Goal: Task Accomplishment & Management: Complete application form

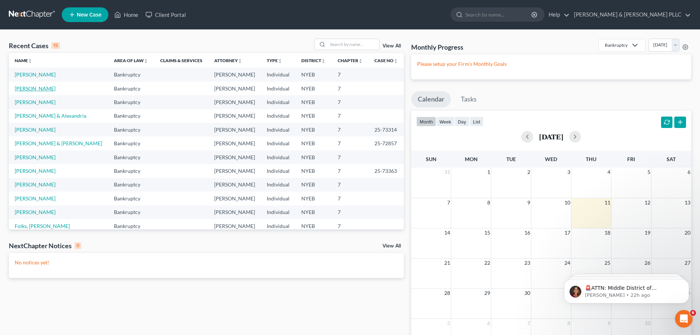
click at [46, 87] on link "[PERSON_NAME]" at bounding box center [35, 88] width 41 height 6
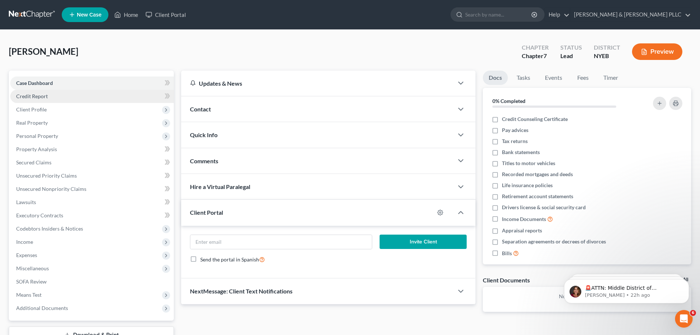
click at [93, 95] on link "Credit Report" at bounding box center [92, 96] width 164 height 13
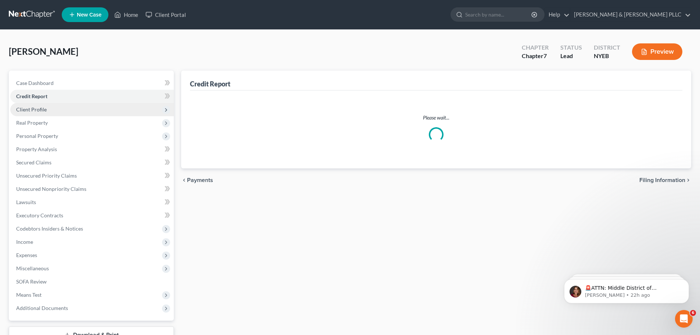
click at [94, 109] on span "Client Profile" at bounding box center [92, 109] width 164 height 13
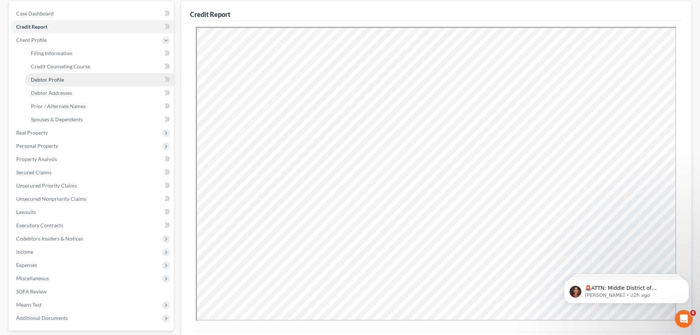
scroll to position [73, 0]
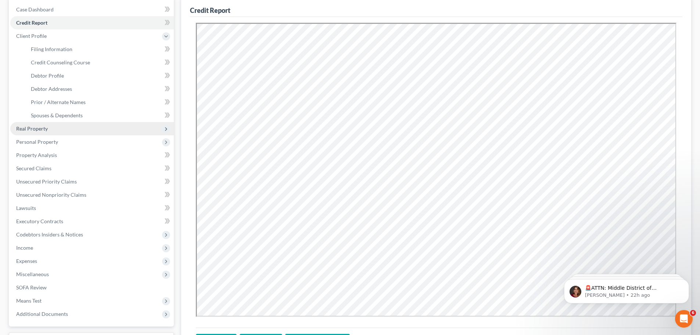
click at [71, 134] on span "Real Property" at bounding box center [92, 128] width 164 height 13
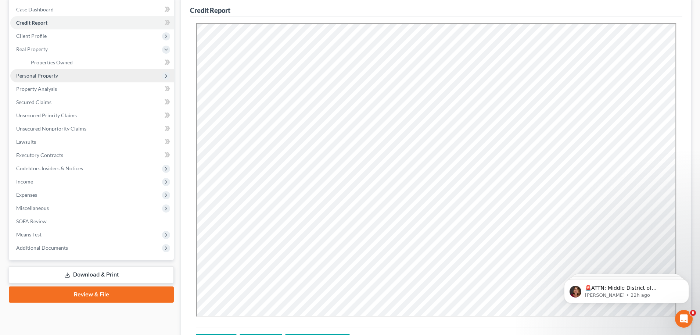
click at [67, 77] on span "Personal Property" at bounding box center [92, 75] width 164 height 13
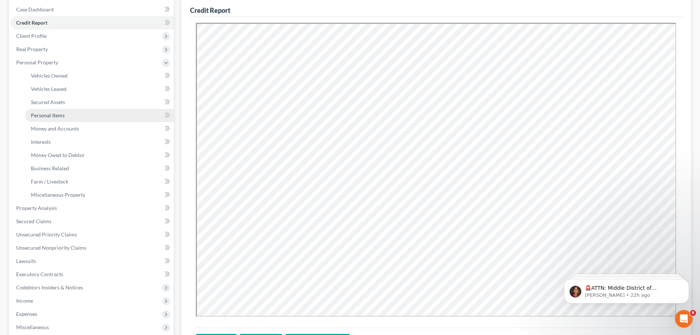
click at [66, 115] on link "Personal Items" at bounding box center [99, 115] width 149 height 13
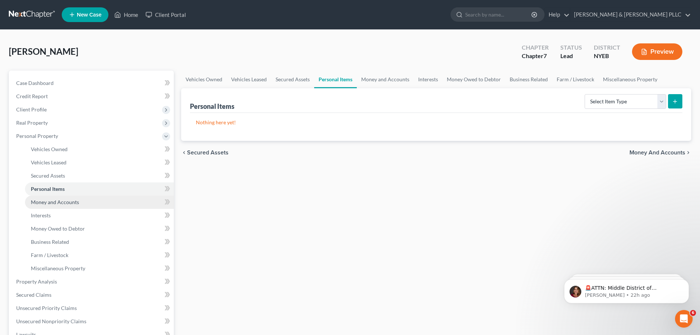
click at [81, 205] on link "Money and Accounts" at bounding box center [99, 201] width 149 height 13
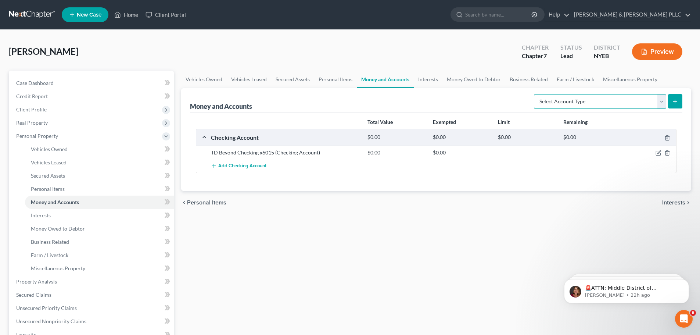
click at [586, 101] on select "Select Account Type Brokerage Cash on Hand Certificates of Deposit Checking Acc…" at bounding box center [600, 101] width 132 height 15
click at [69, 218] on link "Interests" at bounding box center [99, 215] width 149 height 13
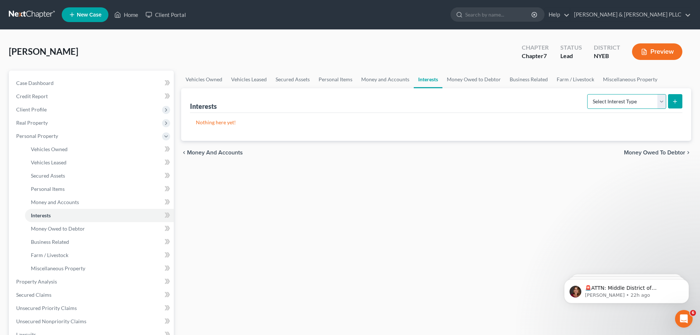
click at [653, 103] on select "Select Interest Type 401K Annuity Bond Education IRA Government Bond Government…" at bounding box center [626, 101] width 79 height 15
drag, startPoint x: 107, startPoint y: 198, endPoint x: 118, endPoint y: 195, distance: 11.4
click at [107, 198] on link "Money and Accounts" at bounding box center [99, 201] width 149 height 13
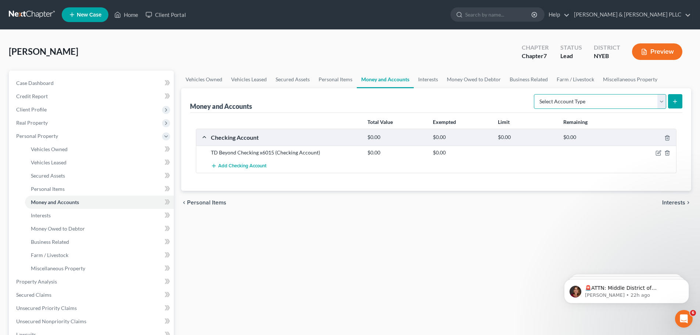
drag, startPoint x: 617, startPoint y: 105, endPoint x: 610, endPoint y: 107, distance: 7.0
click at [617, 105] on select "Select Account Type Brokerage Cash on Hand Certificates of Deposit Checking Acc…" at bounding box center [600, 101] width 132 height 15
click at [219, 162] on button "Add Checking Account" at bounding box center [238, 166] width 55 height 14
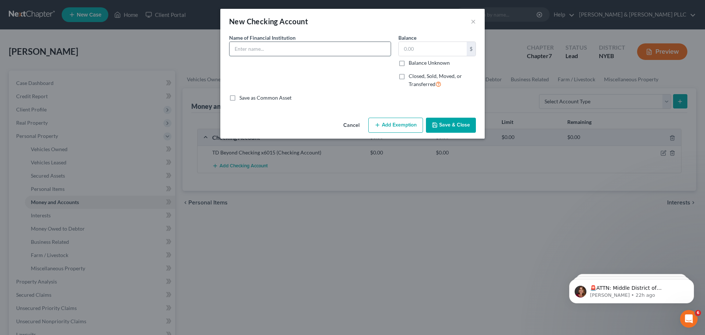
click at [253, 51] on input "text" at bounding box center [310, 49] width 161 height 14
type input "TD Business Simple Checking X6938"
click at [445, 127] on button "Save & Close" at bounding box center [451, 125] width 50 height 15
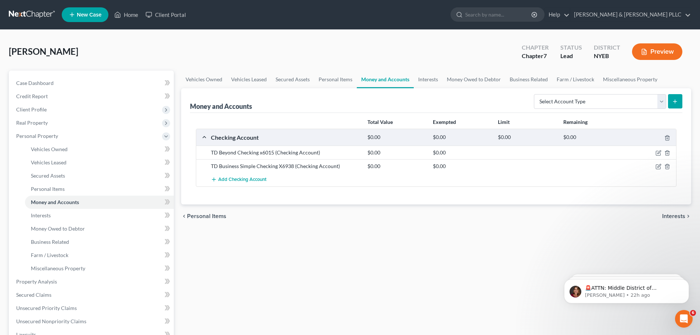
click at [263, 169] on div "TD Business Simple Checking X6938 (Checking Account)" at bounding box center [285, 165] width 157 height 7
click at [658, 166] on icon "button" at bounding box center [659, 167] width 6 height 6
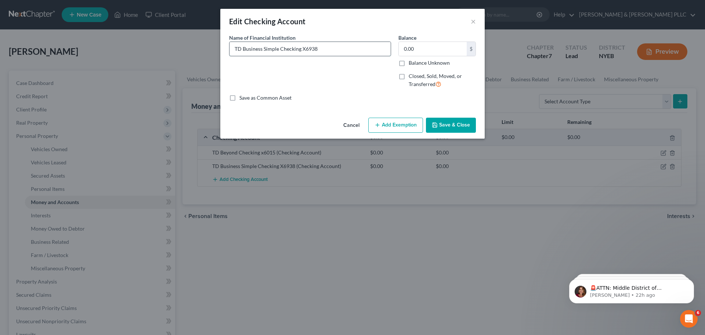
click at [303, 47] on input "TD Business Simple Checking X6938" at bounding box center [310, 49] width 161 height 14
click at [305, 50] on input "TD Business Simple Checking X6938" at bounding box center [310, 49] width 161 height 14
type input "TD Business Simple Checking x6938"
click at [443, 125] on button "Save & Close" at bounding box center [451, 125] width 50 height 15
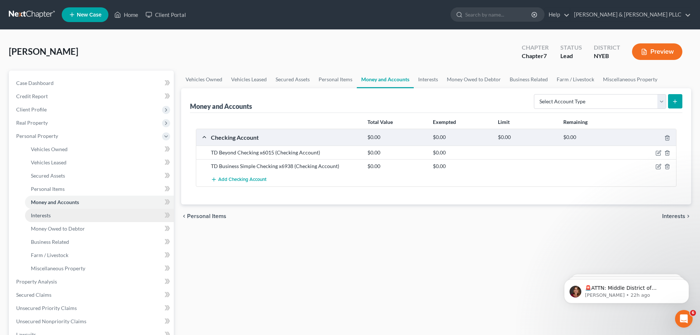
click at [111, 215] on link "Interests" at bounding box center [99, 215] width 149 height 13
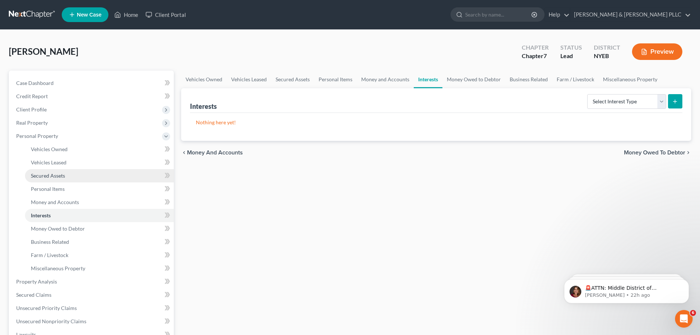
click at [114, 177] on link "Secured Assets" at bounding box center [99, 175] width 149 height 13
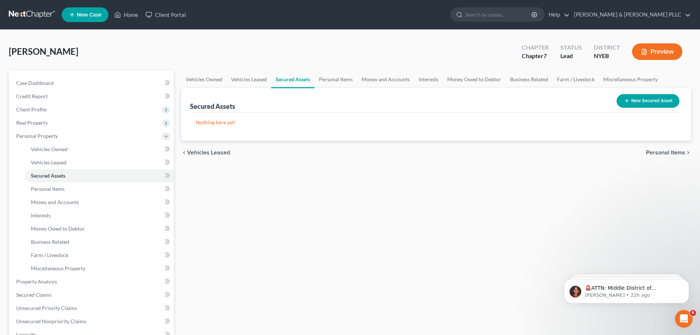
click at [638, 101] on button "New Secured Asset" at bounding box center [648, 101] width 63 height 14
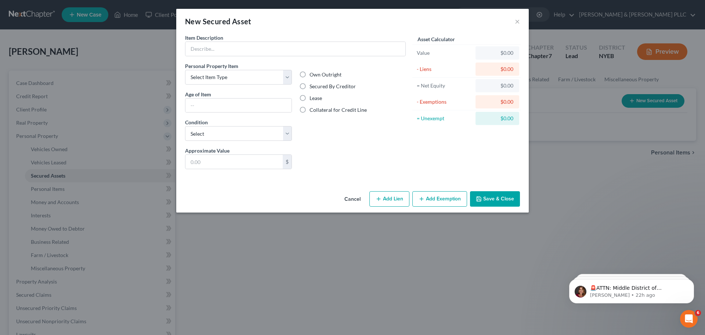
click at [359, 202] on button "Cancel" at bounding box center [353, 199] width 28 height 15
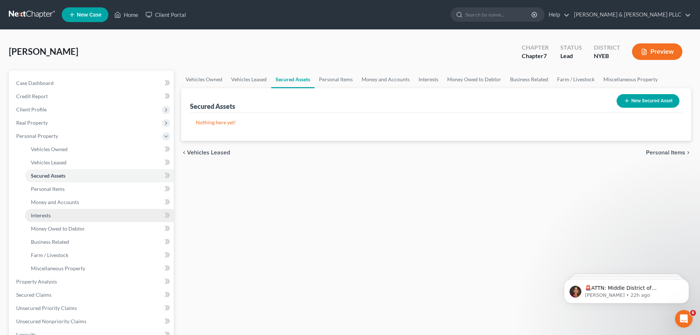
click at [68, 210] on link "Interests" at bounding box center [99, 215] width 149 height 13
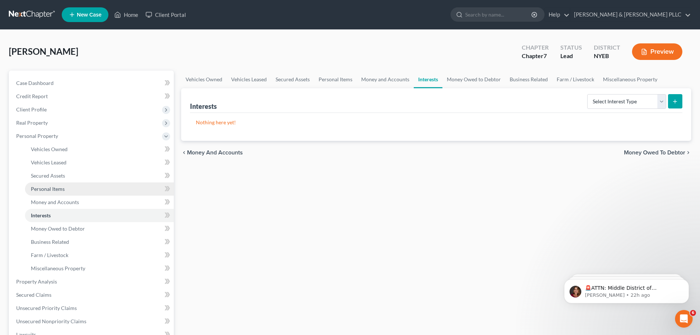
click at [104, 189] on link "Personal Items" at bounding box center [99, 188] width 149 height 13
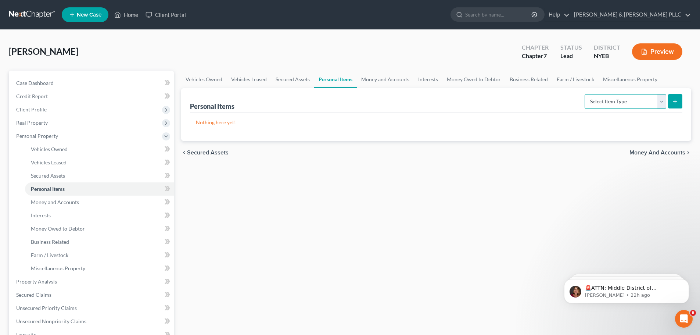
click at [646, 103] on select "Select Item Type Clothing Collectibles Of Value Electronics Firearms Household …" at bounding box center [626, 101] width 82 height 15
click at [91, 196] on link "Money and Accounts" at bounding box center [99, 201] width 149 height 13
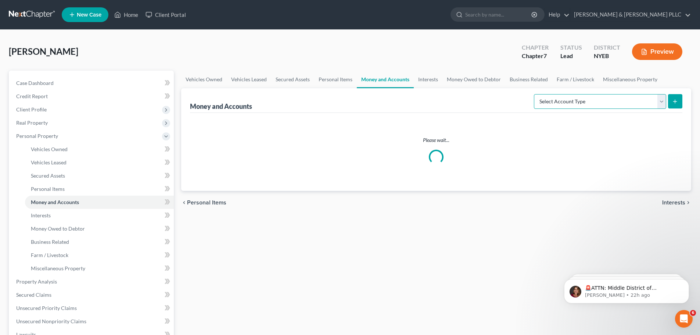
click at [601, 100] on select "Select Account Type Brokerage Cash on Hand Certificates of Deposit Checking Acc…" at bounding box center [600, 101] width 132 height 15
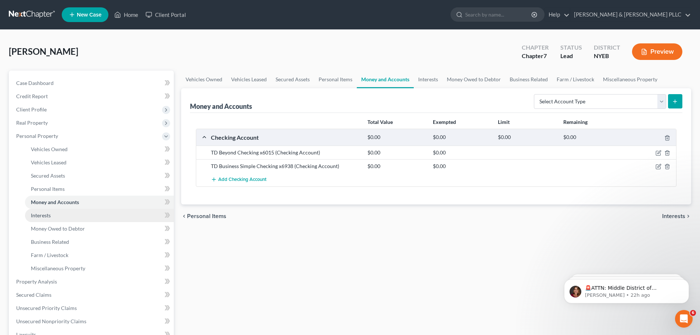
click at [60, 220] on link "Interests" at bounding box center [99, 215] width 149 height 13
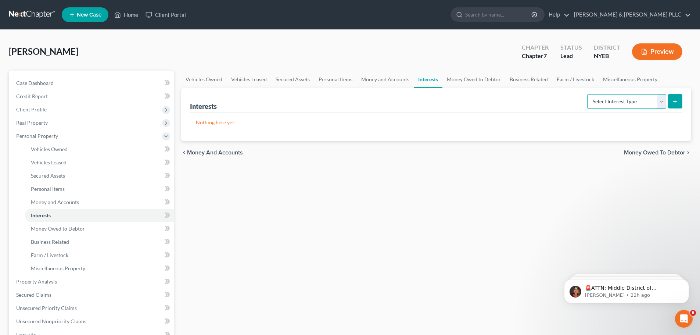
click at [616, 108] on select "Select Interest Type 401K Annuity Bond Education IRA Government Bond Government…" at bounding box center [626, 101] width 79 height 15
click at [646, 108] on select "Select Interest Type 401K Annuity Bond Education IRA Government Bond Government…" at bounding box center [626, 101] width 79 height 15
click at [115, 245] on link "Business Related" at bounding box center [99, 241] width 149 height 13
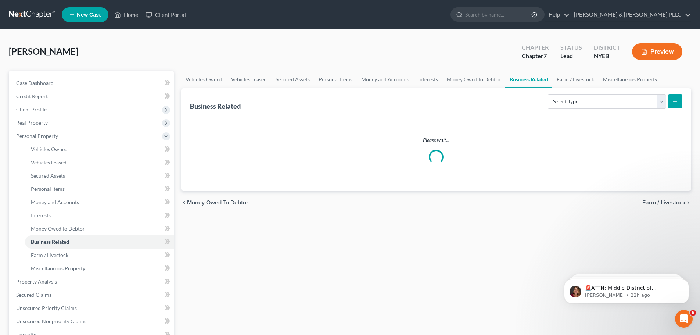
click at [617, 111] on div "Business Related Select Type Customer Lists Franchises Inventory Licenses Machi…" at bounding box center [436, 100] width 492 height 25
click at [618, 106] on select "Select Type Customer Lists Franchises Inventory Licenses Machinery Office Equip…" at bounding box center [606, 101] width 119 height 15
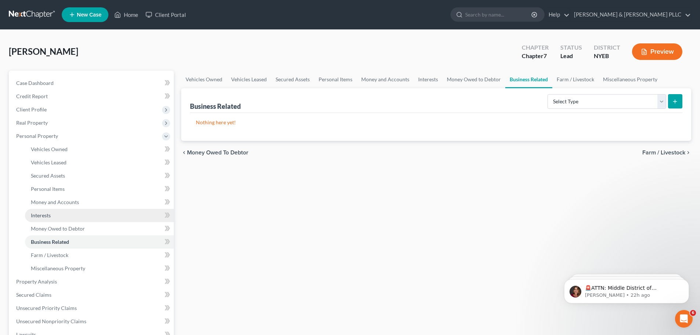
click at [93, 220] on link "Interests" at bounding box center [99, 215] width 149 height 13
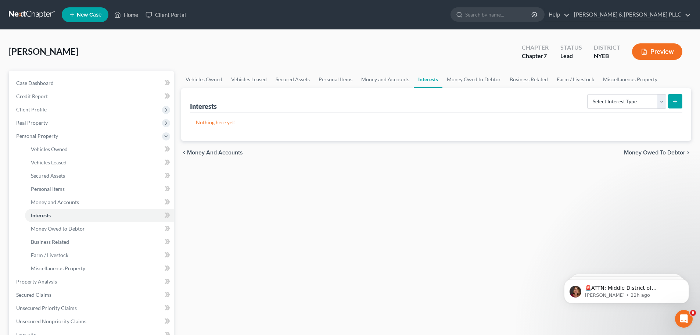
click at [643, 109] on div "Select Interest Type 401K Annuity Bond Education IRA Government Bond Government…" at bounding box center [633, 100] width 98 height 19
click at [633, 108] on select "Select Interest Type 401K Annuity Bond Education IRA Government Bond Government…" at bounding box center [626, 101] width 79 height 15
select select "stock"
click at [588, 94] on select "Select Interest Type 401K Annuity Bond Education IRA Government Bond Government…" at bounding box center [626, 101] width 79 height 15
click at [682, 98] on button "submit" at bounding box center [675, 101] width 14 height 14
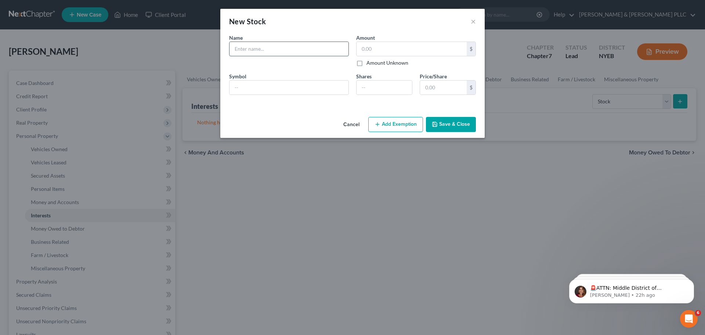
click at [247, 55] on input "text" at bounding box center [289, 49] width 119 height 14
type input "NV Equity Holdings Corp"
click at [388, 46] on input "text" at bounding box center [412, 49] width 110 height 14
type input "1,668.92"
click at [432, 121] on button "Save & Close" at bounding box center [451, 124] width 50 height 15
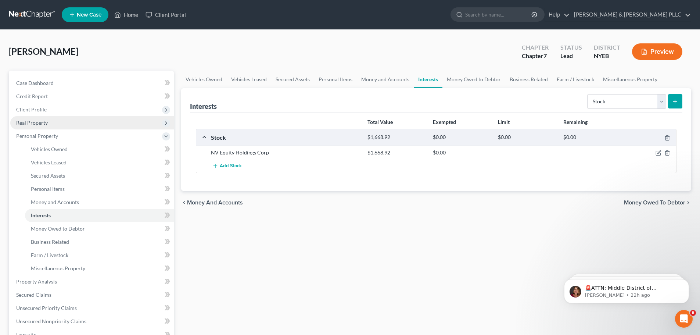
click at [54, 118] on span "Real Property" at bounding box center [92, 122] width 164 height 13
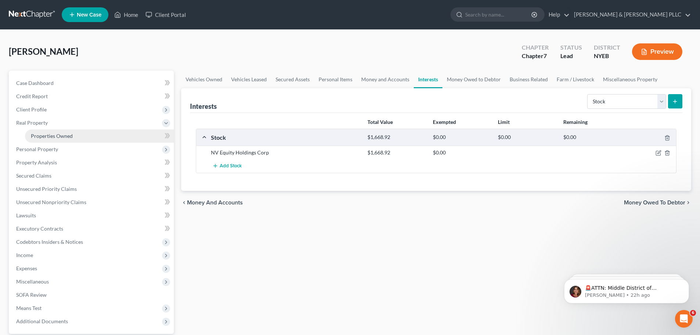
click at [111, 138] on link "Properties Owned" at bounding box center [99, 135] width 149 height 13
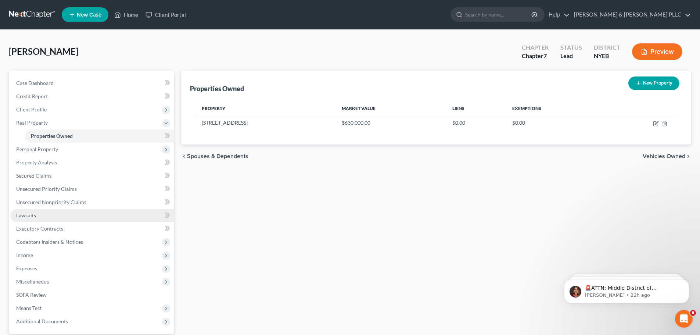
click at [63, 219] on link "Lawsuits" at bounding box center [92, 215] width 164 height 13
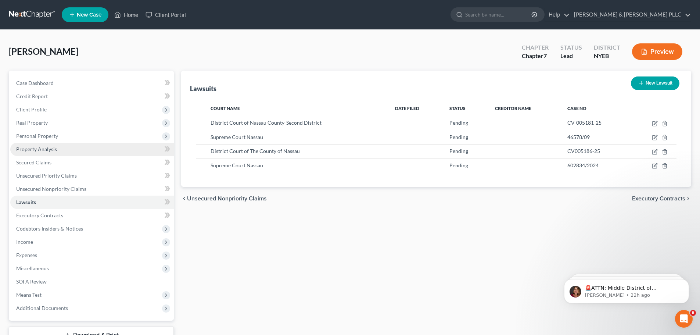
click at [108, 143] on link "Property Analysis" at bounding box center [92, 149] width 164 height 13
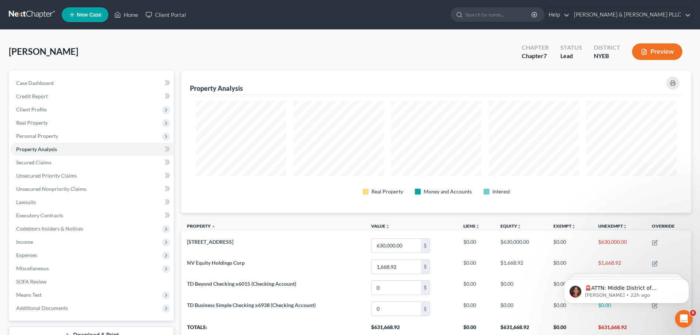
scroll to position [142, 510]
click at [116, 129] on span "Personal Property" at bounding box center [92, 135] width 164 height 13
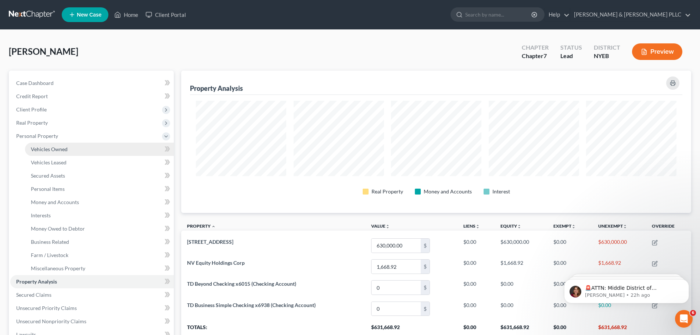
click at [119, 147] on link "Vehicles Owned" at bounding box center [99, 149] width 149 height 13
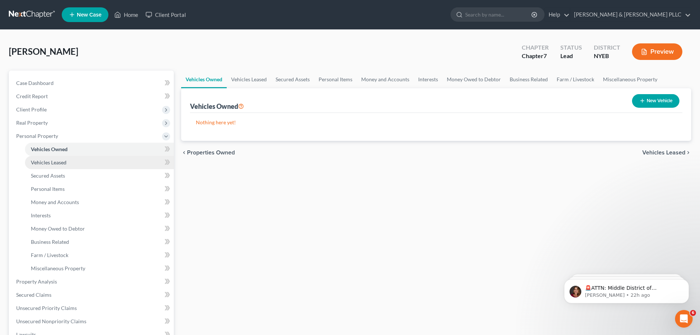
click at [64, 162] on span "Vehicles Leased" at bounding box center [49, 162] width 36 height 6
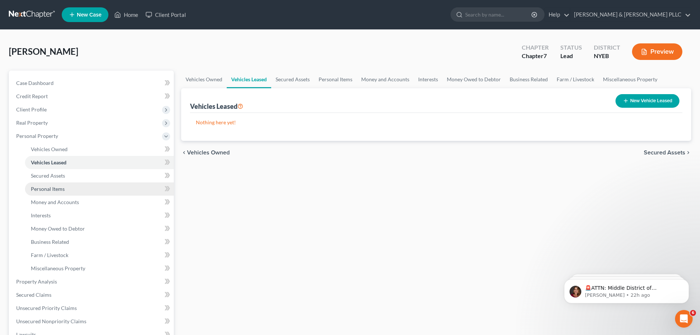
click at [78, 182] on link "Personal Items" at bounding box center [99, 188] width 149 height 13
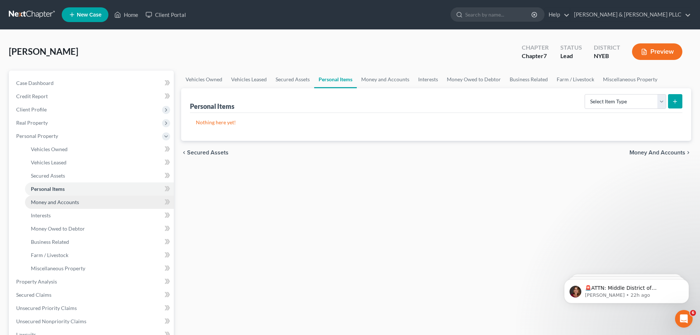
click at [82, 198] on link "Money and Accounts" at bounding box center [99, 201] width 149 height 13
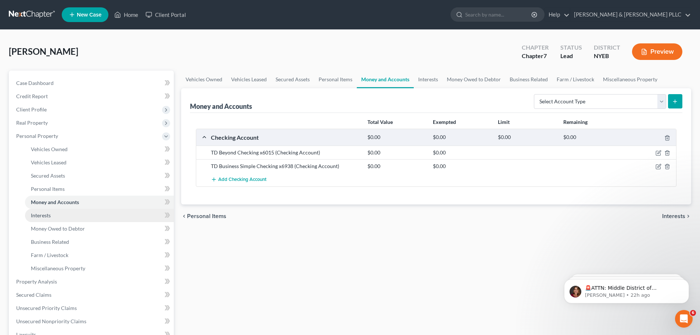
click at [81, 217] on link "Interests" at bounding box center [99, 215] width 149 height 13
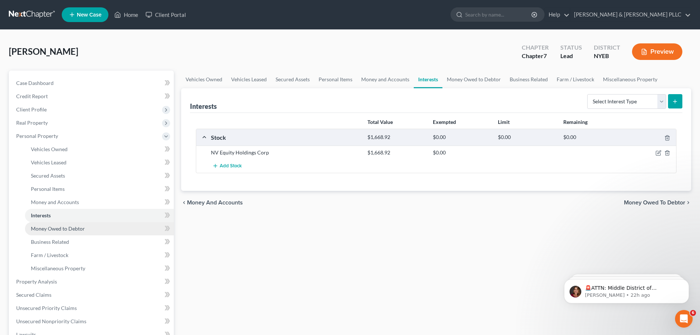
click at [74, 229] on span "Money Owed to Debtor" at bounding box center [58, 228] width 54 height 6
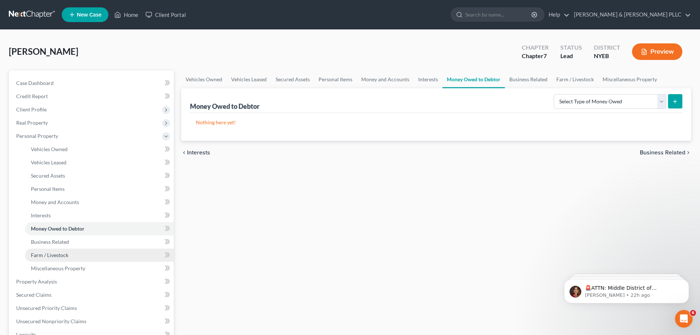
click at [74, 248] on link "Farm / Livestock" at bounding box center [99, 254] width 149 height 13
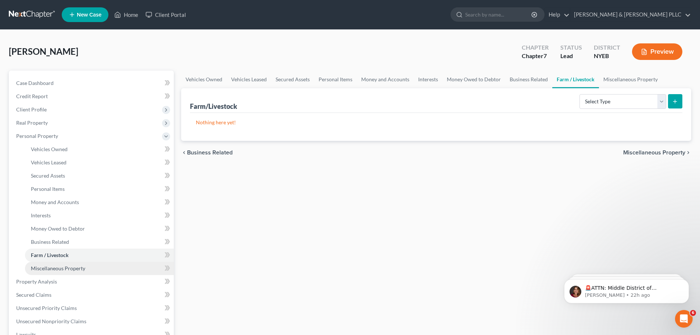
click at [72, 264] on link "Miscellaneous Property" at bounding box center [99, 268] width 149 height 13
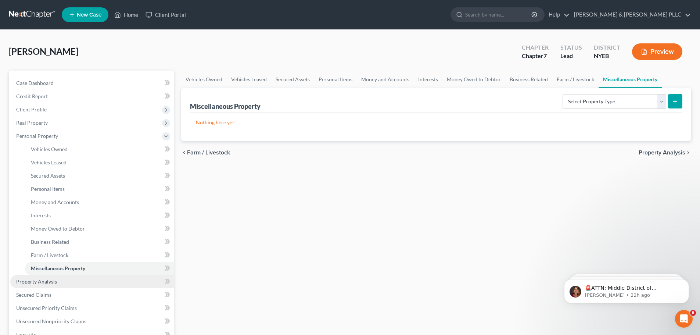
click at [77, 278] on link "Property Analysis" at bounding box center [92, 281] width 164 height 13
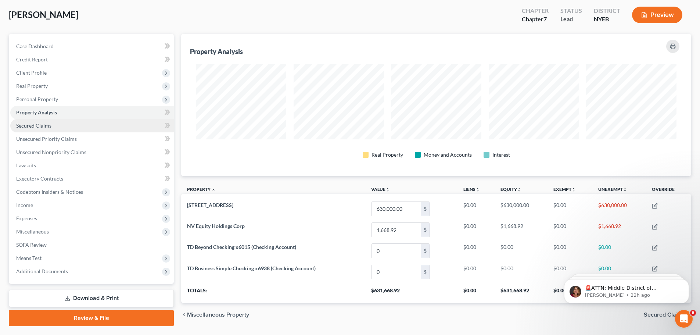
click at [93, 125] on link "Secured Claims" at bounding box center [92, 125] width 164 height 13
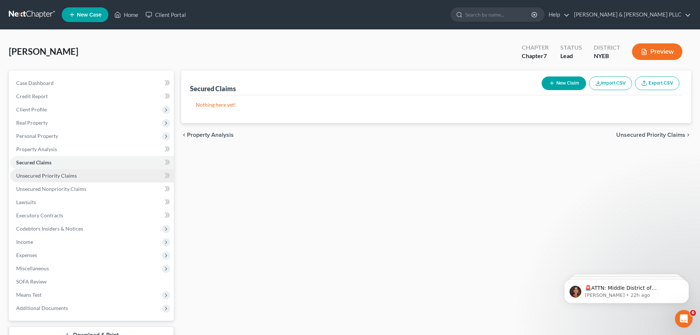
click at [93, 179] on link "Unsecured Priority Claims" at bounding box center [92, 175] width 164 height 13
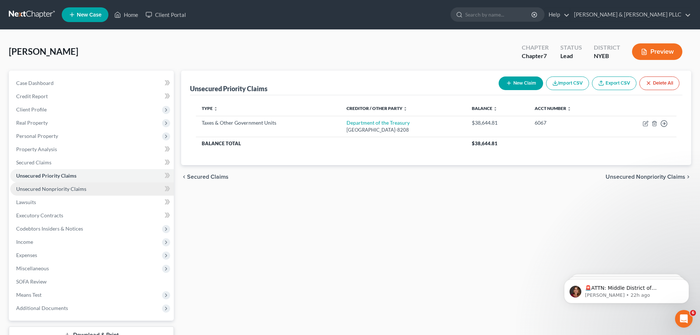
click at [92, 189] on link "Unsecured Nonpriority Claims" at bounding box center [92, 188] width 164 height 13
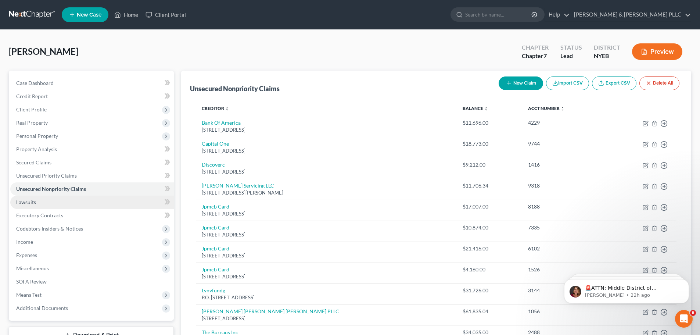
click at [94, 202] on link "Lawsuits" at bounding box center [92, 201] width 164 height 13
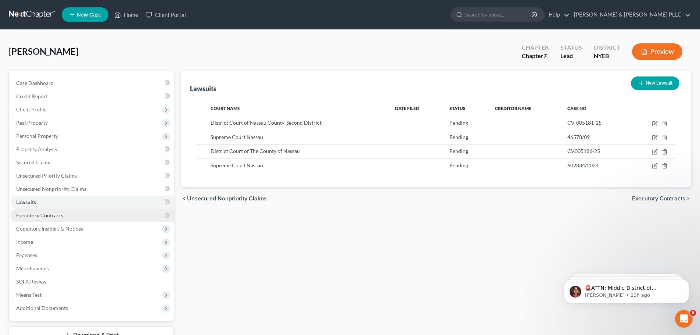
click at [92, 216] on link "Executory Contracts" at bounding box center [92, 215] width 164 height 13
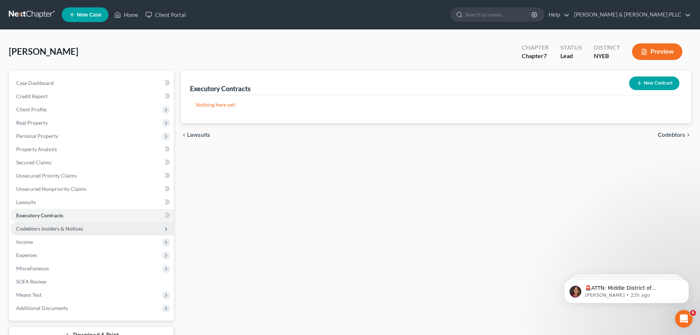
click at [94, 231] on span "Codebtors Insiders & Notices" at bounding box center [92, 228] width 164 height 13
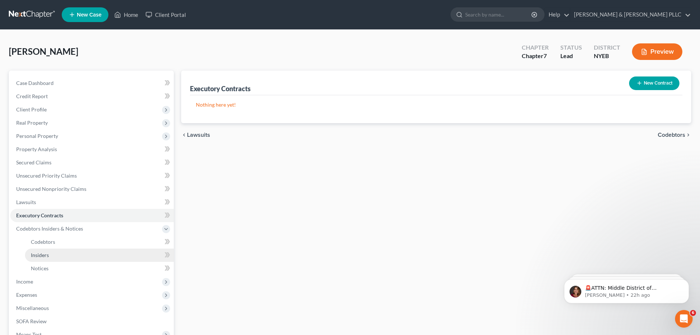
click at [96, 249] on link "Insiders" at bounding box center [99, 254] width 149 height 13
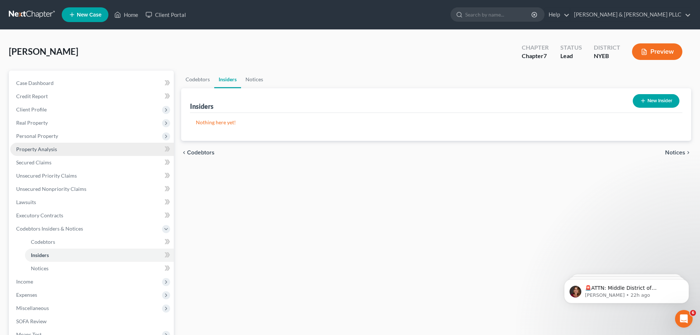
click at [114, 150] on link "Property Analysis" at bounding box center [92, 149] width 164 height 13
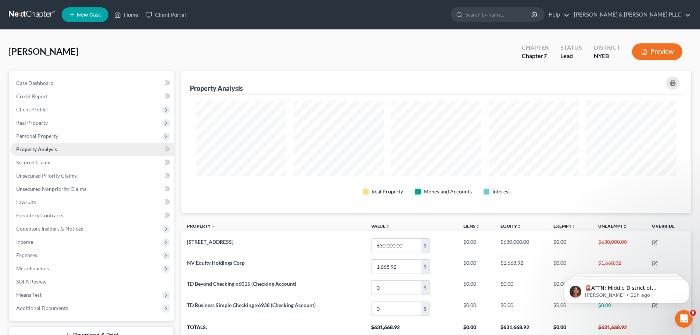
scroll to position [142, 510]
click at [114, 132] on span "Personal Property" at bounding box center [92, 135] width 164 height 13
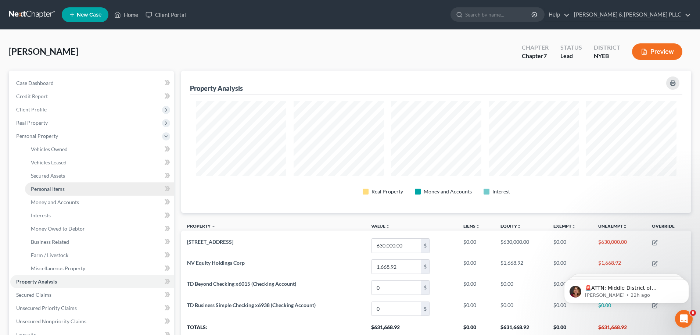
click at [105, 190] on link "Personal Items" at bounding box center [99, 188] width 149 height 13
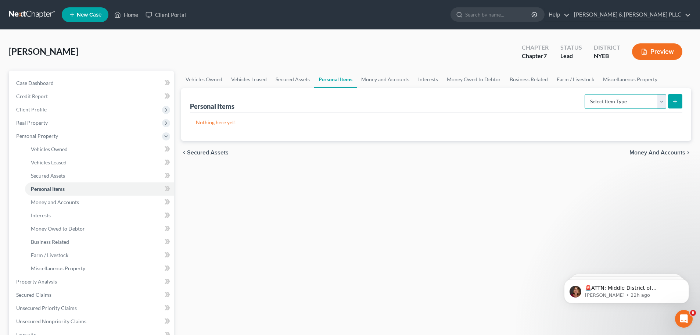
click at [636, 102] on select "Select Item Type Clothing Collectibles Of Value Electronics Firearms Household …" at bounding box center [626, 101] width 82 height 15
select select "clothing"
click at [585, 94] on select "Select Item Type Clothing Collectibles Of Value Electronics Firearms Household …" at bounding box center [626, 101] width 82 height 15
click at [675, 96] on button "submit" at bounding box center [675, 101] width 14 height 14
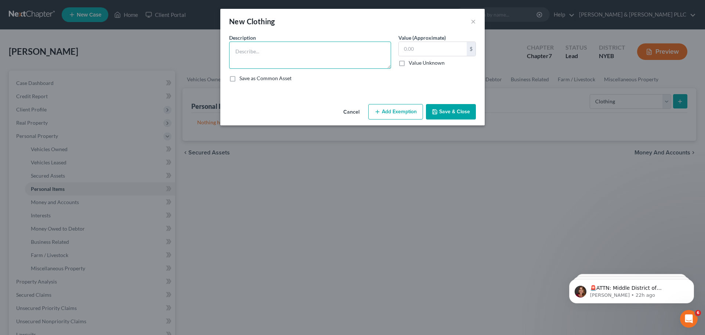
click at [365, 50] on textarea at bounding box center [310, 55] width 162 height 27
type textarea "Clothing"
click at [424, 49] on input "text" at bounding box center [433, 49] width 68 height 14
type input "300"
drag, startPoint x: 461, startPoint y: 114, endPoint x: 194, endPoint y: 27, distance: 280.6
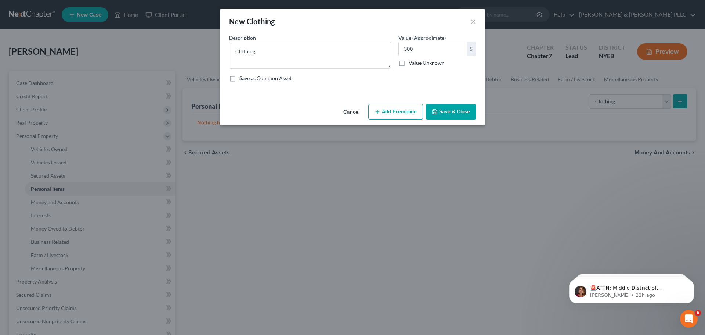
click at [461, 114] on button "Save & Close" at bounding box center [451, 111] width 50 height 15
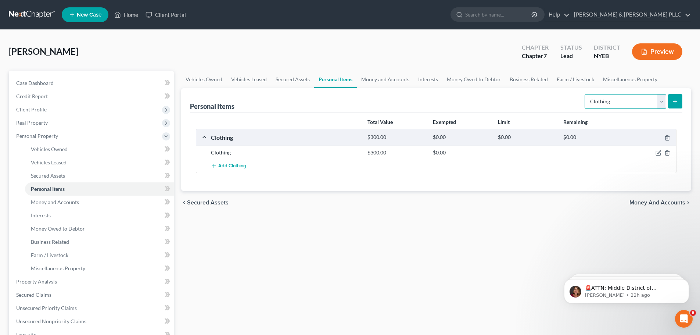
click at [619, 102] on select "Select Item Type Clothing Collectibles Of Value Electronics Firearms Household …" at bounding box center [626, 101] width 82 height 15
select select "electronics"
click at [585, 94] on select "Select Item Type Clothing Collectibles Of Value Electronics Firearms Household …" at bounding box center [626, 101] width 82 height 15
click at [679, 106] on button "submit" at bounding box center [675, 101] width 14 height 14
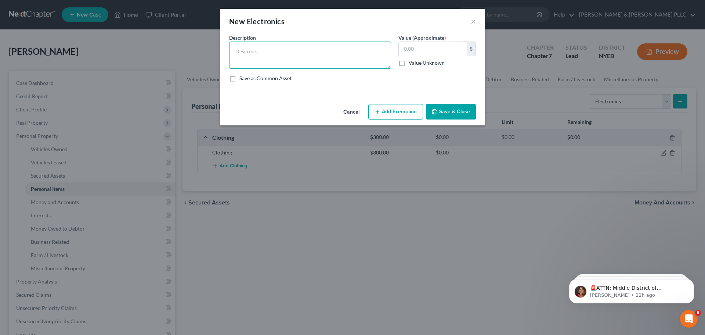
paste textarea "TV, Laptop and Cell Phone"
type textarea "TV, Laptop and Cell Phone"
click at [443, 49] on input "text" at bounding box center [433, 49] width 68 height 14
type input "400"
drag, startPoint x: 456, startPoint y: 115, endPoint x: 280, endPoint y: 58, distance: 184.9
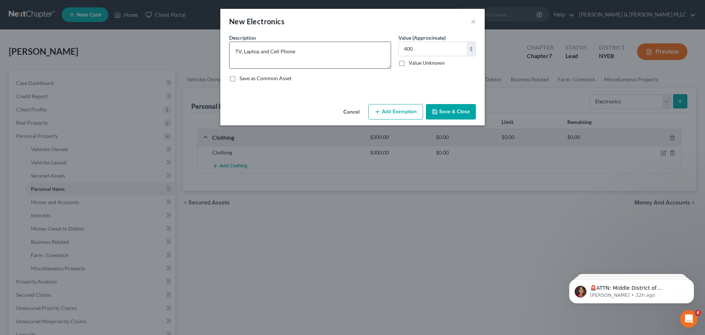
click at [455, 115] on button "Save & Close" at bounding box center [451, 111] width 50 height 15
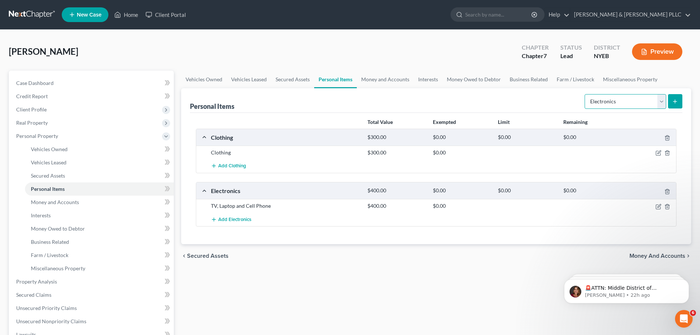
drag, startPoint x: 644, startPoint y: 98, endPoint x: 642, endPoint y: 105, distance: 7.7
click at [644, 98] on select "Select Item Type Clothing Collectibles Of Value Electronics Firearms Household …" at bounding box center [626, 101] width 82 height 15
select select "household_goods"
click at [585, 94] on select "Select Item Type Clothing Collectibles Of Value Electronics Firearms Household …" at bounding box center [626, 101] width 82 height 15
click at [674, 94] on button "submit" at bounding box center [675, 101] width 14 height 14
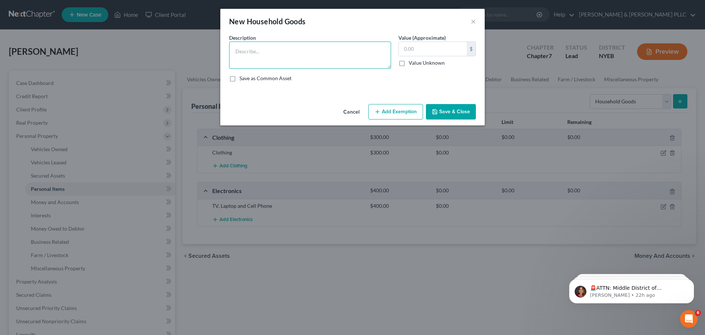
paste textarea "Household Furnishings"
type textarea "Household Furnishings"
click at [427, 49] on input "text" at bounding box center [433, 49] width 68 height 14
type input "2,000"
click at [460, 112] on button "Save & Close" at bounding box center [451, 111] width 50 height 15
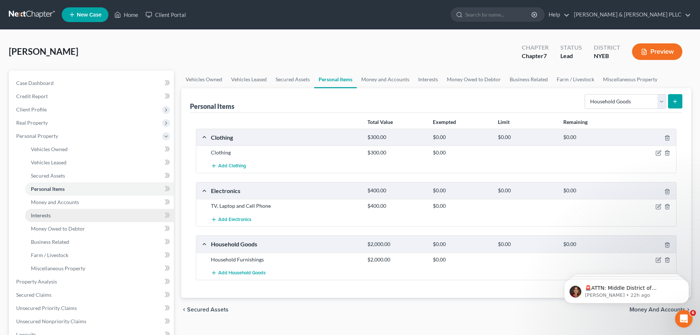
click at [69, 209] on link "Interests" at bounding box center [99, 215] width 149 height 13
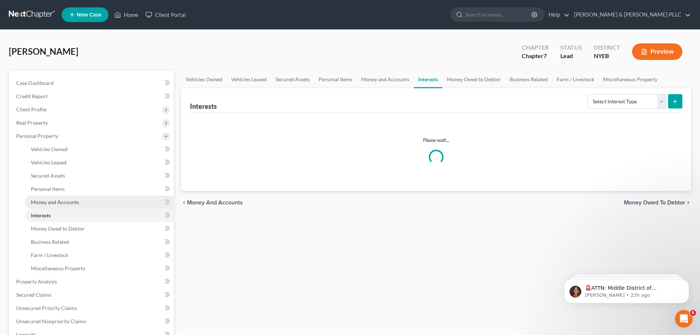
click at [72, 200] on span "Money and Accounts" at bounding box center [55, 202] width 48 height 6
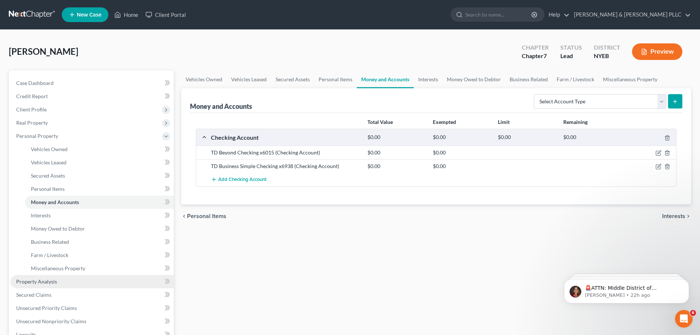
click at [81, 283] on link "Property Analysis" at bounding box center [92, 281] width 164 height 13
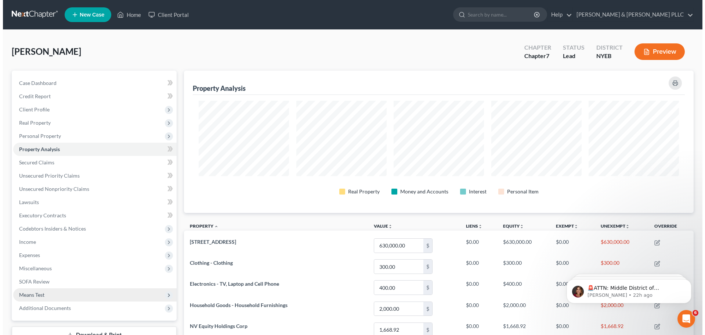
scroll to position [142, 510]
click at [82, 293] on span "Means Test" at bounding box center [92, 294] width 164 height 13
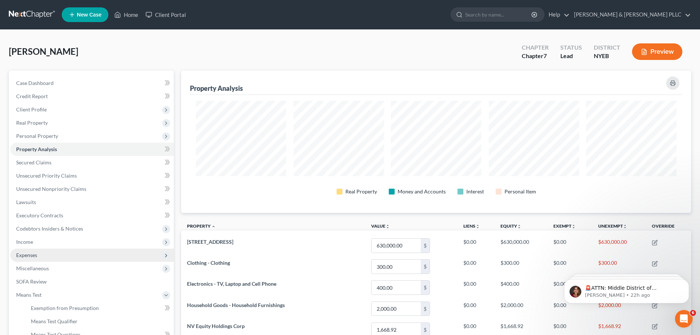
click at [72, 256] on span "Expenses" at bounding box center [92, 254] width 164 height 13
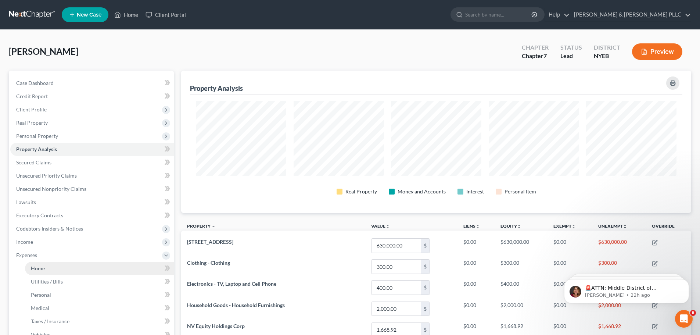
click at [75, 268] on link "Home" at bounding box center [99, 268] width 149 height 13
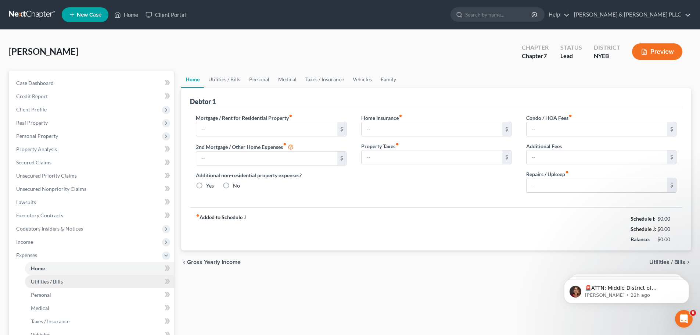
type input "2,900.00"
type input "0.00"
radio input "true"
type input "0.00"
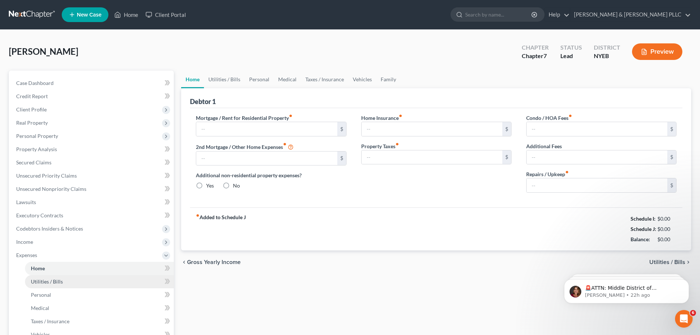
type input "0.00"
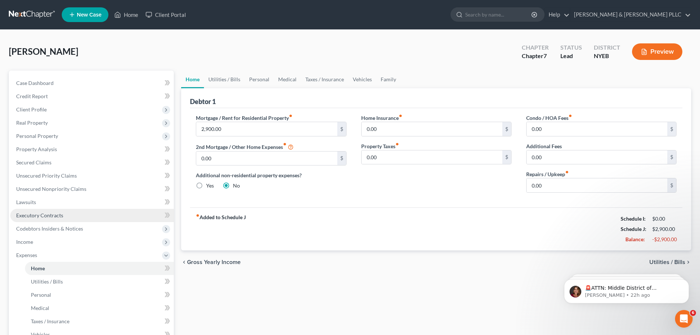
click at [81, 224] on span "Codebtors Insiders & Notices" at bounding box center [92, 228] width 164 height 13
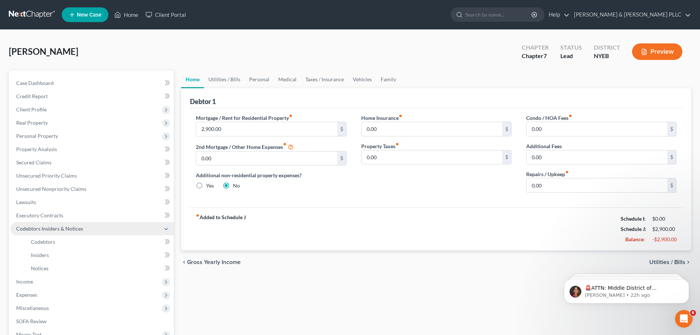
click at [93, 233] on span "Codebtors Insiders & Notices" at bounding box center [92, 228] width 164 height 13
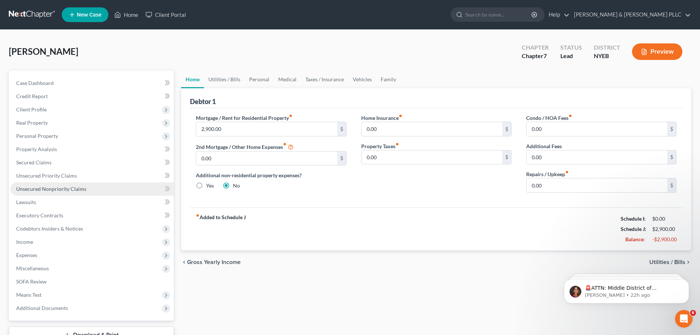
click at [112, 187] on link "Unsecured Nonpriority Claims" at bounding box center [92, 188] width 164 height 13
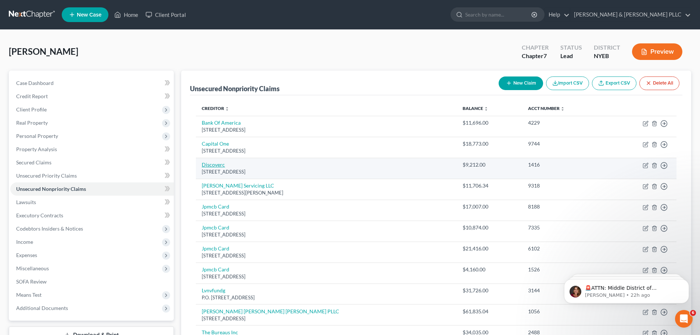
click at [215, 167] on link "Discoverc" at bounding box center [213, 164] width 23 height 6
select select "7"
select select "2"
select select "0"
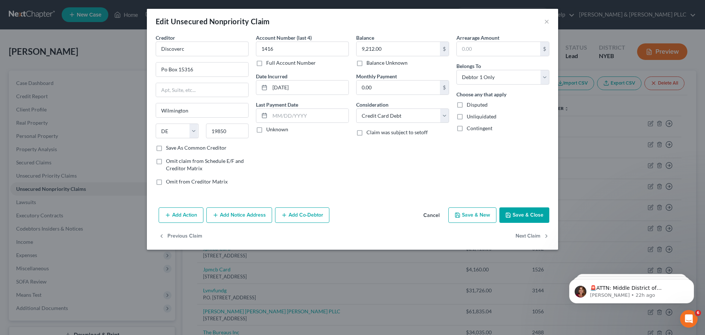
click at [240, 212] on button "Add Notice Address" at bounding box center [239, 214] width 66 height 15
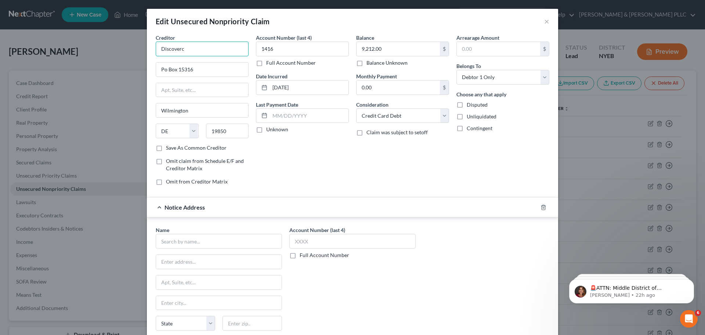
click at [195, 44] on input "Discoverc" at bounding box center [202, 49] width 93 height 15
type input "Discover"
click at [196, 245] on input "text" at bounding box center [219, 241] width 126 height 15
type input "Northstar Location Service, LLC"
click at [204, 49] on input "Discover" at bounding box center [202, 49] width 93 height 15
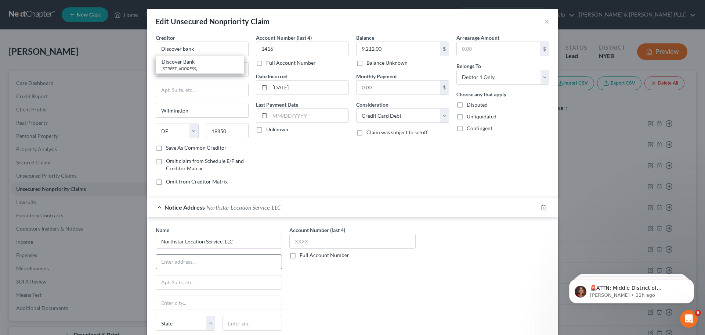
click at [191, 262] on input "text" at bounding box center [219, 262] width 126 height 14
type input "Discover bank"
click at [230, 241] on input "Northstar Location Service, LLC" at bounding box center [219, 241] width 126 height 15
click at [240, 243] on input "Northstar Location Service, LLC" at bounding box center [219, 241] width 126 height 15
click at [237, 246] on input "NorthStar Location Service, LLC" at bounding box center [219, 241] width 126 height 15
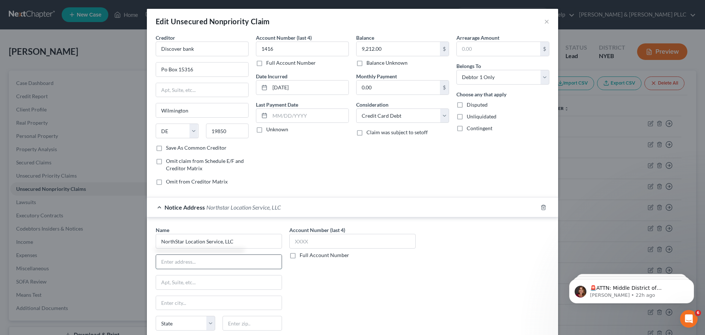
click at [170, 265] on input "text" at bounding box center [219, 262] width 126 height 14
type input "NorthStar Location Service, LLC"
type input "ATTN: Financial Services Department"
type input "4285 Genesee St"
type input "Cheektowaga"
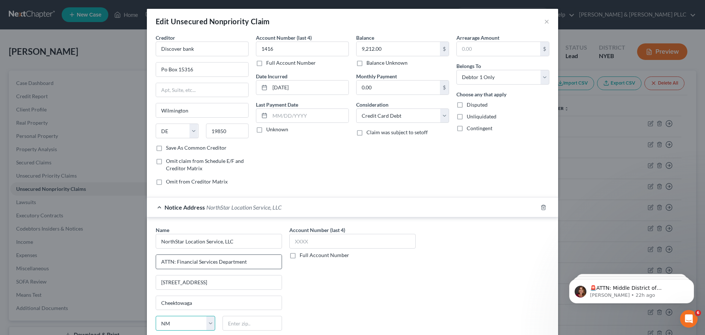
select select "35"
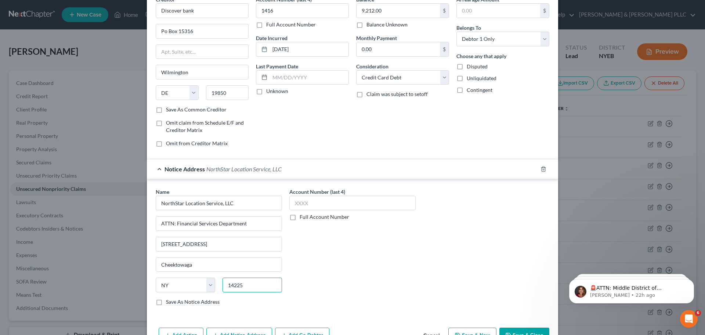
scroll to position [73, 0]
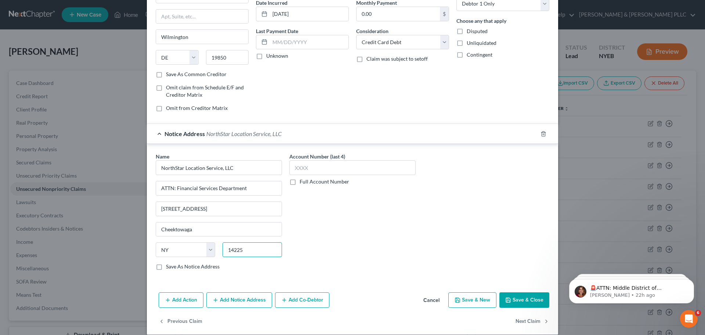
type input "14225"
type input "Buffalo"
click at [513, 299] on button "Save & Close" at bounding box center [525, 299] width 50 height 15
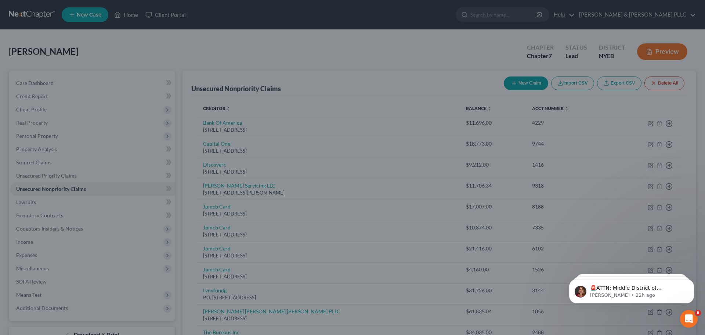
type input "0"
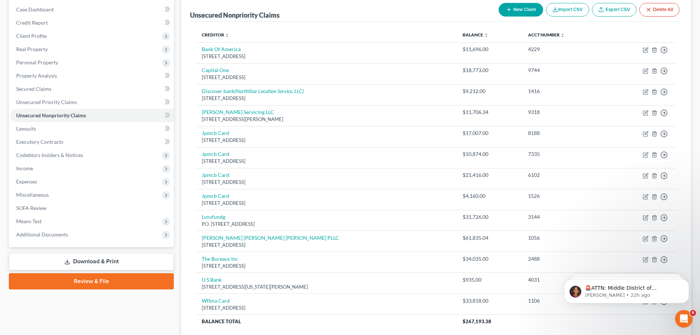
click at [533, 14] on button "New Claim" at bounding box center [521, 10] width 44 height 14
select select "0"
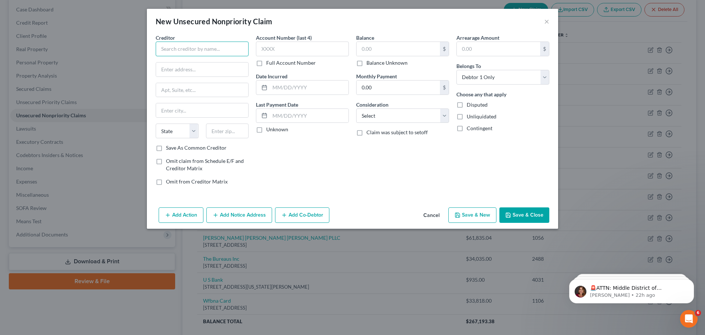
click at [184, 51] on input "text" at bounding box center [202, 49] width 93 height 15
type input "Blink Fitness Farmingdale"
type input "16011 College Blvd"
type input "Lenexa"
select select "17"
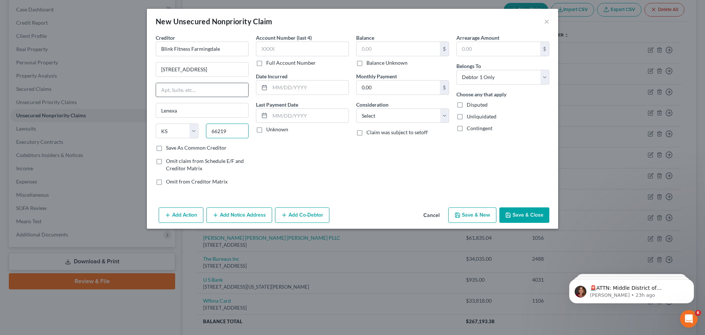
type input "66219"
type input "Shawnee Mission"
click at [194, 97] on input "text" at bounding box center [202, 90] width 92 height 14
type input "STE 130"
click at [401, 51] on input "text" at bounding box center [398, 49] width 83 height 14
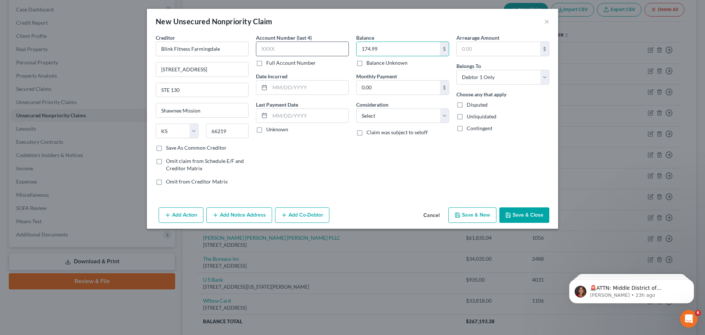
type input "174.99"
click at [310, 47] on input "text" at bounding box center [302, 49] width 93 height 15
click at [518, 210] on button "Save & Close" at bounding box center [525, 214] width 50 height 15
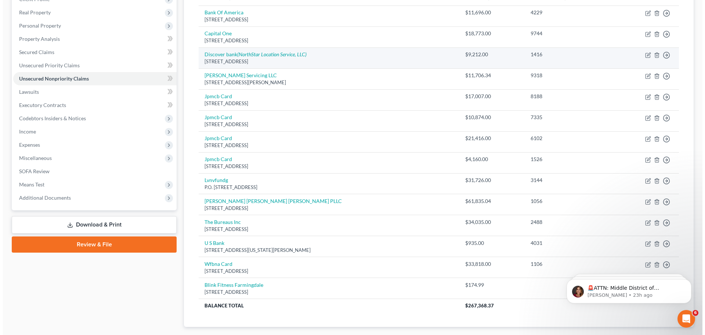
scroll to position [37, 0]
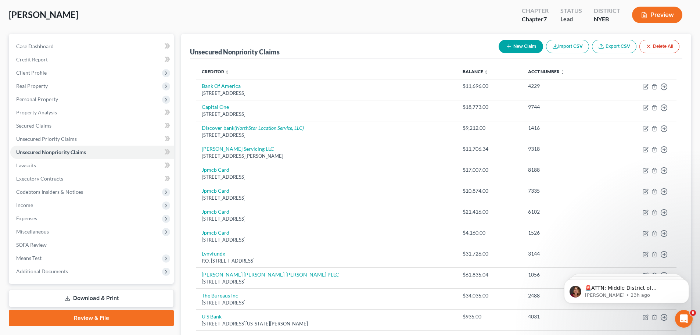
click at [516, 45] on button "New Claim" at bounding box center [521, 47] width 44 height 14
select select "0"
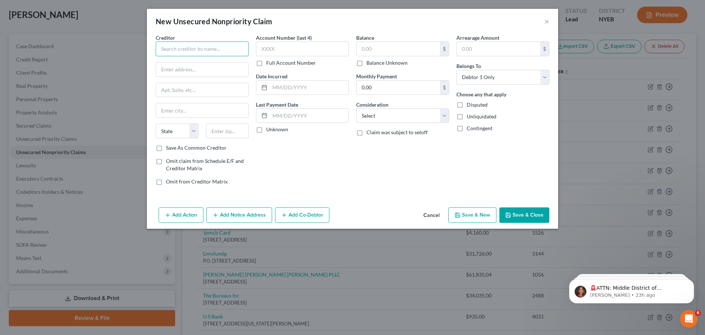
click at [221, 50] on input "text" at bounding box center [202, 49] width 93 height 15
type input "l"
click at [192, 48] on input "Liberty Itilities - NY Water" at bounding box center [202, 49] width 93 height 15
click at [189, 48] on input "Liberty Itilities - NY Water" at bounding box center [202, 49] width 93 height 15
click at [186, 75] on input "text" at bounding box center [202, 69] width 92 height 14
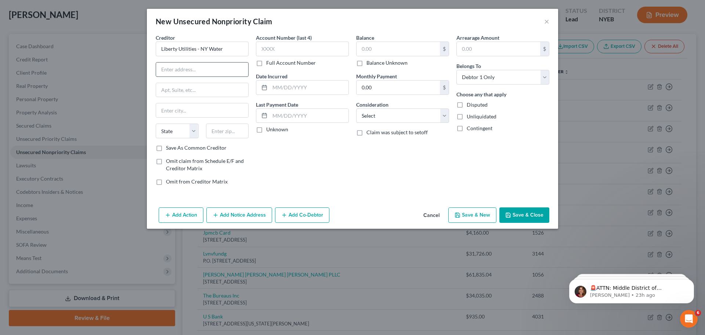
type input "Liberty Utilities - NY Water"
click at [277, 46] on input "text" at bounding box center [302, 49] width 93 height 15
type input "3518"
click at [411, 46] on input "text" at bounding box center [398, 49] width 83 height 14
type input "113.98"
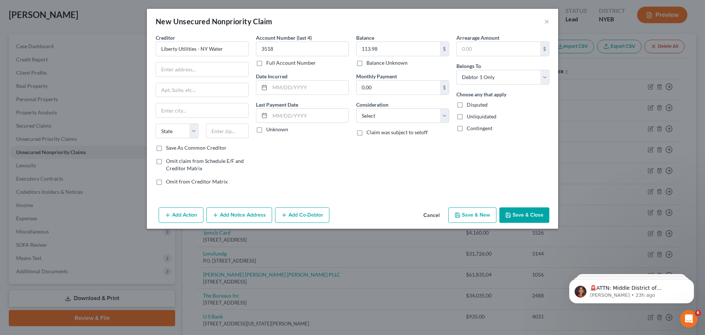
click at [234, 216] on button "Add Notice Address" at bounding box center [239, 214] width 66 height 15
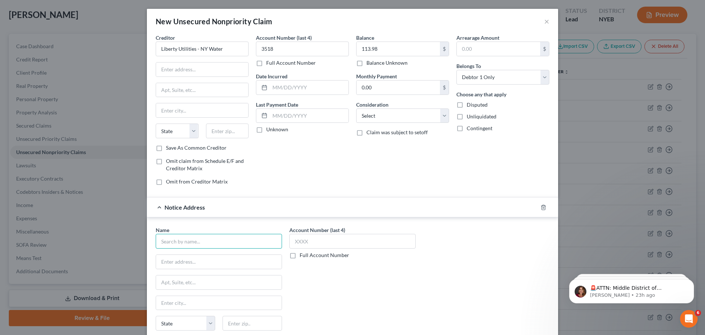
click at [177, 238] on input "text" at bounding box center [219, 241] width 126 height 15
type input "Allied Account Services, Inc"
type input "1065 Stewart Ave"
type input "103"
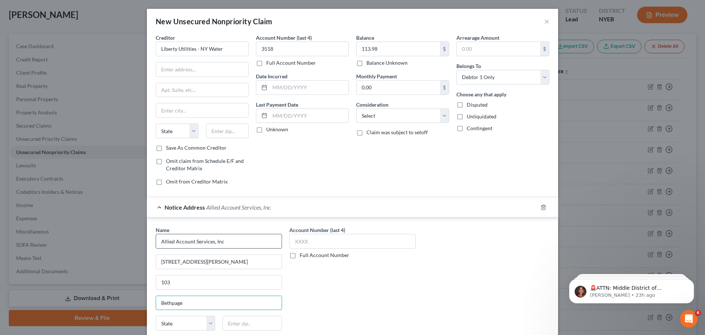
type input "Bethpage"
click at [184, 330] on select "State AL AK AR AZ CA CO CT DE DC FL GA GU HI ID IL IN IA KS KY LA ME MD MA MI M…" at bounding box center [186, 323] width 60 height 15
select select "35"
click at [156, 316] on select "State AL AK AR AZ CA CO CT DE DC FL GA GU HI ID IL IN IA KS KY LA ME MD MA MI M…" at bounding box center [186, 323] width 60 height 15
click at [260, 332] on div "State AL AK AR AZ CA CO CT DE DC FL GA GU HI ID IL IN IA KS KY LA ME MD MA MI M…" at bounding box center [219, 326] width 134 height 21
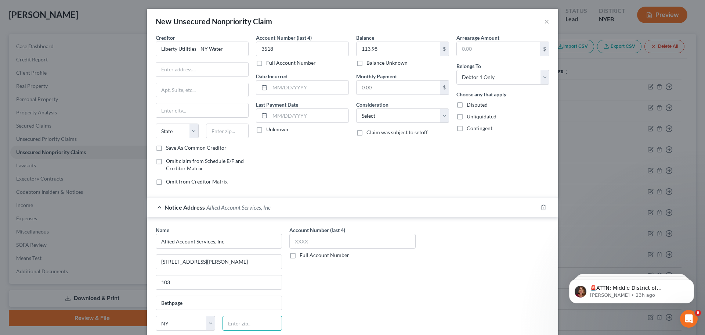
click at [256, 329] on input "text" at bounding box center [253, 323] width 60 height 15
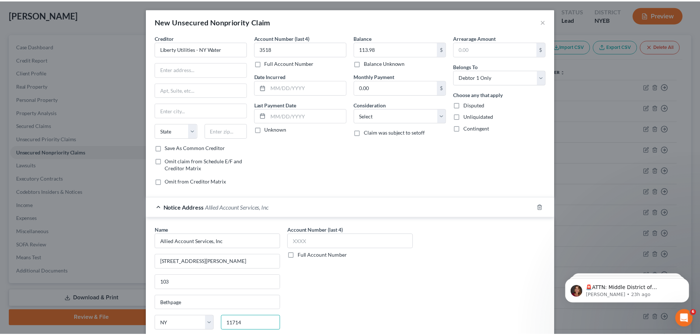
scroll to position [61, 0]
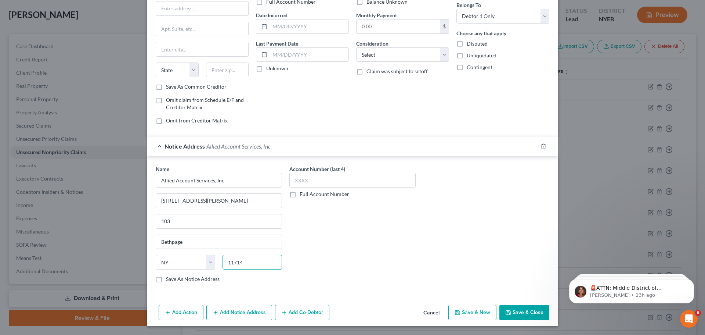
type input "11714"
click at [529, 310] on button "Save & Close" at bounding box center [525, 312] width 50 height 15
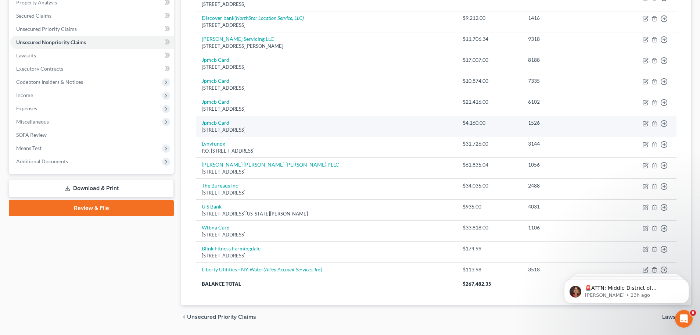
scroll to position [147, 0]
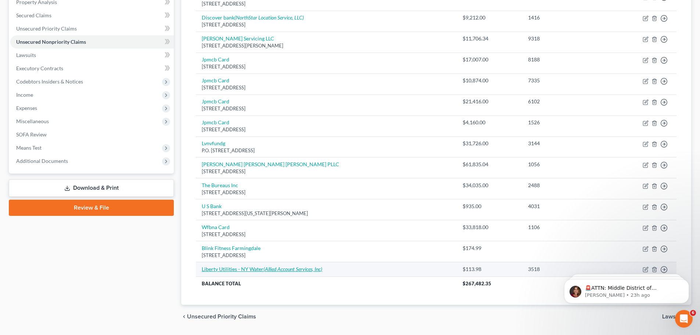
click at [243, 267] on link "Liberty Utilities - NY Water (Allied Account Services, Inc)" at bounding box center [262, 269] width 121 height 6
select select "0"
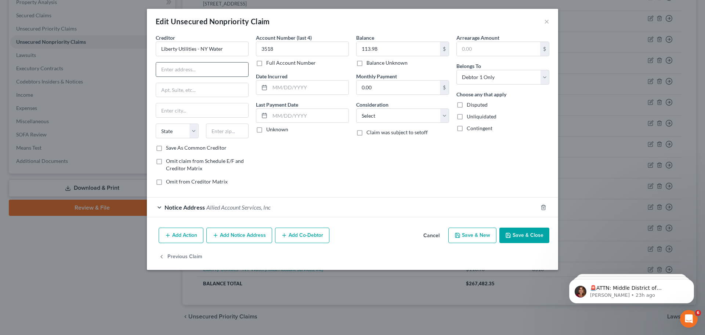
click at [184, 72] on input "text" at bounding box center [202, 69] width 92 height 14
type input "60 Brooklyn Ave"
type input "Merrick"
select select "35"
type input "11566"
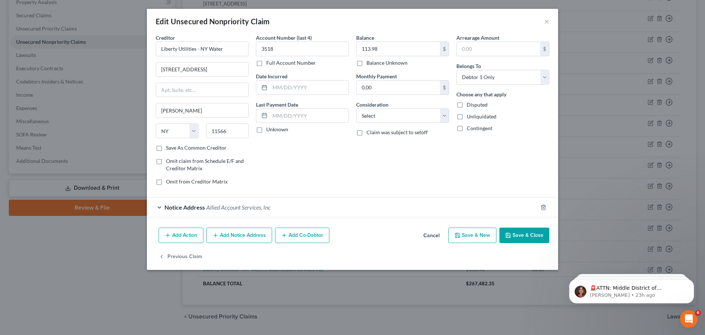
click at [531, 238] on button "Save & Close" at bounding box center [525, 234] width 50 height 15
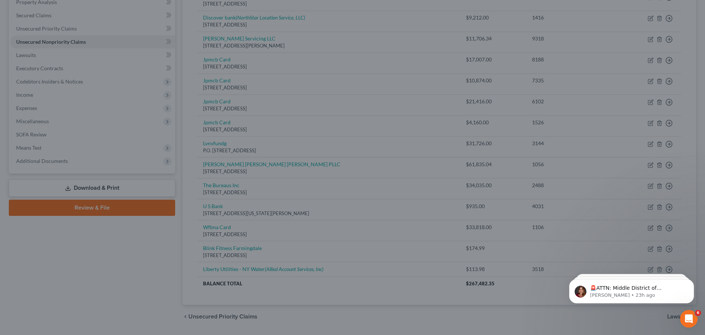
type input "0"
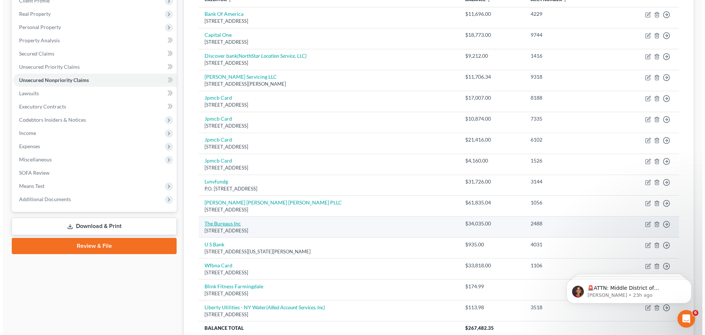
scroll to position [73, 0]
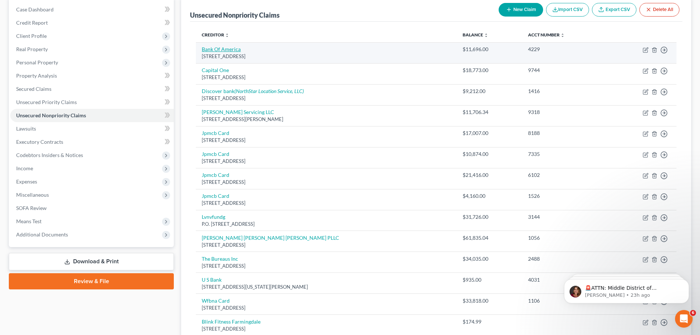
click at [233, 50] on link "Bank Of America" at bounding box center [221, 49] width 39 height 6
select select "7"
select select "2"
select select "0"
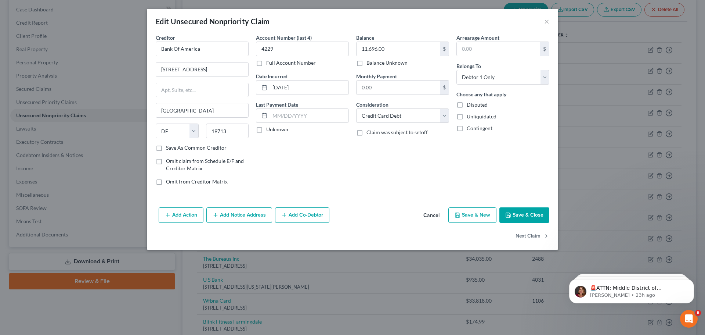
click at [238, 214] on button "Add Notice Address" at bounding box center [239, 214] width 66 height 15
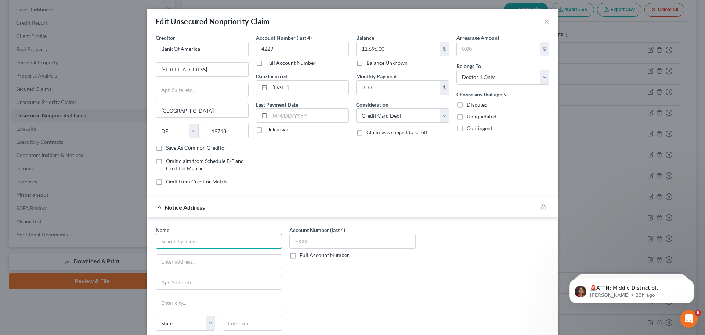
click at [182, 236] on input "text" at bounding box center [219, 241] width 126 height 15
type input "Mullooly, Jeffrey, Rooney & Flynn LLP"
click at [193, 258] on div "Name * Mullooly, Jeffrey, Rooney & Flynn LLP State AL AK AR AZ CA CO CT DE DC F…" at bounding box center [219, 285] width 126 height 118
click at [193, 258] on input "text" at bounding box center [219, 262] width 126 height 14
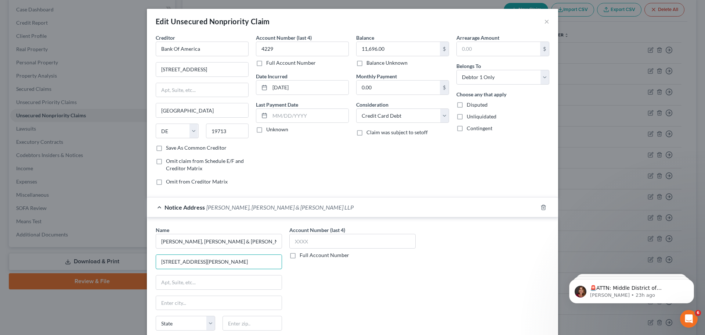
type input "6851 Jericho Tpke"
click at [179, 287] on input "Ste 220" at bounding box center [219, 282] width 126 height 14
type input "Ste 220 PO Box 9036"
type input "A"
type input "Syosset"
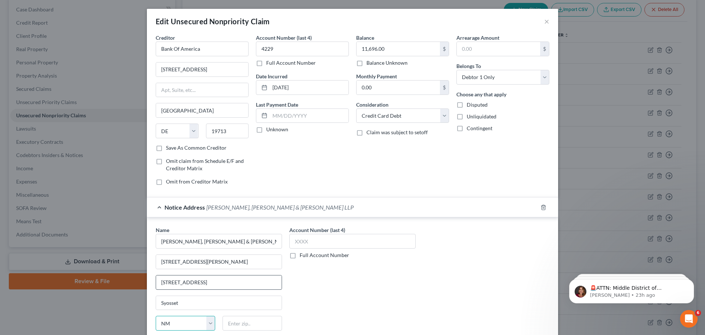
select select "35"
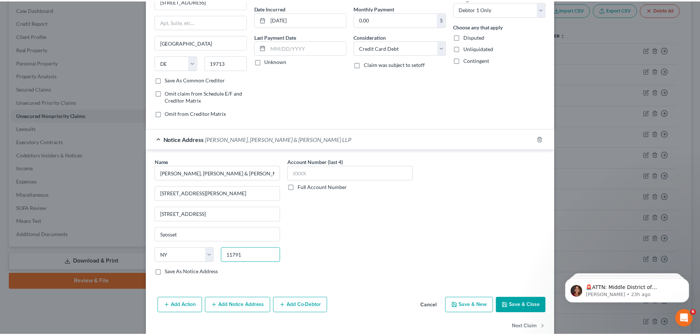
scroll to position [82, 0]
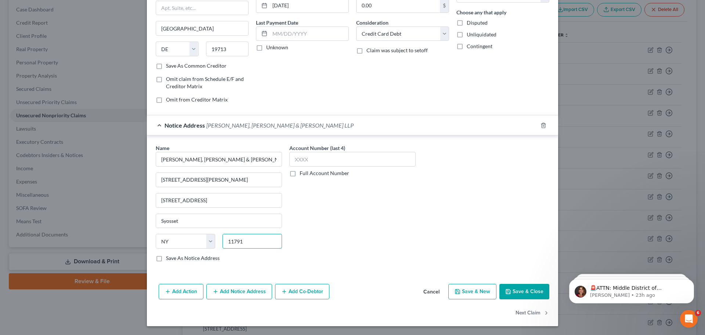
type input "11791"
click at [540, 291] on button "Save & Close" at bounding box center [525, 291] width 50 height 15
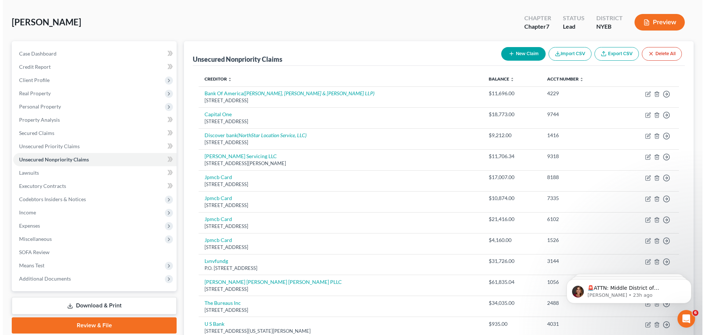
scroll to position [28, 0]
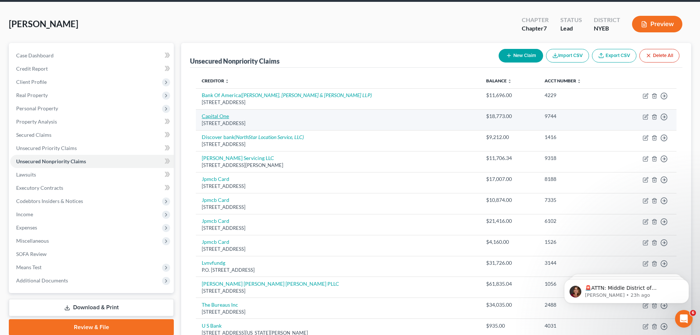
click at [209, 115] on link "Capital One" at bounding box center [215, 116] width 27 height 6
select select "48"
select select "2"
select select "0"
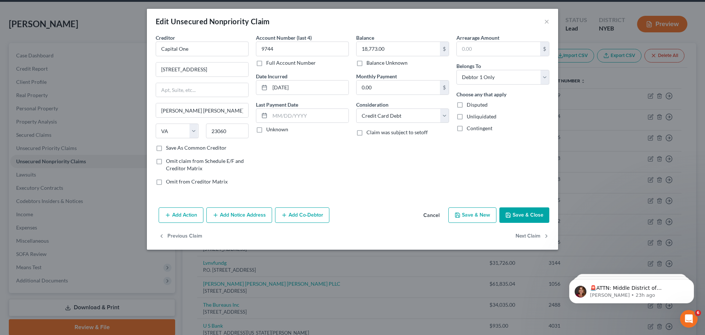
click at [200, 209] on button "Add Action" at bounding box center [181, 214] width 45 height 15
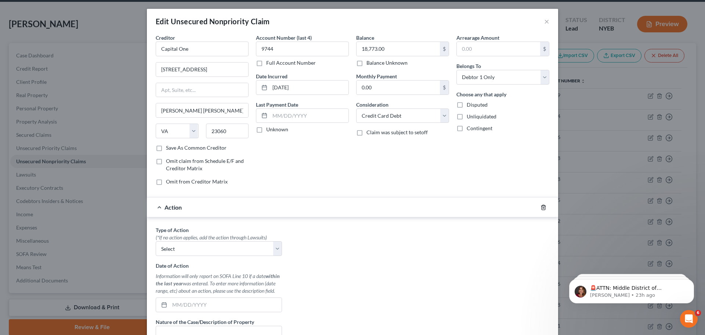
click at [543, 207] on icon "button" at bounding box center [544, 207] width 6 height 6
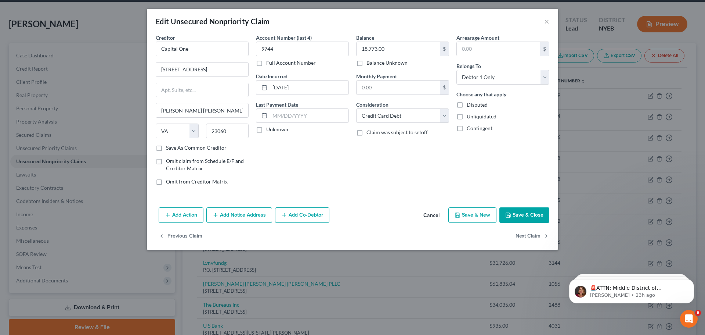
click at [256, 212] on button "Add Notice Address" at bounding box center [239, 214] width 66 height 15
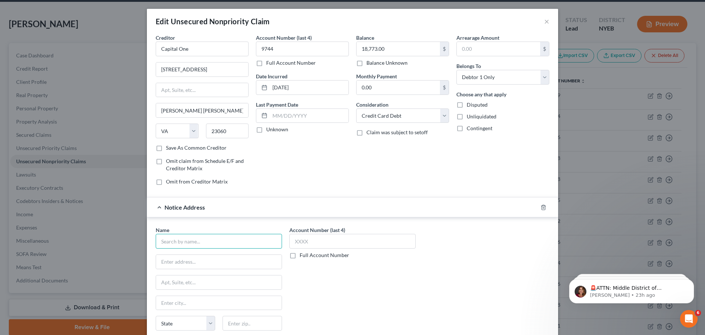
click at [211, 243] on input "text" at bounding box center [219, 241] width 126 height 15
click at [276, 213] on div "Notice Address" at bounding box center [342, 206] width 391 height 19
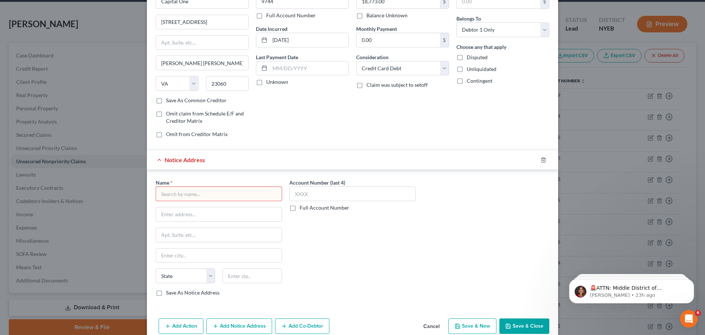
scroll to position [82, 0]
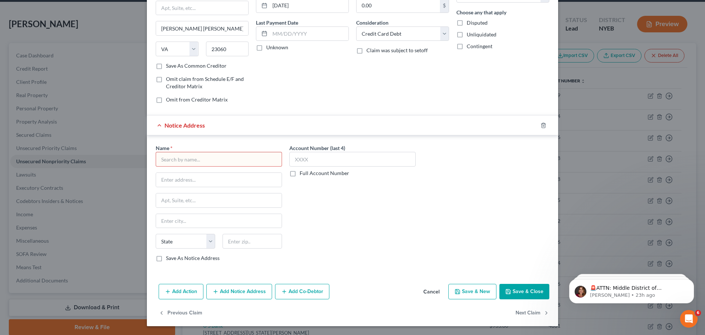
click at [191, 293] on button "Add Action" at bounding box center [181, 291] width 45 height 15
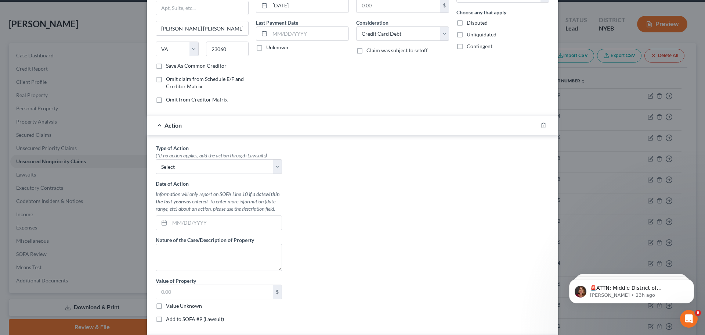
click at [220, 176] on div "Type of Action * (*If no action applies, add the action through Lawsuits) Selec…" at bounding box center [219, 236] width 134 height 184
click at [221, 170] on select "Select Repossession Garnishment Foreclosure Personal Injury Attached, Seized, O…" at bounding box center [219, 166] width 126 height 15
click at [363, 202] on div "Type of Action * (*If no action applies, add the action through Lawsuits) Selec…" at bounding box center [352, 236] width 401 height 184
click at [541, 127] on icon "button" at bounding box center [544, 125] width 6 height 6
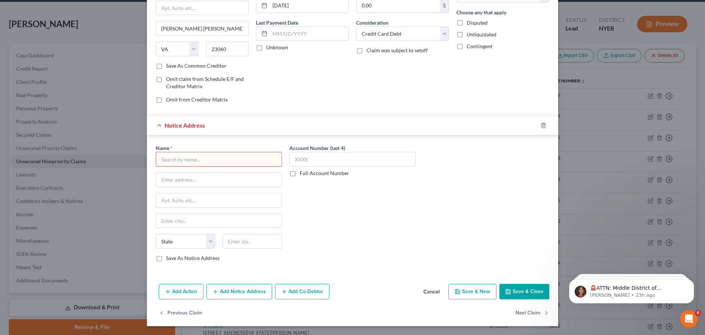
click at [212, 157] on input "text" at bounding box center [219, 159] width 126 height 15
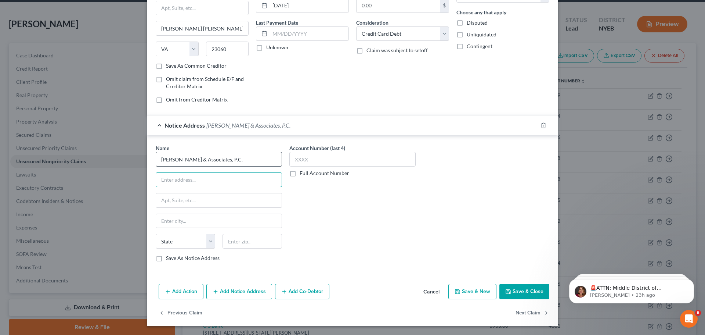
type input "Malen & Associates, P.C."
click at [209, 183] on input "123 Frost Streey" at bounding box center [219, 180] width 126 height 14
type input "123 Frost Street"
click at [205, 195] on input "text" at bounding box center [219, 200] width 126 height 14
click at [161, 225] on input "text" at bounding box center [219, 221] width 126 height 14
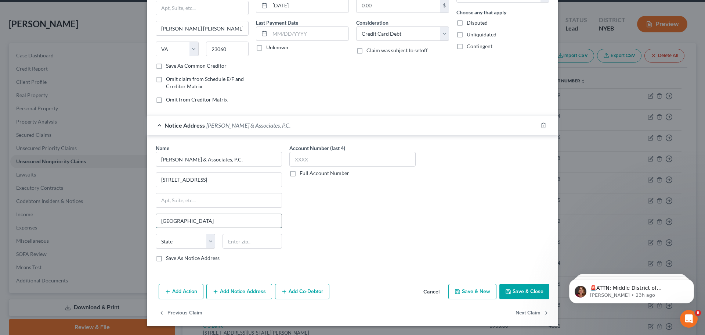
type input "Westbury"
select select "35"
type input "11590"
click at [514, 292] on button "Save & Close" at bounding box center [525, 291] width 50 height 15
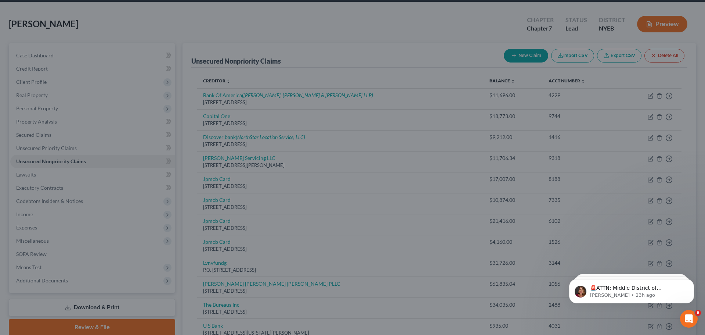
type input "0"
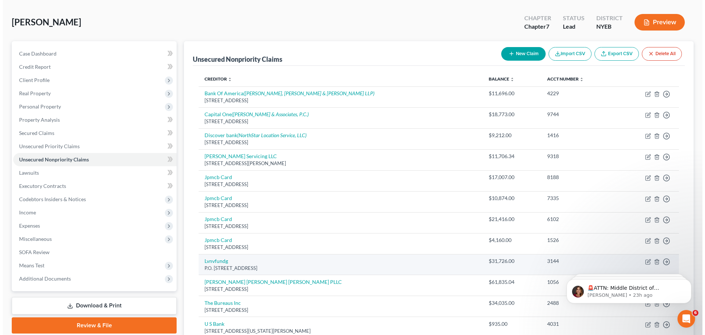
scroll to position [28, 0]
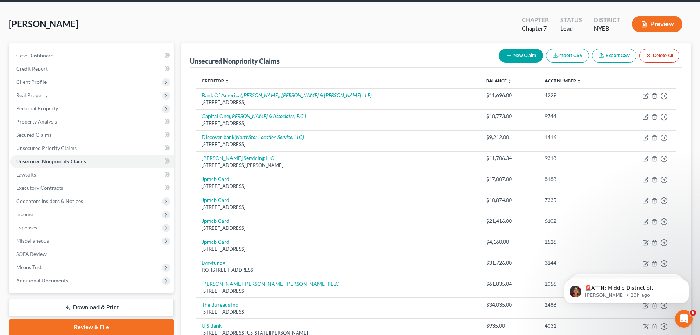
click at [516, 48] on div "New Claim Import CSV Export CSV Delete All" at bounding box center [589, 55] width 187 height 19
click at [515, 53] on button "New Claim" at bounding box center [521, 56] width 44 height 14
select select "0"
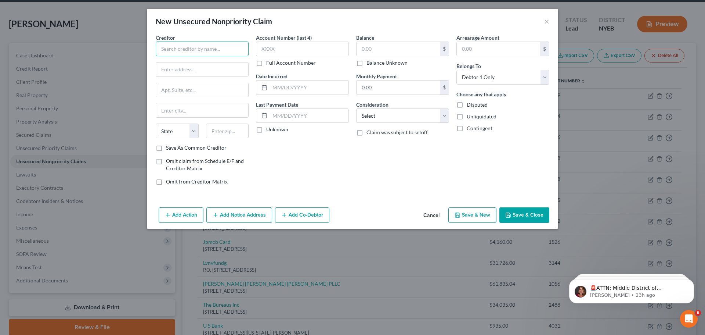
click at [207, 45] on input "text" at bounding box center [202, 49] width 93 height 15
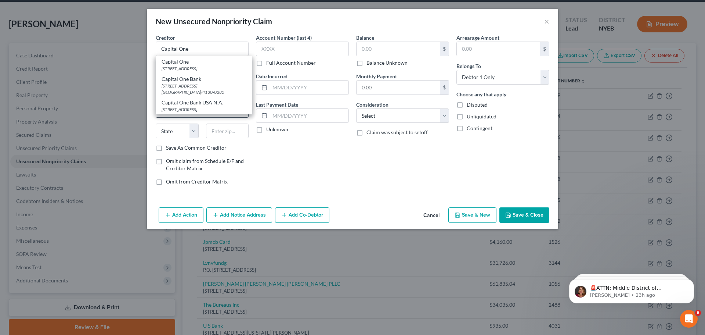
click at [212, 106] on div "PO Box 31293, Salt Lake City, UT 84131" at bounding box center [204, 109] width 85 height 6
type input "Capital One Bank USA N.A."
type input "PO Box 31293"
type input "Salt Lake City"
select select "46"
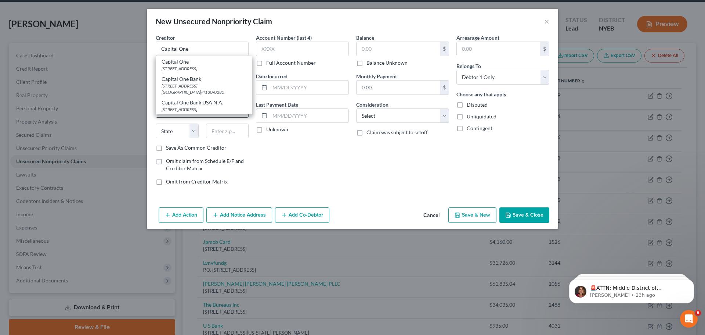
type input "84131"
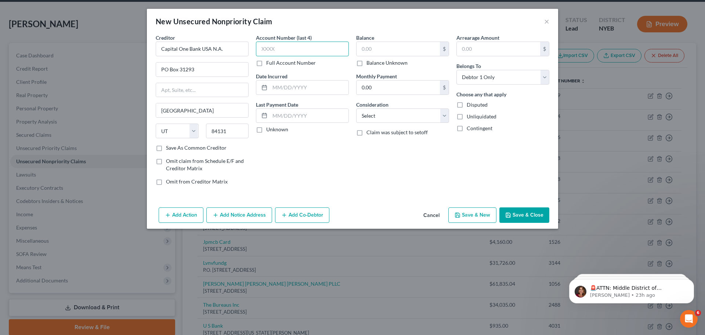
click at [284, 51] on input "text" at bounding box center [302, 49] width 93 height 15
type input "3952"
click at [374, 49] on input "text" at bounding box center [398, 49] width 83 height 14
type input "33,818.77"
click at [428, 119] on select "Select Cable / Satellite Services Collection Agency Credit Card Debt Debt Couns…" at bounding box center [402, 115] width 93 height 15
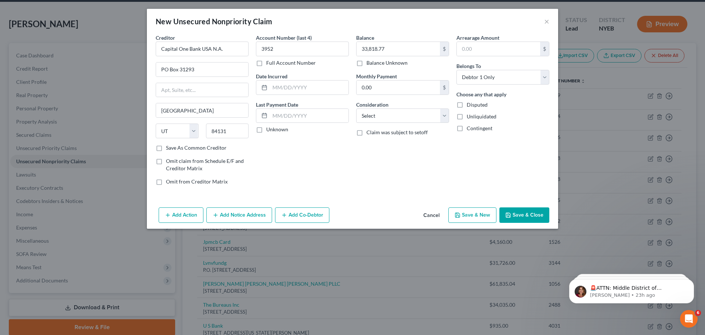
click at [255, 222] on button "Add Notice Address" at bounding box center [239, 214] width 66 height 15
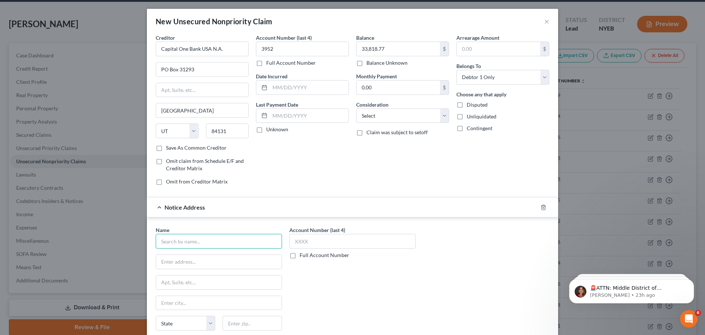
click at [206, 239] on input "text" at bounding box center [219, 241] width 126 height 15
drag, startPoint x: 188, startPoint y: 244, endPoint x: 183, endPoint y: 241, distance: 5.6
click at [178, 244] on input "Pollack & zrosen, P.A P.C" at bounding box center [219, 241] width 126 height 15
click at [184, 241] on input "Pollack & zrosen, P.A P.C" at bounding box center [219, 241] width 126 height 15
click at [185, 241] on input "Pollack & zrosen, P.A P.C" at bounding box center [219, 241] width 126 height 15
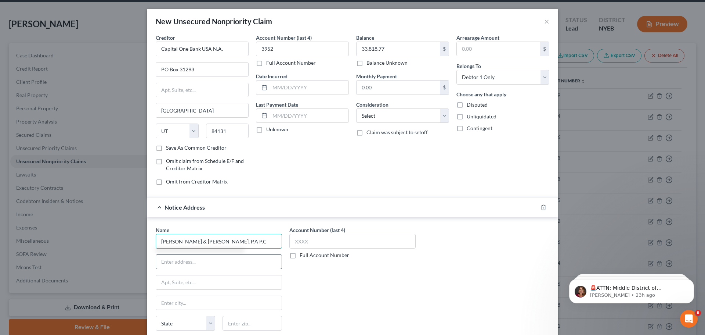
type input "Pollack & Rosen, P.A P.C"
click at [182, 273] on div "Name * Pollack & Rosen, P.A P.C State AL AK AR AZ CA CO CT DE DC FL GA GU HI ID…" at bounding box center [219, 285] width 126 height 118
click at [184, 262] on input "text" at bounding box center [219, 262] width 126 height 14
type input "1981 Marcus Ave"
type input "Ste C101"
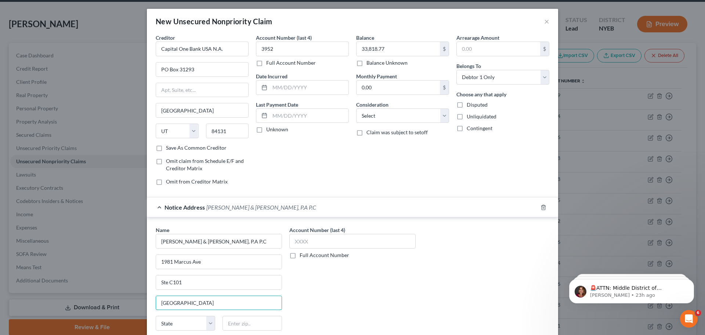
type input "New Hyde Park"
select select "35"
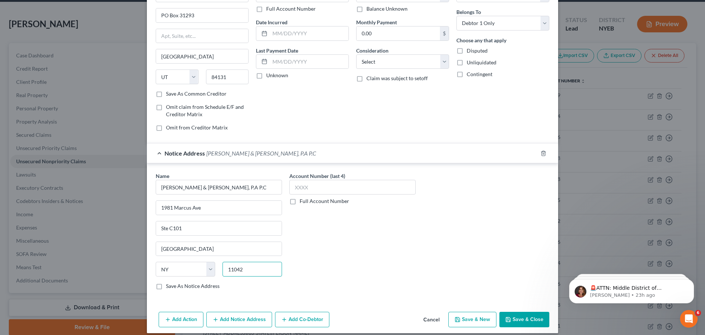
scroll to position [61, 0]
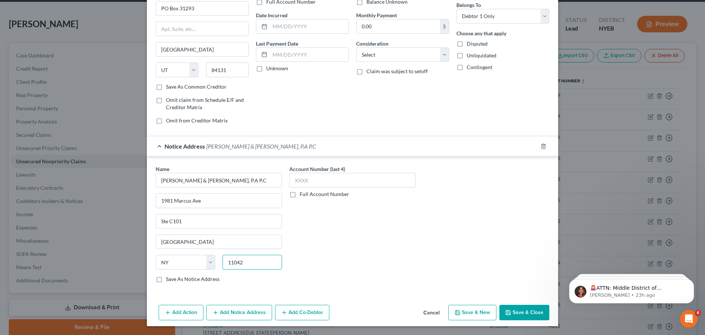
type input "11042"
click at [520, 309] on button "Save & Close" at bounding box center [525, 312] width 50 height 15
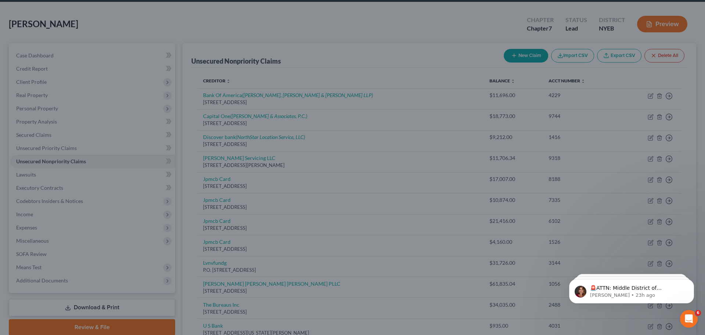
scroll to position [0, 0]
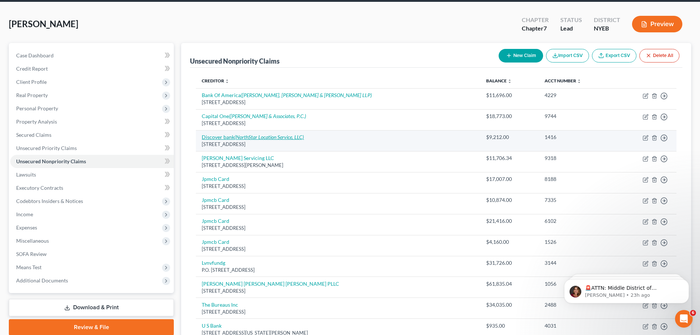
click at [243, 137] on icon "(NorthStar Location Service, LLC)" at bounding box center [268, 137] width 69 height 6
select select "7"
select select "2"
select select "0"
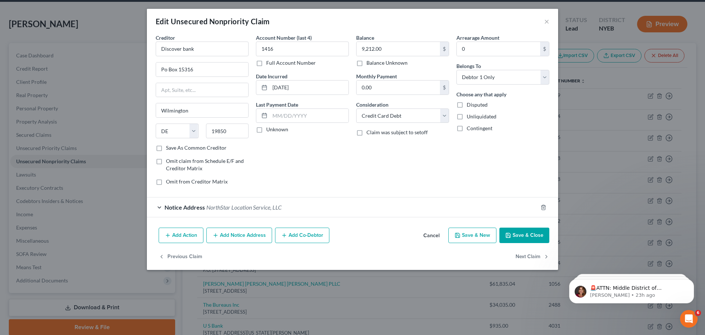
click at [223, 235] on button "Add Notice Address" at bounding box center [239, 234] width 66 height 15
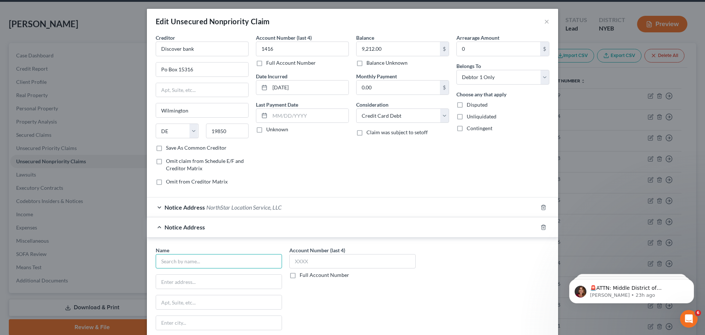
click at [190, 260] on input "text" at bounding box center [219, 261] width 126 height 15
click at [224, 276] on div "Capital Management Services LP" at bounding box center [200, 273] width 76 height 7
type input "Capital Management Services LP"
type input "698 1/2 South Ogden St."
type input "Buffalo"
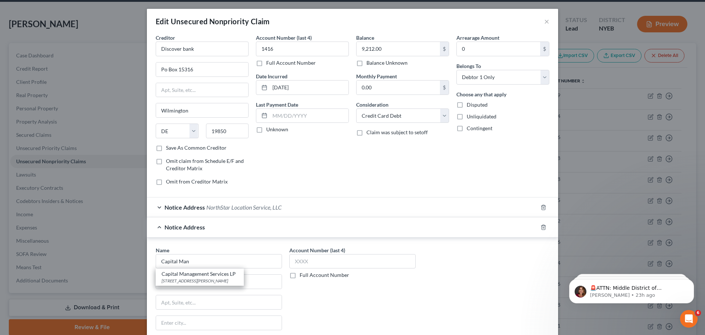
select select "35"
type input "14206-2317"
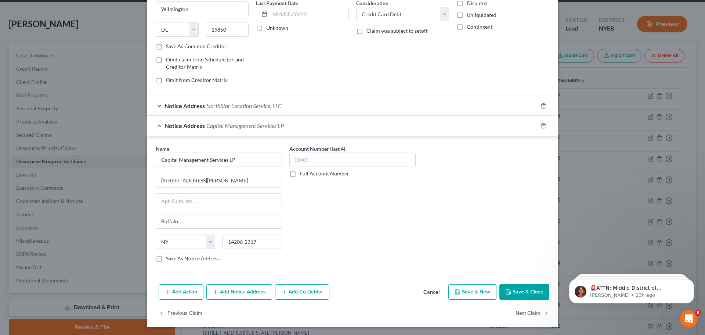
scroll to position [102, 0]
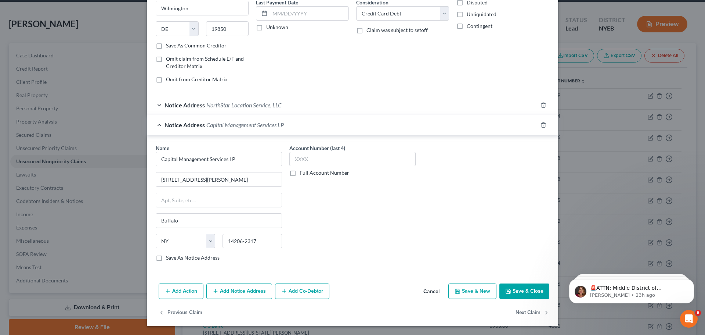
click at [532, 293] on button "Save & Close" at bounding box center [525, 290] width 50 height 15
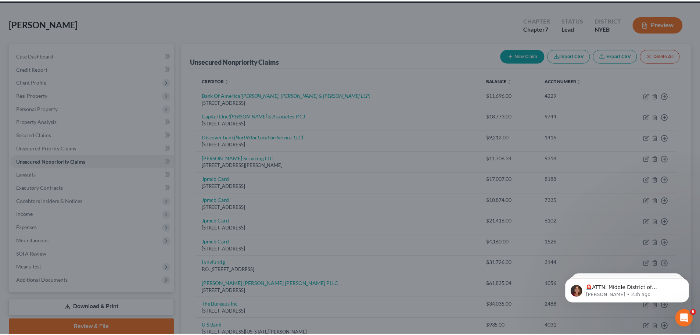
scroll to position [0, 0]
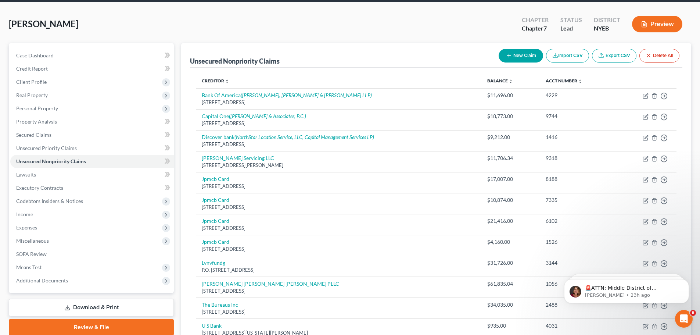
click at [525, 55] on button "New Claim" at bounding box center [521, 56] width 44 height 14
select select "0"
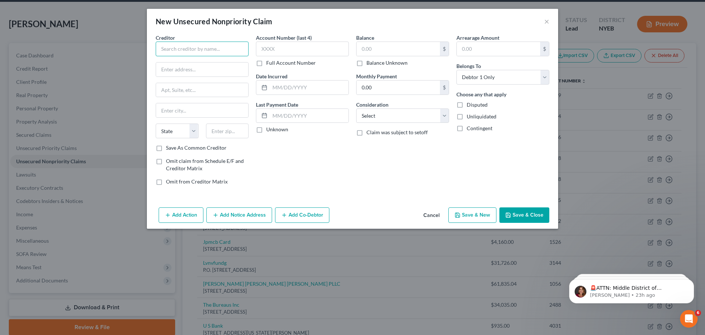
click at [190, 47] on input "text" at bounding box center [202, 49] width 93 height 15
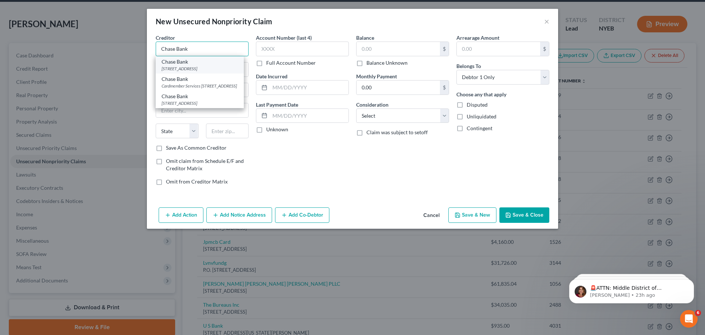
type input "Chase Bank"
click at [192, 68] on div "PO Box 15548, Wilmington, DE 19886-5548" at bounding box center [200, 68] width 76 height 6
type input "PO Box 15548"
type input "Wilmington"
select select "7"
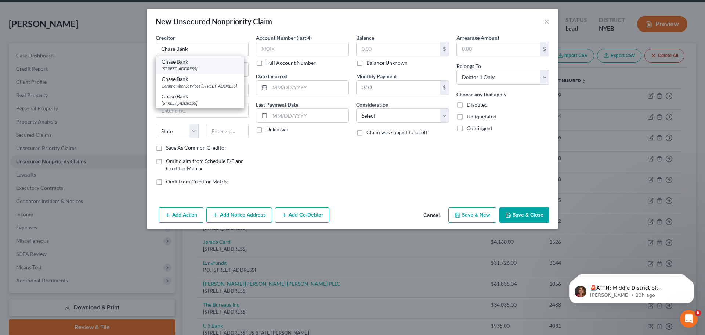
type input "19886-5548"
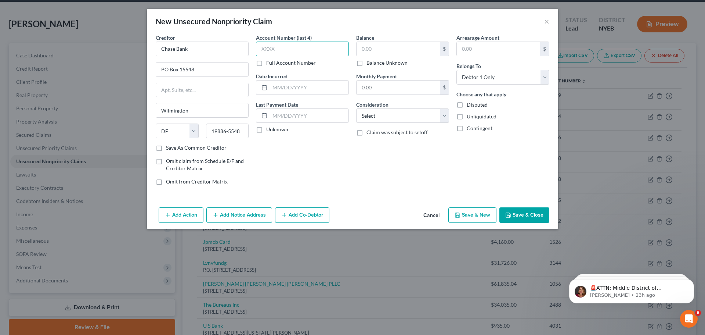
click at [293, 49] on input "text" at bounding box center [302, 49] width 93 height 15
type input "5502"
click at [482, 49] on input "text" at bounding box center [498, 49] width 83 height 14
click at [392, 51] on input "text" at bounding box center [398, 49] width 83 height 14
type input "141.41"
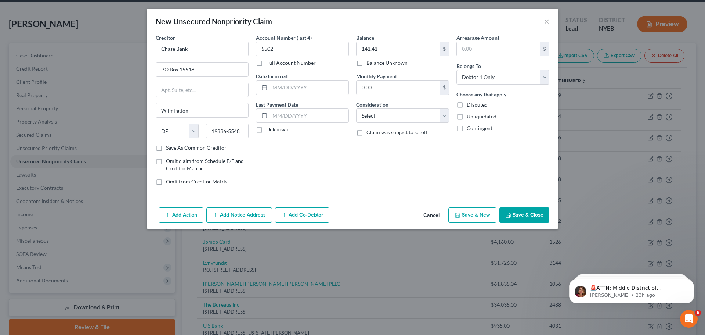
click at [520, 213] on button "Save & Close" at bounding box center [525, 214] width 50 height 15
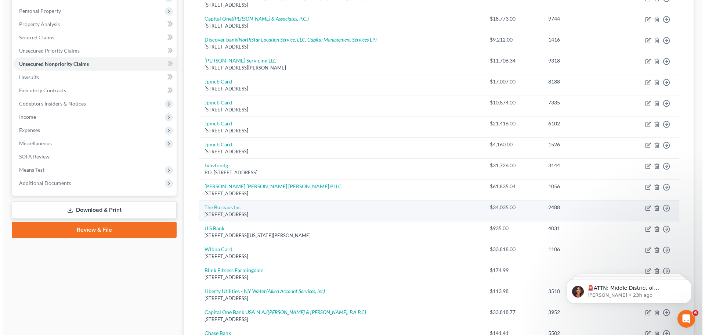
scroll to position [138, 0]
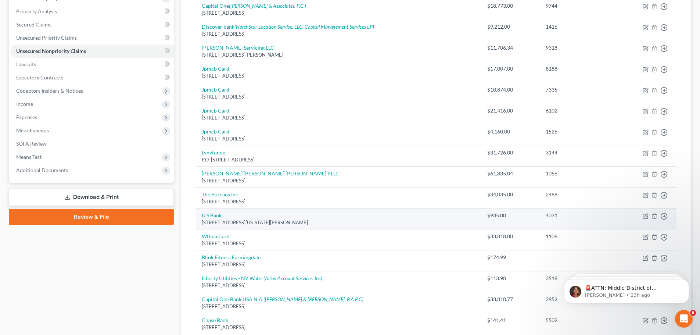
click at [208, 216] on link "U S Bank" at bounding box center [212, 215] width 20 height 6
select select "24"
select select "2"
select select "0"
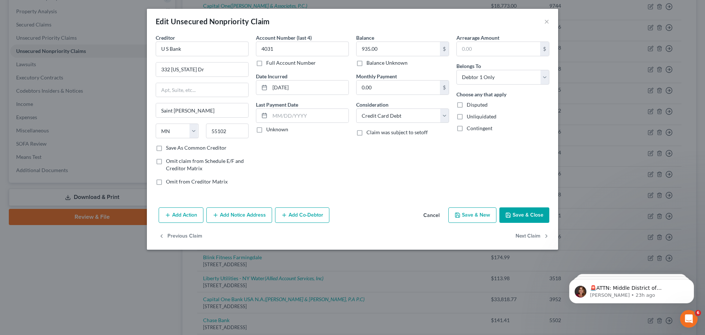
click at [173, 215] on button "Add Action" at bounding box center [181, 214] width 45 height 15
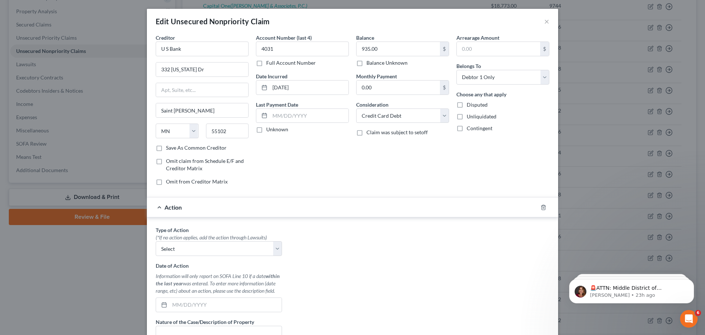
click at [538, 204] on div at bounding box center [548, 207] width 21 height 12
drag, startPoint x: 539, startPoint y: 208, endPoint x: 535, endPoint y: 208, distance: 4.1
click at [541, 208] on icon "button" at bounding box center [544, 207] width 6 height 6
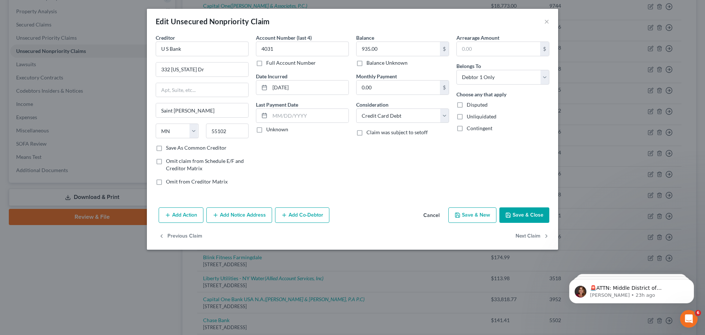
click at [225, 216] on button "Add Notice Address" at bounding box center [239, 214] width 66 height 15
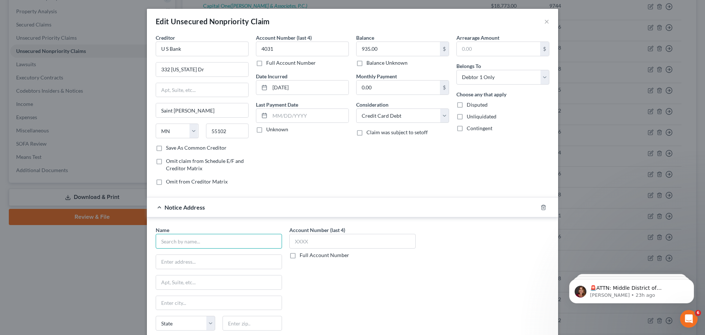
click at [208, 239] on input "text" at bounding box center [219, 241] width 126 height 15
type input "Credit Control, LLC"
type input "3300 Rider Trail S"
type input "Ste 500"
type input "Earth City"
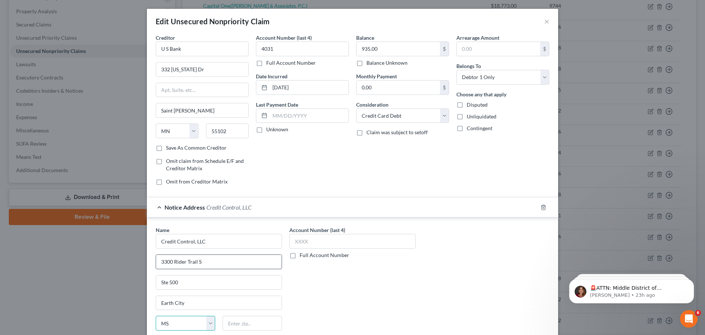
select select "26"
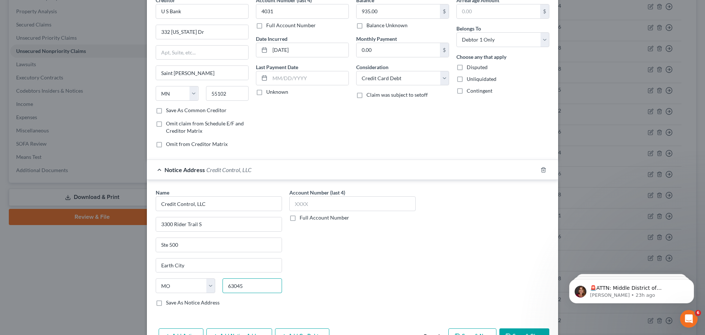
scroll to position [82, 0]
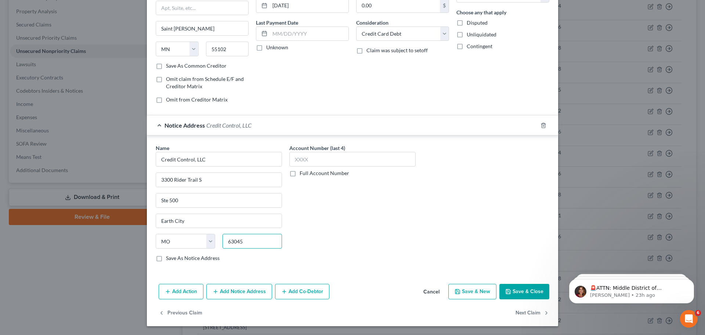
type input "63045"
click at [531, 301] on div "Add Action Add Notice Address Add Co-Debtor Cancel Save & New Save & Close" at bounding box center [353, 293] width 412 height 24
click at [526, 290] on button "Save & Close" at bounding box center [525, 291] width 50 height 15
type input "0"
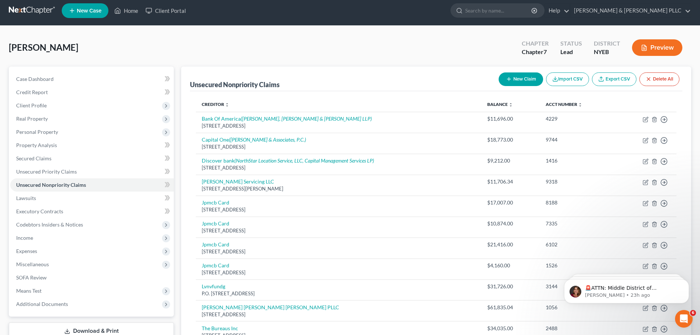
scroll to position [0, 0]
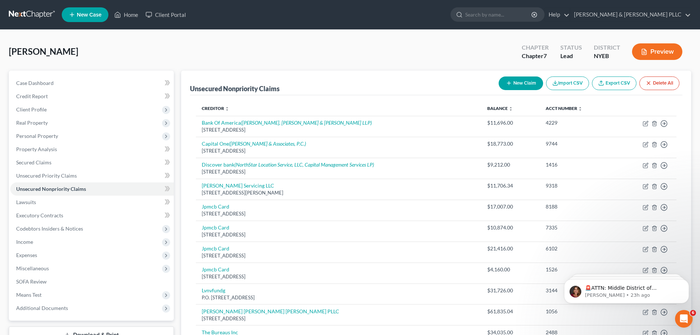
click at [510, 81] on icon "button" at bounding box center [509, 83] width 6 height 6
select select "0"
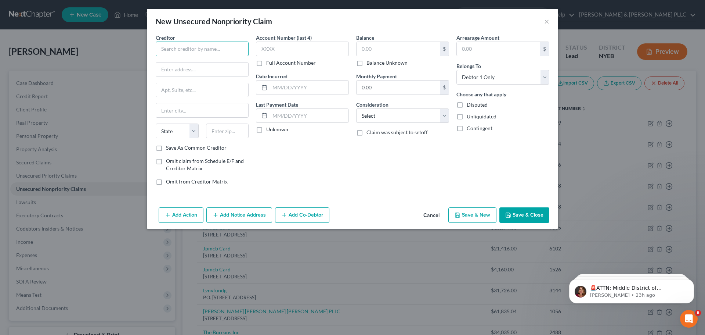
click at [208, 52] on input "text" at bounding box center [202, 49] width 93 height 15
click at [391, 49] on input "text" at bounding box center [398, 49] width 83 height 14
type input "Nassau Financial Credit Union"
type input "7,514.29"
click at [182, 212] on button "Add Action" at bounding box center [181, 214] width 45 height 15
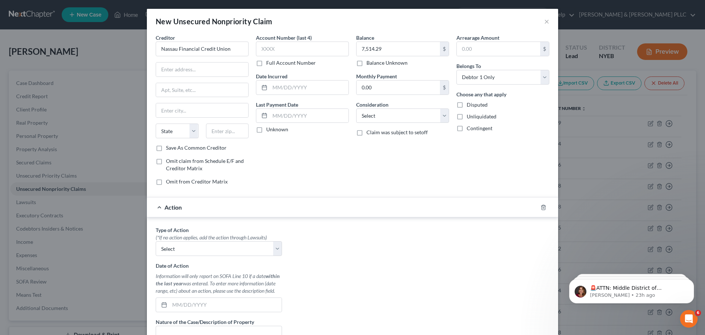
click at [534, 206] on div "Action" at bounding box center [342, 206] width 391 height 19
click at [541, 208] on icon "button" at bounding box center [544, 207] width 6 height 6
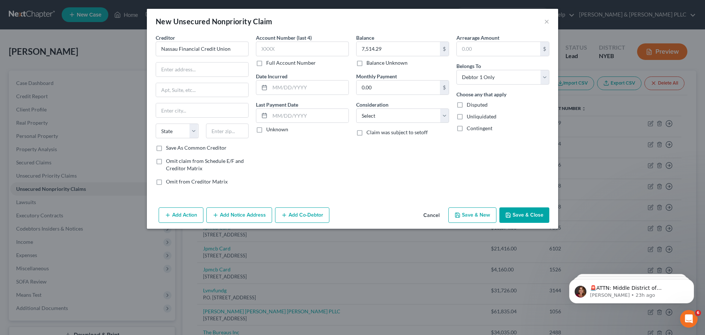
click at [511, 212] on icon "button" at bounding box center [509, 215] width 6 height 6
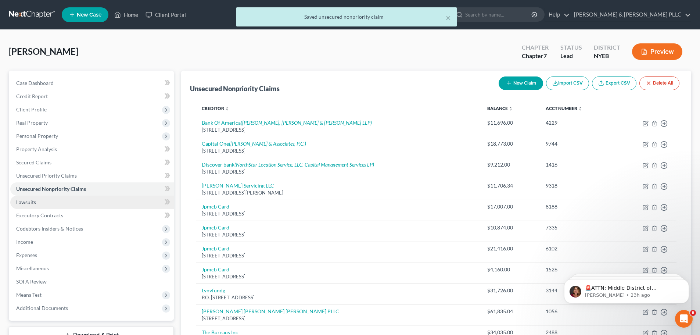
click at [57, 197] on link "Lawsuits" at bounding box center [92, 201] width 164 height 13
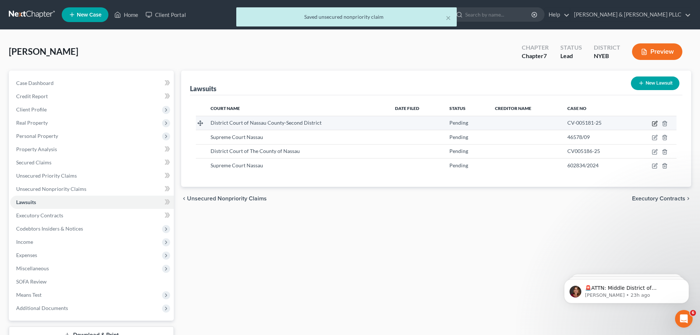
click at [657, 125] on icon "button" at bounding box center [654, 124] width 4 height 4
select select "35"
select select "0"
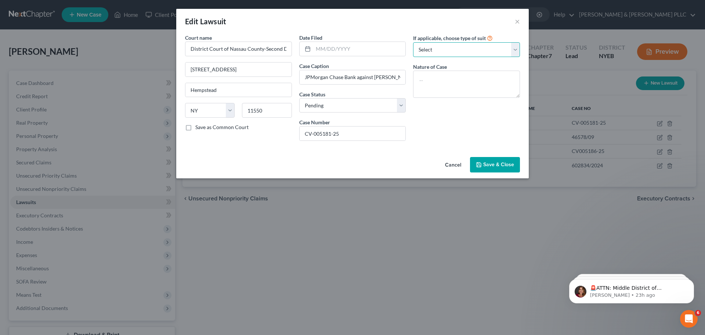
click at [445, 55] on select "Select Repossession Garnishment Foreclosure Attached, Seized, Or Levied Other" at bounding box center [466, 49] width 107 height 15
select select "4"
click at [413, 42] on select "Select Repossession Garnishment Foreclosure Attached, Seized, Or Levied Other" at bounding box center [466, 49] width 107 height 15
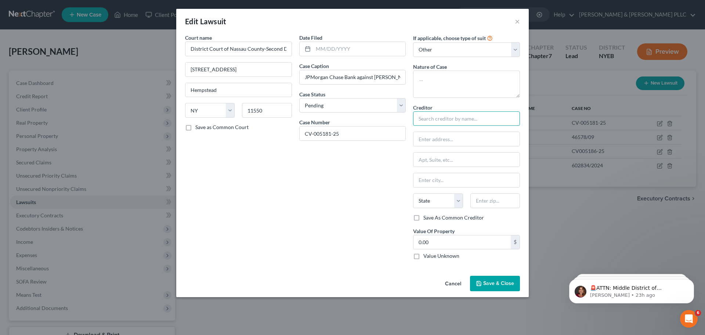
click at [461, 122] on input "text" at bounding box center [466, 118] width 107 height 15
click at [480, 50] on select "Select Repossession Garnishment Foreclosure Attached, Seized, Or Levied Other" at bounding box center [466, 49] width 107 height 15
select select
click at [413, 42] on select "Select Repossession Garnishment Foreclosure Attached, Seized, Or Levied Other" at bounding box center [466, 49] width 107 height 15
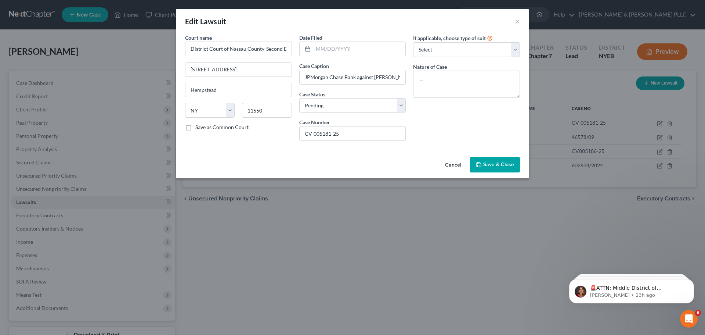
click at [502, 165] on span "Save & Close" at bounding box center [499, 164] width 31 height 6
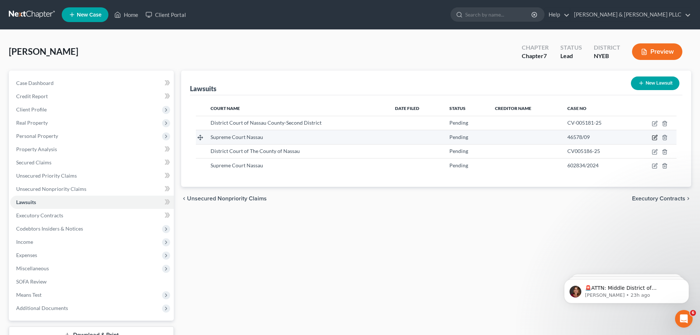
click at [655, 134] on td at bounding box center [654, 137] width 46 height 14
click at [655, 136] on icon "button" at bounding box center [655, 137] width 6 height 6
select select "35"
select select "0"
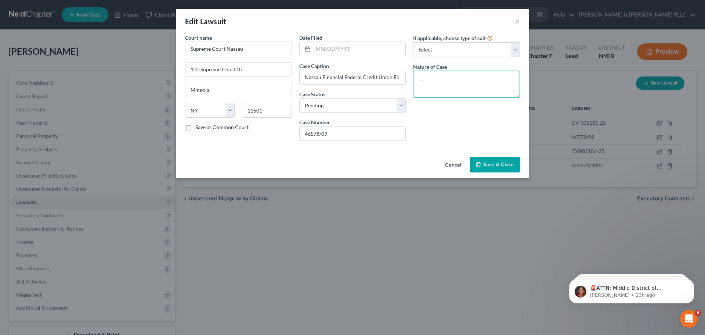
click at [448, 93] on textarea at bounding box center [466, 84] width 107 height 27
click at [466, 56] on select "Select Repossession Garnishment Foreclosure Attached, Seized, Or Levied Other" at bounding box center [466, 49] width 107 height 15
click at [413, 42] on select "Select Repossession Garnishment Foreclosure Attached, Seized, Or Levied Other" at bounding box center [466, 49] width 107 height 15
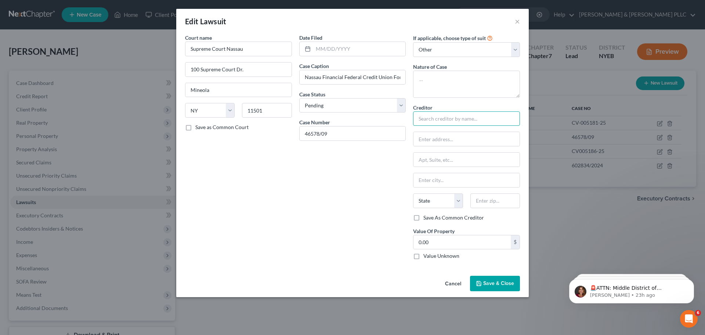
click at [454, 119] on input "text" at bounding box center [466, 118] width 107 height 15
drag, startPoint x: 459, startPoint y: 69, endPoint x: 459, endPoint y: 47, distance: 22.0
click at [459, 68] on div "Nature of Case" at bounding box center [466, 80] width 107 height 35
drag, startPoint x: 459, startPoint y: 47, endPoint x: 457, endPoint y: 54, distance: 7.6
click at [459, 47] on select "Select Repossession Garnishment Foreclosure Attached, Seized, Or Levied Other" at bounding box center [466, 49] width 107 height 15
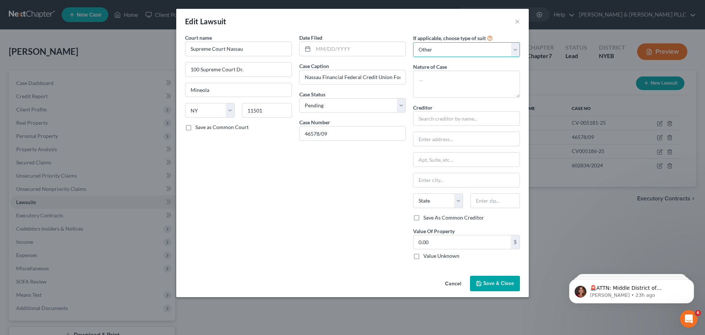
select select "0"
click at [413, 42] on select "Select Repossession Garnishment Foreclosure Attached, Seized, Or Levied Other" at bounding box center [466, 49] width 107 height 15
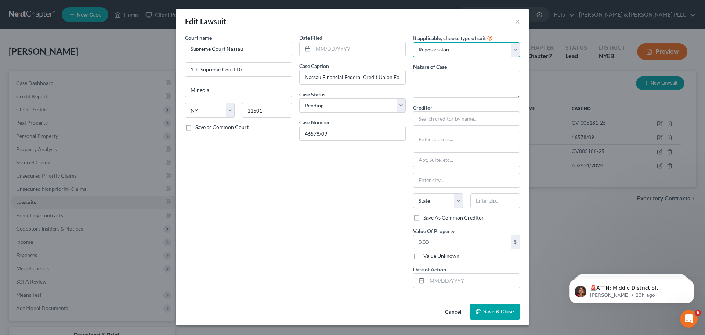
drag, startPoint x: 448, startPoint y: 54, endPoint x: 444, endPoint y: 57, distance: 4.0
click at [448, 54] on select "Select Repossession Garnishment Foreclosure Attached, Seized, Or Levied Other" at bounding box center [466, 49] width 107 height 15
select select
click at [413, 42] on select "Select Repossession Garnishment Foreclosure Attached, Seized, Or Levied Other" at bounding box center [466, 49] width 107 height 15
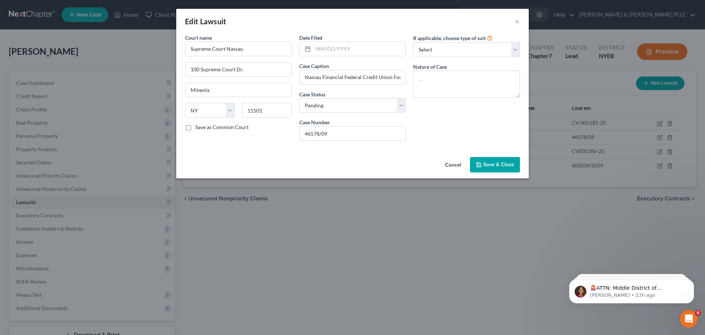
click at [492, 162] on span "Save & Close" at bounding box center [499, 164] width 31 height 6
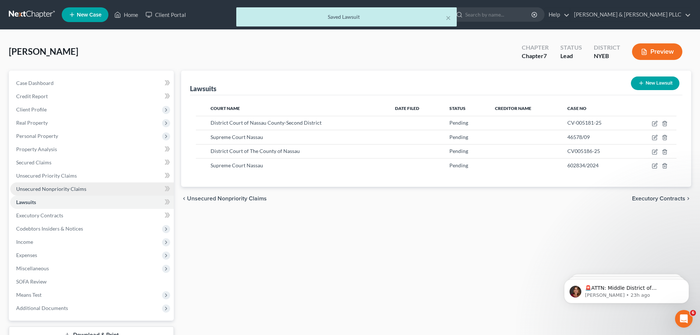
click at [73, 186] on span "Unsecured Nonpriority Claims" at bounding box center [51, 189] width 70 height 6
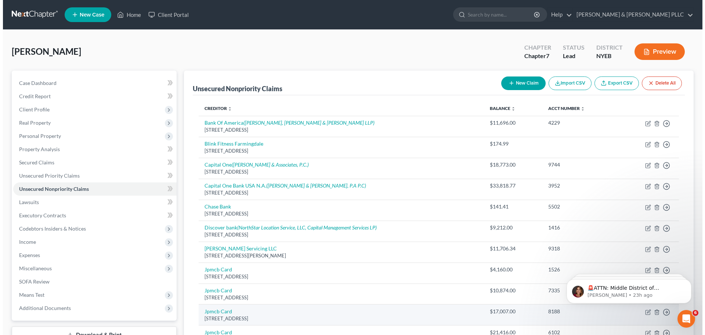
scroll to position [184, 0]
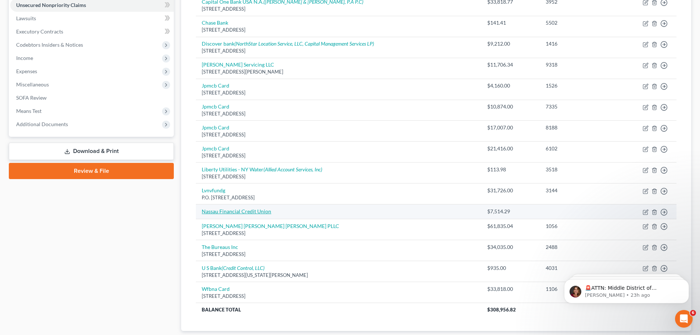
click at [239, 212] on link "Nassau Financial Credit Union" at bounding box center [236, 211] width 69 height 6
select select "0"
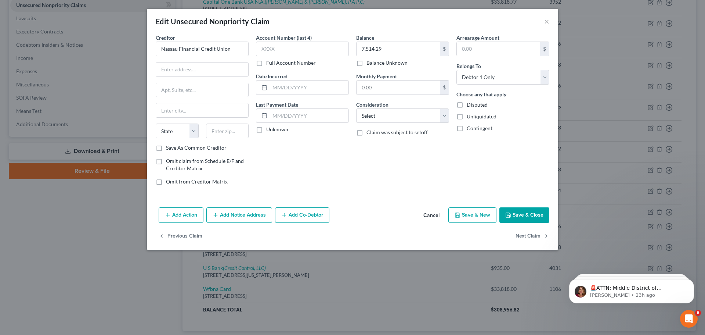
click at [196, 219] on button "Add Action" at bounding box center [181, 214] width 45 height 15
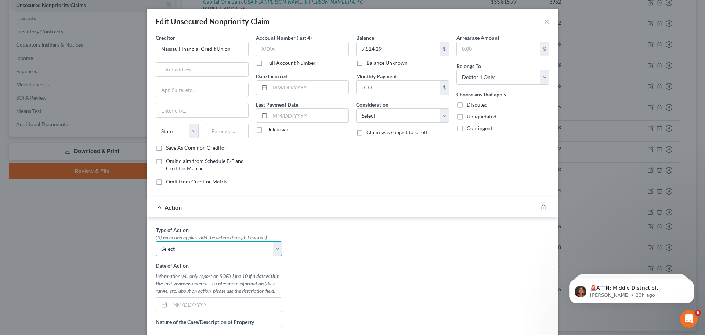
click at [202, 247] on select "Select Repossession Garnishment Foreclosure Personal Injury Attached, Seized, O…" at bounding box center [219, 248] width 126 height 15
select select "4"
click at [156, 241] on select "Select Repossession Garnishment Foreclosure Personal Injury Attached, Seized, O…" at bounding box center [219, 248] width 126 height 15
drag, startPoint x: 231, startPoint y: 248, endPoint x: 231, endPoint y: 254, distance: 5.9
click at [231, 248] on select "Select Repossession Garnishment Foreclosure Personal Injury Attached, Seized, O…" at bounding box center [219, 248] width 126 height 15
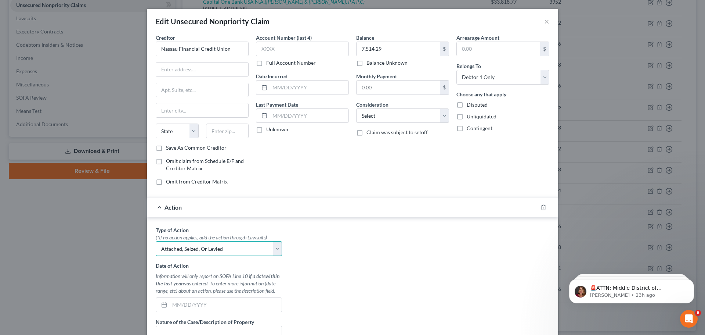
select select
click at [156, 241] on select "Select Repossession Garnishment Foreclosure Personal Injury Attached, Seized, O…" at bounding box center [219, 248] width 126 height 15
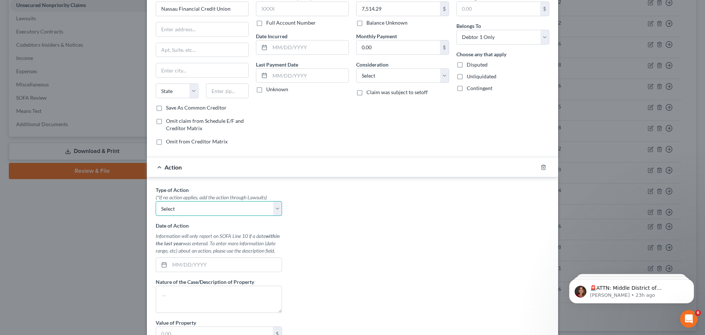
scroll to position [143, 0]
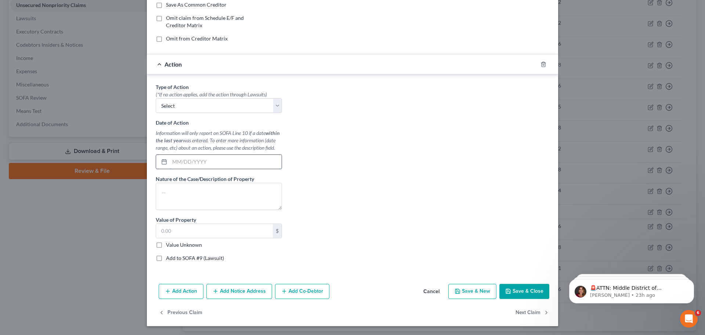
click at [201, 166] on input "text" at bounding box center [226, 162] width 112 height 14
click at [162, 162] on rect at bounding box center [164, 162] width 4 height 4
click at [193, 201] on textarea at bounding box center [219, 196] width 126 height 27
click at [424, 292] on button "Cancel" at bounding box center [432, 291] width 28 height 15
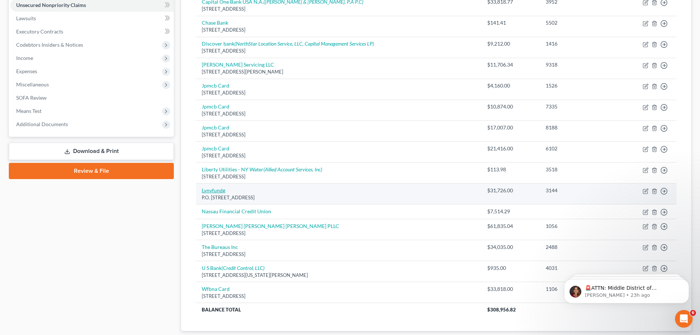
click at [208, 190] on link "Lvnvfundg" at bounding box center [214, 190] width 24 height 6
select select "42"
select select "1"
select select "0"
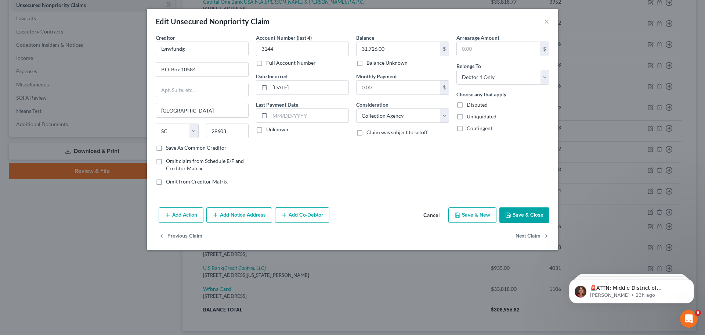
click at [236, 216] on button "Add Notice Address" at bounding box center [239, 214] width 66 height 15
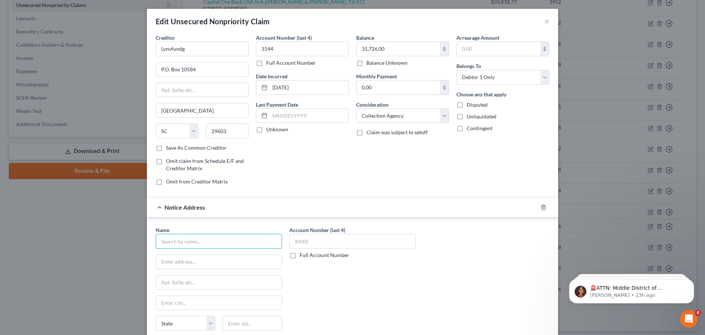
click at [211, 240] on input "text" at bounding box center [219, 241] width 126 height 15
type input "Glass Mountain Capital LLC"
click at [226, 86] on input "text" at bounding box center [202, 90] width 92 height 14
click at [201, 255] on input "text" at bounding box center [219, 262] width 126 height 14
type input "1375 E Woodfield Road"
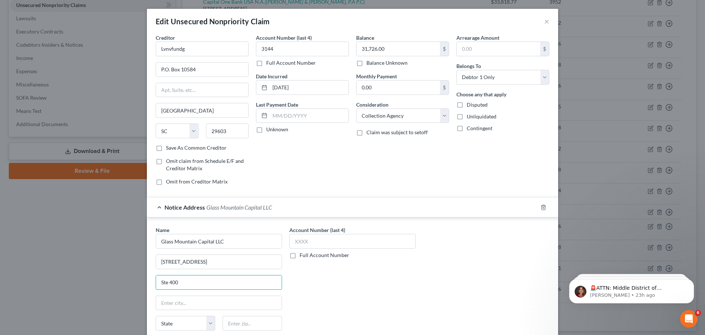
type input "Ste 400"
type input "Schaumburg"
select select "14"
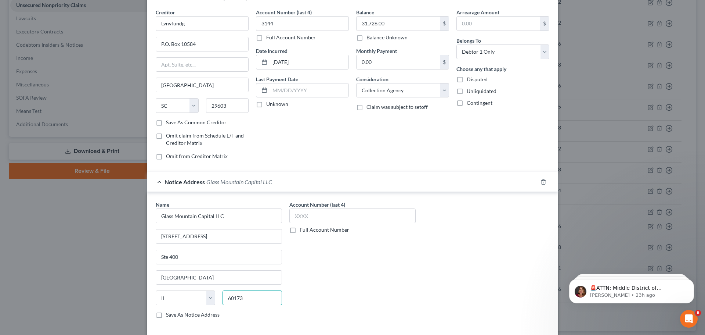
scroll to position [37, 0]
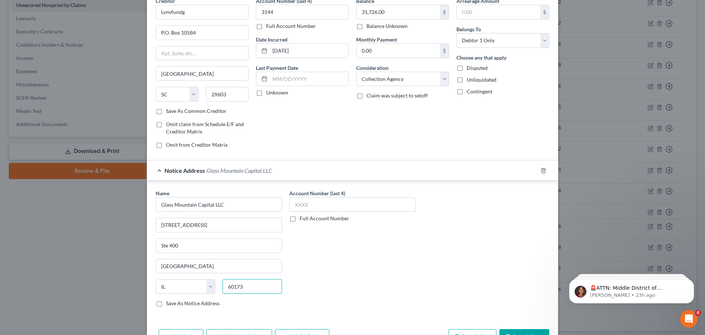
type input "60173"
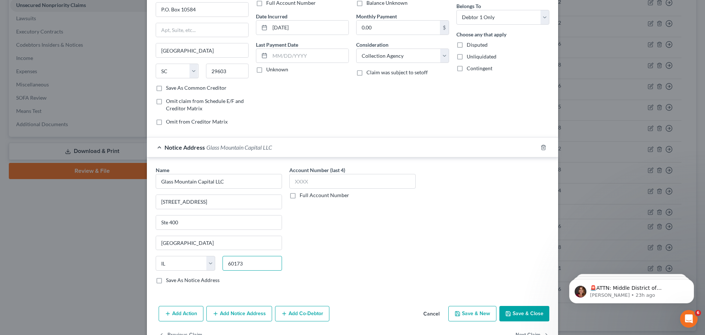
scroll to position [82, 0]
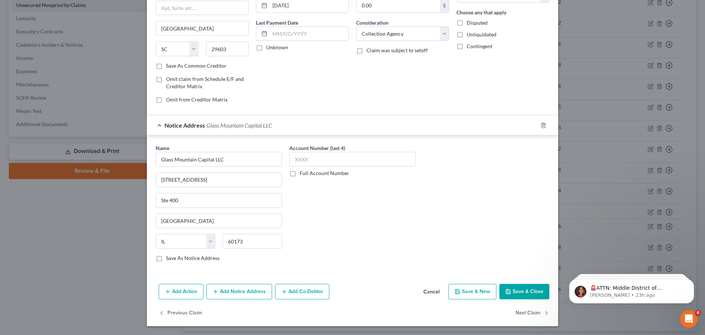
click at [187, 255] on label "Save As Notice Address" at bounding box center [193, 257] width 54 height 7
click at [174, 255] on input "Save As Notice Address" at bounding box center [171, 256] width 5 height 5
checkbox input "true"
click at [523, 293] on button "Save & Close" at bounding box center [525, 291] width 50 height 15
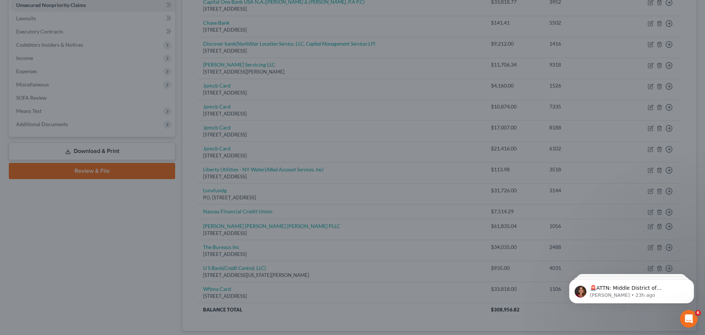
type input "0"
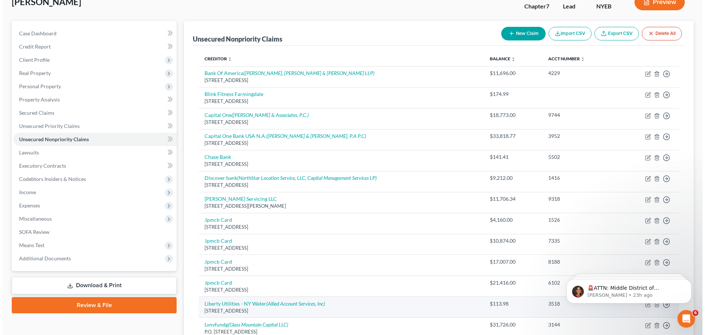
scroll to position [37, 0]
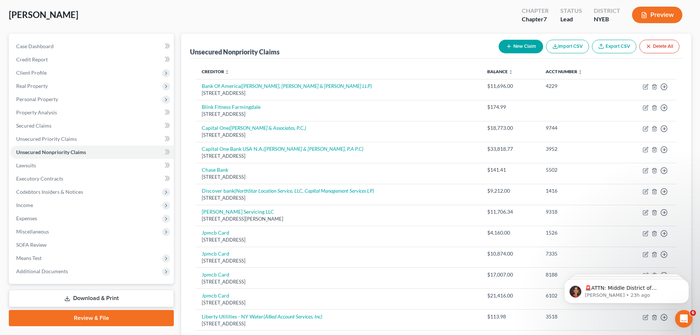
click at [523, 45] on button "New Claim" at bounding box center [521, 47] width 44 height 14
select select "0"
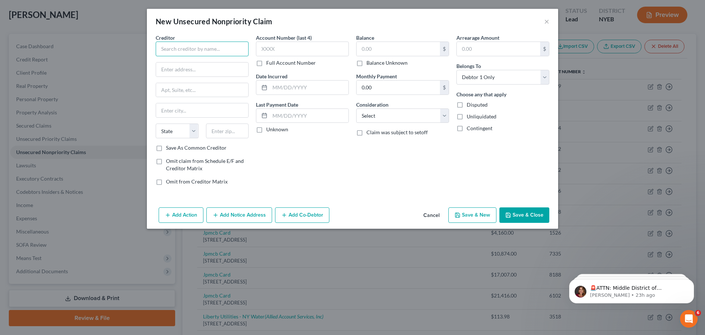
click at [186, 47] on input "text" at bounding box center [202, 49] width 93 height 15
click at [270, 55] on input "text" at bounding box center [302, 49] width 93 height 15
click at [202, 53] on input "Interactive Data LLC and NV Equity Holdings, Corp" at bounding box center [202, 49] width 93 height 15
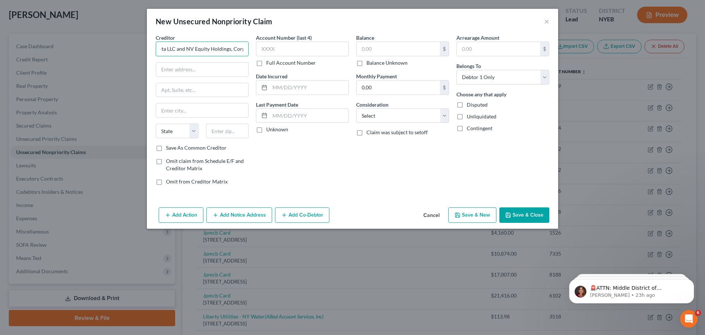
drag, startPoint x: 207, startPoint y: 49, endPoint x: 351, endPoint y: 54, distance: 143.8
click at [351, 54] on div "Creditor * Interactive Data LLC and NV Equity Holdings, Corp State AL AK AR AZ …" at bounding box center [352, 112] width 401 height 157
type input "Interactive Data LLC"
click at [396, 51] on input "text" at bounding box center [398, 49] width 83 height 14
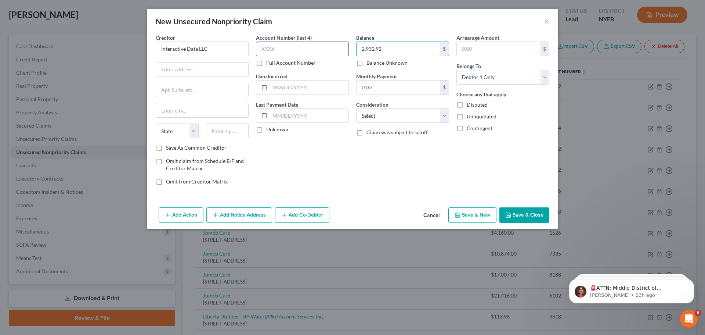
type input "2,932.92"
click at [339, 51] on input "text" at bounding box center [302, 49] width 93 height 15
type input "0593"
click at [243, 217] on button "Add Notice Address" at bounding box center [239, 214] width 66 height 15
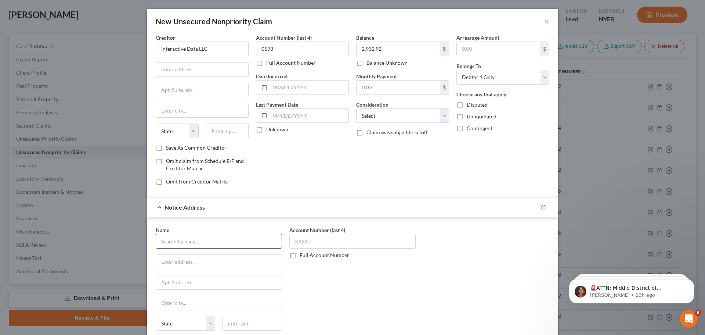
click at [195, 234] on div "Name *" at bounding box center [219, 237] width 126 height 22
click at [197, 236] on input "text" at bounding box center [219, 241] width 126 height 15
type input "McCarthy, Burgess & Wolff"
type input "t"
type input "The MB&W Building"
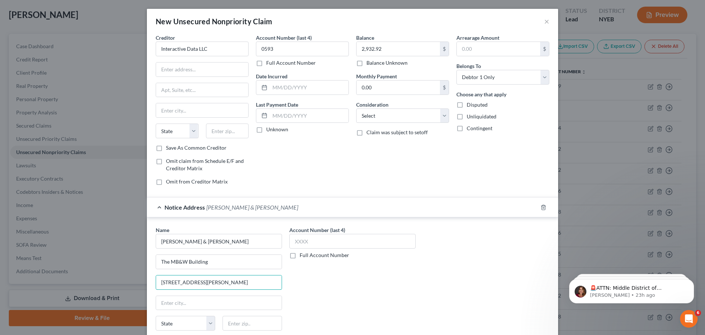
type input "26000 Cannon Road"
type input "Cleveland"
select select "36"
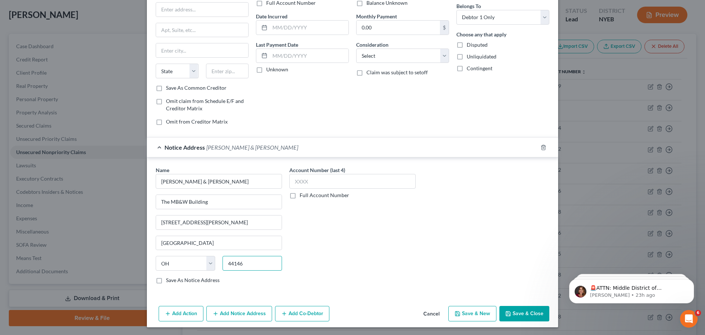
scroll to position [61, 0]
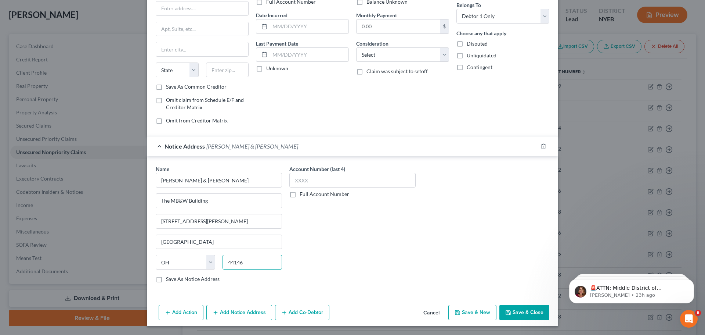
type input "44146"
type input "Bedford"
drag, startPoint x: 516, startPoint y: 309, endPoint x: 124, endPoint y: 30, distance: 480.5
click at [516, 309] on button "Save & Close" at bounding box center [525, 312] width 50 height 15
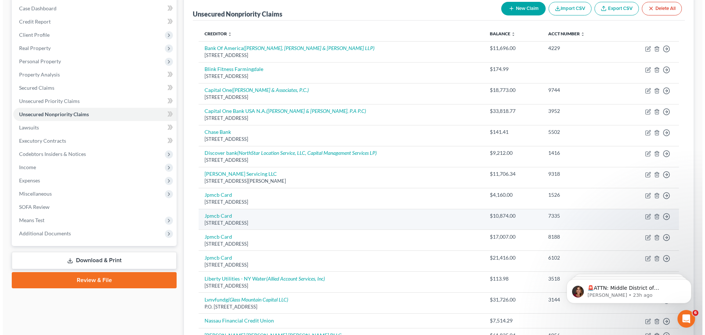
scroll to position [110, 0]
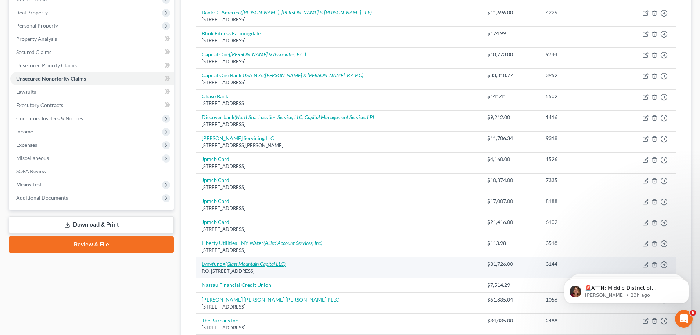
click at [259, 265] on icon "(Glass Mountain Capital LLC)" at bounding box center [255, 264] width 60 height 6
select select "42"
select select "1"
select select "0"
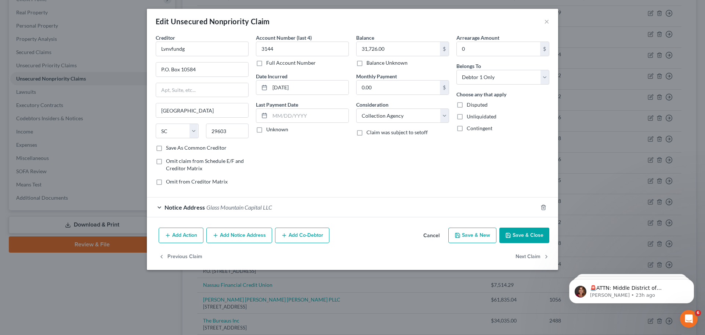
click at [246, 233] on button "Add Notice Address" at bounding box center [239, 234] width 66 height 15
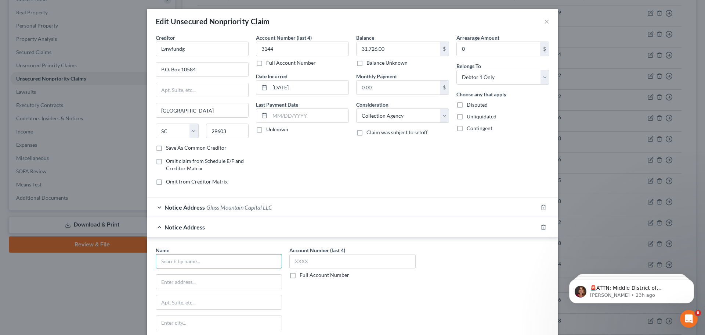
click at [209, 261] on input "text" at bounding box center [219, 261] width 126 height 15
click at [217, 279] on input "text" at bounding box center [219, 281] width 126 height 14
type input "Capital Management Services, LP"
type input "698 1/2 S Ogden Street"
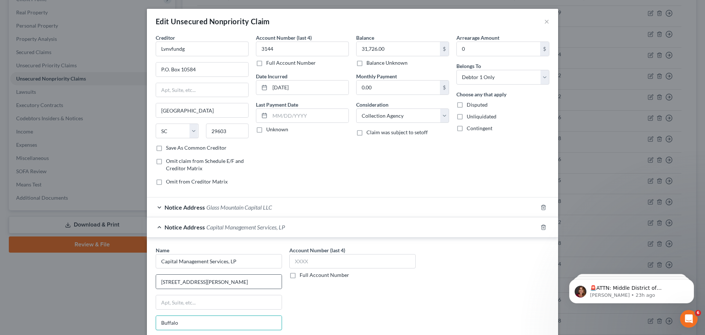
type input "Buffalo"
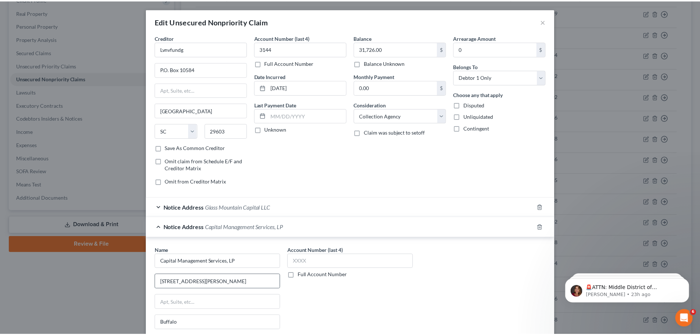
scroll to position [102, 0]
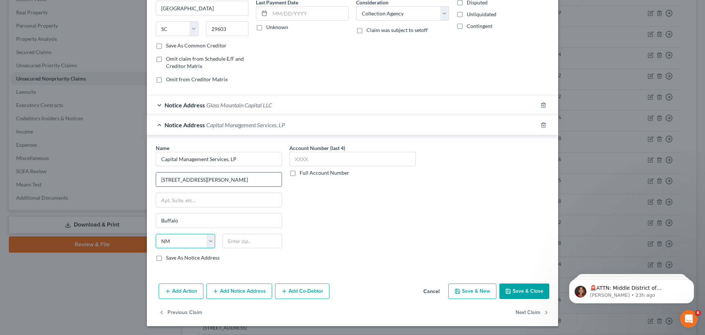
select select "35"
type input "14206"
drag, startPoint x: 527, startPoint y: 294, endPoint x: 561, endPoint y: 285, distance: 35.7
click at [528, 294] on button "Save & Close" at bounding box center [525, 290] width 50 height 15
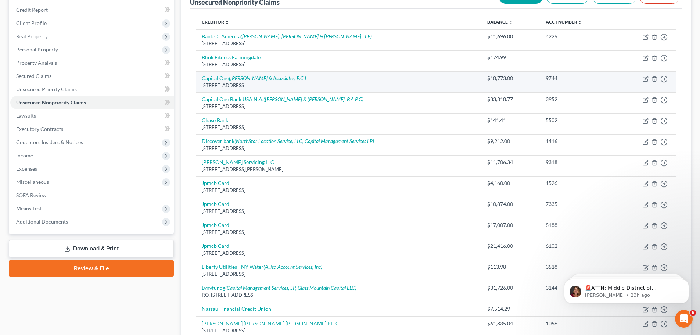
scroll to position [73, 0]
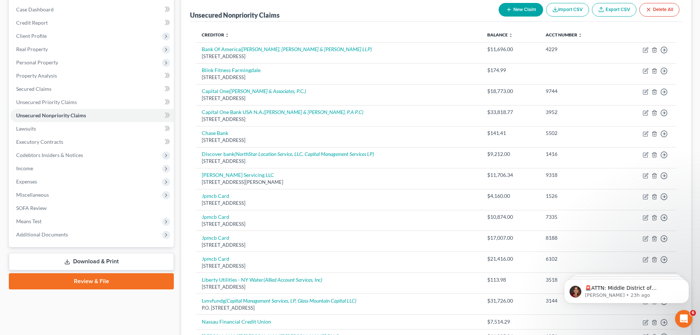
click at [512, 9] on button "New Claim" at bounding box center [521, 10] width 44 height 14
select select "0"
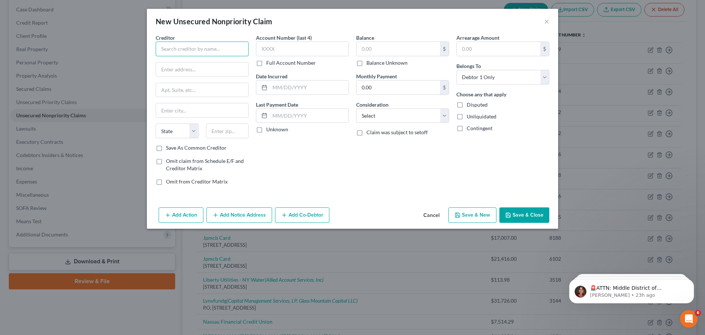
click at [209, 51] on input "text" at bounding box center [202, 49] width 93 height 15
type input "Oceanside Care Center Inc"
drag, startPoint x: 210, startPoint y: 73, endPoint x: 176, endPoint y: 74, distance: 33.5
click at [176, 74] on input "2914 lINCOLN aVE" at bounding box center [202, 69] width 92 height 14
type input "2914 Lincoln Ave"
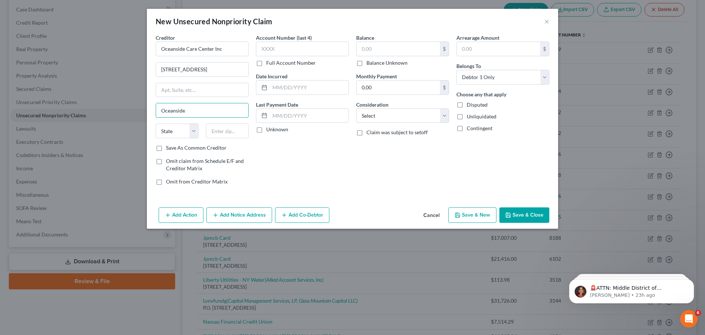
type input "Oceanside"
select select "35"
type input "11572"
click at [364, 53] on input "text" at bounding box center [398, 49] width 83 height 14
type input "1,360"
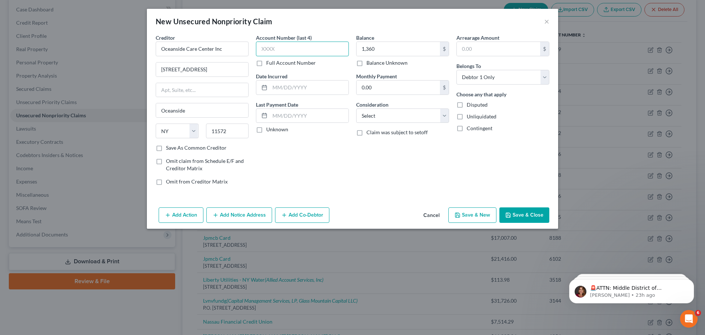
click at [326, 56] on input "text" at bounding box center [302, 49] width 93 height 15
type input "3314"
click at [526, 219] on button "Save & Close" at bounding box center [525, 214] width 50 height 15
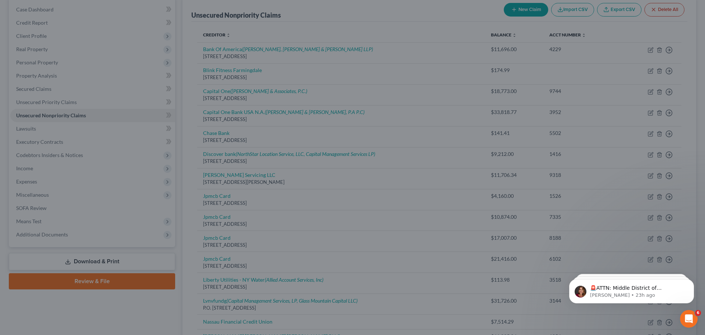
type input "1,360.00"
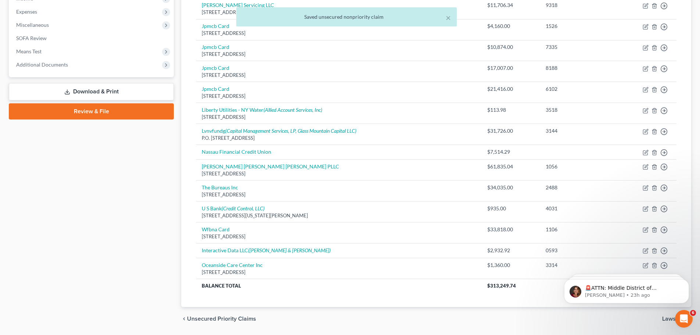
scroll to position [267, 0]
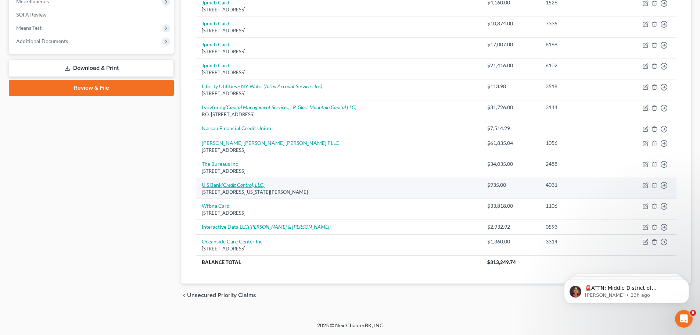
click at [247, 188] on td "U S Bank (Credit Control, LLC) 332 Minnesota Dr, Saint Paul, MN 55102" at bounding box center [338, 188] width 285 height 21
click at [248, 185] on icon "(Credit Control, LLC)" at bounding box center [243, 185] width 43 height 6
select select "24"
select select "2"
select select "0"
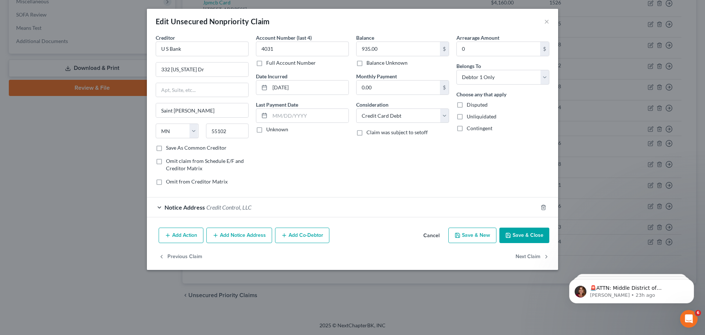
click at [435, 234] on button "Cancel" at bounding box center [432, 235] width 28 height 15
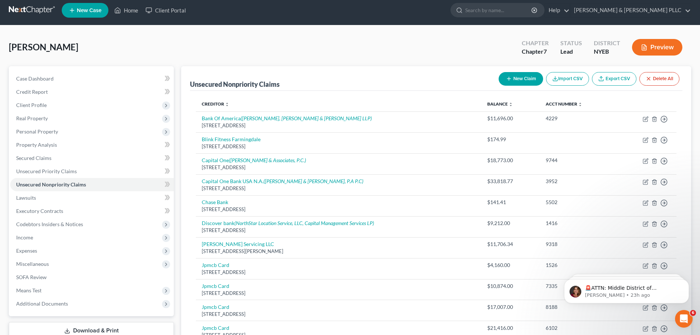
scroll to position [0, 0]
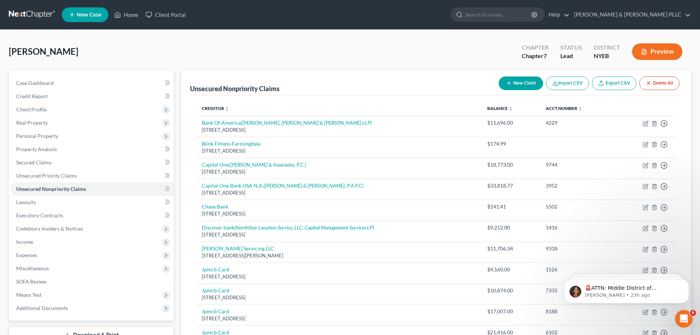
click at [529, 75] on div "New Claim Import CSV Export CSV Delete All" at bounding box center [589, 82] width 187 height 19
click at [527, 83] on button "New Claim" at bounding box center [521, 83] width 44 height 14
select select "0"
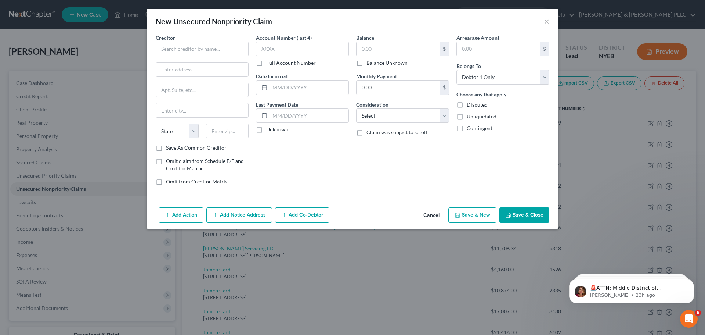
click at [196, 57] on div "Creditor * State AL AK AR AZ CA CO CT DE DC FL GA GU HI ID IL IN IA KS KY LA ME…" at bounding box center [202, 89] width 93 height 110
click at [199, 49] on input "text" at bounding box center [202, 49] width 93 height 15
click at [191, 53] on input "Verizon" at bounding box center [202, 49] width 93 height 15
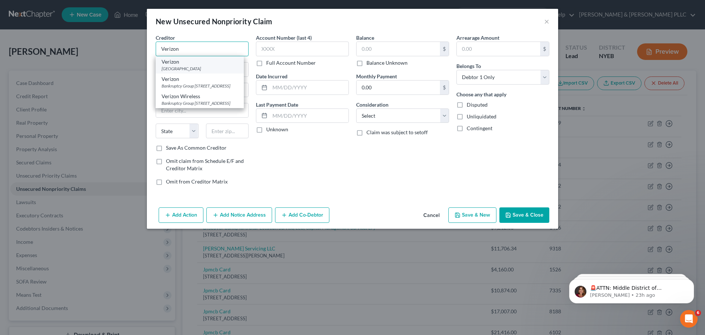
type input "Verizon"
click at [219, 62] on div "Verizon" at bounding box center [200, 61] width 76 height 7
type input "PO Box 650584"
type input "Dallas"
select select "45"
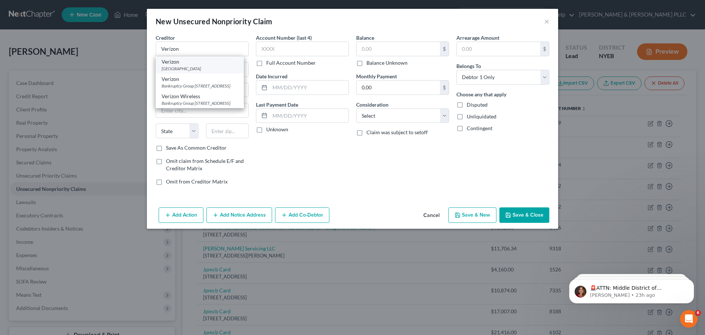
type input "75265"
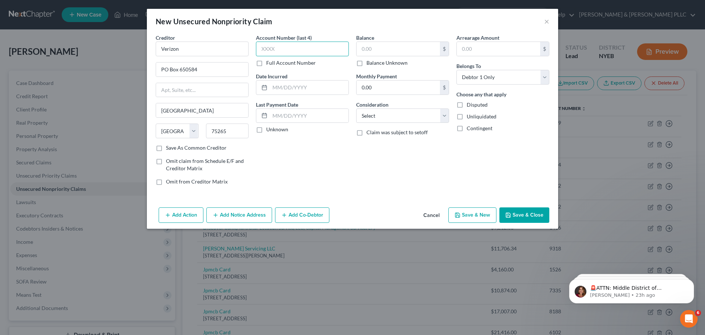
click at [277, 48] on input "text" at bounding box center [302, 49] width 93 height 15
type input "0001"
click at [410, 47] on input "text" at bounding box center [398, 49] width 83 height 14
click at [367, 63] on label "Balance Unknown" at bounding box center [387, 62] width 41 height 7
click at [370, 63] on input "Balance Unknown" at bounding box center [372, 61] width 5 height 5
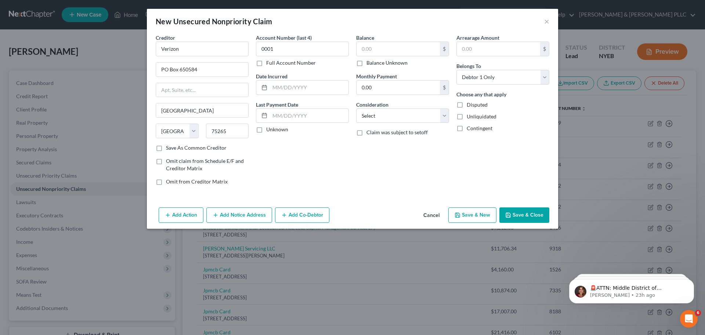
checkbox input "true"
type input "0.00"
click at [509, 212] on icon "button" at bounding box center [509, 215] width 6 height 6
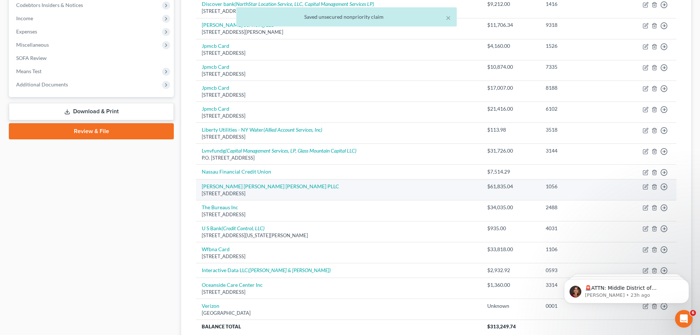
scroll to position [288, 0]
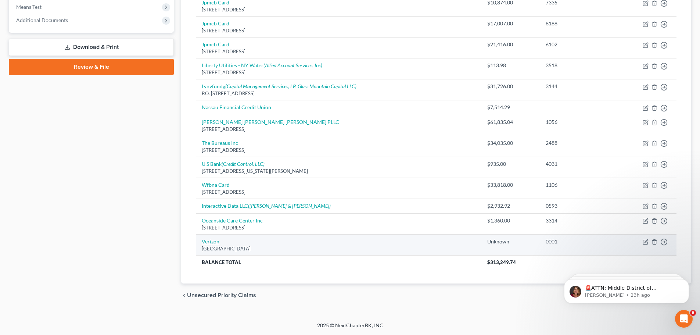
click at [204, 239] on link "Verizon" at bounding box center [211, 241] width 18 height 6
select select "45"
select select "0"
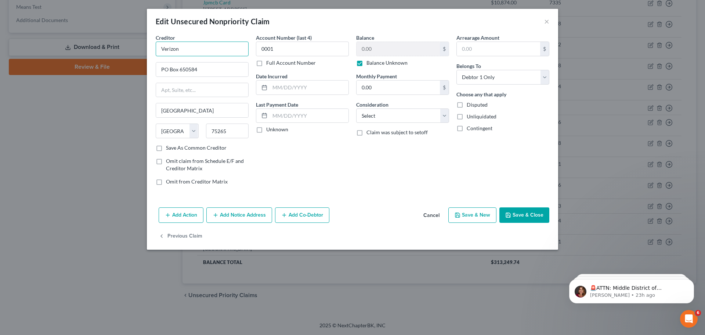
click at [190, 43] on input "Verizon" at bounding box center [202, 49] width 93 height 15
type input "Verizon"
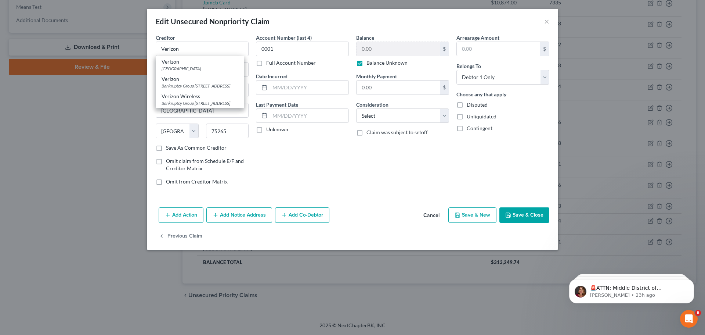
click at [439, 219] on button "Cancel" at bounding box center [432, 215] width 28 height 15
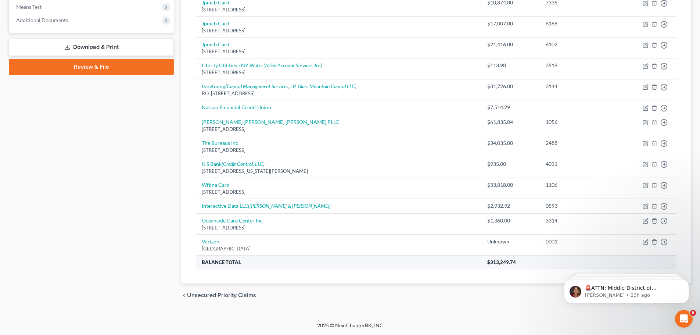
scroll to position [251, 0]
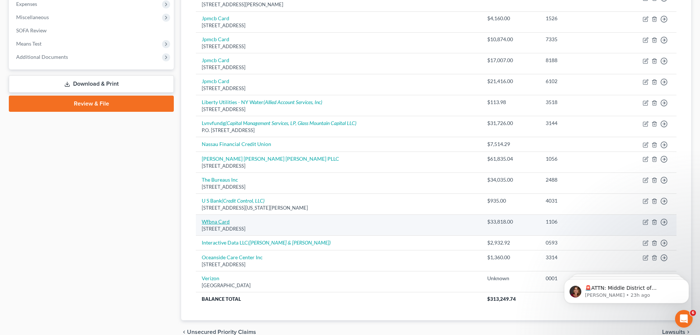
click at [217, 223] on link "Wfbna Card" at bounding box center [216, 221] width 28 height 6
select select "31"
select select "2"
select select "0"
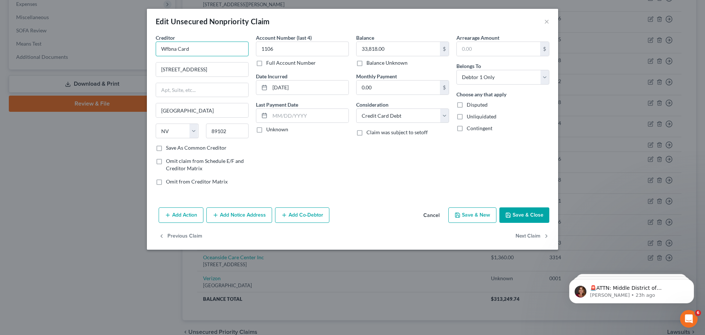
drag, startPoint x: 194, startPoint y: 51, endPoint x: 116, endPoint y: 45, distance: 77.8
click at [114, 46] on div "Edit Unsecured Nonpriority Claim × Creditor * Wfbna Card 3300 W Sahara Ave Las …" at bounding box center [352, 167] width 705 height 335
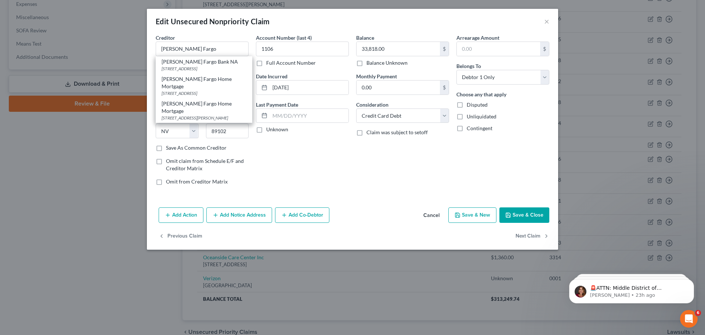
click at [525, 215] on button "Save & Close" at bounding box center [525, 214] width 50 height 15
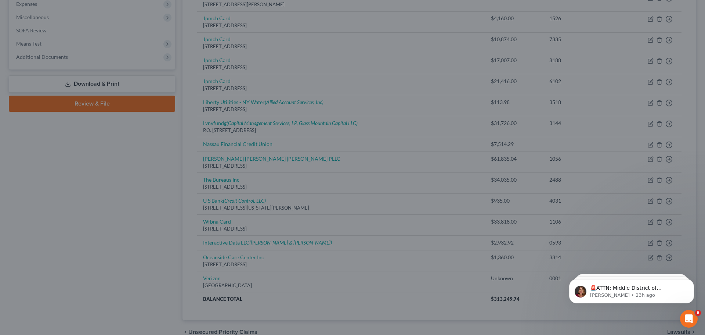
type input "Wells Fargo"
type input "0"
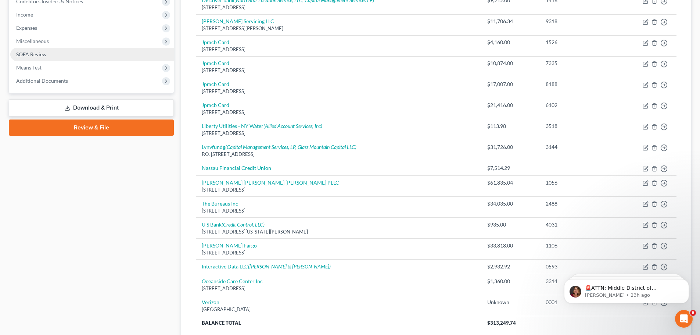
scroll to position [214, 0]
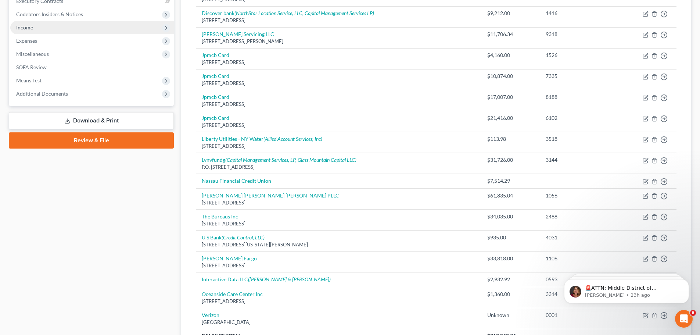
click at [75, 31] on span "Income" at bounding box center [92, 27] width 164 height 13
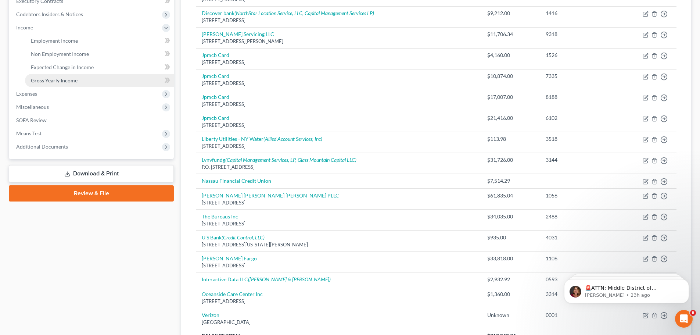
click at [86, 79] on link "Gross Yearly Income" at bounding box center [99, 80] width 149 height 13
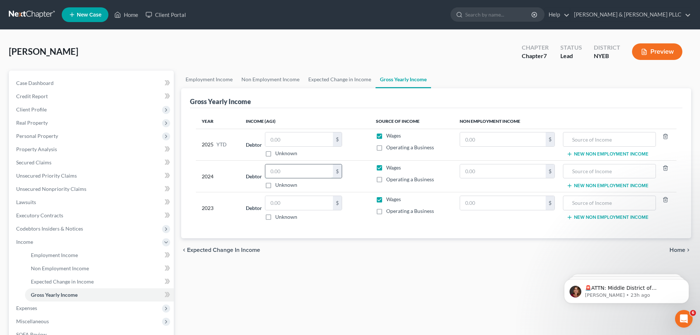
click at [289, 175] on input "text" at bounding box center [299, 171] width 68 height 14
type input "25,465"
click at [197, 170] on td "2024" at bounding box center [218, 176] width 44 height 32
click at [60, 84] on link "Case Dashboard" at bounding box center [92, 82] width 164 height 13
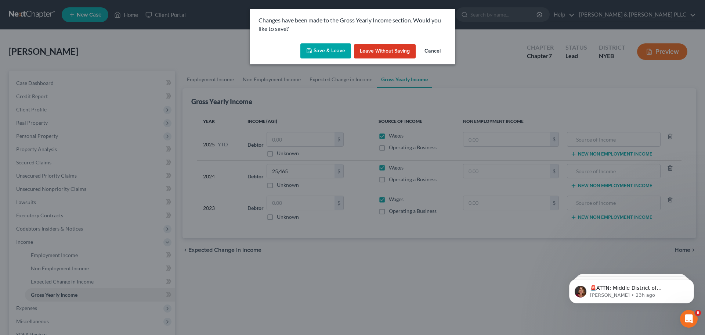
click at [312, 48] on icon "button" at bounding box center [309, 51] width 6 height 6
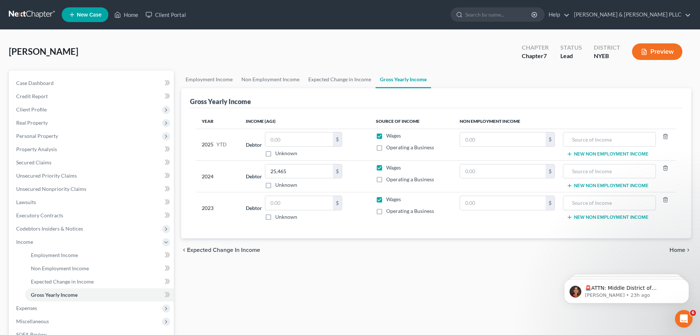
click at [33, 17] on link at bounding box center [32, 14] width 47 height 13
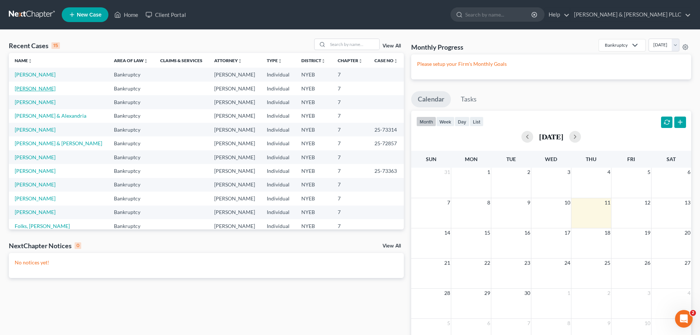
click at [38, 91] on link "[PERSON_NAME]" at bounding box center [35, 88] width 41 height 6
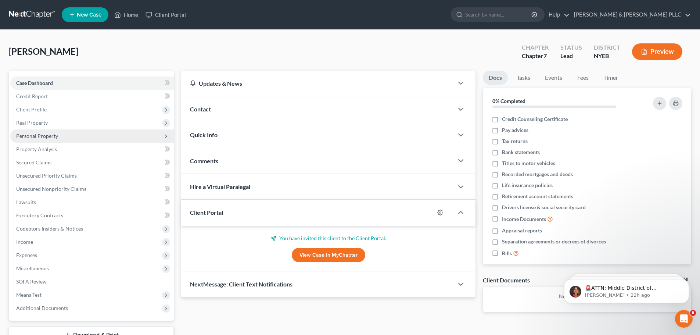
click at [75, 133] on span "Personal Property" at bounding box center [92, 135] width 164 height 13
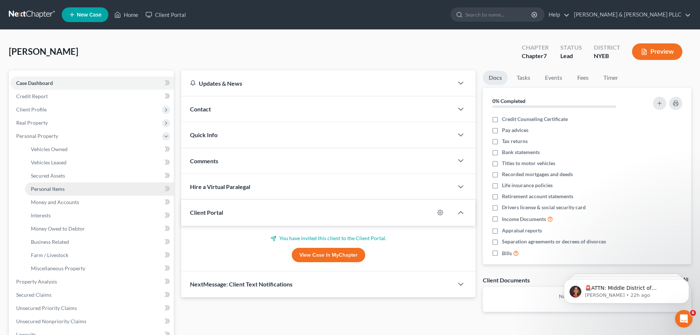
click at [91, 192] on link "Personal Items" at bounding box center [99, 188] width 149 height 13
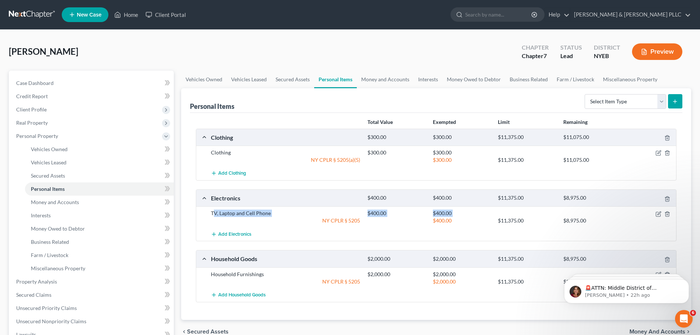
drag, startPoint x: 271, startPoint y: 217, endPoint x: 214, endPoint y: 208, distance: 57.3
click at [214, 208] on div "TV, Laptop and Cell Phone $400.00 $400.00 NY CPLR § 5205 $400.00 $11,375.00 $8,…" at bounding box center [436, 216] width 480 height 21
click at [219, 214] on div "TV, Laptop and Cell Phone" at bounding box center [285, 212] width 157 height 7
drag, startPoint x: 219, startPoint y: 214, endPoint x: 223, endPoint y: 216, distance: 3.8
click at [220, 215] on div "TV, Laptop and Cell Phone" at bounding box center [285, 212] width 157 height 7
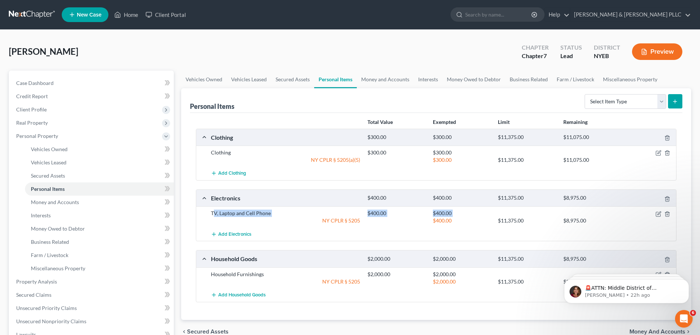
click at [231, 219] on div "NY CPLR § 5205" at bounding box center [285, 220] width 157 height 7
click at [232, 216] on div "TV, Laptop and Cell Phone" at bounding box center [285, 212] width 157 height 7
click at [232, 215] on div "TV, Laptop and Cell Phone" at bounding box center [285, 212] width 157 height 7
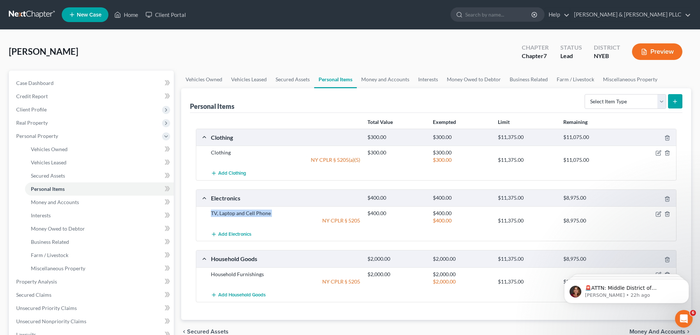
copy div "TV, Laptop and Cell Phone"
click at [235, 272] on div "Household Furnishings" at bounding box center [285, 273] width 157 height 7
copy div "Household Furnishings"
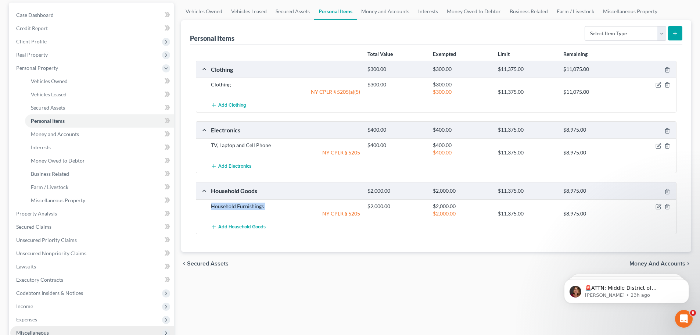
scroll to position [110, 0]
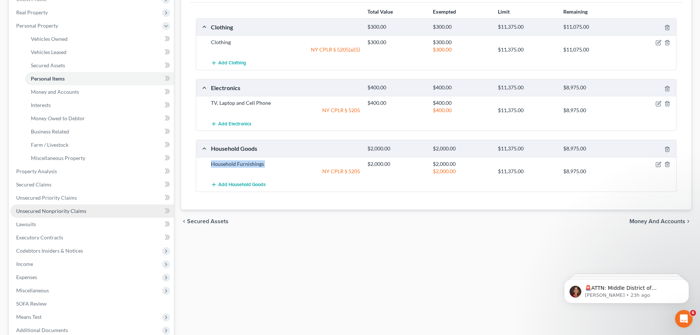
click at [80, 208] on span "Unsecured Nonpriority Claims" at bounding box center [51, 211] width 70 height 6
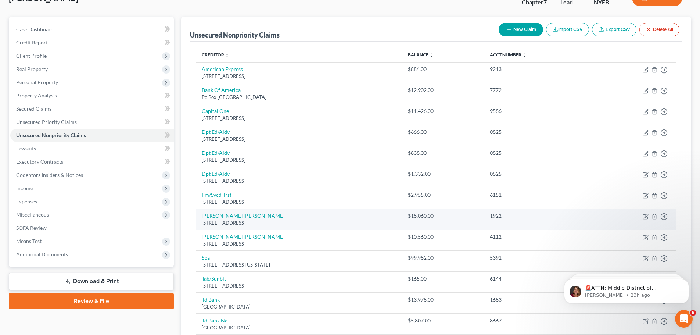
scroll to position [37, 0]
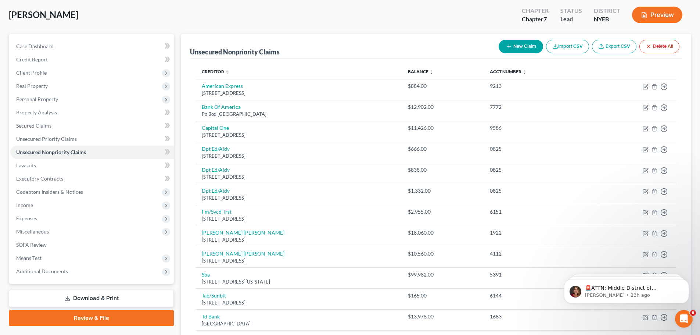
click at [528, 46] on button "New Claim" at bounding box center [521, 47] width 44 height 14
select select "0"
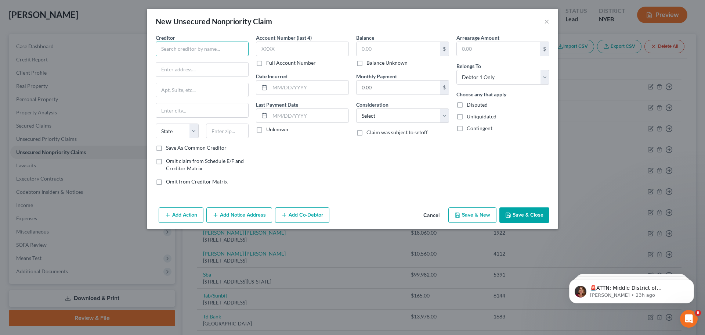
click at [202, 51] on input "text" at bounding box center [202, 49] width 93 height 15
type input "Sager Gellerman Eisner PLLC"
type input "118-35 Queens Blvd"
type input "Ste 910"
type input "Forest Hills"
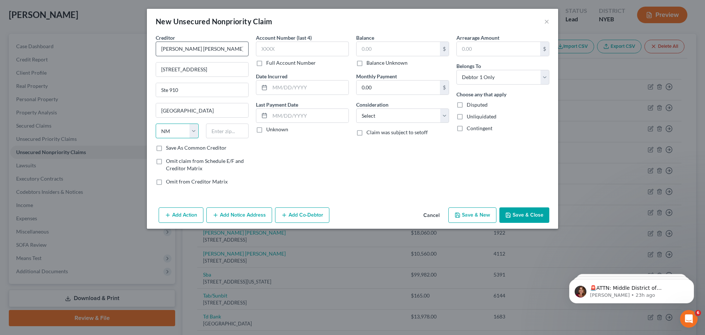
select select "35"
type input "11375"
click at [518, 218] on button "Save & Close" at bounding box center [525, 214] width 50 height 15
type input "0.00"
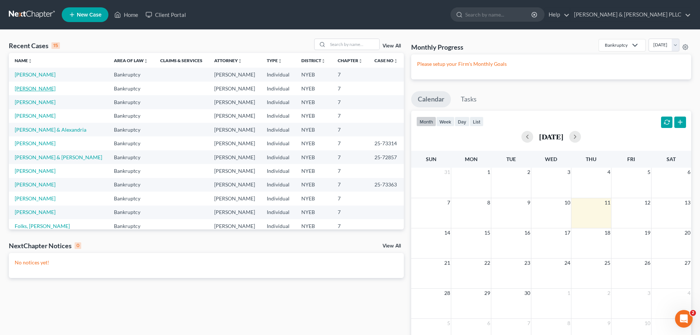
click at [31, 87] on link "[PERSON_NAME]" at bounding box center [35, 88] width 41 height 6
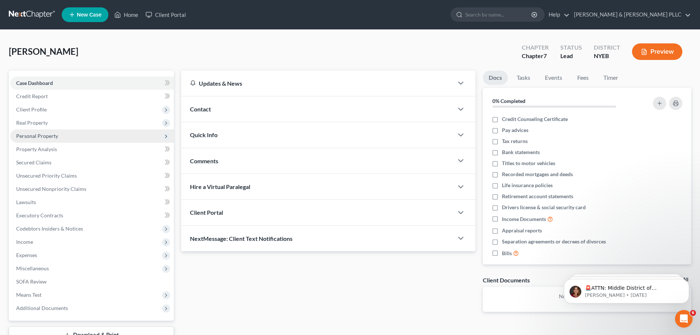
click at [85, 136] on span "Personal Property" at bounding box center [92, 135] width 164 height 13
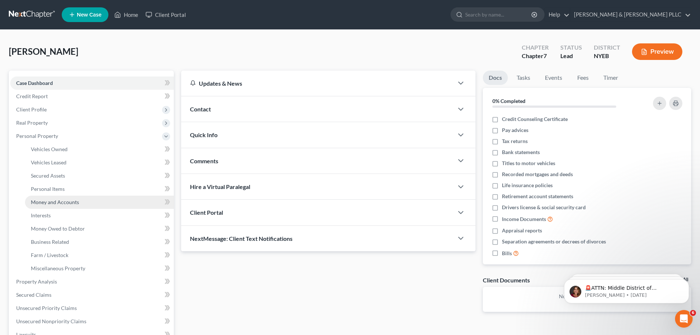
click at [85, 198] on link "Money and Accounts" at bounding box center [99, 201] width 149 height 13
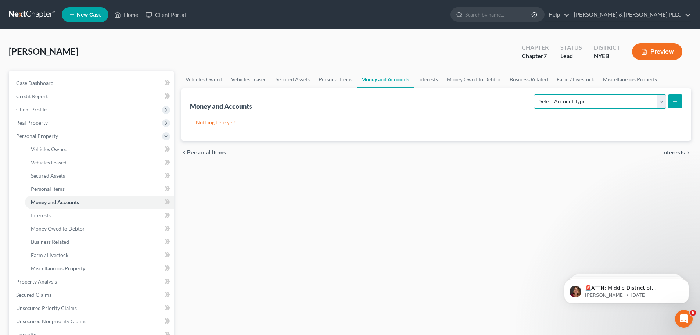
click at [646, 103] on select "Select Account Type Brokerage Cash on Hand Certificates of Deposit Checking Acc…" at bounding box center [600, 101] width 132 height 15
select select "checking"
click at [535, 94] on select "Select Account Type Brokerage Cash on Hand Certificates of Deposit Checking Acc…" at bounding box center [600, 101] width 132 height 15
click at [685, 97] on div "Money and Accounts Select Account Type Brokerage Cash on Hand Certificates of D…" at bounding box center [436, 114] width 510 height 53
drag, startPoint x: 682, startPoint y: 99, endPoint x: 677, endPoint y: 103, distance: 6.8
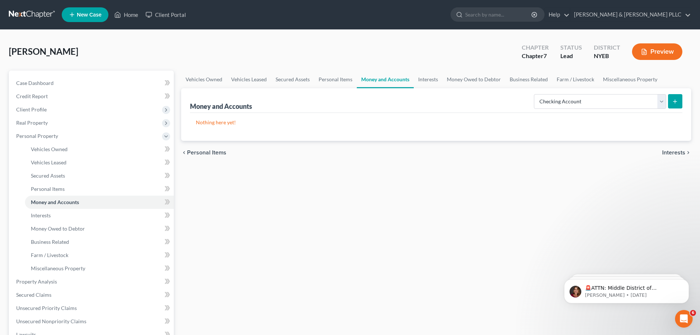
click at [681, 102] on div "Money and Accounts Select Account Type Brokerage Cash on Hand Certificates of D…" at bounding box center [436, 114] width 510 height 53
click at [676, 98] on icon "submit" at bounding box center [675, 101] width 6 height 6
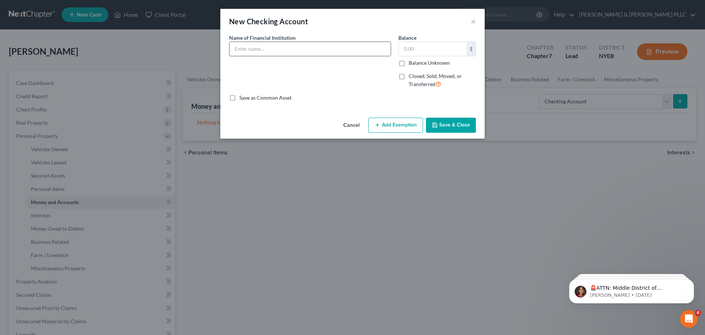
click at [295, 51] on input "text" at bounding box center [310, 49] width 161 height 14
type input "Flagstar"
click at [439, 121] on button "Save & Close" at bounding box center [451, 125] width 50 height 15
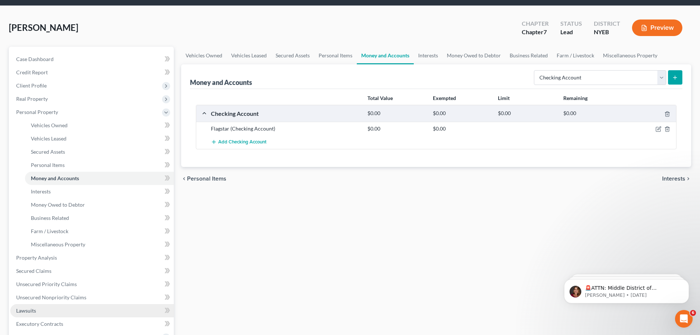
scroll to position [37, 0]
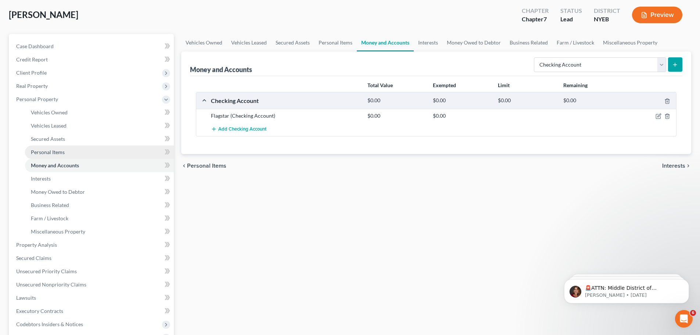
click at [112, 150] on link "Personal Items" at bounding box center [99, 152] width 149 height 13
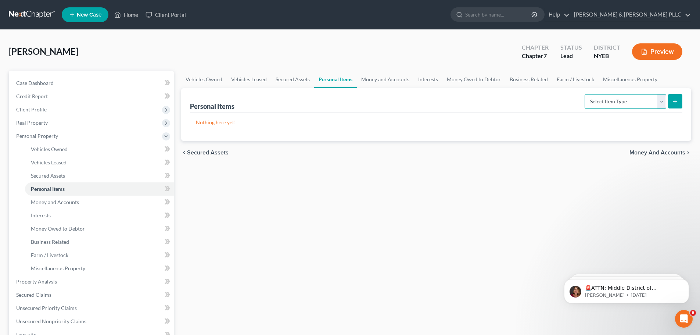
click at [623, 104] on select "Select Item Type Clothing Collectibles Of Value Electronics Firearms Household …" at bounding box center [626, 101] width 82 height 15
select select "clothing"
click at [585, 94] on select "Select Item Type Clothing Collectibles Of Value Electronics Firearms Household …" at bounding box center [626, 101] width 82 height 15
click at [670, 105] on button "submit" at bounding box center [675, 101] width 14 height 14
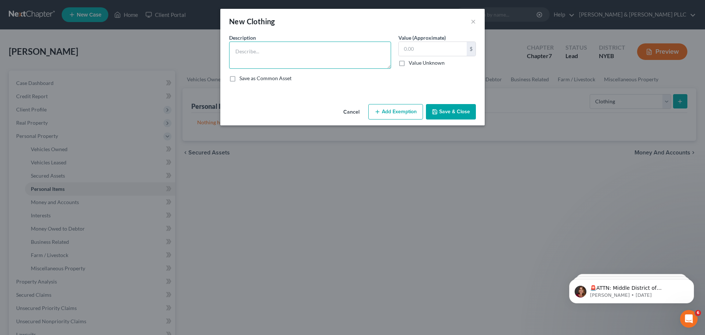
click at [341, 66] on textarea at bounding box center [310, 55] width 162 height 27
type textarea "Clothing"
click at [428, 51] on input "text" at bounding box center [433, 49] width 68 height 14
type input "200"
click at [448, 110] on button "Save & Close" at bounding box center [451, 111] width 50 height 15
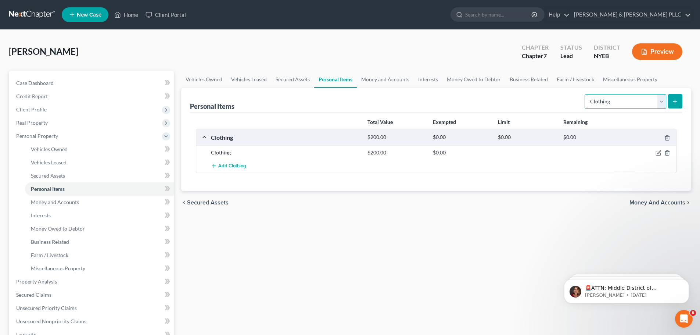
click at [662, 100] on select "Select Item Type Clothing Collectibles Of Value Electronics Firearms Household …" at bounding box center [626, 101] width 82 height 15
select select "electronics"
click at [585, 94] on select "Select Item Type Clothing Collectibles Of Value Electronics Firearms Household …" at bounding box center [626, 101] width 82 height 15
click at [678, 105] on button "submit" at bounding box center [675, 101] width 14 height 14
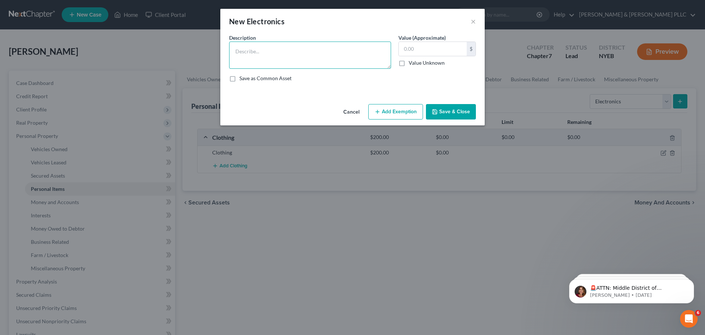
click at [277, 45] on textarea at bounding box center [310, 55] width 162 height 27
type textarea "Tv, Cellphone, & lAPTOP"
type input "400"
drag, startPoint x: 295, startPoint y: 51, endPoint x: 272, endPoint y: 54, distance: 23.0
click at [272, 54] on textarea "Tv, Cellphone, & lAPTOP" at bounding box center [310, 55] width 162 height 27
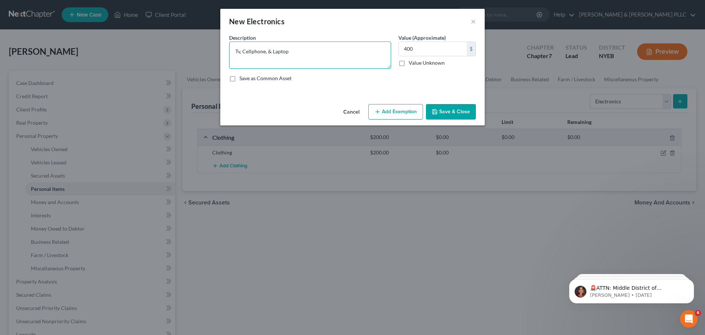
type textarea "Tv, Cellphone, & Laptop"
click at [446, 117] on button "Save & Close" at bounding box center [451, 111] width 50 height 15
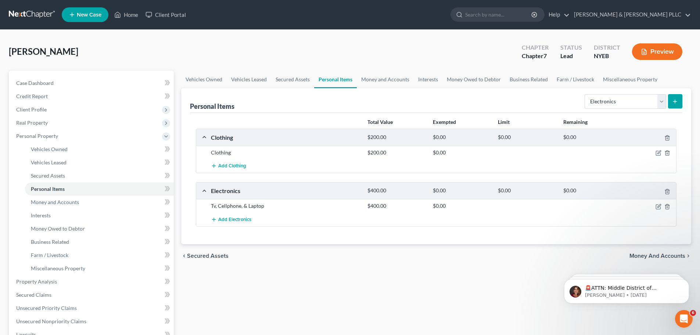
click at [644, 109] on form "Select Item Type Clothing Collectibles Of Value Electronics Firearms Household …" at bounding box center [634, 101] width 98 height 15
click at [663, 103] on select "Select Item Type Clothing Collectibles Of Value Electronics Firearms Household …" at bounding box center [626, 101] width 82 height 15
select select "household_goods"
click at [585, 94] on select "Select Item Type Clothing Collectibles Of Value Electronics Firearms Household …" at bounding box center [626, 101] width 82 height 15
click at [674, 102] on icon "submit" at bounding box center [675, 101] width 6 height 6
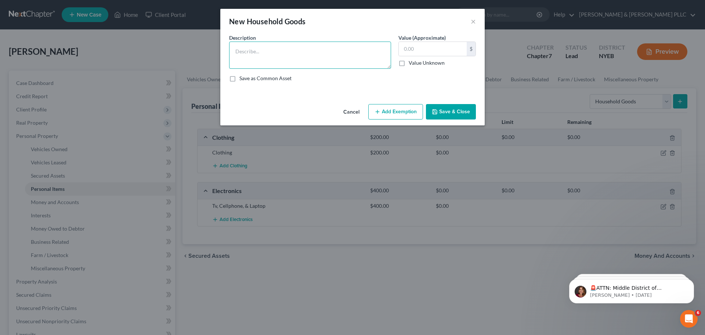
click at [270, 63] on textarea at bounding box center [310, 55] width 162 height 27
type textarea "Furnishings"
type input "2,000"
drag, startPoint x: 465, startPoint y: 99, endPoint x: 464, endPoint y: 114, distance: 14.4
click at [464, 113] on div "New Household Goods × An exemption set must first be selected from the Filing I…" at bounding box center [352, 67] width 265 height 116
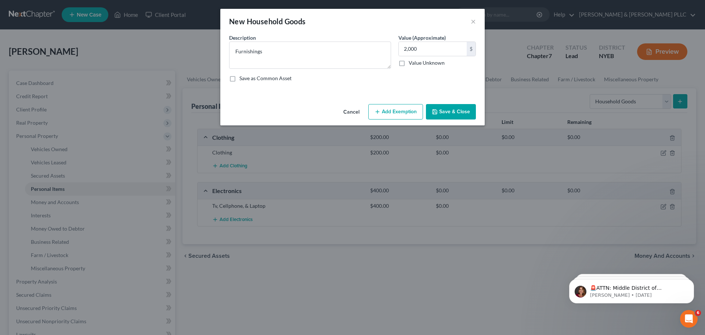
click at [464, 114] on button "Save & Close" at bounding box center [451, 111] width 50 height 15
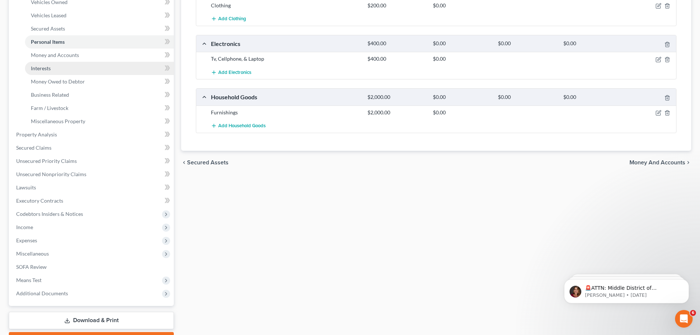
scroll to position [110, 0]
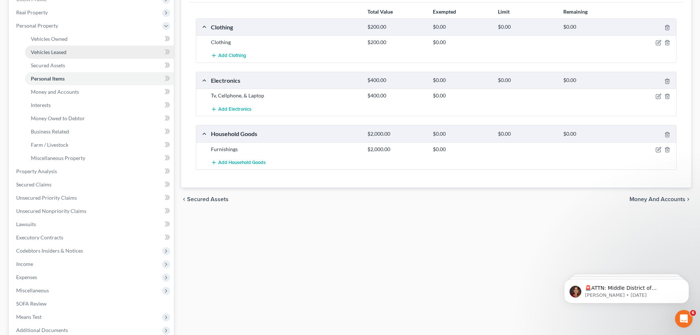
click at [86, 57] on link "Vehicles Leased" at bounding box center [99, 52] width 149 height 13
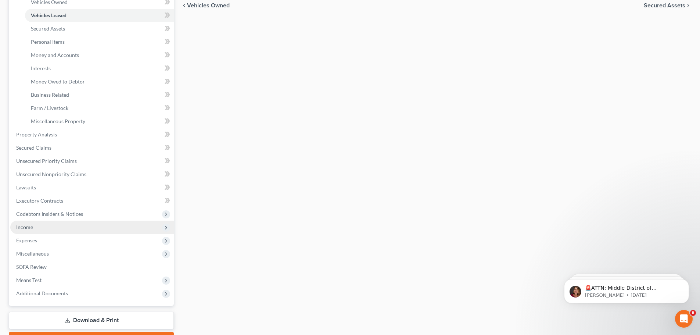
click at [81, 225] on span "Income" at bounding box center [92, 226] width 164 height 13
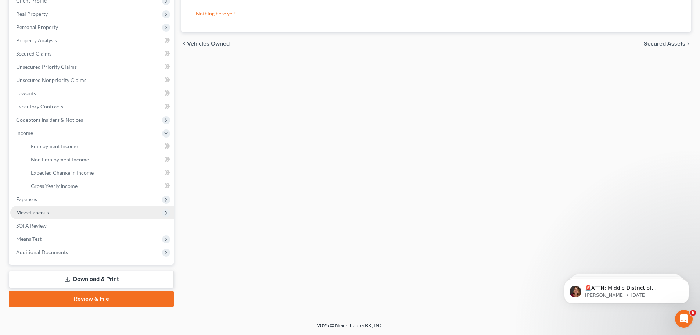
scroll to position [109, 0]
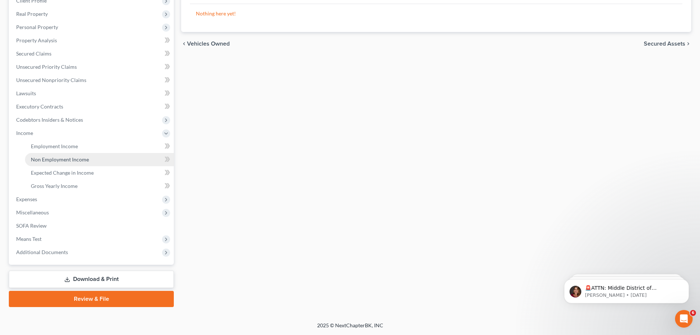
click at [104, 157] on link "Non Employment Income" at bounding box center [99, 159] width 149 height 13
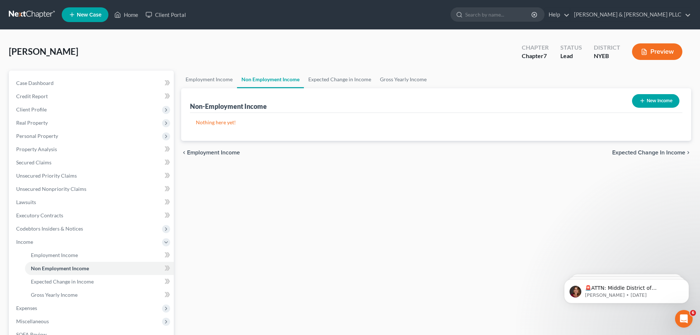
click at [638, 104] on button "New Income" at bounding box center [655, 101] width 47 height 14
select select "0"
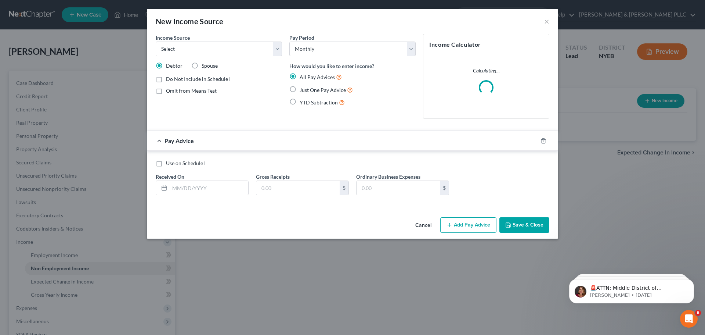
drag, startPoint x: 257, startPoint y: 65, endPoint x: 244, endPoint y: 54, distance: 16.9
click at [257, 65] on div "Debtor Spouse" at bounding box center [219, 65] width 126 height 7
click at [228, 43] on select "Select Unemployment Disability (from employer) Pension Retirement Social Securi…" at bounding box center [219, 49] width 126 height 15
select select "4"
click at [156, 42] on select "Select Unemployment Disability (from employer) Pension Retirement Social Securi…" at bounding box center [219, 49] width 126 height 15
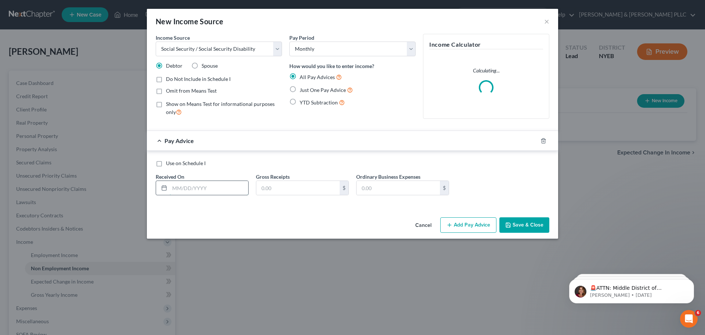
click at [229, 188] on input "text" at bounding box center [209, 188] width 79 height 14
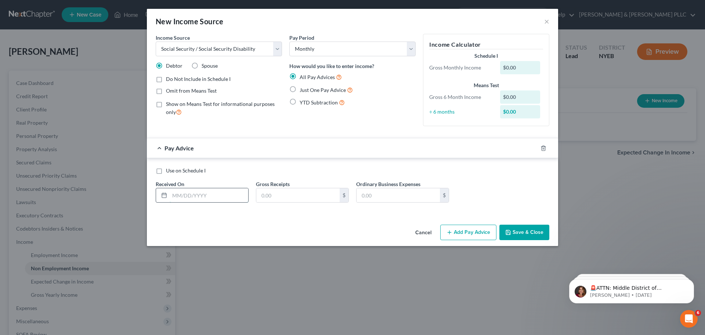
click at [194, 198] on input "text" at bounding box center [209, 195] width 79 height 14
type input "09/01/2025"
click at [279, 203] on div "Use on Schedule I Received On * 09/01/2025 Gross Receipts $ Ordinary Business E…" at bounding box center [352, 188] width 401 height 42
click at [284, 190] on input "text" at bounding box center [297, 195] width 83 height 14
type input "2,095.30"
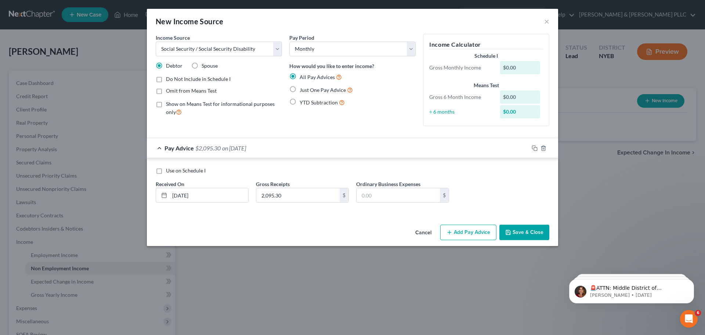
click at [504, 233] on button "Save & Close" at bounding box center [525, 232] width 50 height 15
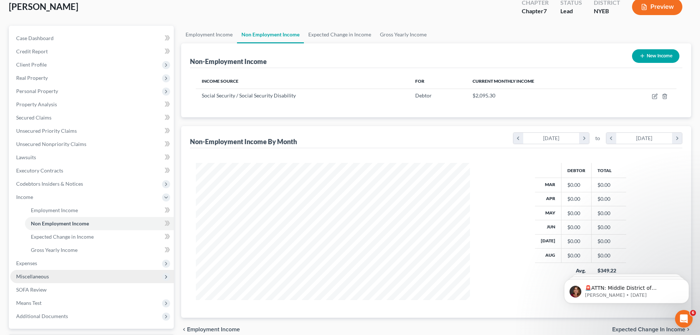
scroll to position [109, 0]
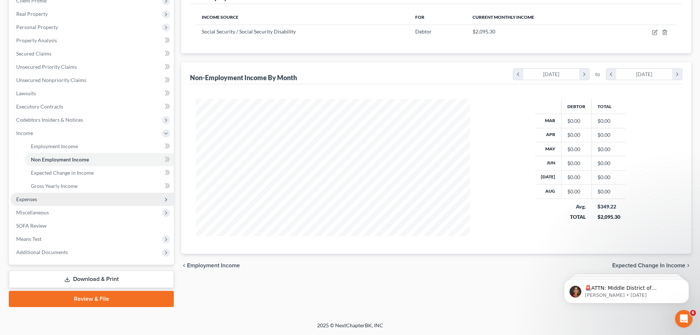
click at [76, 195] on span "Expenses" at bounding box center [92, 199] width 164 height 13
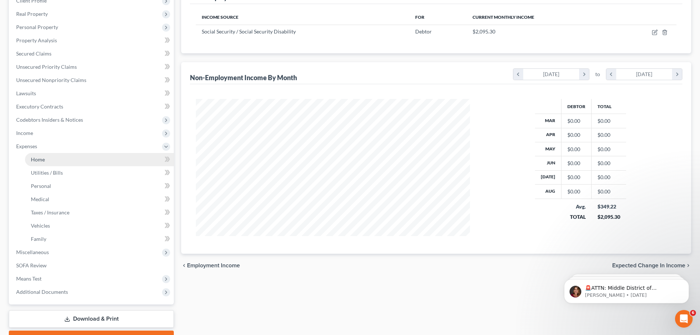
click at [108, 164] on link "Home" at bounding box center [99, 159] width 149 height 13
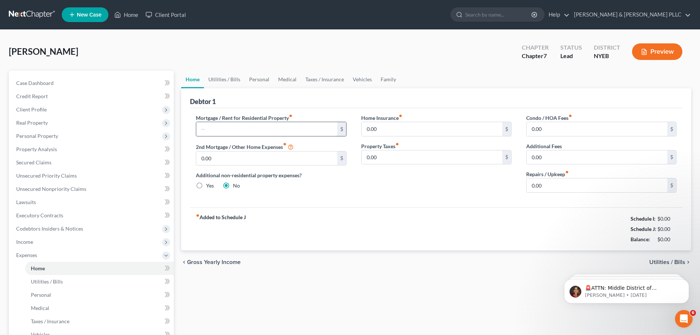
click at [224, 132] on input "text" at bounding box center [266, 129] width 141 height 14
type input "2,995"
click at [657, 255] on div "chevron_left Gross Yearly Income Utilities / Bills chevron_right" at bounding box center [436, 262] width 510 height 24
click at [654, 261] on span "Utilities / Bills" at bounding box center [667, 262] width 36 height 6
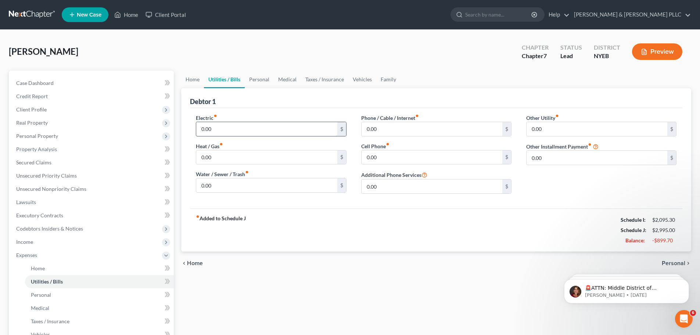
click at [229, 128] on input "0.00" at bounding box center [266, 129] width 141 height 14
type input "95"
type input "86"
click at [669, 261] on span "Personal" at bounding box center [674, 263] width 24 height 6
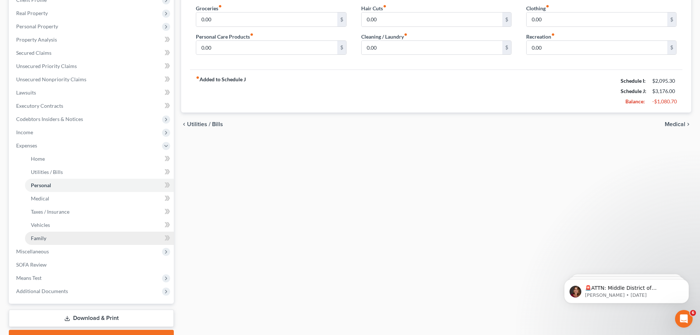
scroll to position [110, 0]
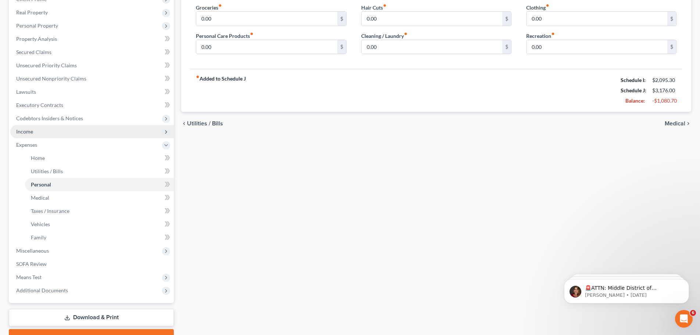
click at [54, 133] on span "Income" at bounding box center [92, 131] width 164 height 13
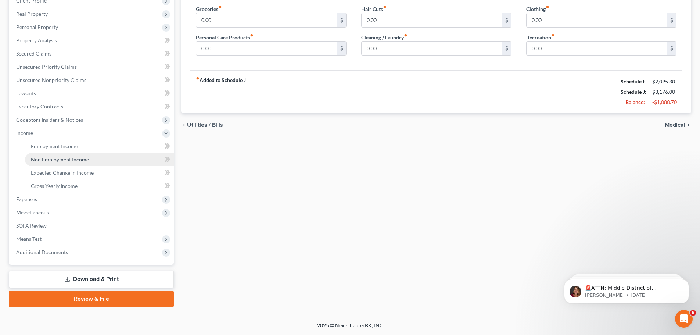
scroll to position [109, 0]
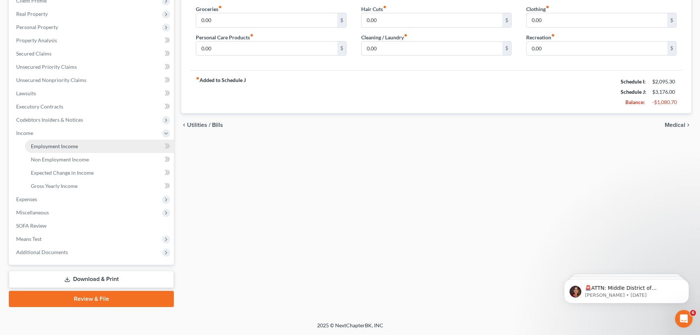
click at [110, 150] on link "Employment Income" at bounding box center [99, 146] width 149 height 13
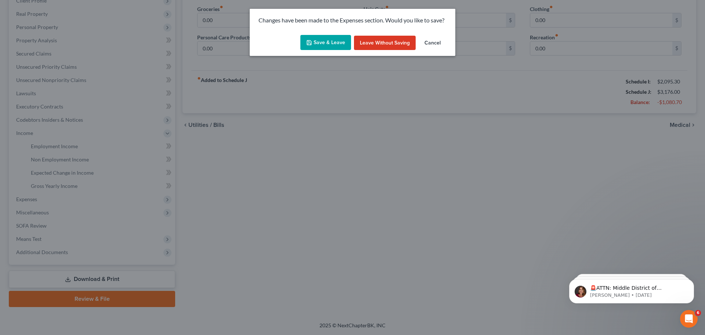
click at [325, 44] on button "Save & Leave" at bounding box center [326, 42] width 51 height 15
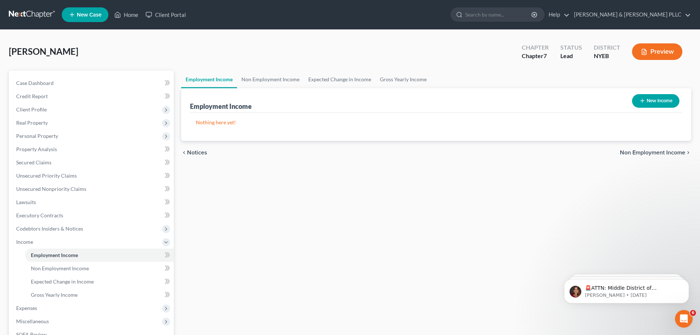
click at [634, 97] on button "New Income" at bounding box center [655, 101] width 47 height 14
select select "0"
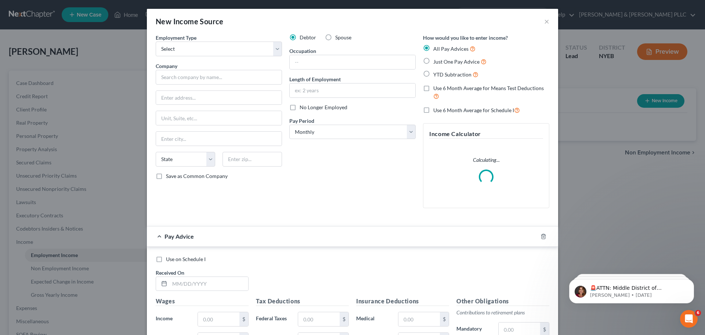
click at [457, 64] on span "Just One Pay Advice" at bounding box center [457, 61] width 46 height 6
click at [441, 62] on input "Just One Pay Advice" at bounding box center [439, 59] width 5 height 5
radio input "true"
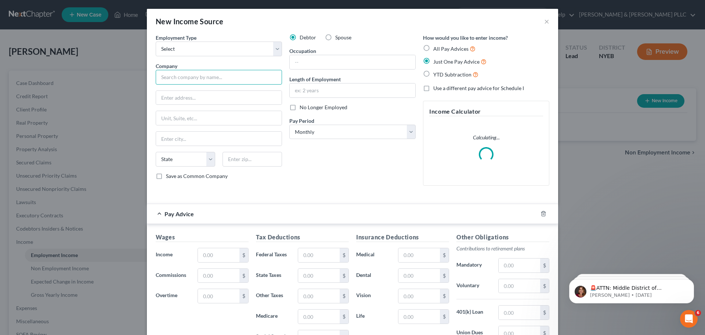
click at [202, 76] on input "text" at bounding box center [219, 77] width 126 height 15
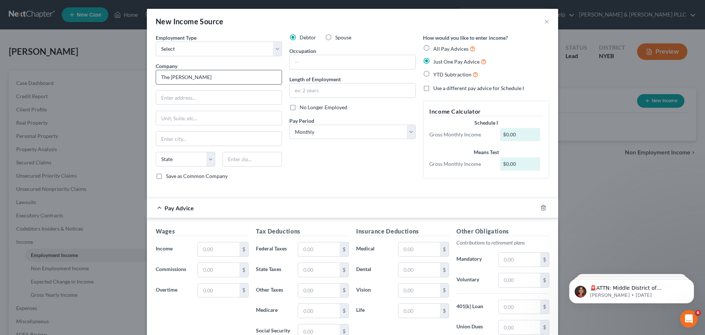
drag, startPoint x: 204, startPoint y: 69, endPoint x: 202, endPoint y: 76, distance: 7.4
click at [204, 69] on div "Company * The Winifred Materson Burke" at bounding box center [219, 73] width 126 height 22
type input "The Winifred Materson Burke"
click at [202, 77] on input "The Winifred Materson Burke" at bounding box center [219, 77] width 126 height 15
click at [252, 75] on input "The Winifred Materson Burke" at bounding box center [219, 77] width 126 height 15
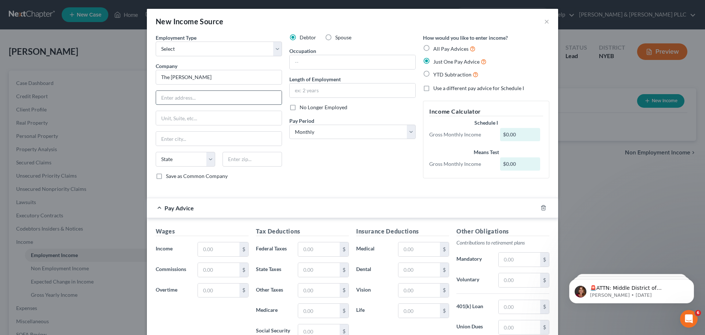
click at [180, 97] on input "text" at bounding box center [219, 98] width 126 height 14
click at [240, 77] on input "The [PERSON_NAME]" at bounding box center [219, 77] width 126 height 15
click at [198, 96] on input "text" at bounding box center [219, 98] width 126 height 14
click at [203, 73] on input "The [PERSON_NAME]" at bounding box center [219, 77] width 126 height 15
click at [211, 95] on input "text" at bounding box center [219, 98] width 126 height 14
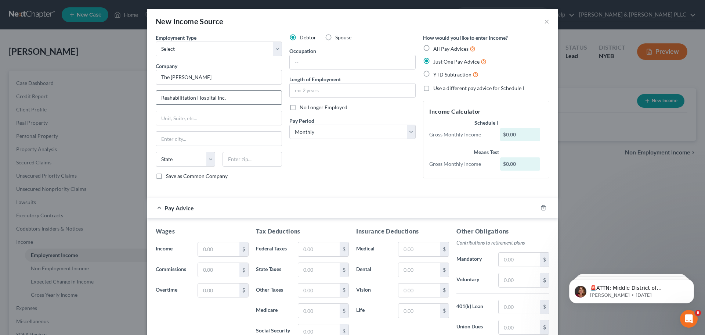
click at [180, 96] on input "Reahabilitation Hospital Inc." at bounding box center [219, 98] width 126 height 14
type input "Rehabilitation Hospital Inc."
click at [186, 123] on input "text" at bounding box center [219, 118] width 126 height 14
type input "785 Mamaroneck Avenue"
click at [212, 139] on input "text" at bounding box center [219, 139] width 126 height 14
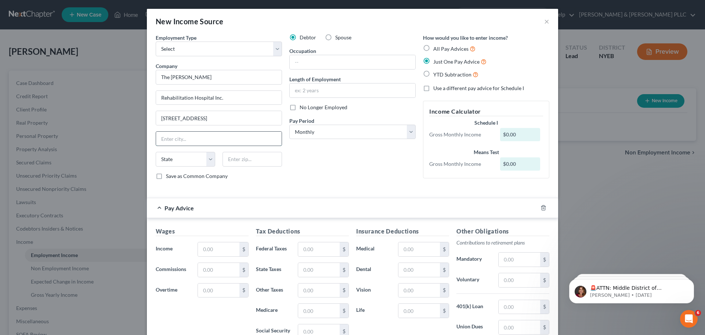
click at [202, 132] on input "text" at bounding box center [219, 139] width 126 height 14
type input "White Plains"
select select "35"
type input "10605"
click at [353, 68] on input "text" at bounding box center [353, 62] width 126 height 14
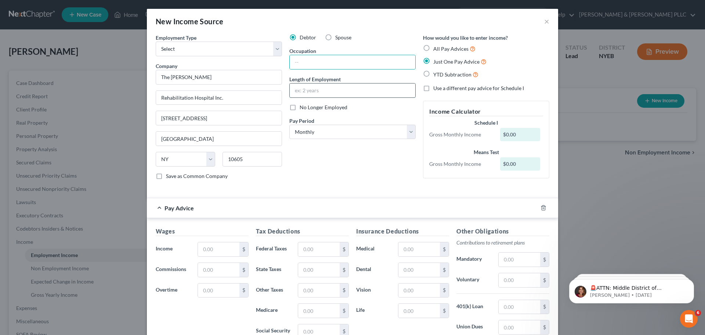
click at [290, 89] on input "text" at bounding box center [353, 90] width 126 height 14
click at [299, 150] on div "Debtor Spouse Occupation Length of Employment No Longer Employed Pay Period * S…" at bounding box center [353, 110] width 134 height 152
click at [347, 135] on select "Select Monthly Twice Monthly Every Other Week Weekly" at bounding box center [353, 132] width 126 height 15
select select "1"
click at [290, 125] on select "Select Monthly Twice Monthly Every Other Week Weekly" at bounding box center [353, 132] width 126 height 15
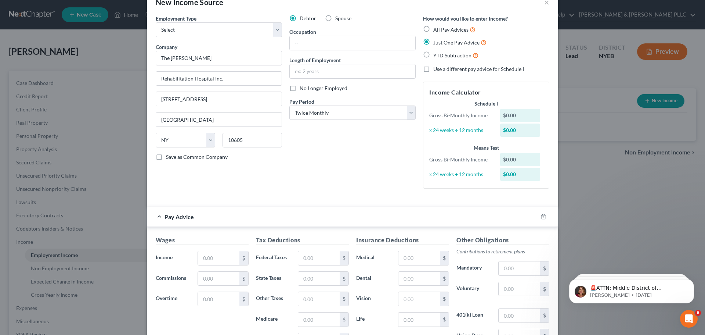
scroll to position [37, 0]
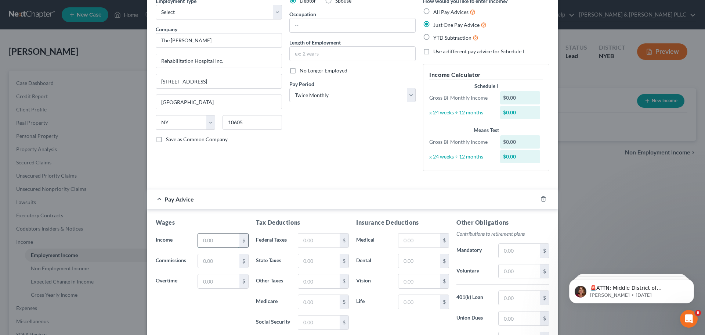
click at [199, 236] on input "text" at bounding box center [219, 240] width 42 height 14
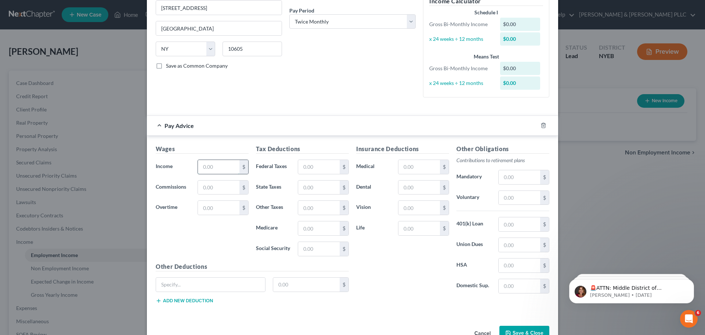
click at [205, 164] on input "text" at bounding box center [219, 167] width 42 height 14
type input "3,937.50"
click at [315, 167] on input "text" at bounding box center [319, 167] width 42 height 14
type input "480.69"
type input "200.79"
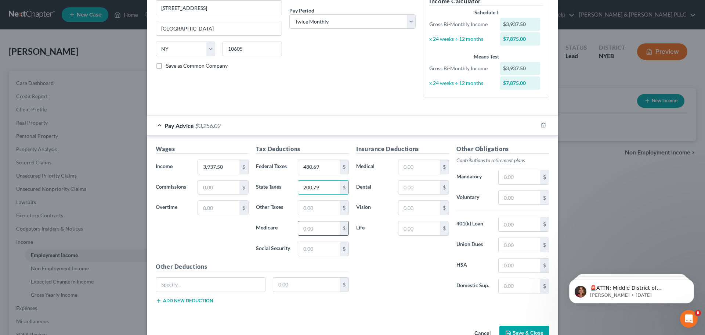
click at [299, 222] on input "text" at bounding box center [319, 228] width 42 height 14
type input "55.85"
click at [318, 249] on input "text" at bounding box center [319, 249] width 42 height 14
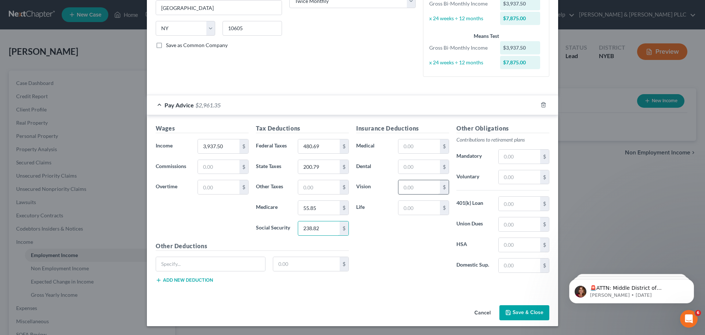
type input "238.82"
click at [425, 190] on input "text" at bounding box center [420, 187] width 42 height 14
type input "3.26"
click at [402, 152] on input "text" at bounding box center [420, 146] width 42 height 14
click at [400, 210] on input "text" at bounding box center [420, 208] width 42 height 14
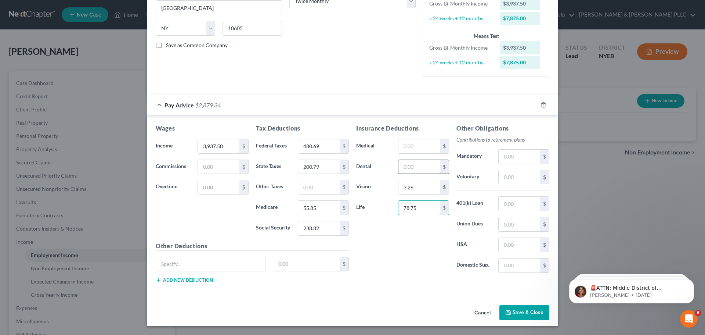
type input "78.75"
click at [412, 173] on input "text" at bounding box center [420, 167] width 42 height 14
type input "3.58"
click at [406, 153] on div "$" at bounding box center [423, 146] width 51 height 15
click at [414, 132] on h5 "Insurance Deductions" at bounding box center [402, 128] width 93 height 9
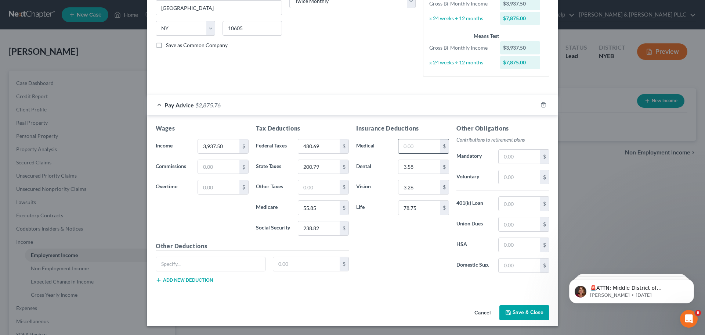
click at [413, 141] on input "text" at bounding box center [420, 146] width 42 height 14
type input "82.04"
click at [526, 309] on button "Save & Close" at bounding box center [525, 312] width 50 height 15
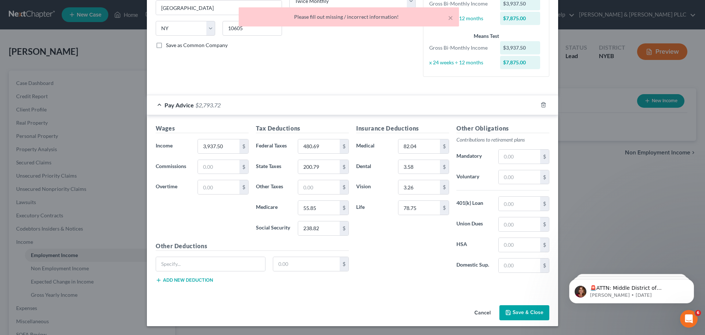
click at [414, 271] on div "Insurance Deductions Medical 82.04 $ Dental 3.58 $ Vision 3.26 $ Life 78.75 $" at bounding box center [403, 201] width 100 height 155
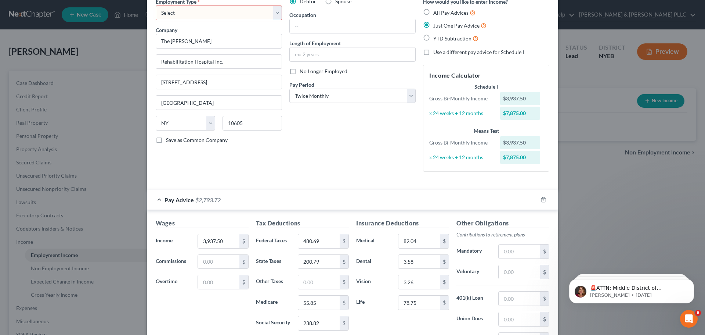
scroll to position [0, 0]
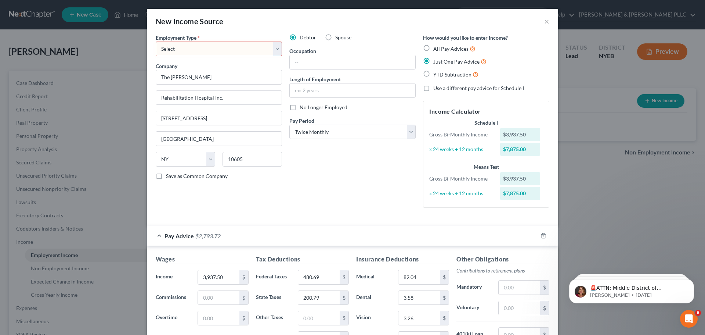
click at [173, 55] on select "Select Full or Part Time Employment Self Employment" at bounding box center [219, 49] width 126 height 15
select select "0"
click at [156, 42] on select "Select Full or Part Time Employment Self Employment" at bounding box center [219, 49] width 126 height 15
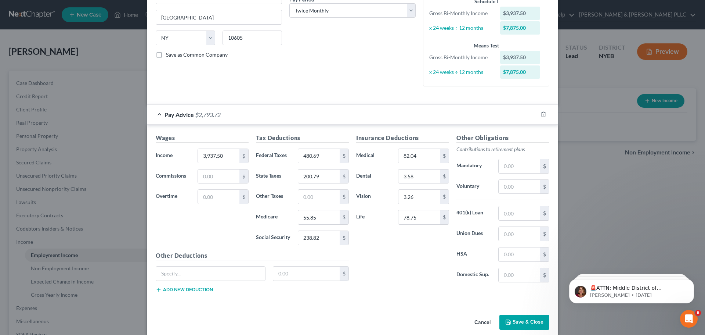
scroll to position [131, 0]
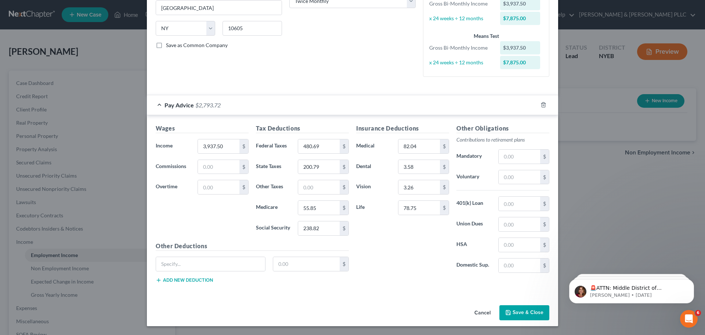
click at [514, 312] on button "Save & Close" at bounding box center [525, 312] width 50 height 15
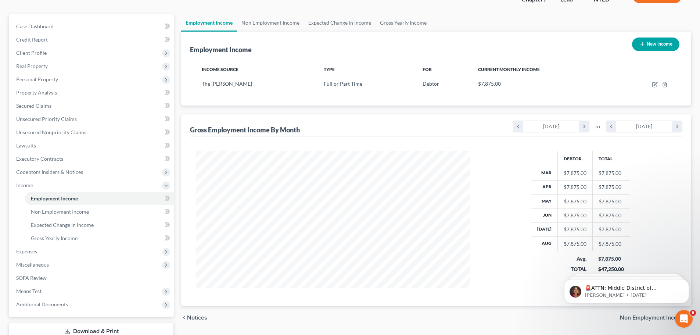
scroll to position [73, 0]
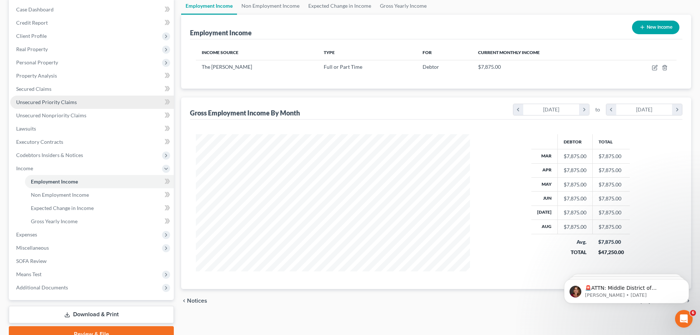
click at [73, 101] on span "Unsecured Priority Claims" at bounding box center [46, 102] width 61 height 6
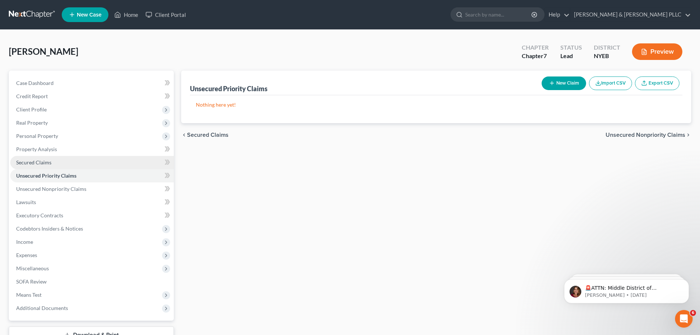
click at [64, 163] on link "Secured Claims" at bounding box center [92, 162] width 164 height 13
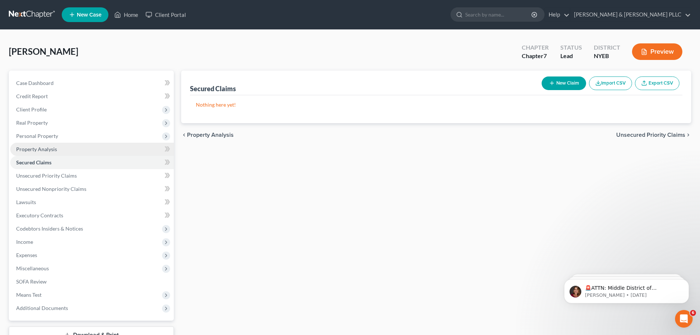
click at [78, 152] on link "Property Analysis" at bounding box center [92, 149] width 164 height 13
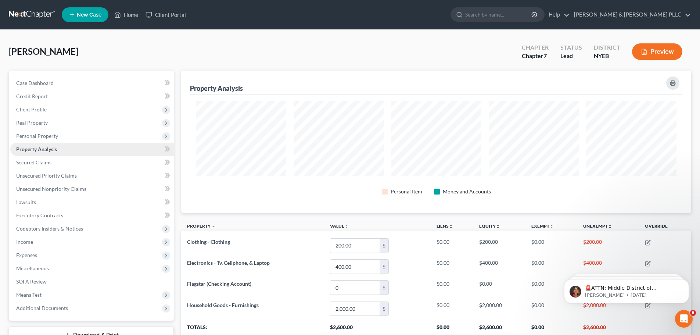
scroll to position [142, 510]
click at [84, 135] on span "Personal Property" at bounding box center [92, 135] width 164 height 13
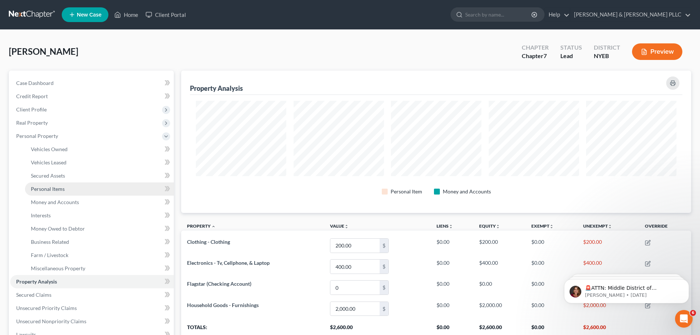
click at [124, 190] on link "Personal Items" at bounding box center [99, 188] width 149 height 13
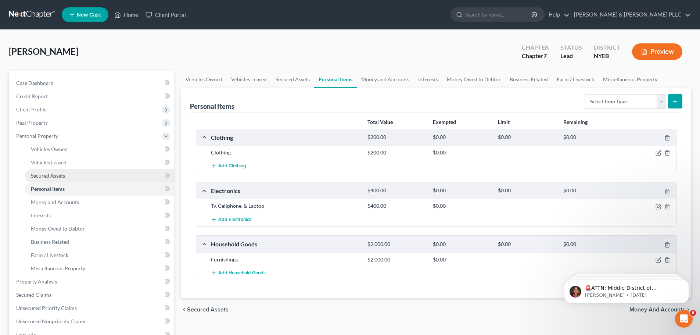
click at [139, 180] on link "Secured Assets" at bounding box center [99, 175] width 149 height 13
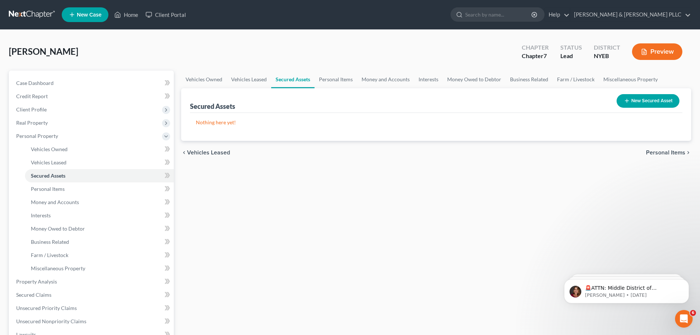
click at [629, 94] on button "New Secured Asset" at bounding box center [648, 101] width 63 height 14
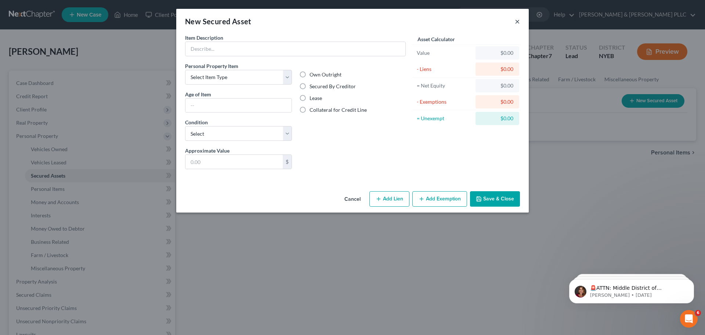
click at [516, 20] on button "×" at bounding box center [517, 21] width 5 height 9
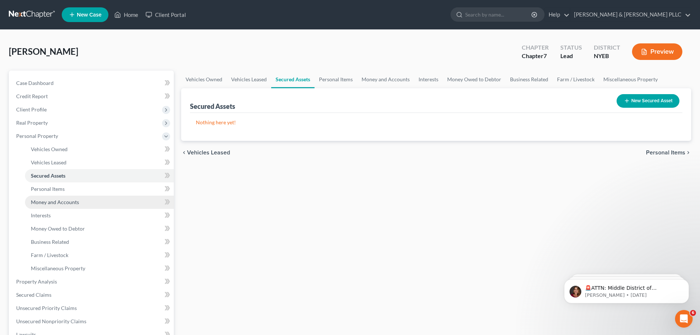
click at [122, 205] on link "Money and Accounts" at bounding box center [99, 201] width 149 height 13
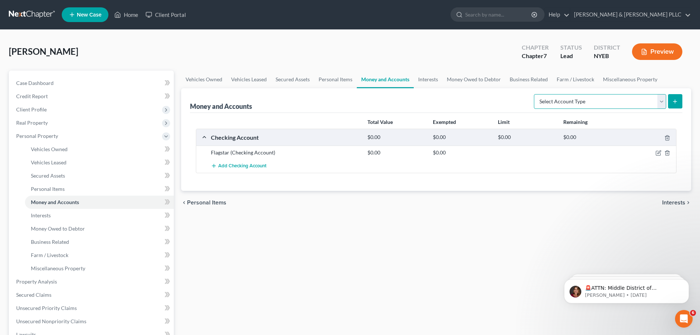
click at [603, 107] on select "Select Account Type Brokerage Cash on Hand Certificates of Deposit Checking Acc…" at bounding box center [600, 101] width 132 height 15
drag, startPoint x: 49, startPoint y: 217, endPoint x: 73, endPoint y: 217, distance: 24.3
click at [49, 217] on span "Interests" at bounding box center [41, 215] width 20 height 6
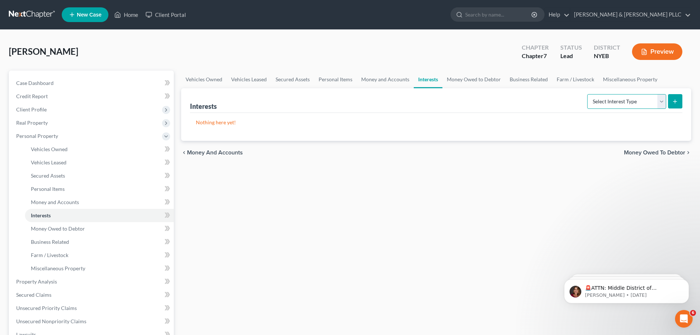
click at [617, 97] on select "Select Interest Type 401K Annuity Bond Education IRA Government Bond Government…" at bounding box center [626, 101] width 79 height 15
select select "pension_plan"
click at [588, 94] on select "Select Interest Type 401K Annuity Bond Education IRA Government Bond Government…" at bounding box center [626, 101] width 79 height 15
click at [682, 103] on div "Interests Select Interest Type 401K Annuity Bond Education IRA Government Bond …" at bounding box center [436, 114] width 510 height 53
click at [679, 103] on button "submit" at bounding box center [675, 101] width 14 height 14
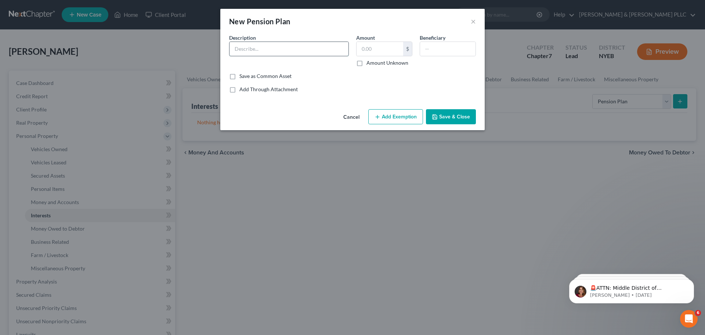
click at [250, 54] on input "text" at bounding box center [289, 49] width 119 height 14
type input "Fidelity"
click at [389, 52] on input "text" at bounding box center [380, 49] width 47 height 14
type input "4,629.92"
click at [513, 81] on div "New Pension Plan × An exemption set must first be selected from the Filing Info…" at bounding box center [352, 167] width 705 height 335
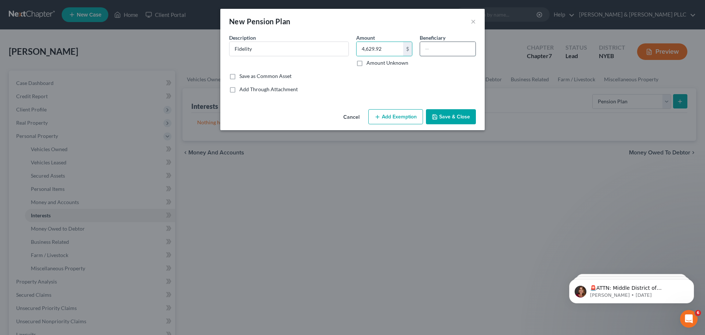
click at [444, 53] on input "text" at bounding box center [447, 49] width 55 height 14
click at [448, 115] on button "Save & Close" at bounding box center [451, 116] width 50 height 15
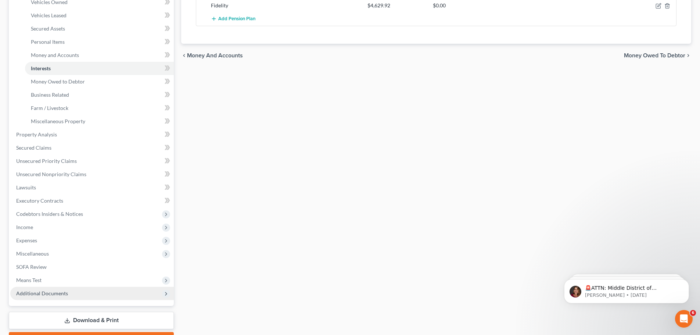
click at [69, 295] on span "Additional Documents" at bounding box center [92, 293] width 164 height 13
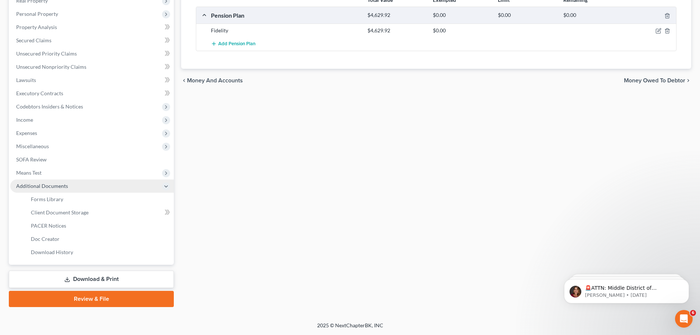
scroll to position [122, 0]
click at [87, 169] on span "Means Test" at bounding box center [92, 172] width 164 height 13
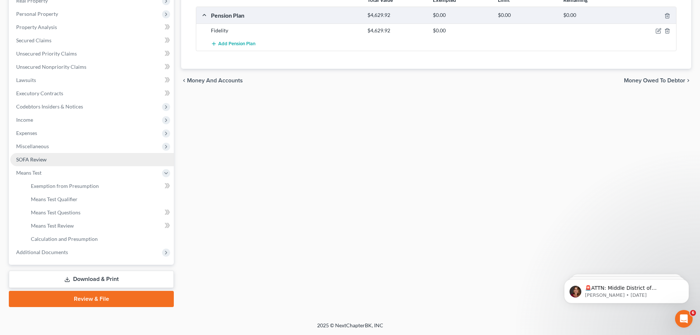
click at [89, 164] on link "SOFA Review" at bounding box center [92, 159] width 164 height 13
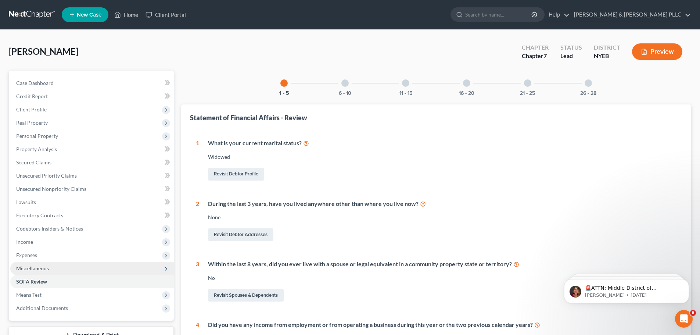
click at [53, 268] on span "Miscellaneous" at bounding box center [92, 268] width 164 height 13
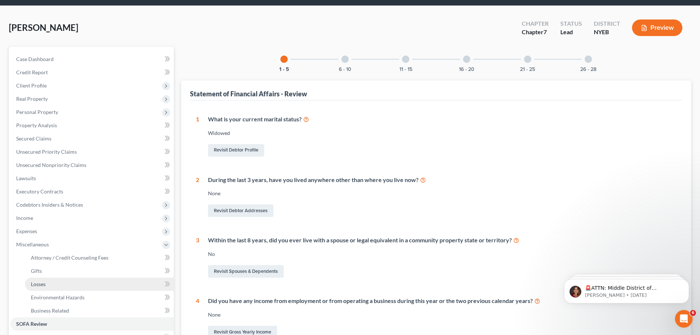
scroll to position [37, 0]
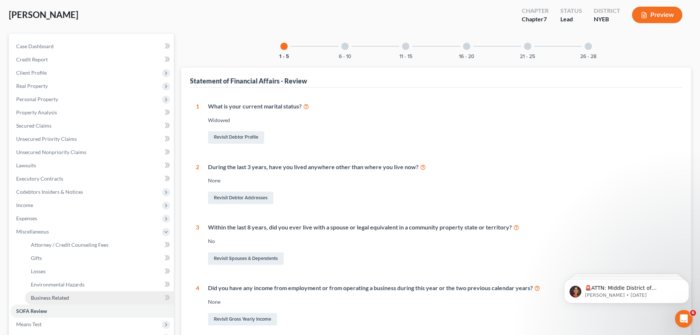
click at [73, 301] on link "Business Related" at bounding box center [99, 297] width 149 height 13
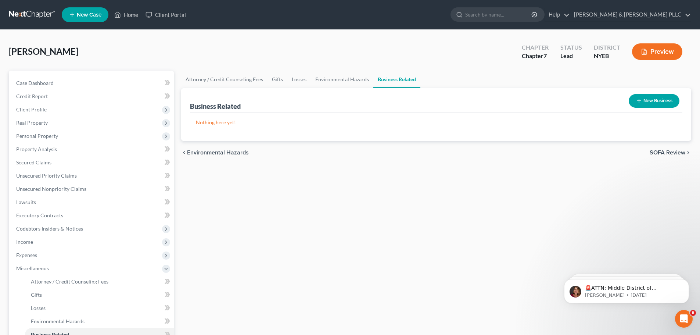
click at [685, 100] on div "Business Related New Business Nothing here yet! Name Location" at bounding box center [436, 114] width 510 height 53
click at [665, 105] on button "New Business" at bounding box center [654, 101] width 51 height 14
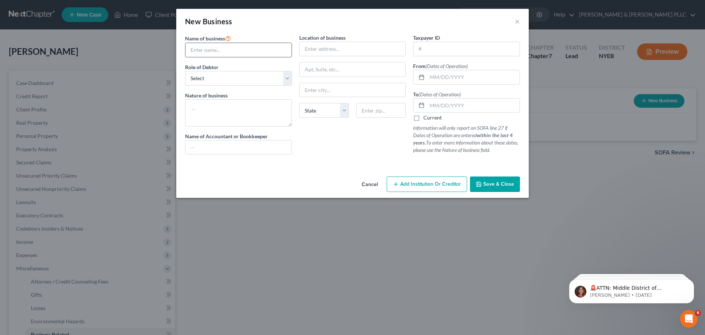
click at [262, 51] on input "text" at bounding box center [239, 50] width 106 height 14
paste input "Santander Bank"
type input "Santander Bank"
click at [237, 54] on input "Santander Bank" at bounding box center [239, 50] width 106 height 14
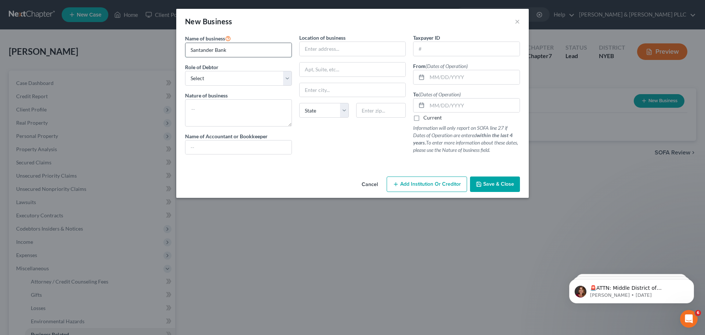
click at [237, 54] on input "Santander Bank" at bounding box center [239, 50] width 106 height 14
click at [266, 51] on input "text" at bounding box center [239, 50] width 106 height 14
paste input "The Bronx Wingzone"
type input "The Bronx Wingzone"
drag, startPoint x: 249, startPoint y: 79, endPoint x: 255, endPoint y: 78, distance: 6.3
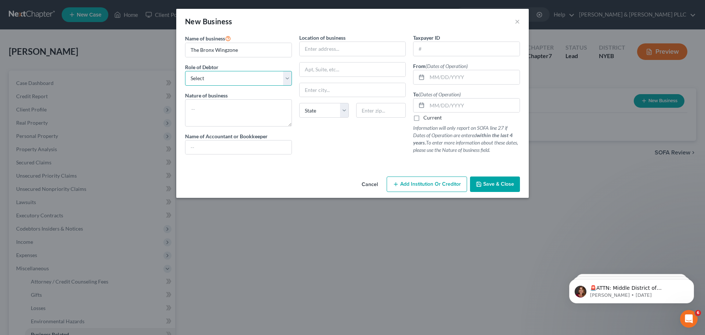
click at [249, 79] on select "Select A member of a limited liability company (LLC) or limited liability partn…" at bounding box center [238, 78] width 107 height 15
click at [185, 71] on select "Select A member of a limited liability company (LLC) or limited liability partn…" at bounding box center [238, 78] width 107 height 15
click at [256, 76] on select "Select A member of a limited liability company (LLC) or limited liability partn…" at bounding box center [238, 78] width 107 height 15
click at [251, 72] on select "Select A member of a limited liability company (LLC) or limited liability partn…" at bounding box center [238, 78] width 107 height 15
select select "officer"
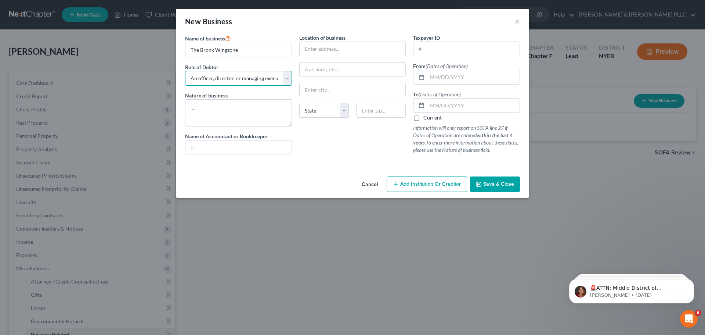
click at [185, 71] on select "Select A member of a limited liability company (LLC) or limited liability partn…" at bounding box center [238, 78] width 107 height 15
click at [478, 183] on icon "button" at bounding box center [479, 184] width 4 height 4
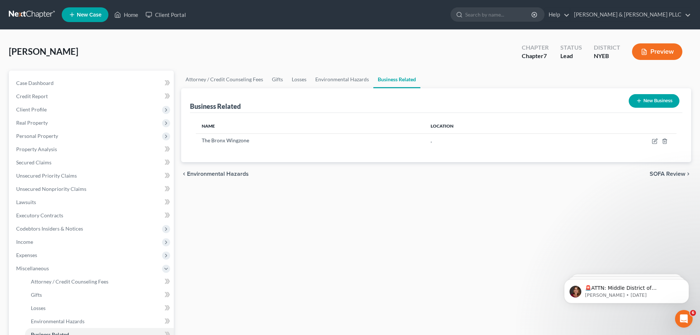
click at [664, 101] on button "New Business" at bounding box center [654, 101] width 51 height 14
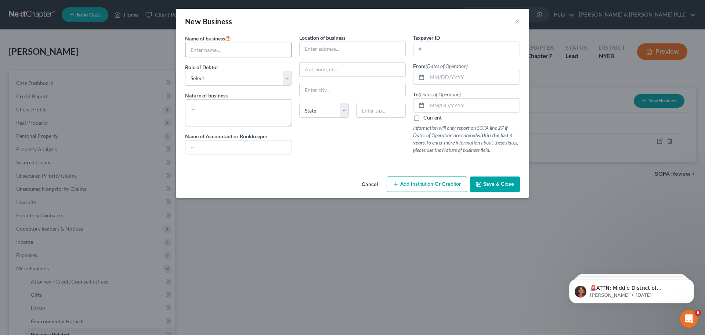
click at [238, 54] on input "text" at bounding box center [239, 50] width 106 height 14
type input "DSMM [PERSON_NAME]"
click at [217, 81] on select "Select A member of a limited liability company (LLC) or limited liability partn…" at bounding box center [238, 78] width 107 height 15
select select "officer"
click at [185, 71] on select "Select A member of a limited liability company (LLC) or limited liability partn…" at bounding box center [238, 78] width 107 height 15
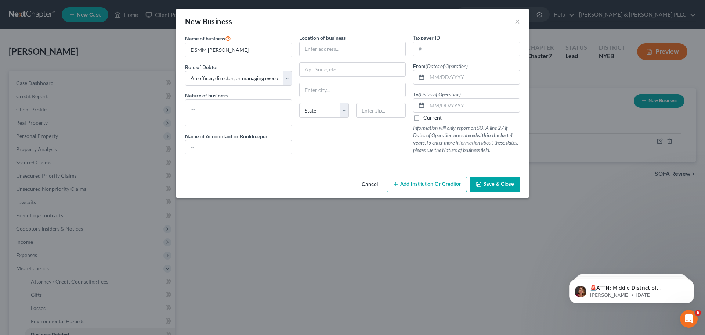
click at [498, 187] on span "Save & Close" at bounding box center [499, 184] width 31 height 6
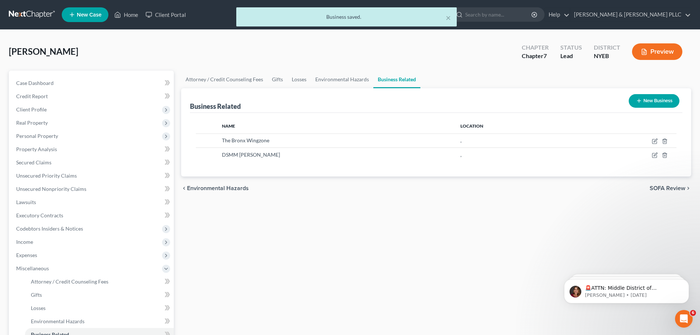
click at [663, 100] on button "New Business" at bounding box center [654, 101] width 51 height 14
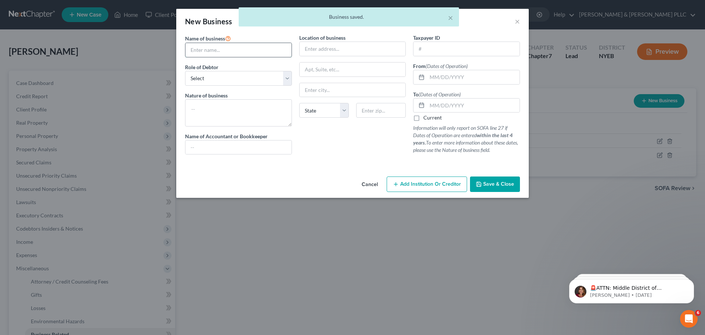
click at [261, 47] on input "text" at bounding box center [239, 50] width 106 height 14
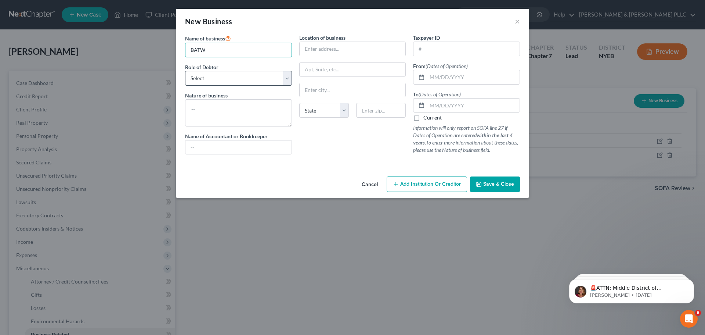
type input "BATW"
click at [240, 79] on select "Select A member of a limited liability company (LLC) or limited liability partn…" at bounding box center [238, 78] width 107 height 15
select select "officer"
click at [185, 71] on select "Select A member of a limited liability company (LLC) or limited liability partn…" at bounding box center [238, 78] width 107 height 15
click at [489, 188] on button "Save & Close" at bounding box center [495, 183] width 50 height 15
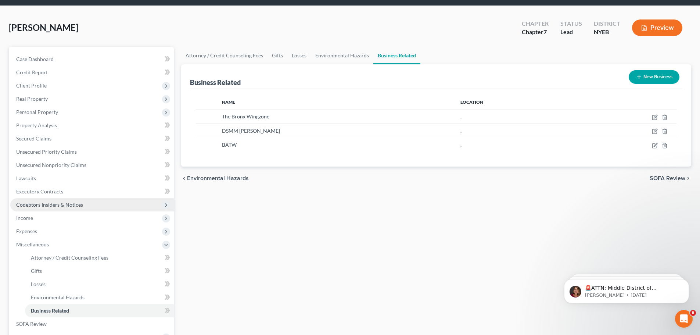
scroll to position [37, 0]
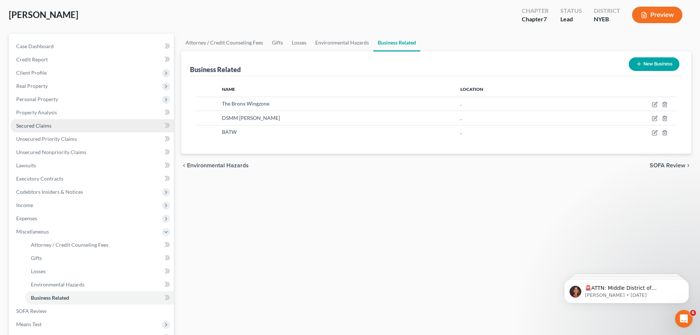
click at [71, 125] on link "Secured Claims" at bounding box center [92, 125] width 164 height 13
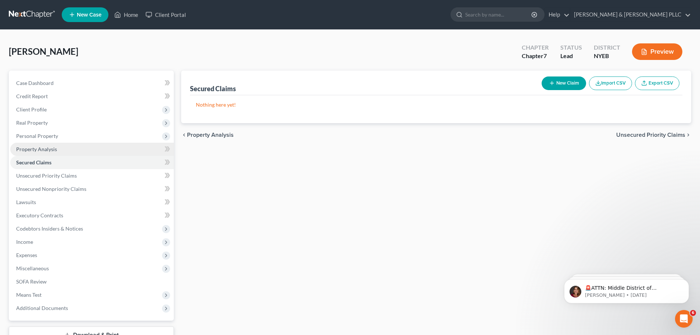
click at [70, 149] on link "Property Analysis" at bounding box center [92, 149] width 164 height 13
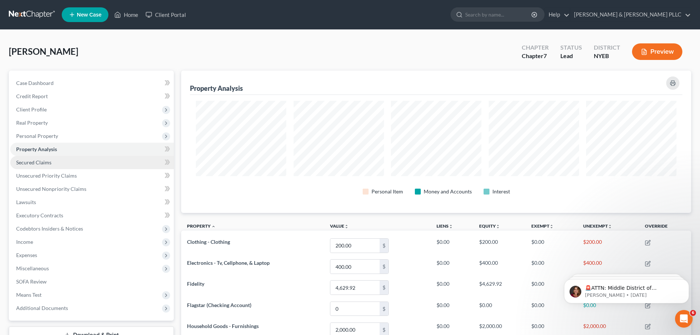
scroll to position [142, 510]
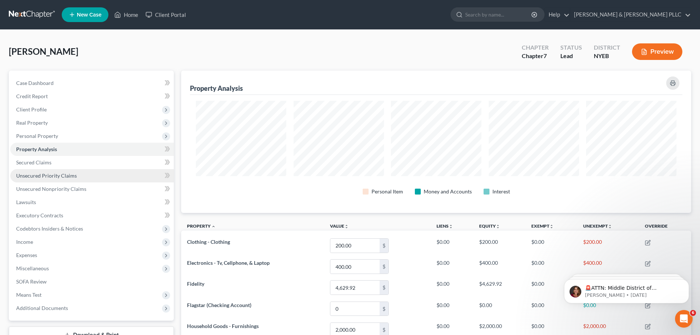
click at [40, 175] on span "Unsecured Priority Claims" at bounding box center [46, 175] width 61 height 6
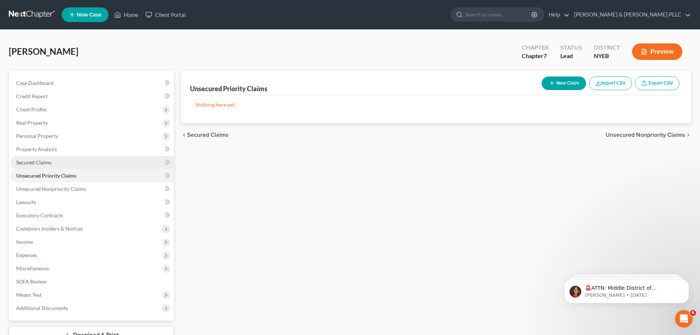
click at [45, 168] on link "Secured Claims" at bounding box center [92, 162] width 164 height 13
click at [43, 179] on link "Unsecured Priority Claims" at bounding box center [92, 175] width 164 height 13
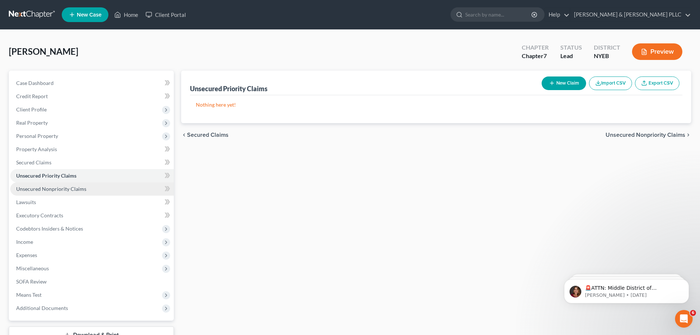
click at [45, 191] on span "Unsecured Nonpriority Claims" at bounding box center [51, 189] width 70 height 6
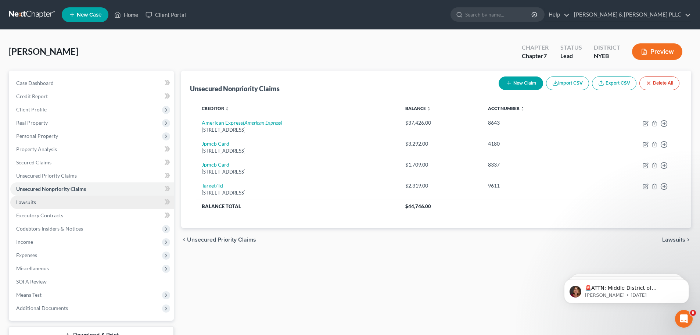
click at [47, 201] on link "Lawsuits" at bounding box center [92, 201] width 164 height 13
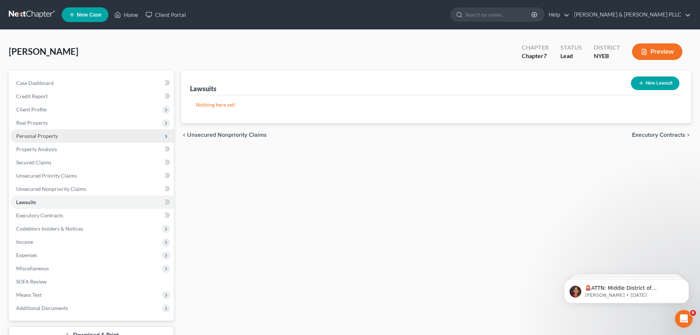
click at [64, 140] on span "Personal Property" at bounding box center [92, 135] width 164 height 13
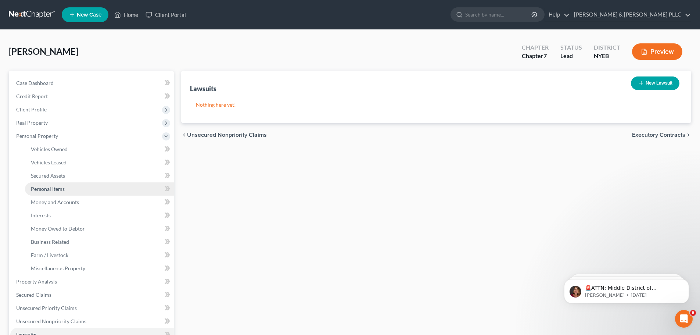
click at [72, 186] on link "Personal Items" at bounding box center [99, 188] width 149 height 13
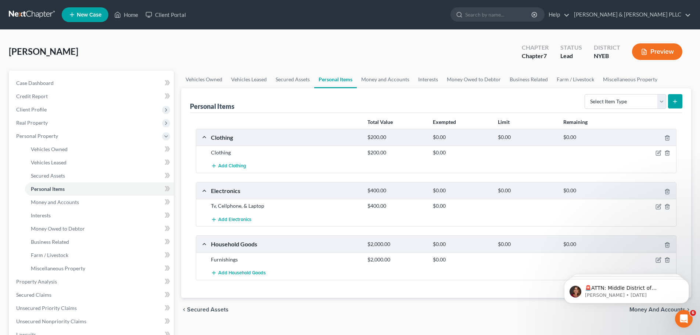
click at [657, 109] on form "Select Item Type Clothing Collectibles Of Value Electronics Firearms Household …" at bounding box center [634, 101] width 98 height 15
click at [97, 201] on link "Money and Accounts" at bounding box center [99, 201] width 149 height 13
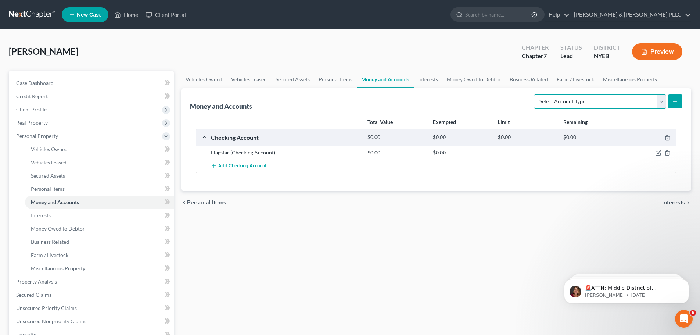
click at [578, 97] on select "Select Account Type Brokerage Cash on Hand Certificates of Deposit Checking Acc…" at bounding box center [600, 101] width 132 height 15
click at [90, 212] on link "Interests" at bounding box center [99, 215] width 149 height 13
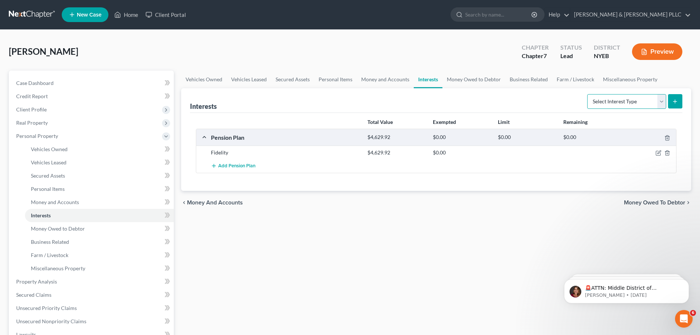
click at [656, 95] on select "Select Interest Type 401K Annuity Bond Education IRA Government Bond Government…" at bounding box center [626, 101] width 79 height 15
select select "stock"
click at [588, 94] on select "Select Interest Type 401K Annuity Bond Education IRA Government Bond Government…" at bounding box center [626, 101] width 79 height 15
click at [680, 98] on button "submit" at bounding box center [675, 101] width 14 height 14
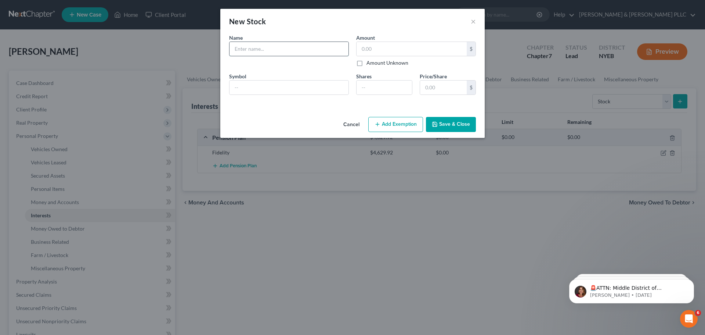
click at [266, 44] on input "text" at bounding box center [289, 49] width 119 height 14
type input "Robinhood"
click at [466, 120] on button "Save & Close" at bounding box center [451, 124] width 50 height 15
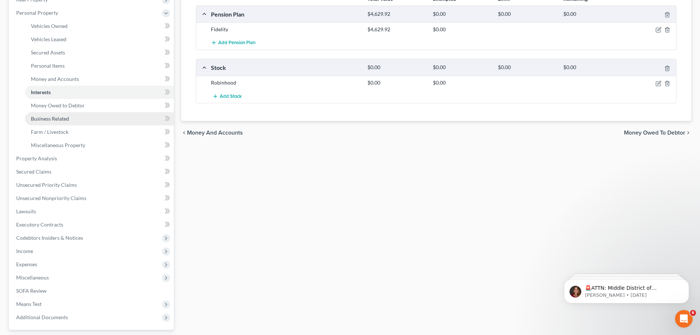
scroll to position [110, 0]
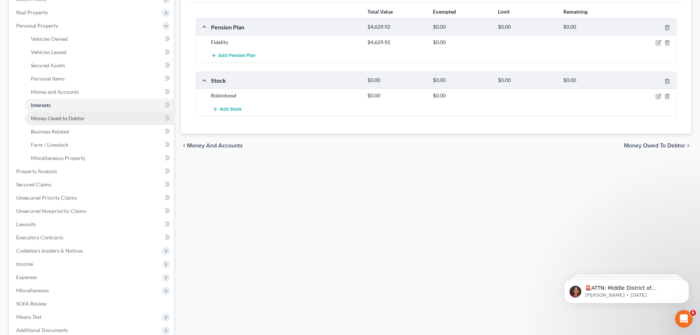
drag, startPoint x: 90, startPoint y: 120, endPoint x: 131, endPoint y: 121, distance: 40.8
click at [90, 120] on link "Money Owed to Debtor" at bounding box center [99, 118] width 149 height 13
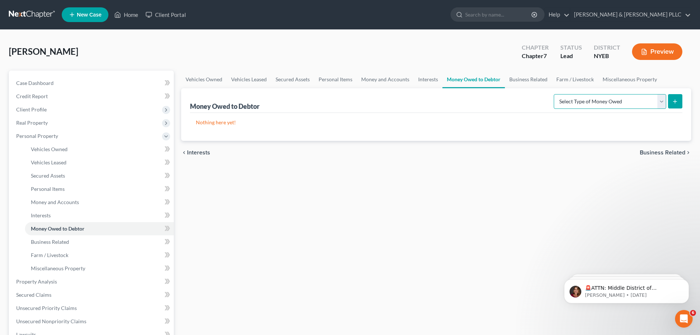
click at [618, 106] on select "Select Type of Money Owed Accounts Receivable Alimony Child Support Claims Agai…" at bounding box center [610, 101] width 112 height 15
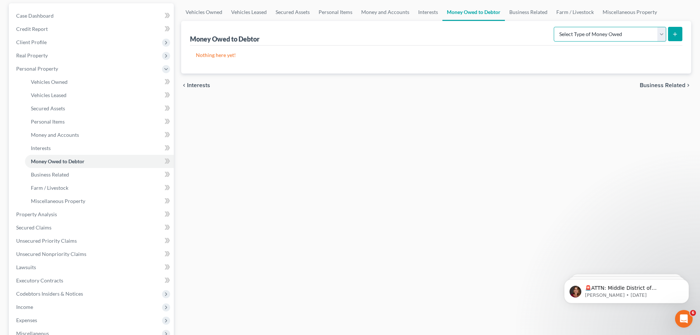
scroll to position [184, 0]
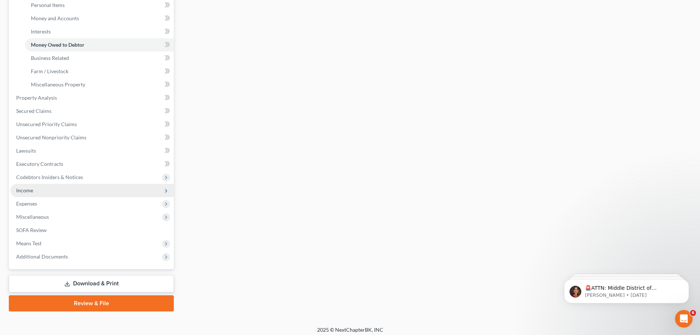
click at [89, 191] on span "Income" at bounding box center [92, 190] width 164 height 13
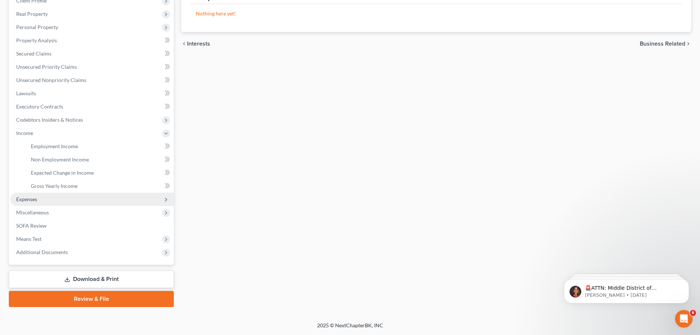
click at [77, 199] on span "Expenses" at bounding box center [92, 199] width 164 height 13
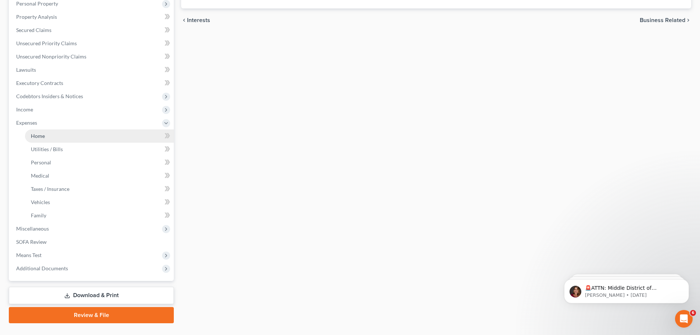
click at [70, 134] on link "Home" at bounding box center [99, 135] width 149 height 13
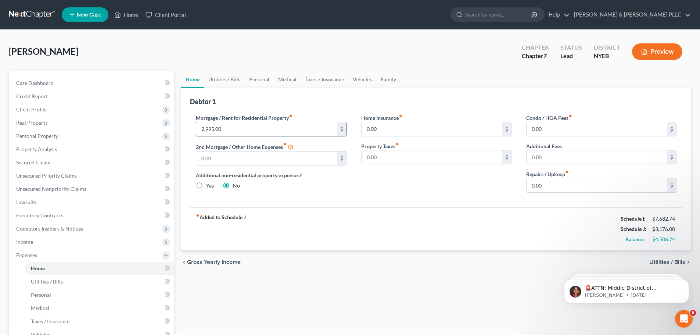
click at [227, 134] on input "2,995.00" at bounding box center [266, 129] width 141 height 14
click at [228, 133] on input "2,995.00" at bounding box center [266, 129] width 141 height 14
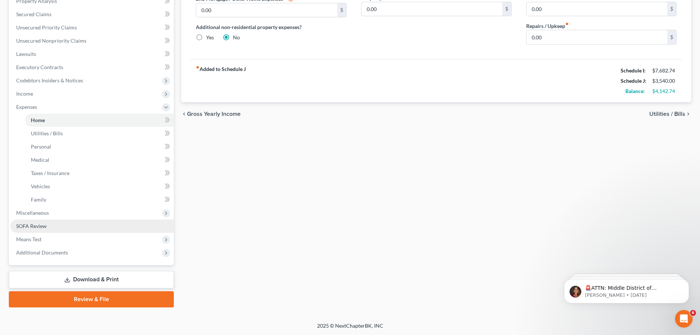
scroll to position [148, 0]
click at [63, 230] on link "SOFA Review" at bounding box center [92, 225] width 164 height 13
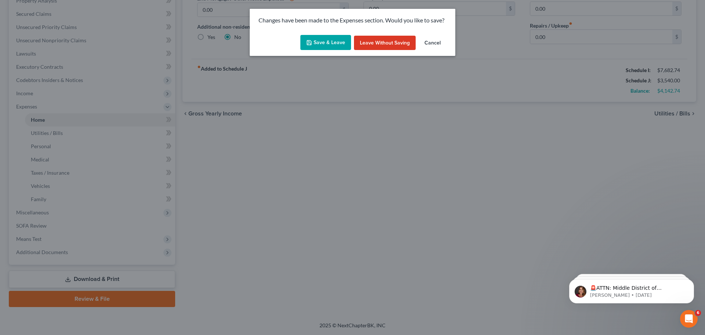
click at [343, 50] on button "Save & Leave" at bounding box center [326, 42] width 51 height 15
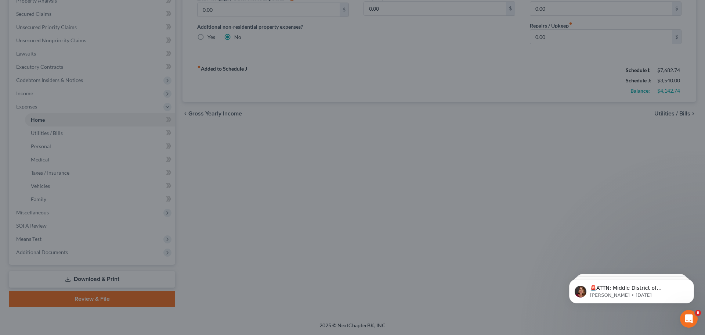
type input "3,359.00"
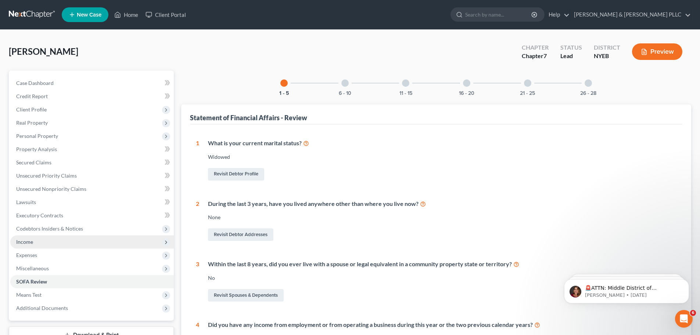
click at [67, 240] on span "Income" at bounding box center [92, 241] width 164 height 13
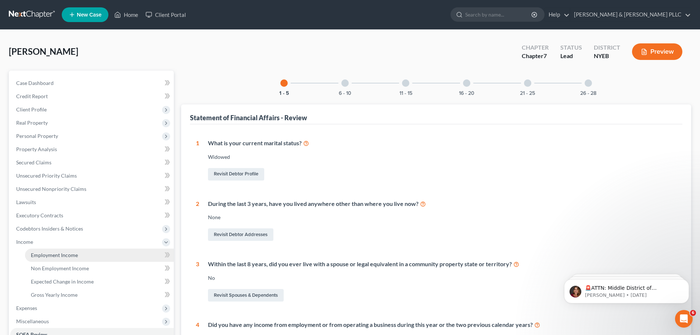
click at [83, 255] on link "Employment Income" at bounding box center [99, 254] width 149 height 13
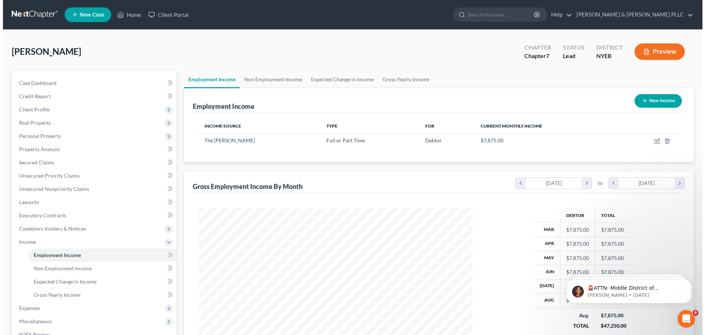
scroll to position [137, 289]
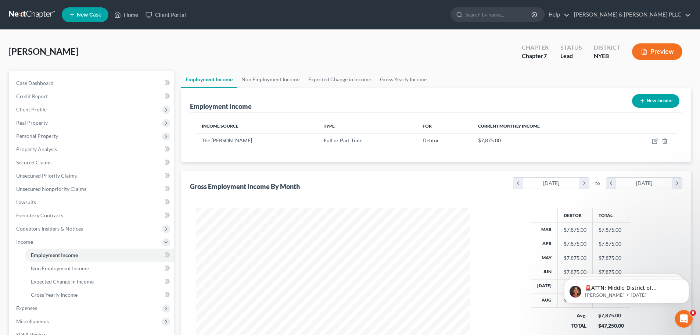
click at [499, 130] on th "Current Monthly Income" at bounding box center [544, 126] width 144 height 15
drag, startPoint x: 524, startPoint y: 137, endPoint x: 561, endPoint y: 137, distance: 36.7
click at [525, 137] on div "$7,875.00" at bounding box center [544, 140] width 133 height 7
click at [651, 137] on td at bounding box center [647, 140] width 60 height 14
click at [653, 138] on icon "button" at bounding box center [655, 141] width 6 height 6
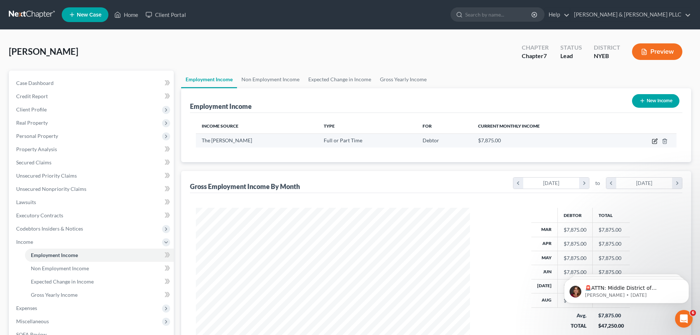
select select "0"
select select "35"
select select "1"
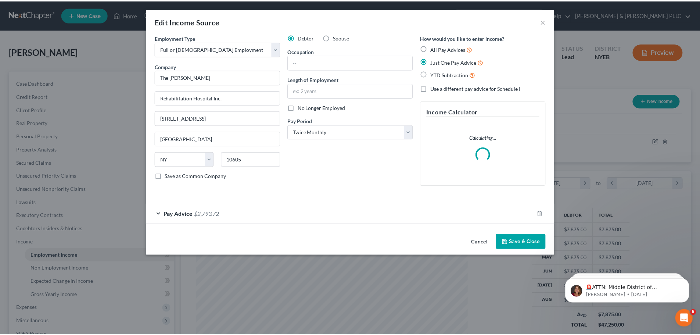
scroll to position [138, 291]
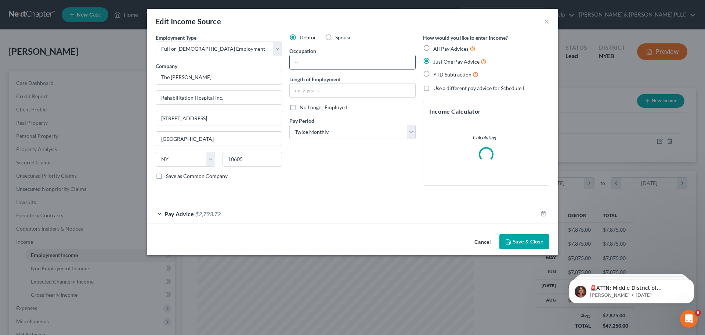
click at [349, 59] on input "text" at bounding box center [353, 62] width 126 height 14
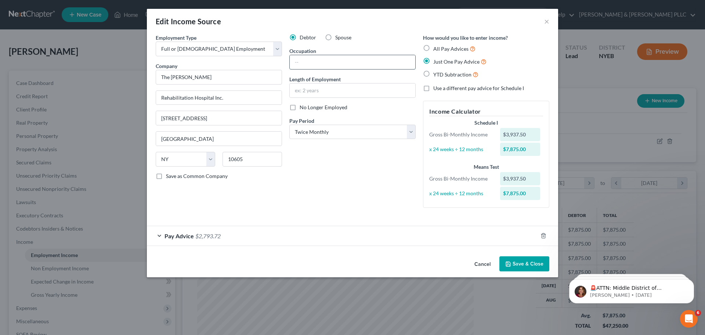
paste input "T Helpdesk Analyst North Carolina State Hospital"
type input "T Helpdesk Analyst North Carolina State Hospital"
click at [343, 93] on input "text" at bounding box center [353, 90] width 126 height 14
type input "1 month"
click at [527, 270] on button "Save & Close" at bounding box center [525, 263] width 50 height 15
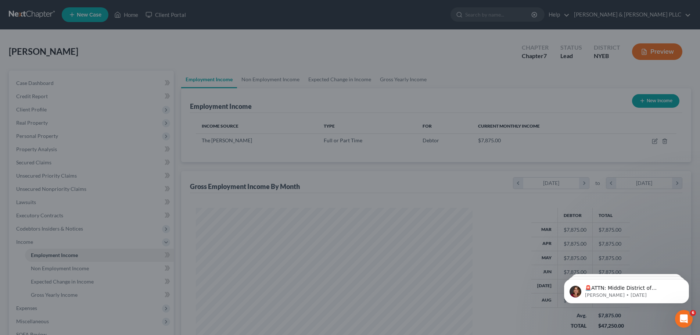
scroll to position [367297, 367146]
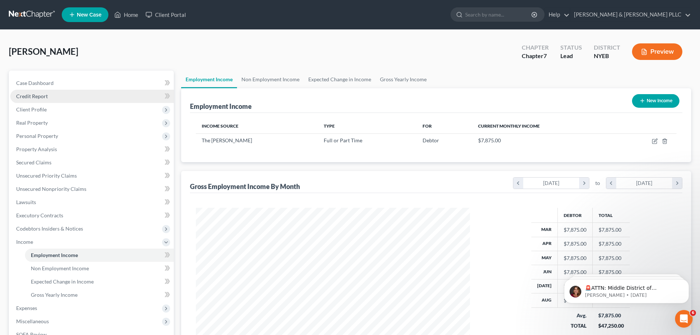
click at [63, 94] on link "Credit Report" at bounding box center [92, 96] width 164 height 13
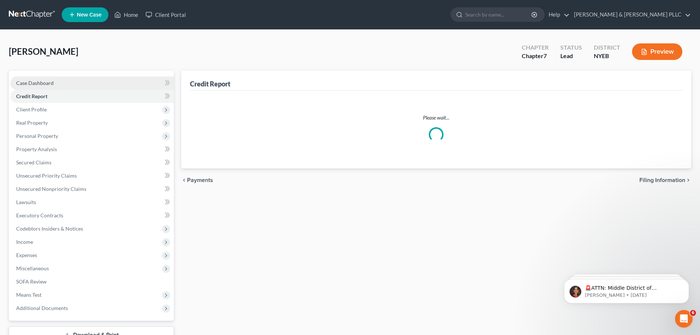
click at [66, 86] on link "Case Dashboard" at bounding box center [92, 82] width 164 height 13
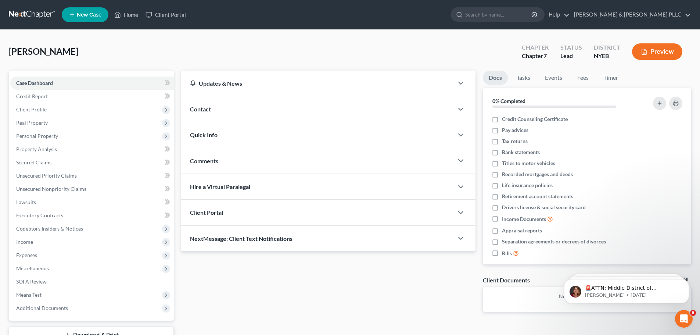
drag, startPoint x: 629, startPoint y: 55, endPoint x: 640, endPoint y: 52, distance: 11.1
click at [630, 55] on div "Preview" at bounding box center [658, 53] width 65 height 22
click at [640, 52] on button "Preview" at bounding box center [657, 51] width 50 height 17
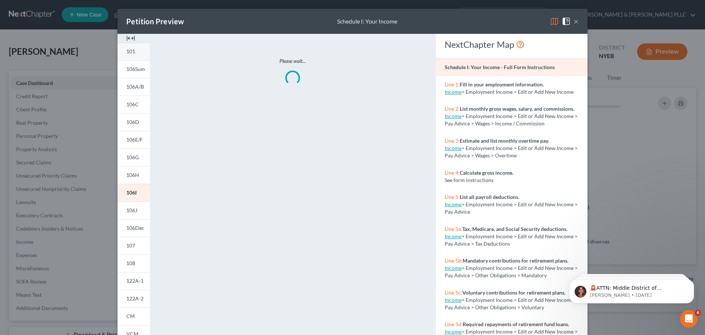
click at [127, 54] on span "101" at bounding box center [130, 51] width 9 height 6
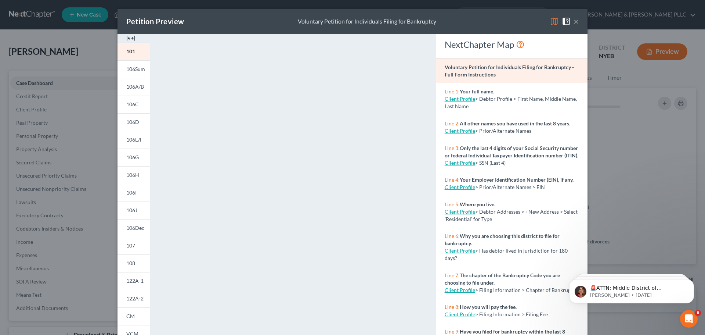
click at [577, 22] on div "Petition Preview Voluntary Petition for Individuals Filing for Bankruptcy ×" at bounding box center [353, 21] width 470 height 25
click at [574, 23] on button "×" at bounding box center [576, 21] width 5 height 9
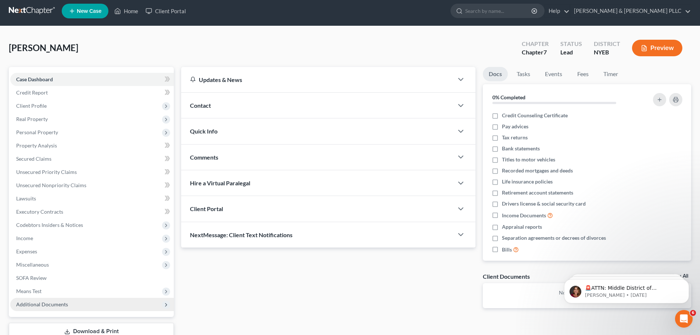
scroll to position [56, 0]
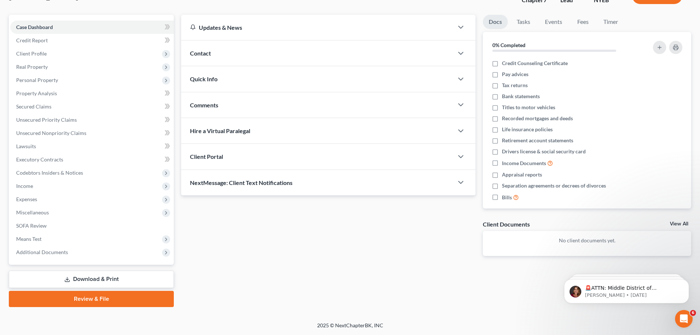
click at [58, 279] on link "Download & Print" at bounding box center [91, 278] width 165 height 17
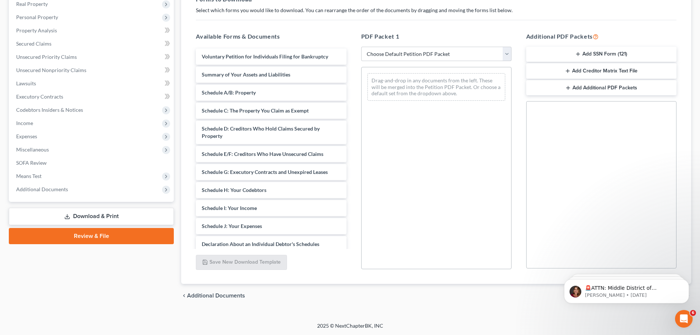
scroll to position [119, 0]
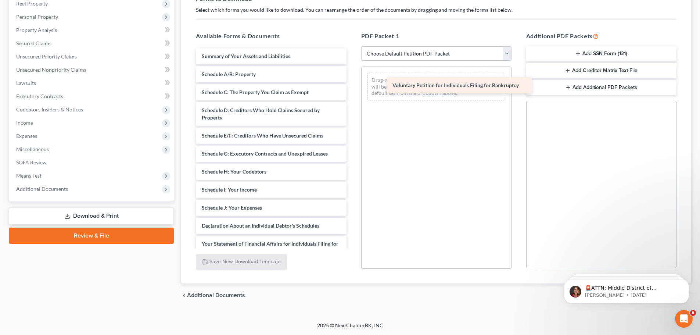
drag, startPoint x: 263, startPoint y: 51, endPoint x: 453, endPoint y: 80, distance: 192.5
click at [352, 80] on div "Voluntary Petition for Individuals Filing for Bankruptcy Voluntary Petition for…" at bounding box center [271, 224] width 162 height 352
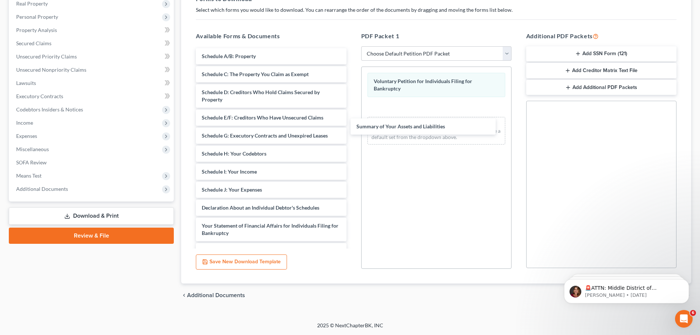
drag, startPoint x: 304, startPoint y: 51, endPoint x: 446, endPoint y: 116, distance: 155.9
click at [352, 119] on div "Summary of Your Assets and Liabilities Summary of Your Assets and Liabilities S…" at bounding box center [271, 215] width 162 height 334
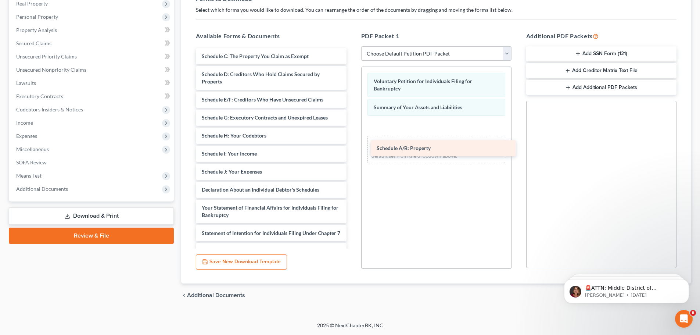
drag, startPoint x: 298, startPoint y: 60, endPoint x: 454, endPoint y: 141, distance: 176.0
click at [352, 150] on div "Schedule A/B: Property Schedule A/B: Property Schedule C: The Property You Clai…" at bounding box center [271, 206] width 162 height 316
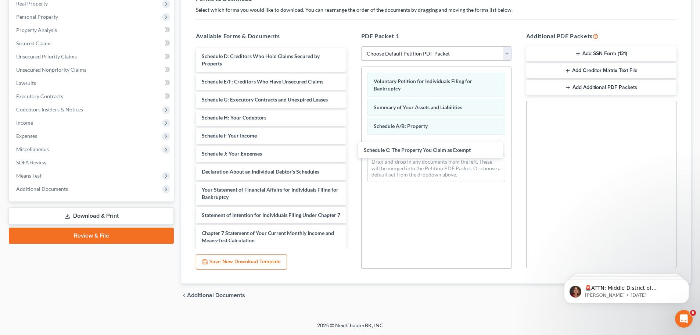
drag, startPoint x: 290, startPoint y: 56, endPoint x: 347, endPoint y: 112, distance: 79.5
click at [352, 150] on div "Schedule C: The Property You Claim as Exempt Schedule C: The Property You Claim…" at bounding box center [271, 197] width 162 height 298
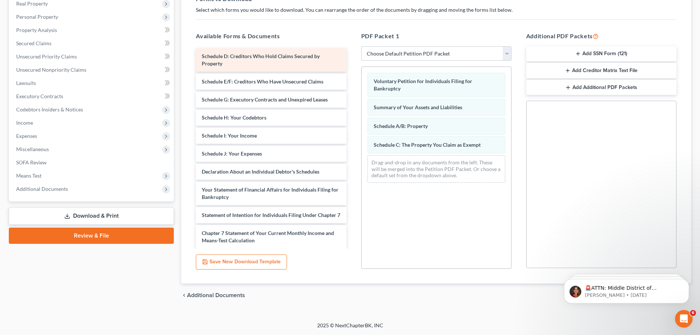
click at [263, 65] on div "Schedule D: Creditors Who Hold Claims Secured by Property" at bounding box center [271, 60] width 150 height 24
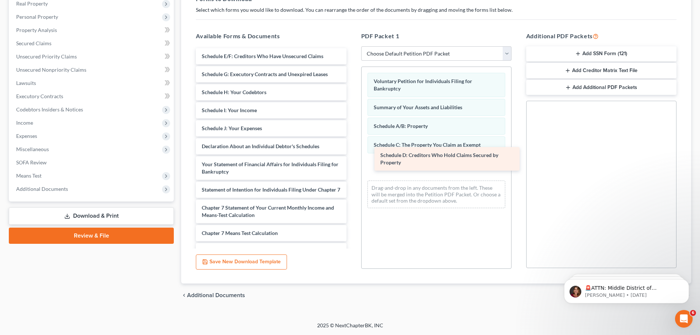
drag, startPoint x: 297, startPoint y: 69, endPoint x: 455, endPoint y: 165, distance: 184.6
click at [352, 168] on div "Schedule D: Creditors Who Hold Claims Secured by Property Schedule D: Creditors…" at bounding box center [271, 184] width 162 height 272
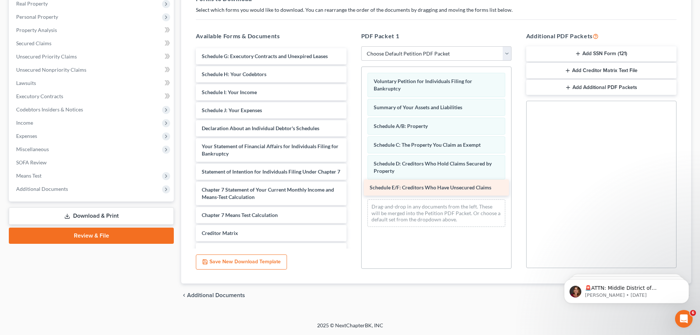
drag, startPoint x: 284, startPoint y: 58, endPoint x: 452, endPoint y: 190, distance: 213.1
click at [352, 190] on div "Schedule E/F: Creditors Who Have Unsecured Claims Schedule E/F: Creditors Who H…" at bounding box center [271, 175] width 162 height 254
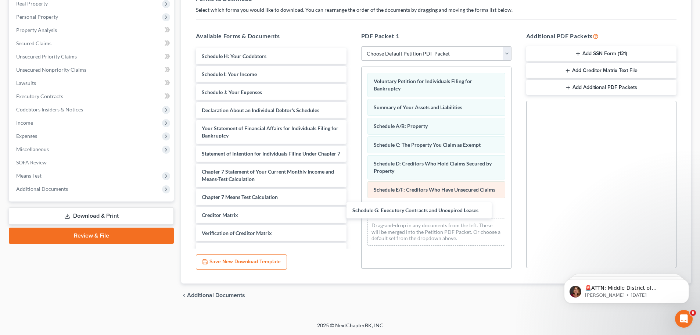
drag, startPoint x: 263, startPoint y: 56, endPoint x: 381, endPoint y: 191, distance: 179.5
click at [352, 206] on div "Schedule G: Executory Contracts and Unexpired Leases Schedule G: Executory Cont…" at bounding box center [271, 166] width 162 height 236
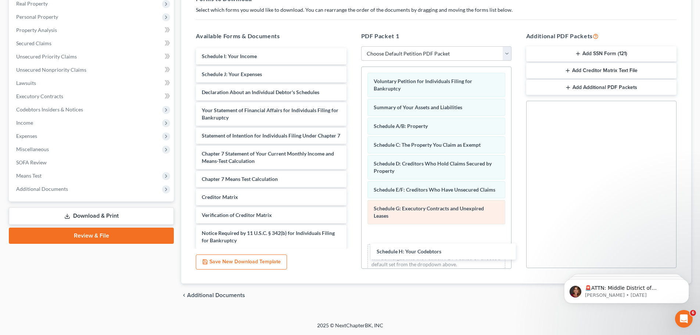
drag, startPoint x: 245, startPoint y: 51, endPoint x: 399, endPoint y: 222, distance: 229.4
click at [352, 241] on div "Schedule H: Your Codebtors Schedule H: Your Codebtors Schedule I: Your Income S…" at bounding box center [271, 157] width 162 height 218
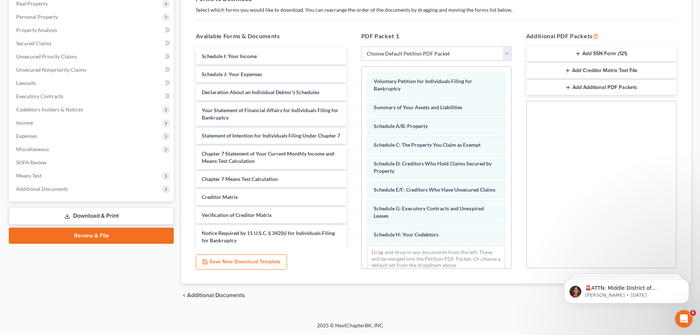
click at [413, 52] on select "Choose Default Petition PDF Packet Complete Bankruptcy Petition (all forms and …" at bounding box center [436, 53] width 150 height 15
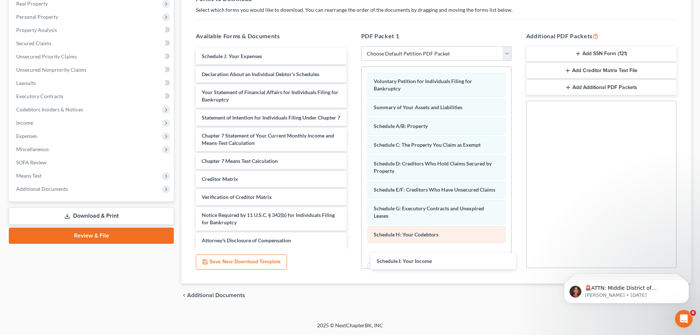
drag, startPoint x: 245, startPoint y: 57, endPoint x: 389, endPoint y: 247, distance: 239.4
click at [352, 248] on div "Schedule I: Your Income Schedule I: Your Income Schedule J: Your Expenses Decla…" at bounding box center [271, 148] width 162 height 200
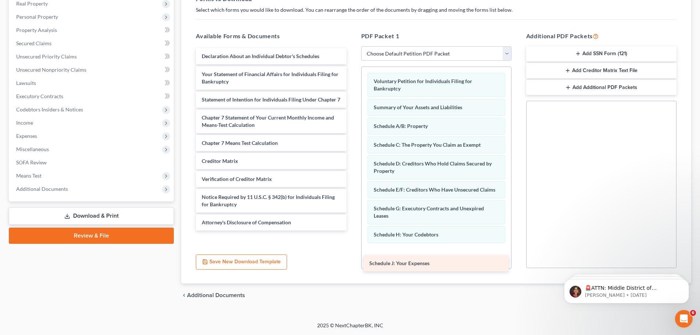
drag, startPoint x: 275, startPoint y: 94, endPoint x: 414, endPoint y: 259, distance: 216.1
click at [352, 230] on div "Schedule J: Your Expenses Schedule J: Your Expenses Declaration About an Indivi…" at bounding box center [271, 139] width 162 height 182
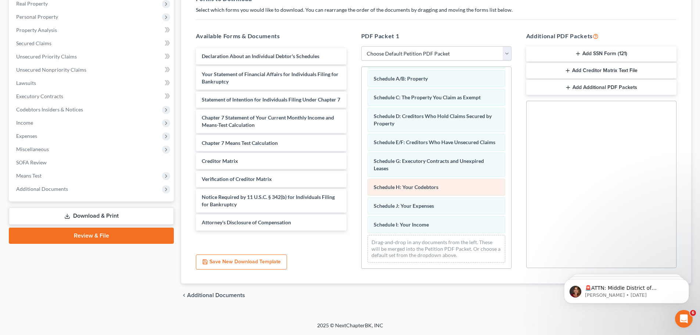
scroll to position [55, 0]
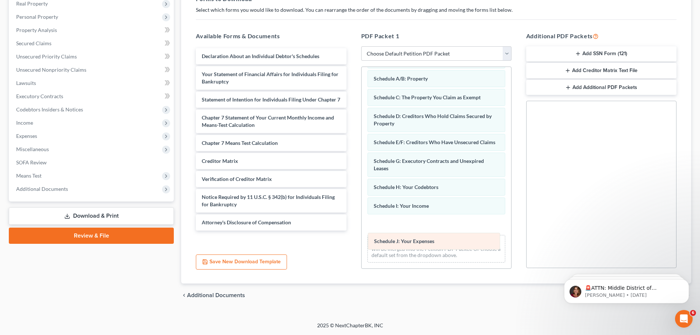
drag, startPoint x: 416, startPoint y: 212, endPoint x: 416, endPoint y: 232, distance: 20.2
click at [416, 232] on div "Schedule J: Your Expenses Voluntary Petition for Individuals Filing for Bankrup…" at bounding box center [437, 143] width 150 height 249
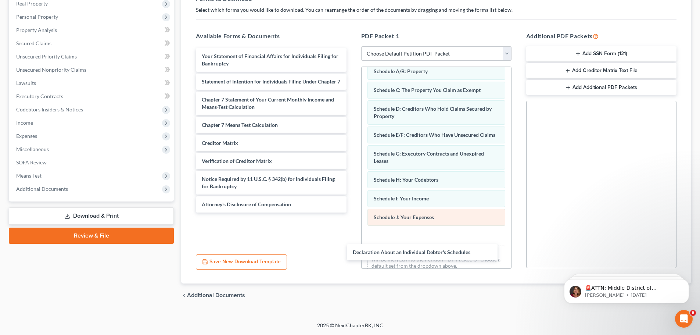
drag, startPoint x: 254, startPoint y: 58, endPoint x: 396, endPoint y: 221, distance: 216.1
click at [352, 212] on div "Declaration About an Individual Debtor's Schedules Declaration About an Individ…" at bounding box center [271, 130] width 162 height 164
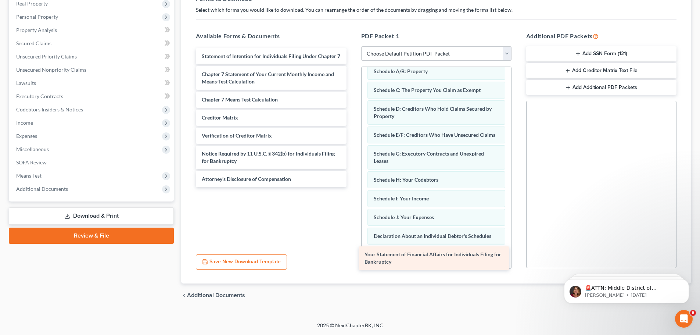
drag, startPoint x: 269, startPoint y: 53, endPoint x: 433, endPoint y: 254, distance: 259.8
click at [352, 187] on div "Your Statement of Financial Affairs for Individuals Filing for Bankruptcy Your …" at bounding box center [271, 117] width 162 height 139
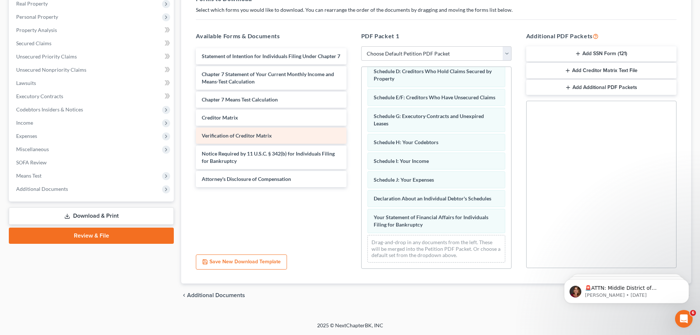
scroll to position [100, 0]
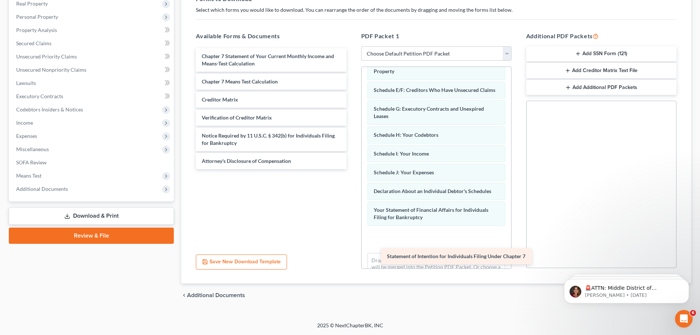
drag, startPoint x: 251, startPoint y: 64, endPoint x: 430, endPoint y: 253, distance: 260.4
click at [352, 169] on div "Statement of Intention for Individuals Filing Under Chapter 7 Statement of Inte…" at bounding box center [271, 108] width 162 height 121
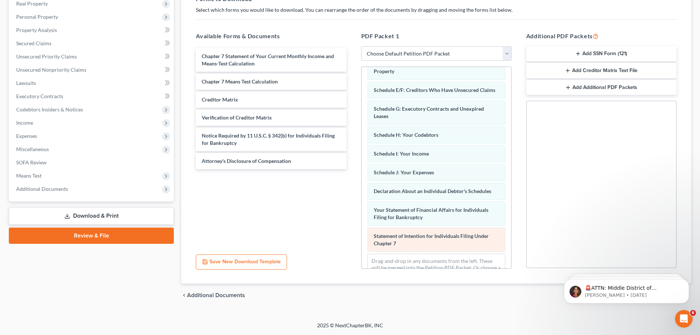
scroll to position [126, 0]
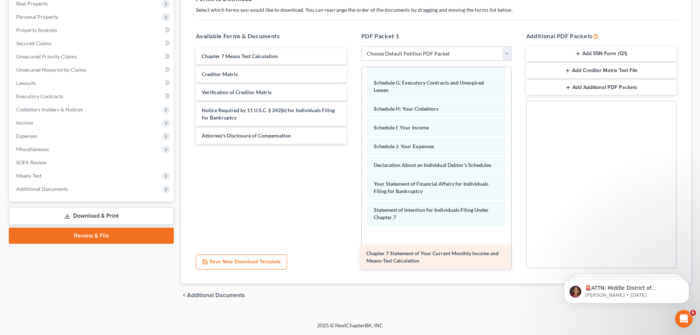
drag, startPoint x: 287, startPoint y: 65, endPoint x: 452, endPoint y: 262, distance: 256.7
click at [352, 144] on div "Chapter 7 Statement of Your Current Monthly Income and Means-Test Calculation C…" at bounding box center [271, 96] width 162 height 96
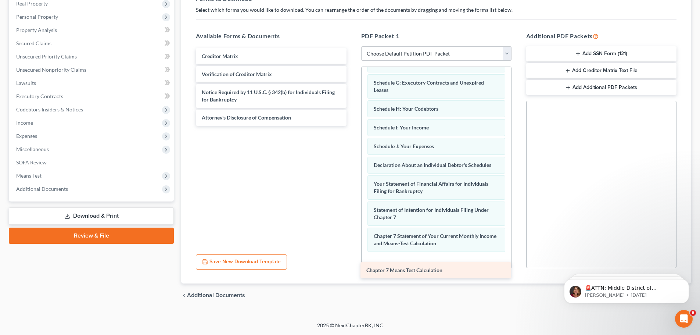
drag, startPoint x: 274, startPoint y: 57, endPoint x: 438, endPoint y: 270, distance: 268.5
click at [352, 126] on div "Chapter 7 Means Test Calculation Chapter 7 Means Test Calculation Creditor Matr…" at bounding box center [271, 87] width 162 height 78
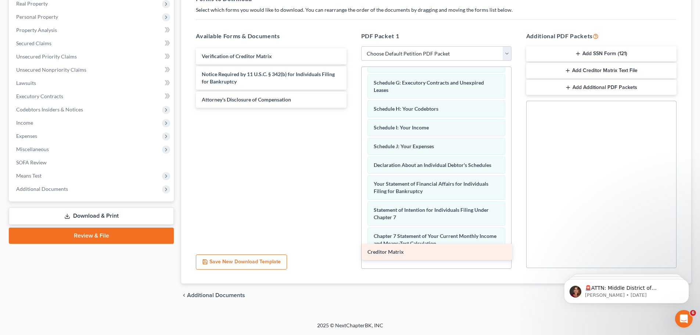
drag, startPoint x: 271, startPoint y: 54, endPoint x: 220, endPoint y: 91, distance: 62.4
click at [222, 93] on div "Creditor Matrix Creditor Matrix Verification of Creditor Matrix Notice Required…" at bounding box center [271, 78] width 162 height 60
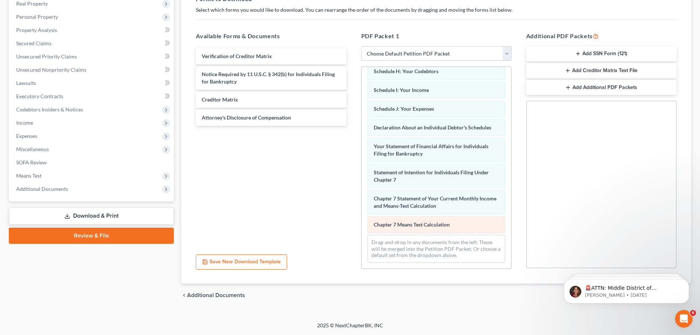
scroll to position [170, 0]
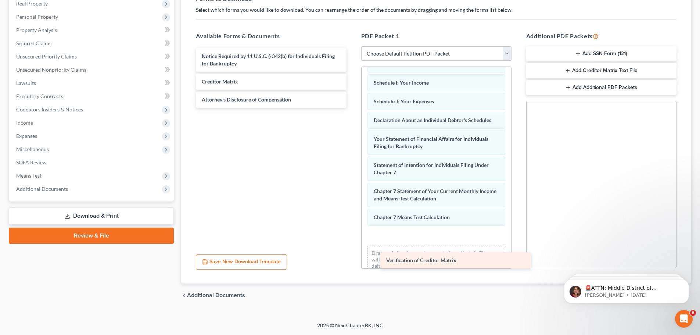
drag, startPoint x: 276, startPoint y: 56, endPoint x: 452, endPoint y: 252, distance: 263.6
click at [352, 108] on div "Verification of Creditor Matrix Verification of Creditor Matrix Notice Required…" at bounding box center [271, 78] width 162 height 60
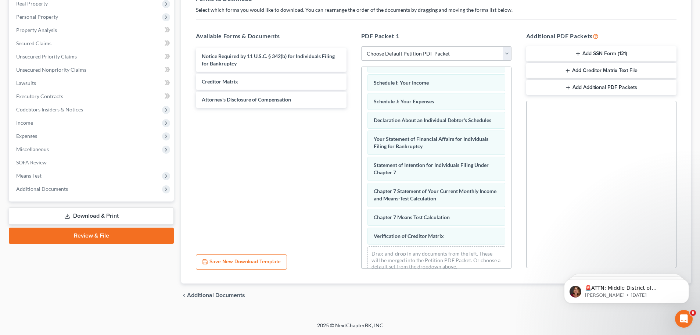
click at [631, 222] on div "Social Security Number Statement of Social Security Number Creditor Matrix Text…" at bounding box center [601, 184] width 150 height 167
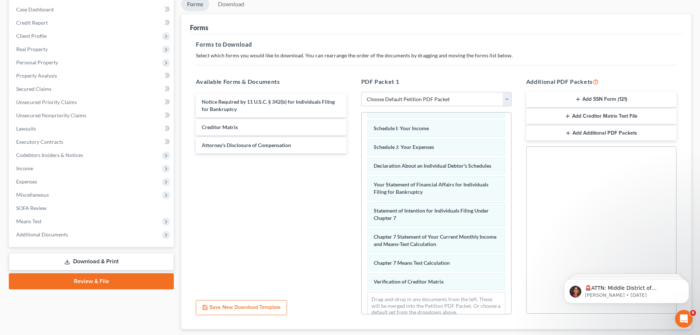
scroll to position [110, 0]
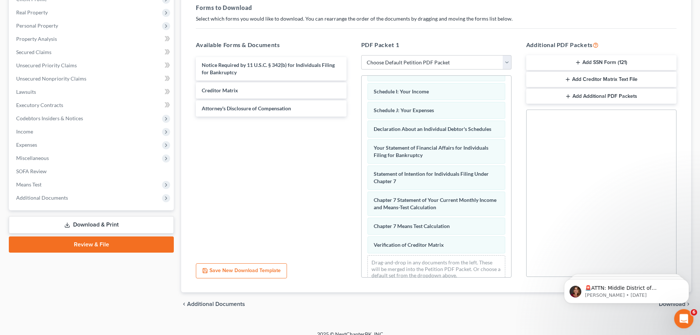
click at [689, 315] on div "Open Intercom Messenger" at bounding box center [683, 317] width 24 height 24
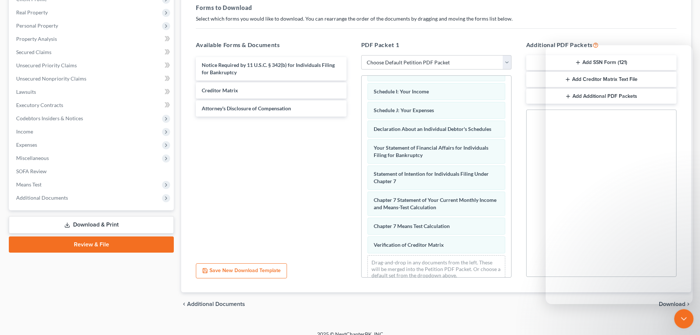
click at [688, 315] on div "Close Intercom Messenger" at bounding box center [683, 318] width 18 height 18
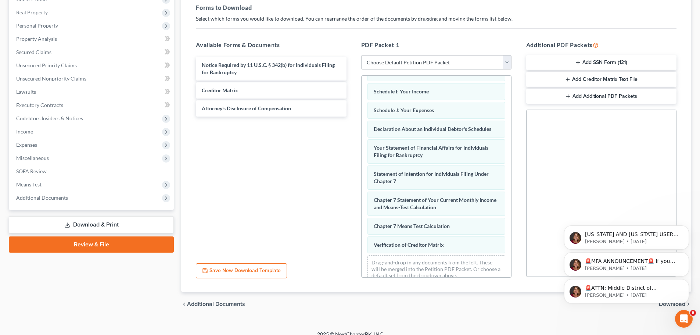
scroll to position [0, 0]
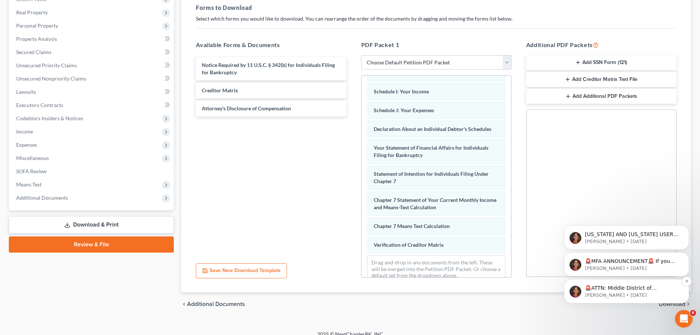
click at [668, 299] on div "🚨ATTN: Middle District of Florida The court has added a new Credit Counseling F…" at bounding box center [626, 291] width 125 height 24
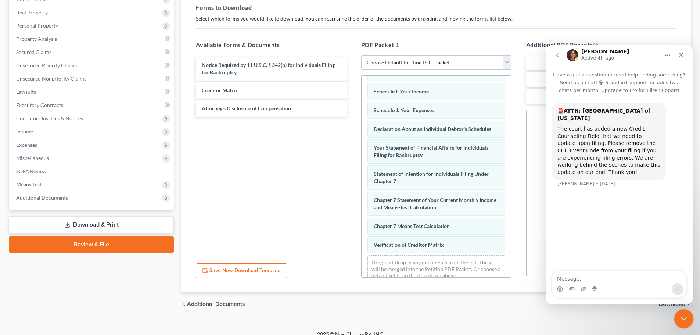
click at [686, 320] on icon "Close Intercom Messenger" at bounding box center [682, 317] width 9 height 9
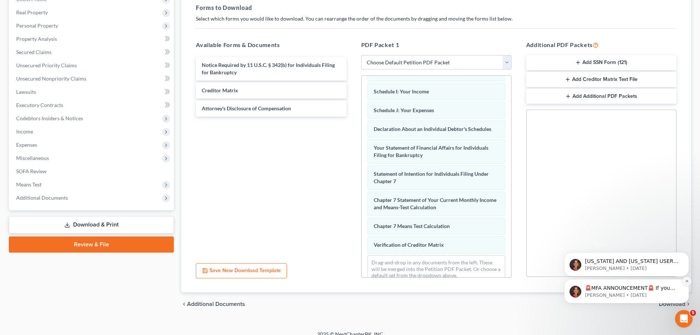
click at [684, 283] on button "Dismiss notification" at bounding box center [687, 281] width 10 height 10
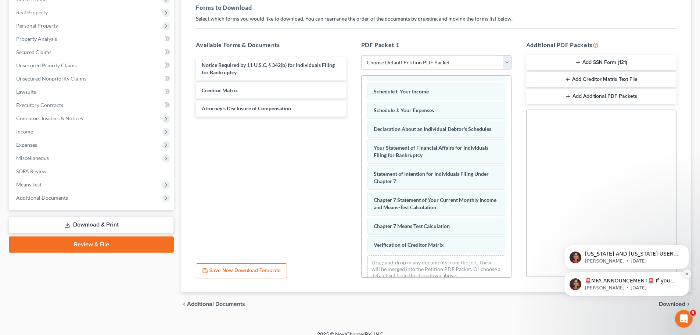
click at [684, 283] on div "🚨MFA ANNOUNCEMENT🚨 If you are filing today in Idaho or Colorado, you need to ha…" at bounding box center [626, 250] width 135 height 92
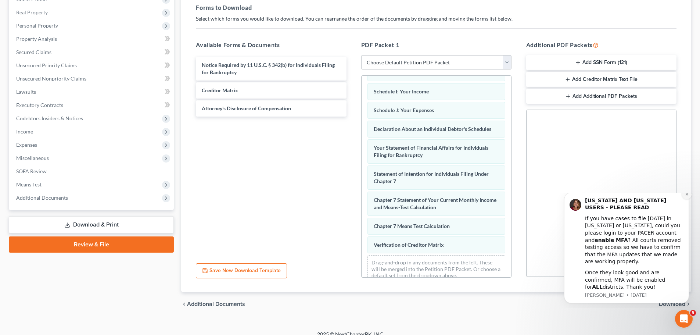
click at [685, 196] on icon "Dismiss notification" at bounding box center [687, 194] width 4 height 4
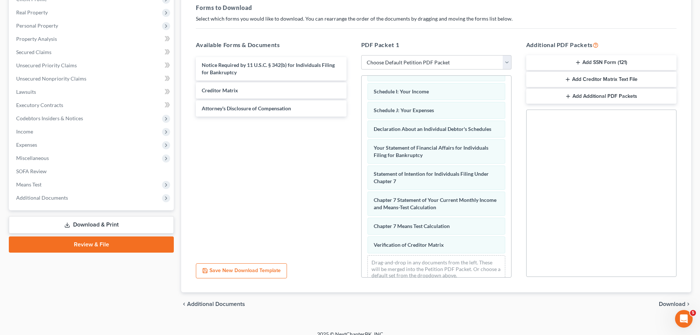
click at [665, 305] on span "Download" at bounding box center [672, 304] width 26 height 6
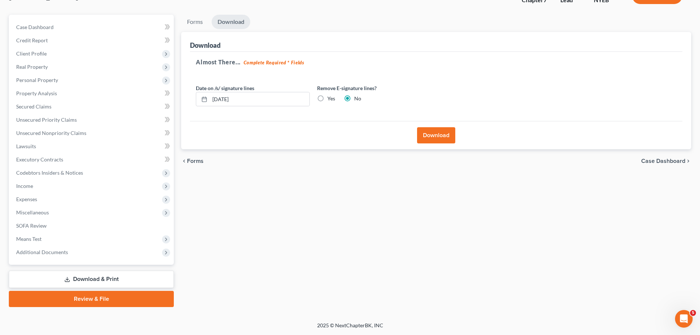
scroll to position [56, 0]
click at [335, 98] on div "Remove E-signature lines? Yes No" at bounding box center [373, 95] width 121 height 22
click at [327, 104] on div "Remove E-signature lines? Yes No" at bounding box center [373, 95] width 121 height 22
click at [327, 98] on label "Yes" at bounding box center [331, 98] width 8 height 7
click at [330, 98] on input "Yes" at bounding box center [332, 97] width 5 height 5
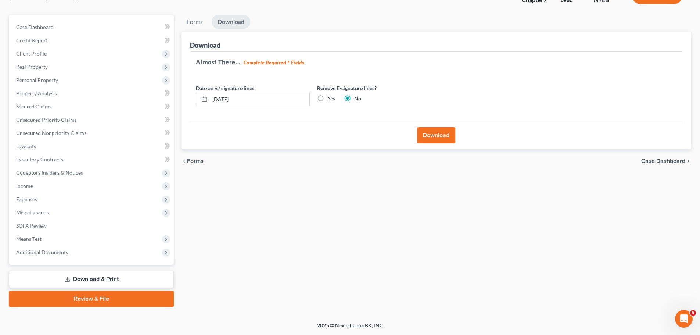
radio input "true"
radio input "false"
drag, startPoint x: 404, startPoint y: 130, endPoint x: 451, endPoint y: 133, distance: 46.8
click at [405, 130] on div "Download" at bounding box center [436, 135] width 492 height 28
click at [451, 133] on button "Download" at bounding box center [436, 135] width 38 height 16
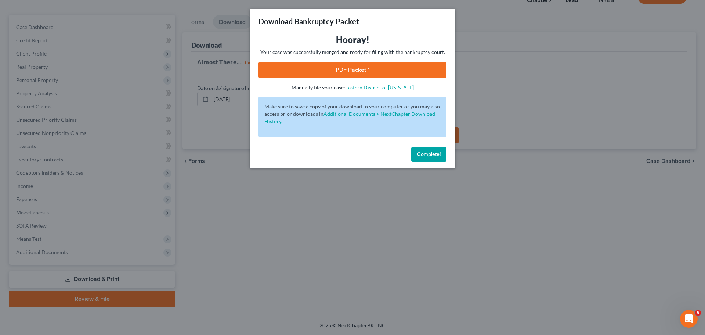
click at [352, 70] on link "PDF Packet 1" at bounding box center [353, 70] width 188 height 16
click at [432, 157] on button "Complete!" at bounding box center [429, 154] width 35 height 15
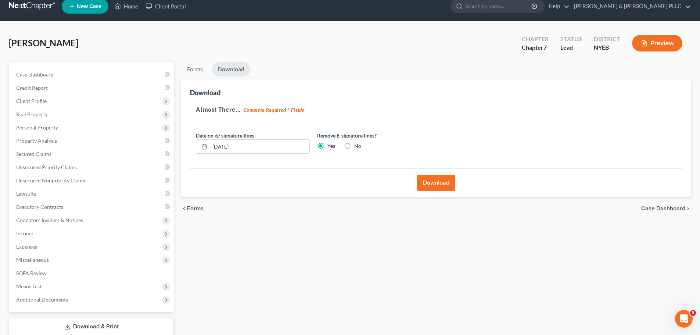
scroll to position [0, 0]
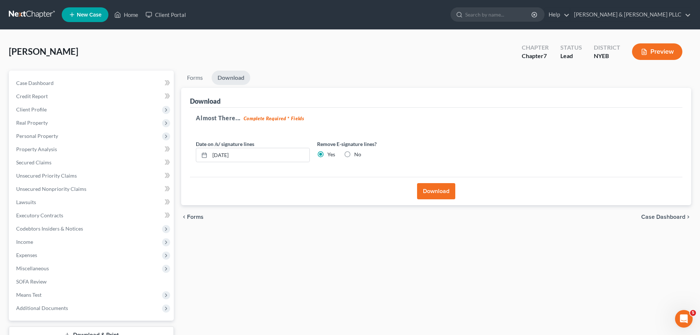
click at [35, 17] on link at bounding box center [32, 14] width 47 height 13
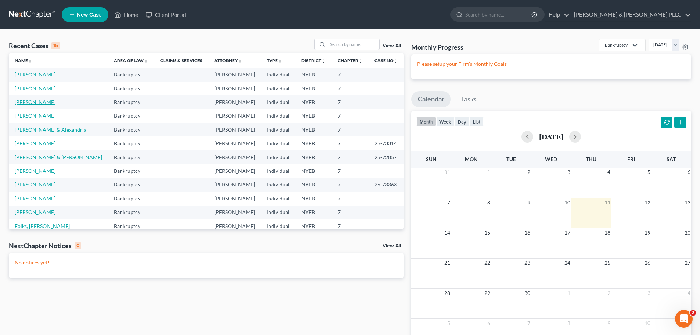
click at [46, 101] on link "[PERSON_NAME]" at bounding box center [35, 102] width 41 height 6
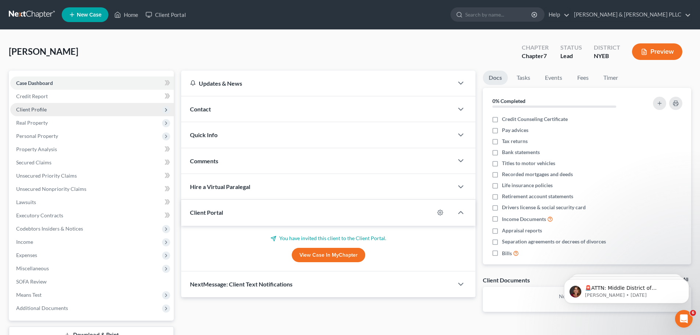
click at [89, 106] on span "Client Profile" at bounding box center [92, 109] width 164 height 13
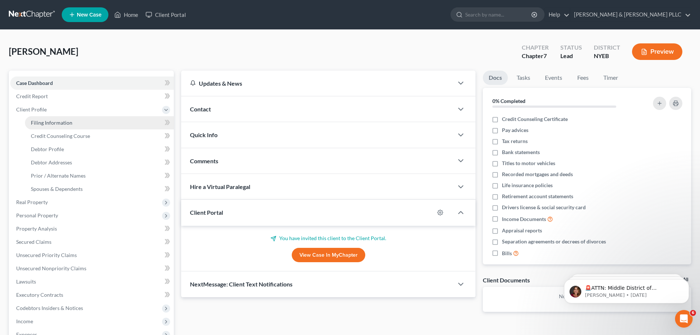
click at [89, 127] on link "Filing Information" at bounding box center [99, 122] width 149 height 13
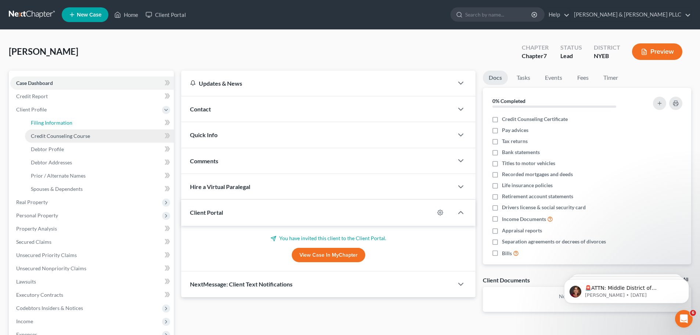
select select "1"
select select "0"
select select "35"
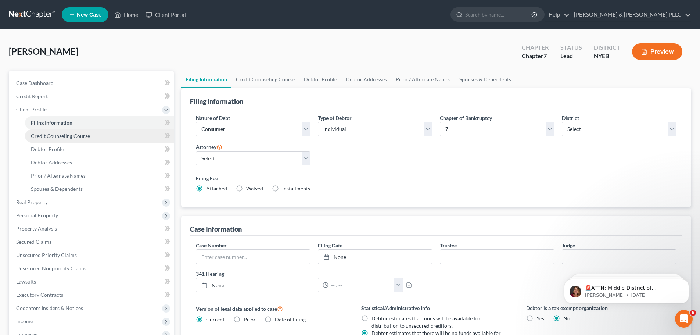
click at [87, 139] on link "Credit Counseling Course" at bounding box center [99, 135] width 149 height 13
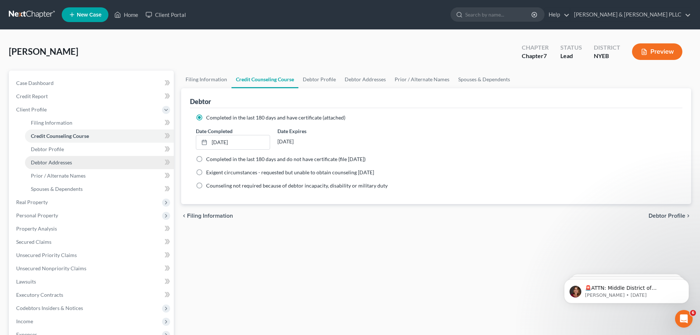
click at [87, 156] on link "Debtor Addresses" at bounding box center [99, 162] width 149 height 13
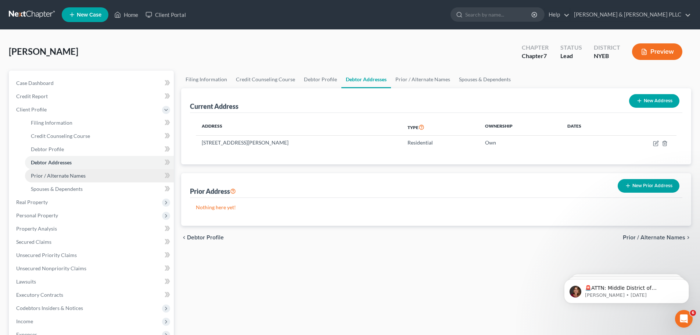
click at [78, 175] on span "Prior / Alternate Names" at bounding box center [58, 175] width 55 height 6
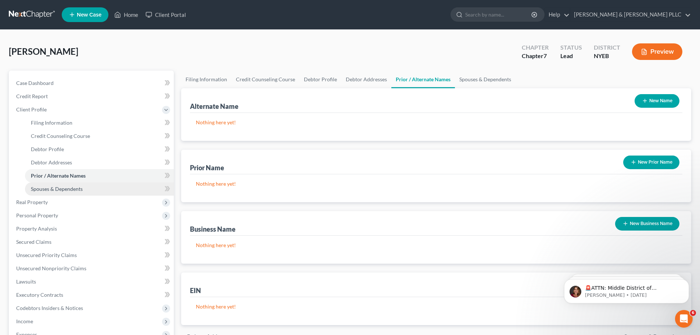
click at [76, 188] on span "Spouses & Dependents" at bounding box center [57, 189] width 52 height 6
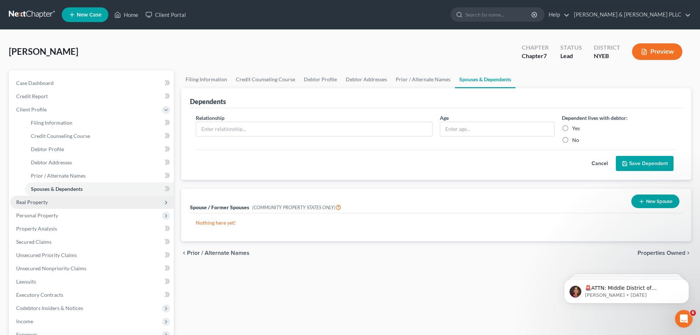
click at [69, 205] on span "Real Property" at bounding box center [92, 201] width 164 height 13
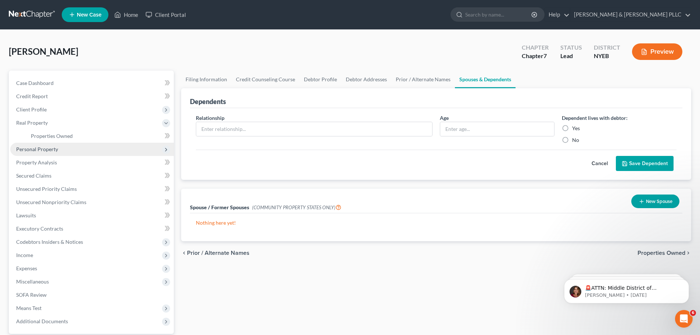
click at [76, 147] on span "Personal Property" at bounding box center [92, 149] width 164 height 13
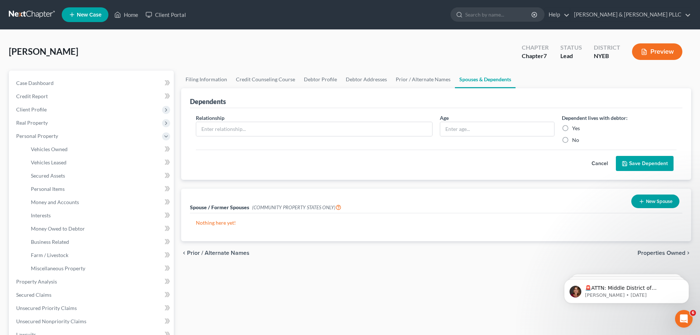
click at [78, 139] on span "Personal Property" at bounding box center [92, 135] width 164 height 13
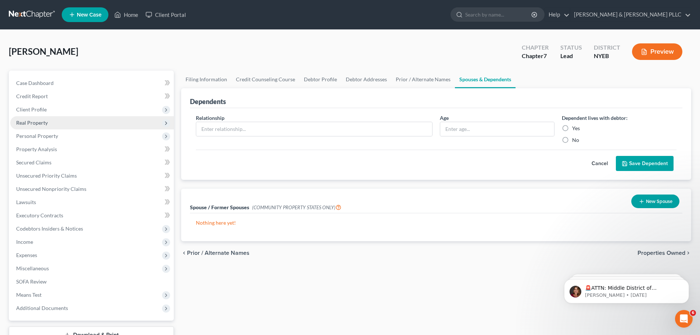
click at [87, 126] on span "Real Property" at bounding box center [92, 122] width 164 height 13
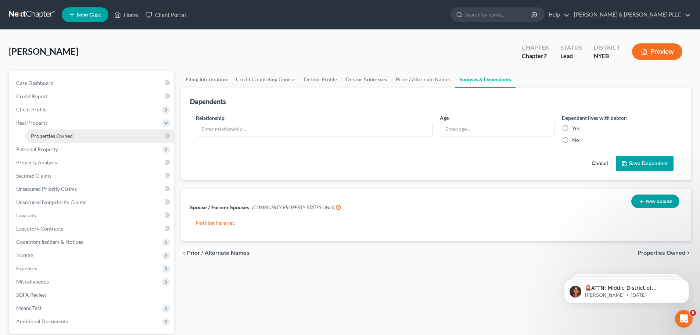
click at [85, 138] on link "Properties Owned" at bounding box center [99, 135] width 149 height 13
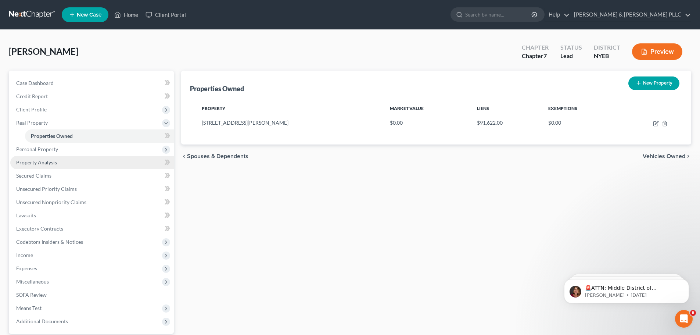
click at [130, 160] on link "Property Analysis" at bounding box center [92, 162] width 164 height 13
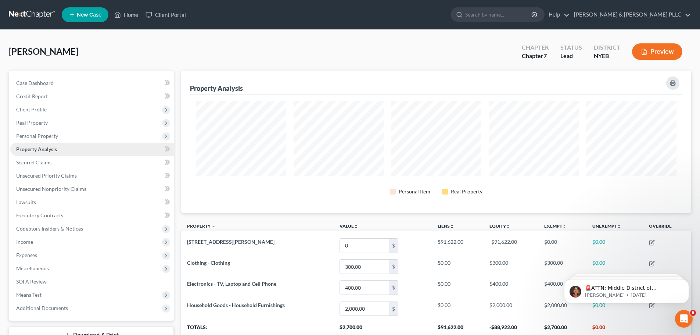
scroll to position [142, 510]
click at [126, 151] on link "Property Analysis" at bounding box center [92, 149] width 164 height 13
click at [125, 148] on link "Property Analysis" at bounding box center [92, 149] width 164 height 13
click at [133, 132] on span "Personal Property" at bounding box center [92, 135] width 164 height 13
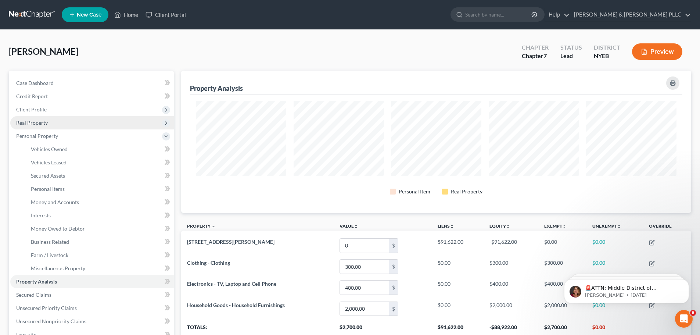
click at [129, 116] on span "Real Property" at bounding box center [92, 122] width 164 height 13
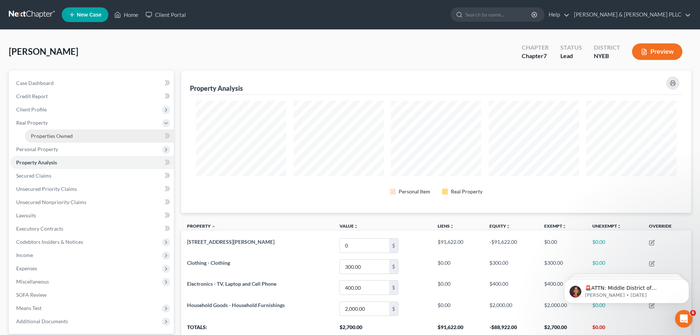
click at [120, 133] on link "Properties Owned" at bounding box center [99, 135] width 149 height 13
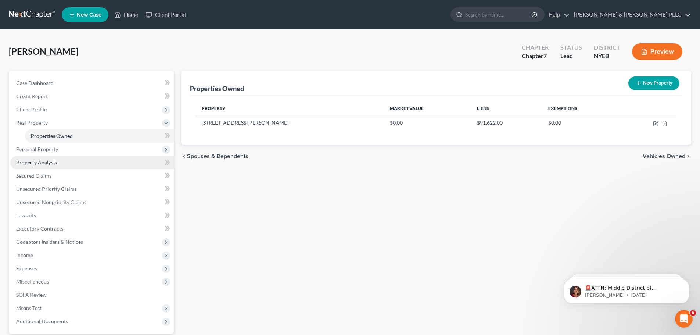
click at [43, 162] on span "Property Analysis" at bounding box center [36, 162] width 41 height 6
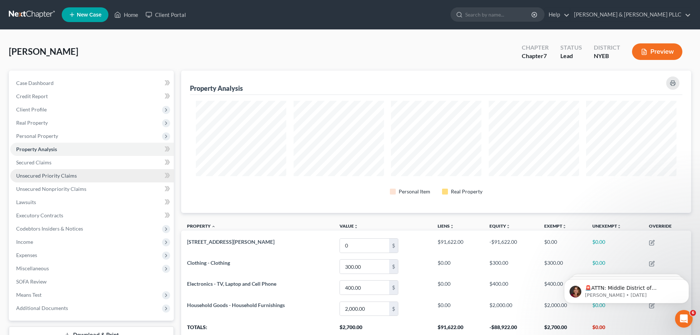
scroll to position [142, 510]
click at [46, 173] on span "Unsecured Priority Claims" at bounding box center [46, 175] width 61 height 6
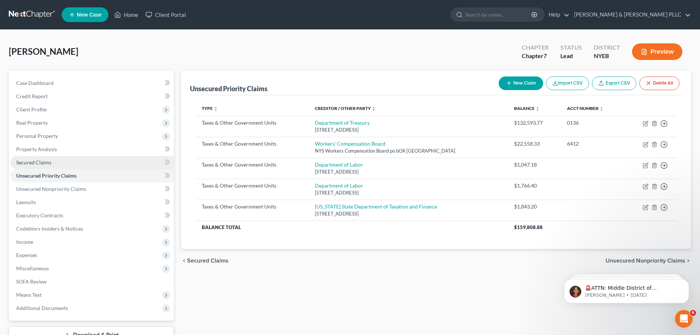
click at [46, 159] on span "Secured Claims" at bounding box center [33, 162] width 35 height 6
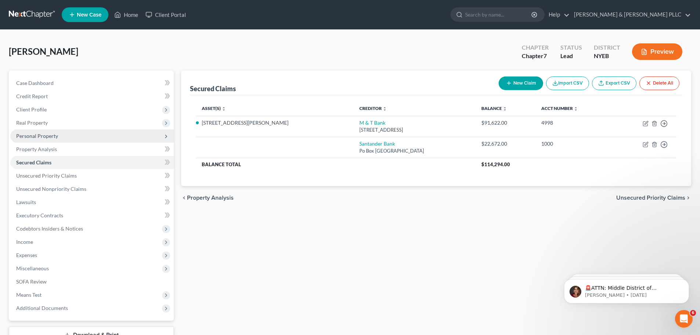
click at [60, 138] on span "Personal Property" at bounding box center [92, 135] width 164 height 13
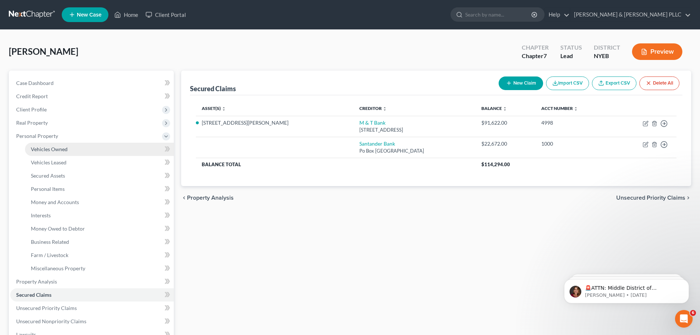
click at [57, 146] on span "Vehicles Owned" at bounding box center [49, 149] width 37 height 6
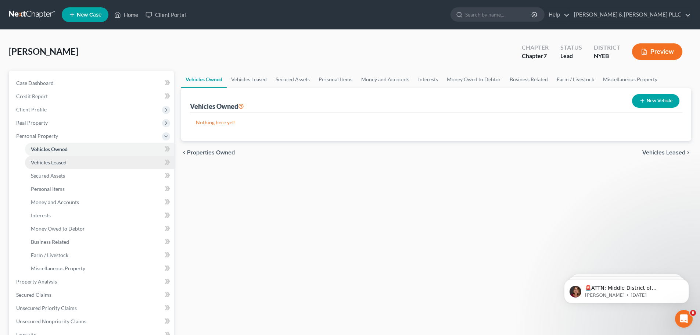
click at [56, 158] on link "Vehicles Leased" at bounding box center [99, 162] width 149 height 13
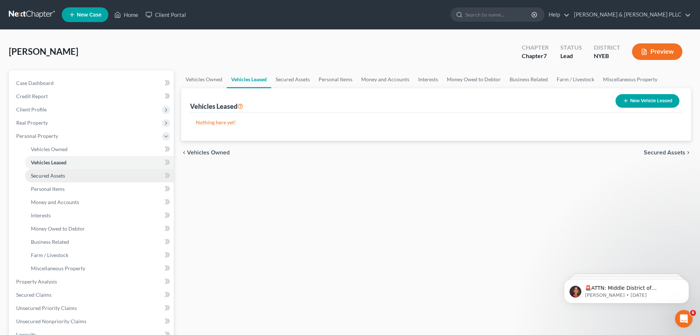
click at [59, 175] on span "Secured Assets" at bounding box center [48, 175] width 34 height 6
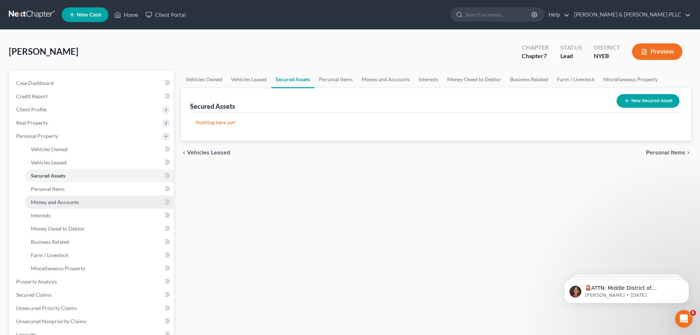
click at [127, 198] on link "Money and Accounts" at bounding box center [99, 201] width 149 height 13
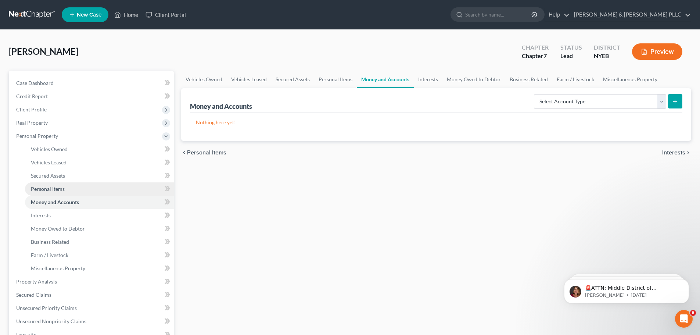
click at [123, 193] on link "Personal Items" at bounding box center [99, 188] width 149 height 13
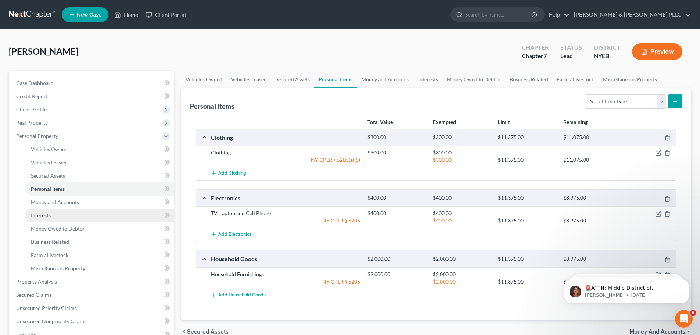
click at [117, 211] on link "Interests" at bounding box center [99, 215] width 149 height 13
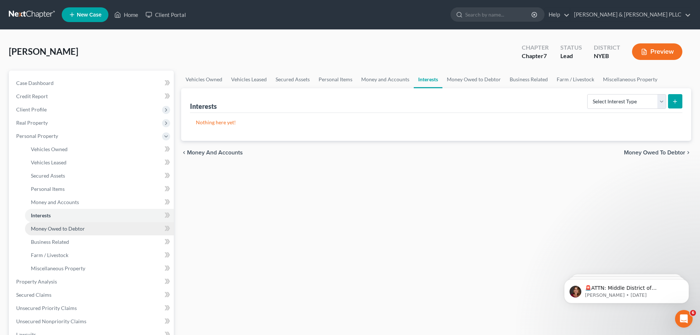
click at [114, 233] on link "Money Owed to Debtor" at bounding box center [99, 228] width 149 height 13
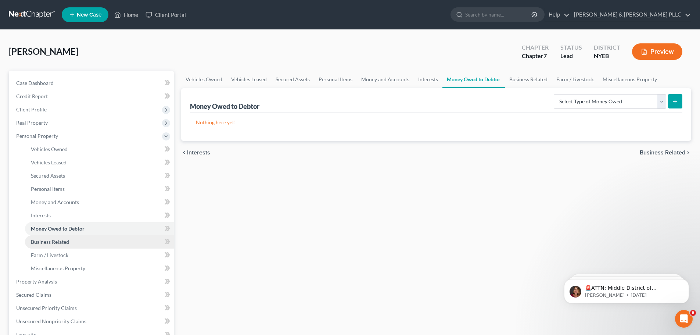
click at [107, 247] on link "Business Related" at bounding box center [99, 241] width 149 height 13
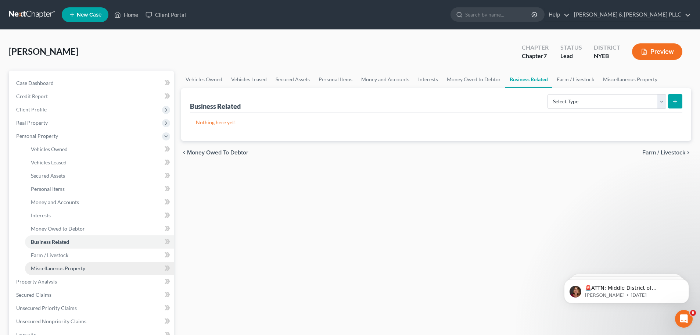
click at [103, 264] on link "Miscellaneous Property" at bounding box center [99, 268] width 149 height 13
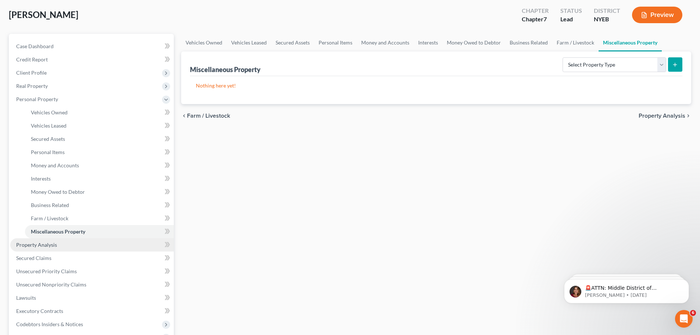
click at [72, 249] on link "Property Analysis" at bounding box center [92, 244] width 164 height 13
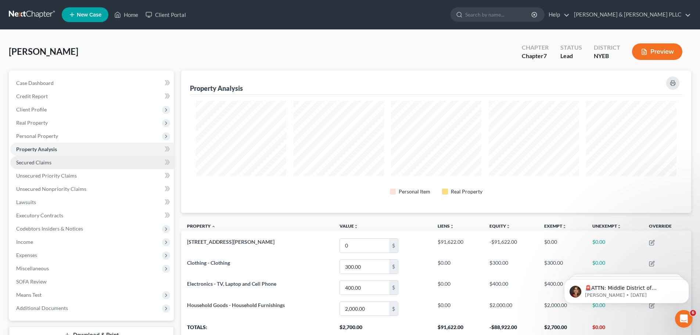
click at [48, 164] on span "Secured Claims" at bounding box center [33, 162] width 35 height 6
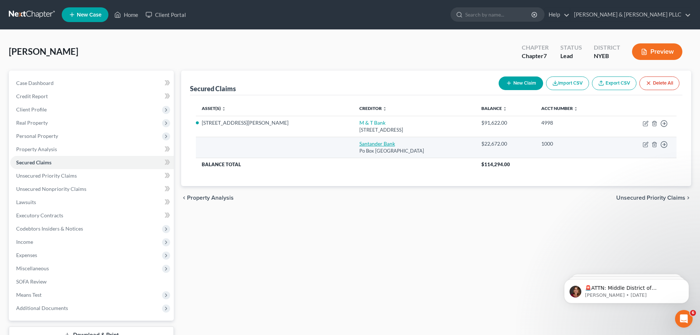
click at [359, 141] on link "Santander Bank" at bounding box center [377, 143] width 36 height 6
select select "45"
select select "0"
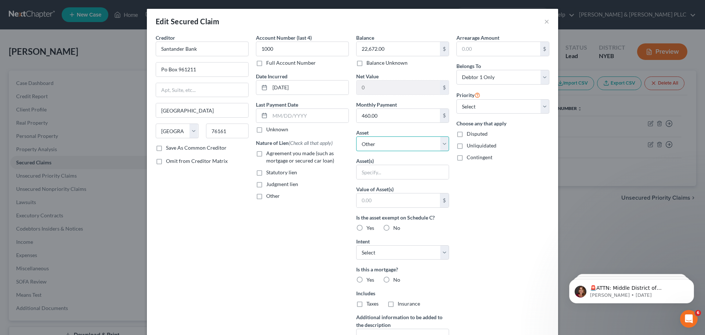
click at [397, 144] on select "Select Other Multiple Assets Clothing - Clothing - $300.0 31 Standish Rd - $0.0…" at bounding box center [402, 143] width 93 height 15
click at [186, 46] on input "Santander Bank" at bounding box center [202, 49] width 93 height 15
click at [541, 20] on div "Edit Secured Claim ×" at bounding box center [353, 21] width 412 height 25
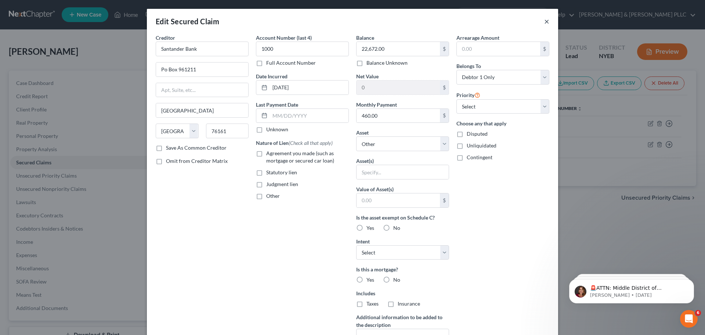
click at [545, 20] on button "×" at bounding box center [547, 21] width 5 height 9
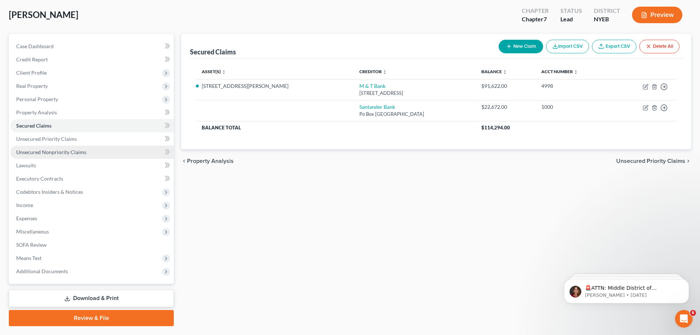
drag, startPoint x: 80, startPoint y: 146, endPoint x: 75, endPoint y: 148, distance: 5.4
click at [80, 146] on link "Unsecured Nonpriority Claims" at bounding box center [92, 152] width 164 height 13
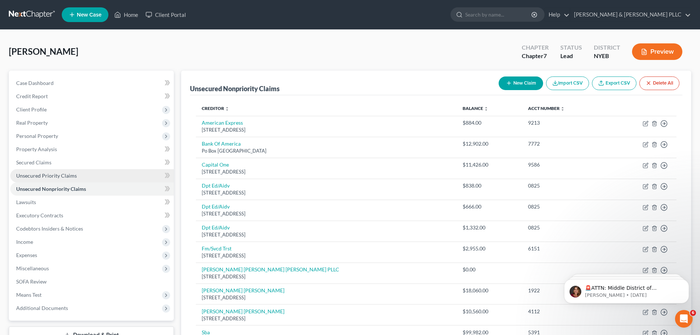
click at [68, 179] on link "Unsecured Priority Claims" at bounding box center [92, 175] width 164 height 13
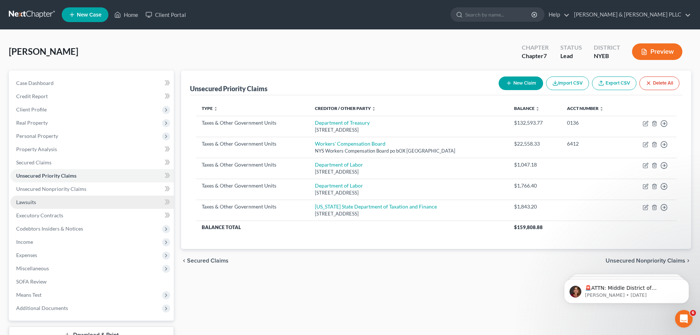
click at [67, 200] on link "Lawsuits" at bounding box center [92, 201] width 164 height 13
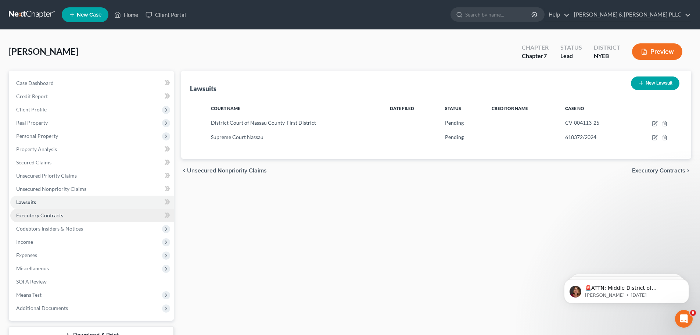
click at [70, 218] on link "Executory Contracts" at bounding box center [92, 215] width 164 height 13
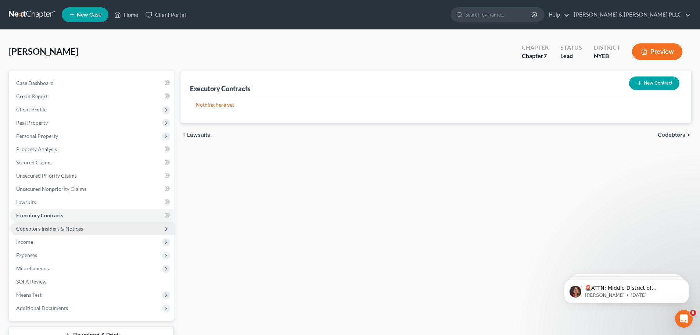
click at [67, 232] on span "Codebtors Insiders & Notices" at bounding box center [92, 228] width 164 height 13
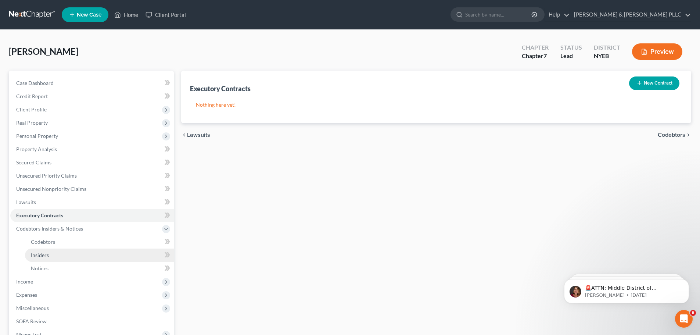
click at [71, 249] on link "Insiders" at bounding box center [99, 254] width 149 height 13
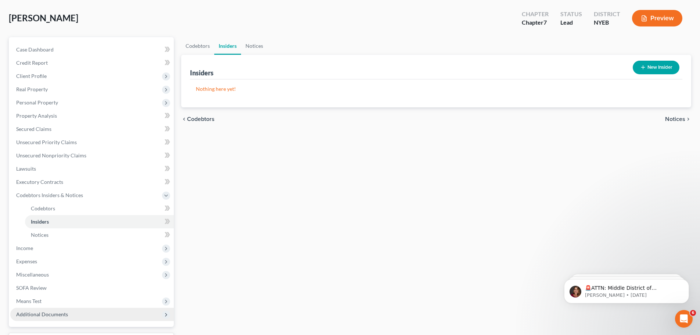
scroll to position [73, 0]
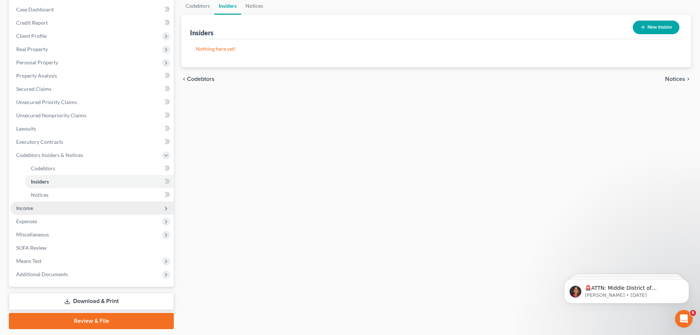
click at [71, 205] on span "Income" at bounding box center [92, 207] width 164 height 13
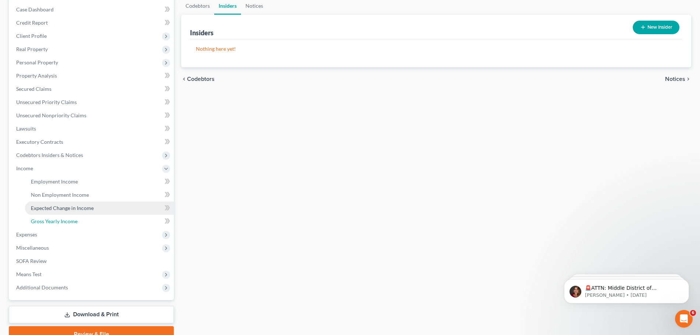
click at [65, 219] on span "Gross Yearly Income" at bounding box center [54, 221] width 47 height 6
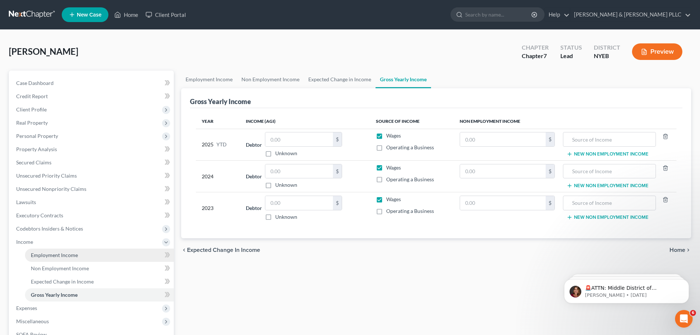
click at [55, 256] on span "Employment Income" at bounding box center [54, 255] width 47 height 6
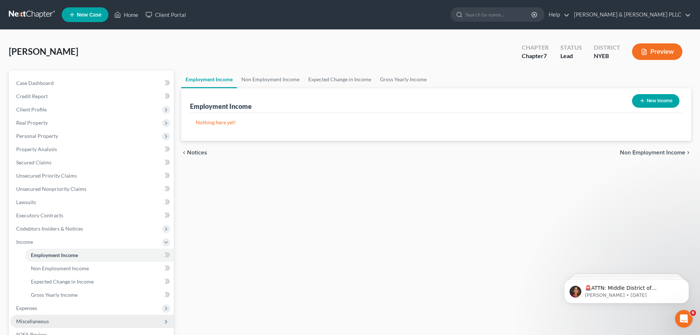
scroll to position [37, 0]
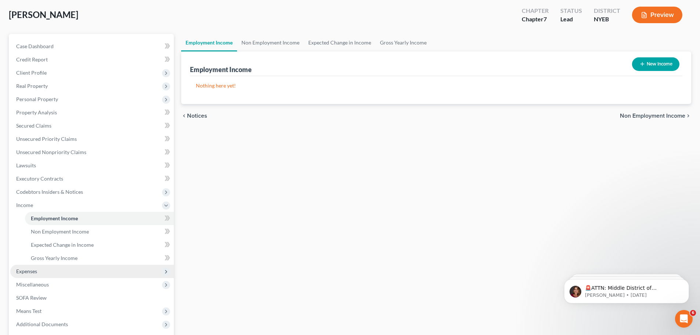
click at [72, 265] on span "Expenses" at bounding box center [92, 271] width 164 height 13
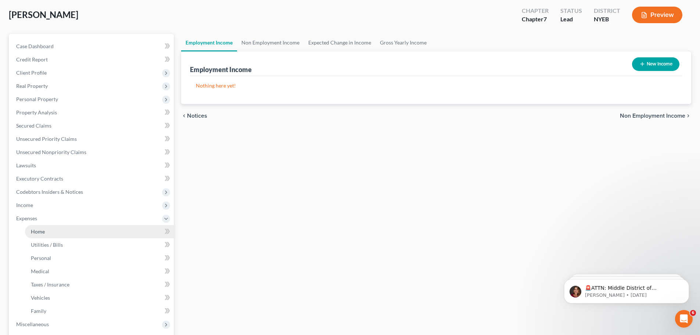
click at [69, 237] on link "Home" at bounding box center [99, 231] width 149 height 13
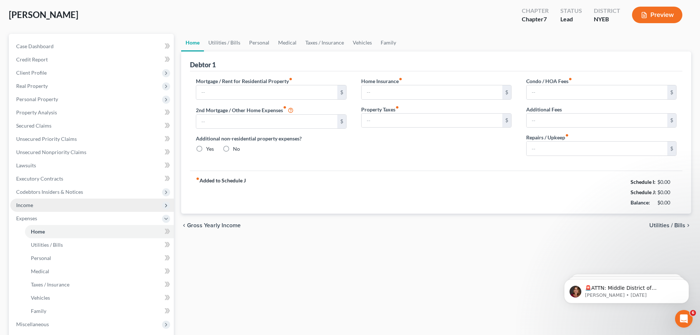
scroll to position [1, 0]
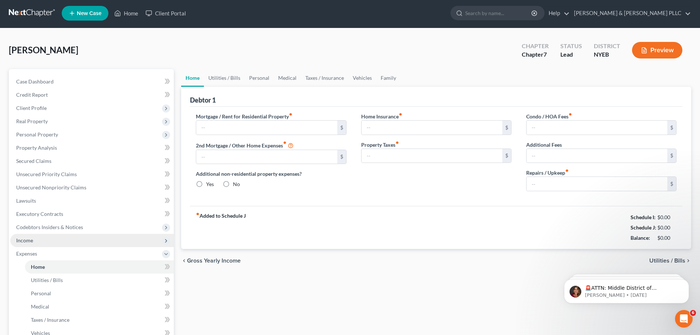
type input "0.00"
radio input "true"
type input "0.00"
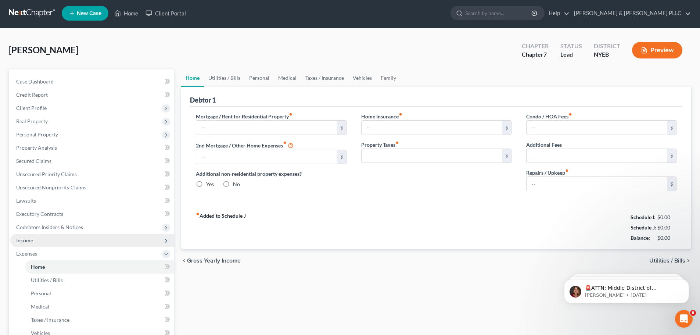
type input "0.00"
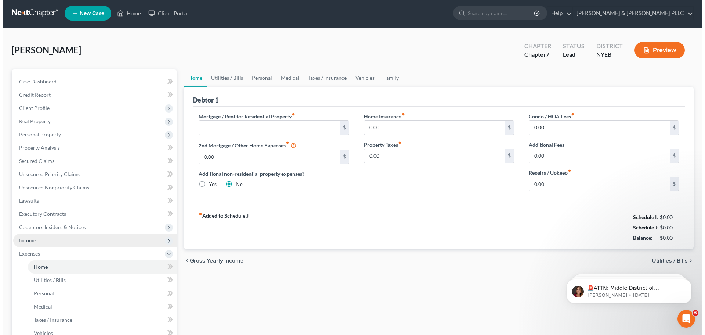
scroll to position [0, 0]
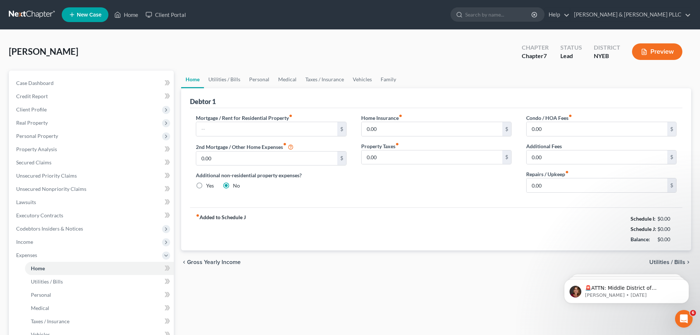
click at [674, 264] on html "🚨ATTN: Middle District of Florida The court has added a new Credit Counseling F…" at bounding box center [626, 288] width 147 height 51
click at [678, 261] on span "Utilities / Bills" at bounding box center [667, 262] width 36 height 6
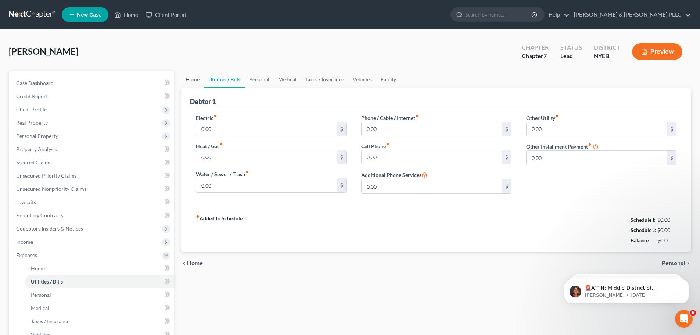
click at [200, 85] on link "Home" at bounding box center [192, 80] width 23 height 18
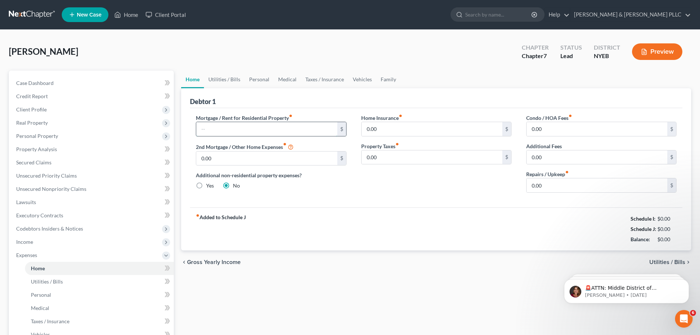
click at [240, 136] on input "text" at bounding box center [266, 129] width 141 height 14
click at [230, 83] on link "Utilities / Bills" at bounding box center [224, 80] width 41 height 18
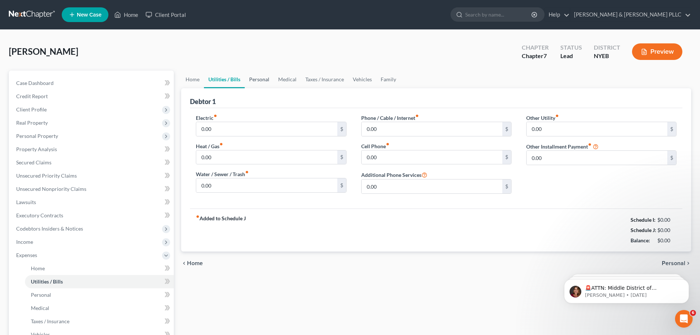
click at [260, 77] on link "Personal" at bounding box center [259, 80] width 29 height 18
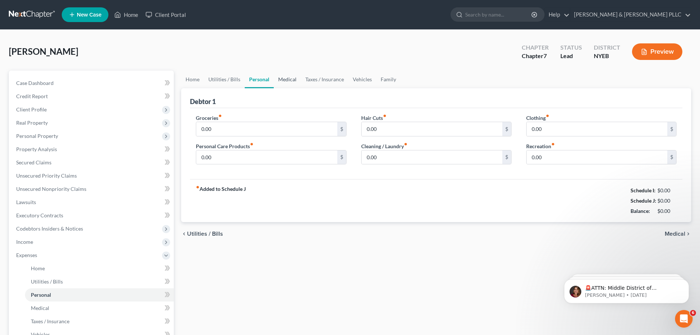
click at [288, 77] on link "Medical" at bounding box center [287, 80] width 27 height 18
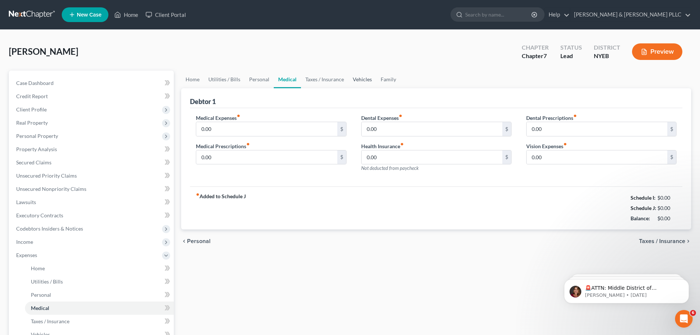
click at [359, 79] on link "Vehicles" at bounding box center [362, 80] width 28 height 18
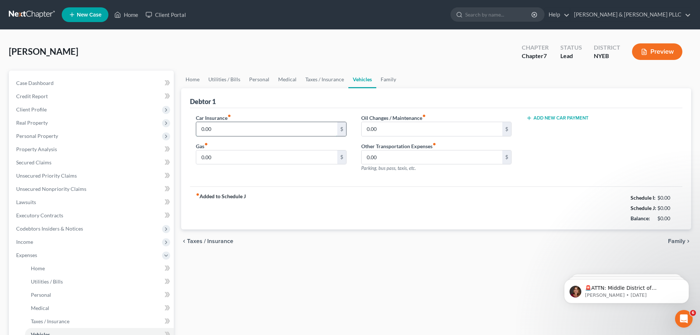
click at [228, 125] on input "0.00" at bounding box center [266, 129] width 141 height 14
click at [538, 120] on button "Add New Car Payment" at bounding box center [557, 118] width 62 height 6
click at [534, 133] on input "text" at bounding box center [590, 129] width 127 height 14
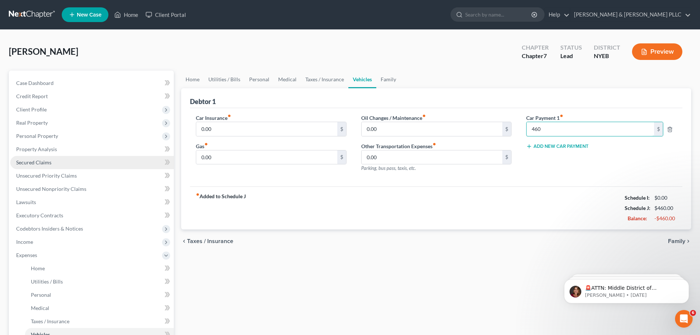
type input "460"
click at [72, 168] on link "Secured Claims" at bounding box center [92, 162] width 164 height 13
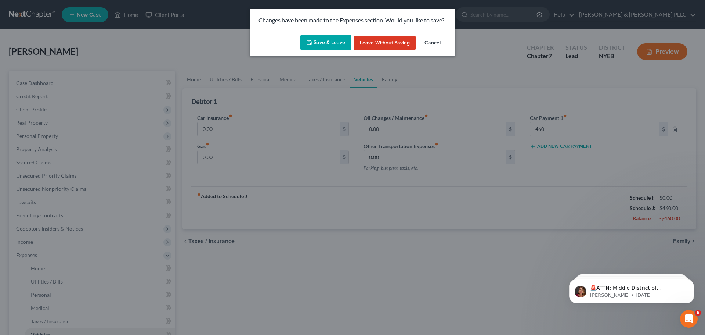
click at [339, 42] on button "Save & Leave" at bounding box center [326, 42] width 51 height 15
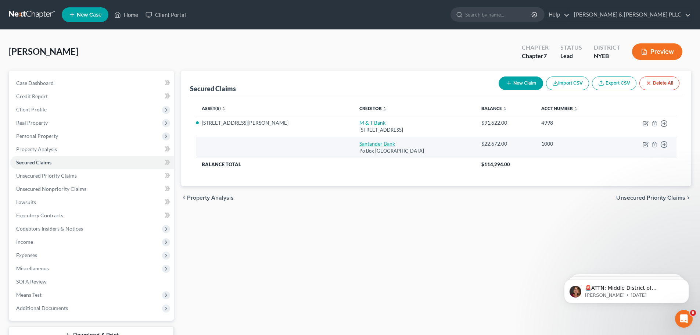
click at [359, 143] on link "Santander Bank" at bounding box center [377, 143] width 36 height 6
select select "45"
select select "0"
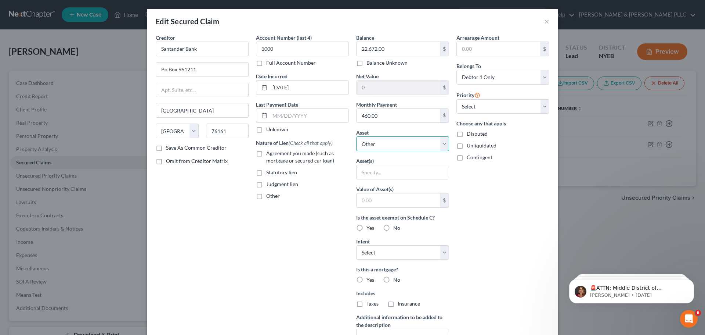
click at [396, 147] on select "Select Other Multiple Assets Clothing - Clothing - $300.0 31 Standish Rd - $0.0…" at bounding box center [402, 143] width 93 height 15
click at [490, 234] on div "Arrearage Amount $ Belongs To * Select Debtor 1 Only Debtor 2 Only Debtor 1 And…" at bounding box center [503, 198] width 100 height 328
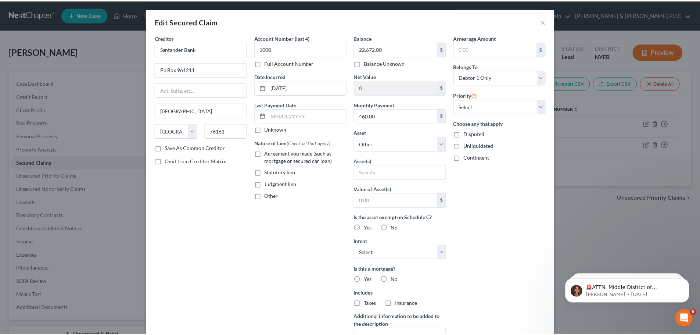
scroll to position [94, 0]
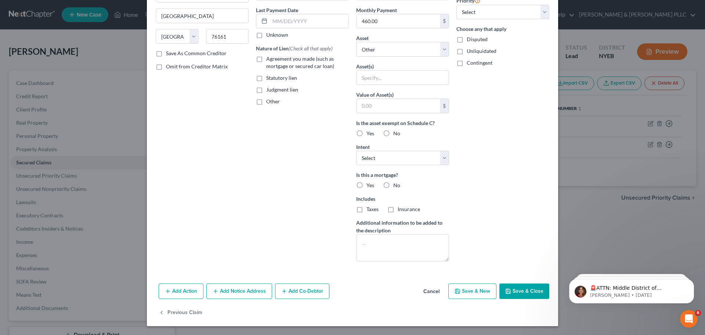
drag, startPoint x: 414, startPoint y: 298, endPoint x: 436, endPoint y: 290, distance: 22.8
click at [416, 298] on div "Add Action Add Notice Address Add Co-Debtor Cancel Save & New Save & Close" at bounding box center [353, 292] width 412 height 24
click at [436, 290] on button "Cancel" at bounding box center [432, 291] width 28 height 15
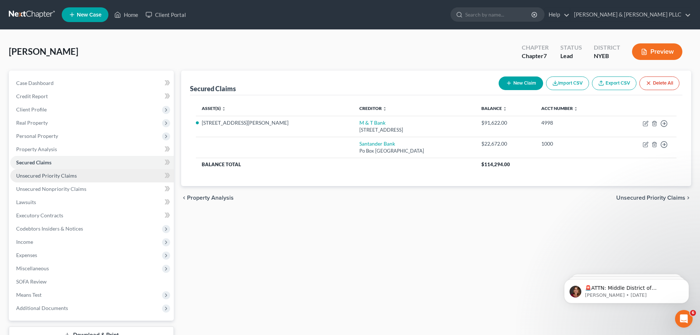
click at [112, 172] on link "Unsecured Priority Claims" at bounding box center [92, 175] width 164 height 13
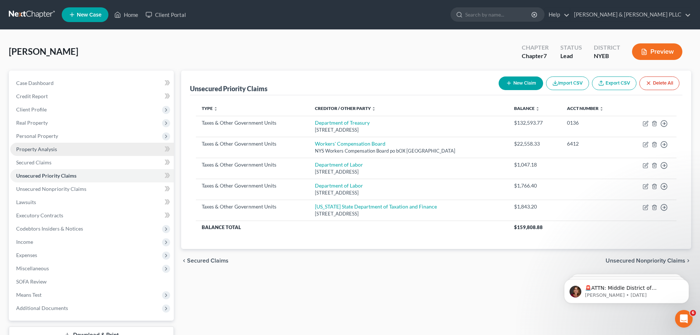
click at [113, 147] on link "Property Analysis" at bounding box center [92, 149] width 164 height 13
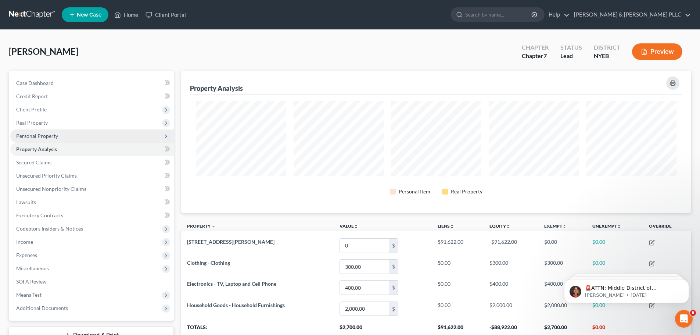
scroll to position [142, 510]
click at [119, 134] on span "Personal Property" at bounding box center [92, 135] width 164 height 13
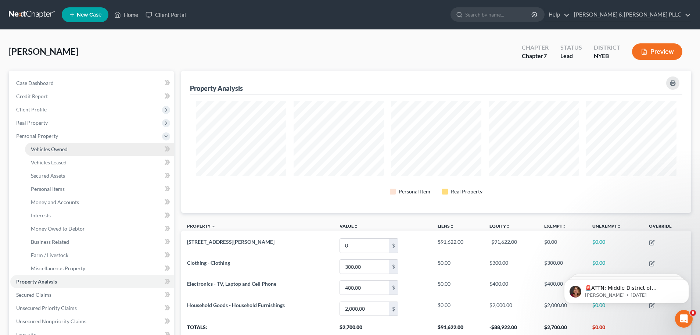
click at [109, 149] on link "Vehicles Owned" at bounding box center [99, 149] width 149 height 13
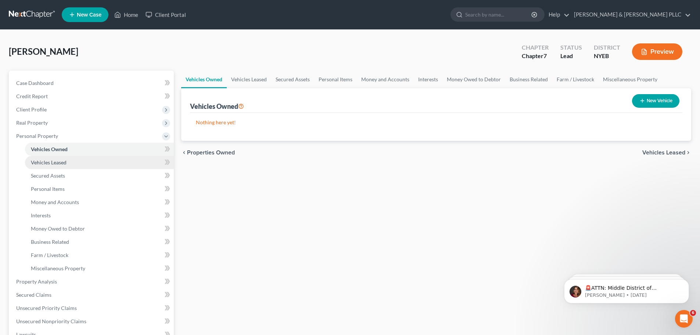
click at [112, 159] on link "Vehicles Leased" at bounding box center [99, 162] width 149 height 13
click at [116, 155] on link "Vehicles Owned" at bounding box center [99, 149] width 149 height 13
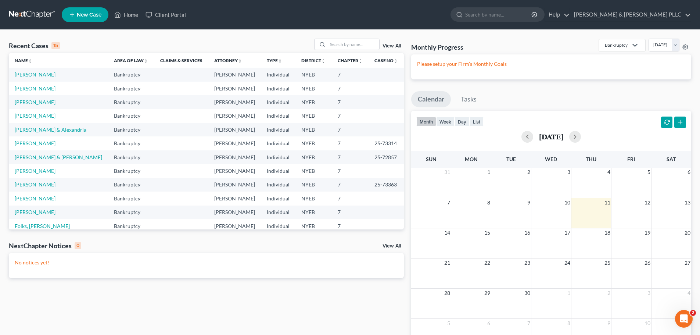
click at [49, 87] on link "[PERSON_NAME]" at bounding box center [35, 88] width 41 height 6
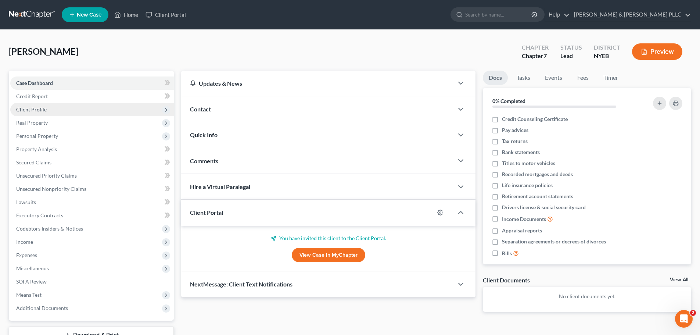
click at [98, 114] on span "Client Profile" at bounding box center [92, 109] width 164 height 13
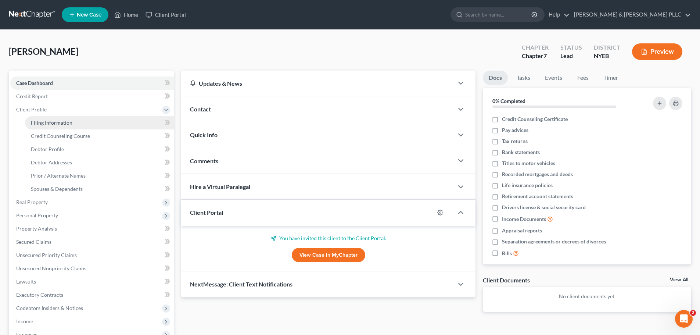
click at [100, 127] on link "Filing Information" at bounding box center [99, 122] width 149 height 13
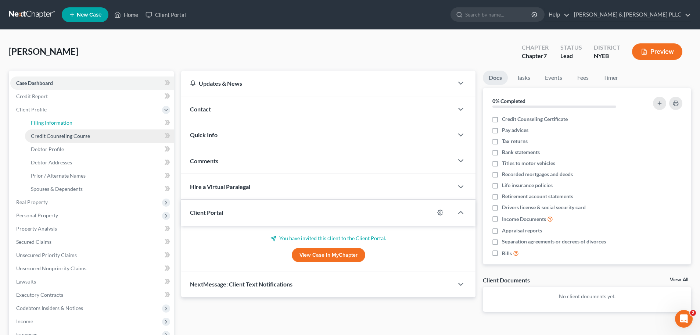
select select "1"
select select "0"
select select "35"
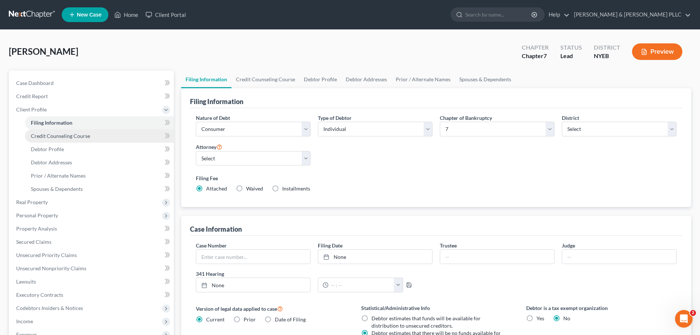
click at [101, 129] on link "Credit Counseling Course" at bounding box center [99, 135] width 149 height 13
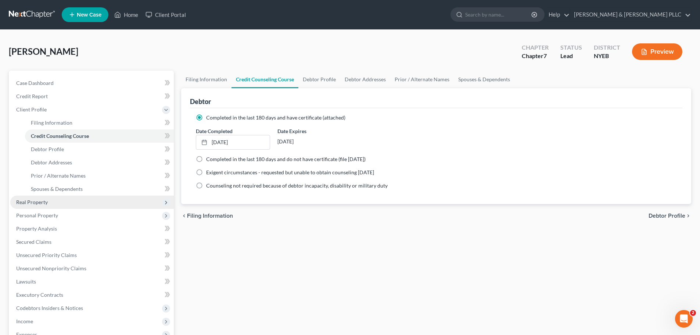
click at [93, 197] on span "Real Property" at bounding box center [92, 201] width 164 height 13
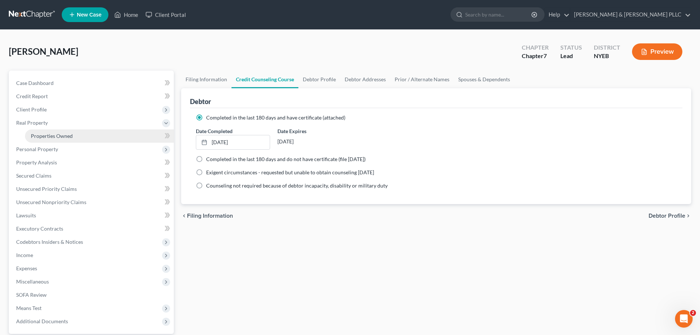
click at [81, 136] on link "Properties Owned" at bounding box center [99, 135] width 149 height 13
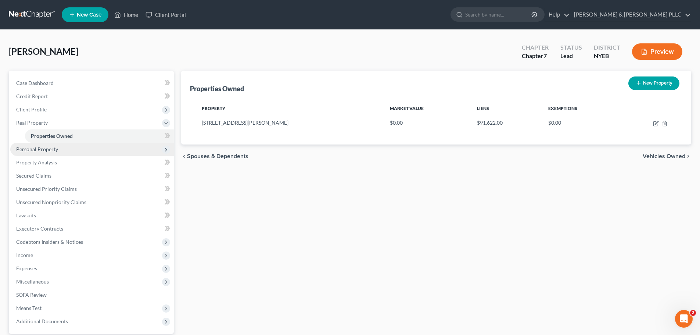
click at [73, 148] on span "Personal Property" at bounding box center [92, 149] width 164 height 13
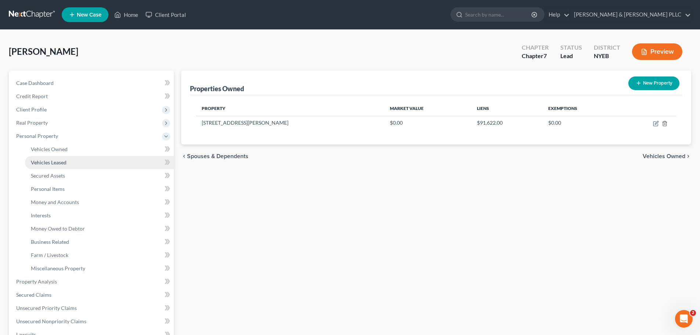
click at [73, 161] on link "Vehicles Leased" at bounding box center [99, 162] width 149 height 13
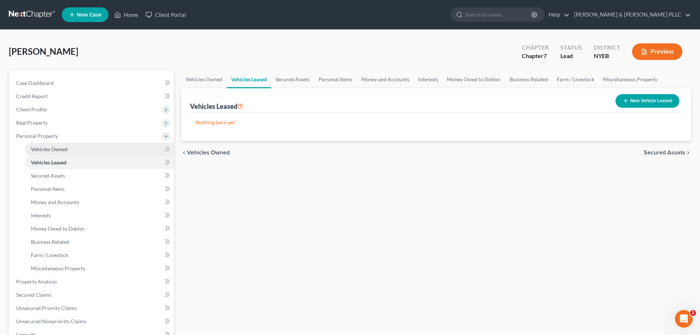
click at [73, 153] on link "Vehicles Owned" at bounding box center [99, 149] width 149 height 13
click at [110, 157] on link "Vehicles Leased" at bounding box center [99, 162] width 149 height 13
click at [129, 172] on link "Secured Assets" at bounding box center [99, 175] width 149 height 13
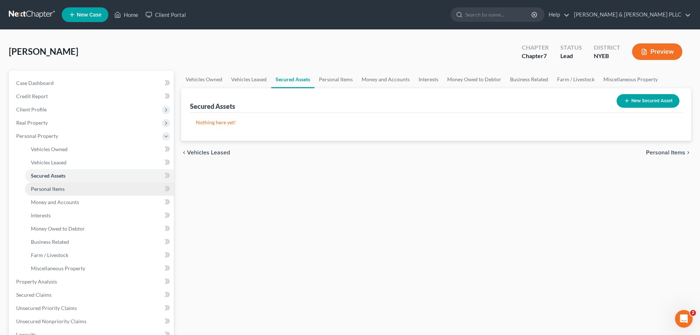
click at [103, 187] on link "Personal Items" at bounding box center [99, 188] width 149 height 13
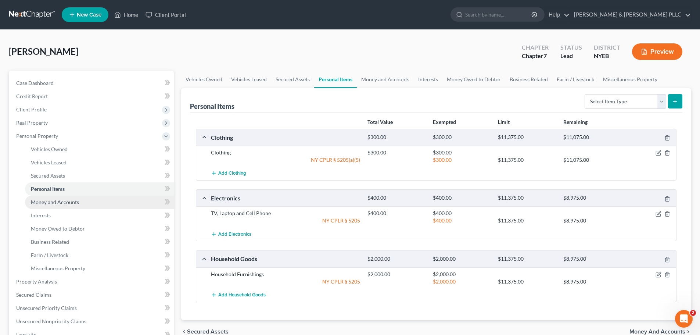
click at [101, 195] on link "Money and Accounts" at bounding box center [99, 201] width 149 height 13
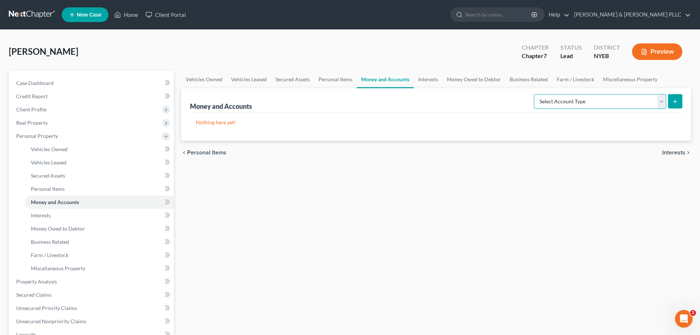
click at [552, 102] on select "Select Account Type Brokerage Cash on Hand Certificates of Deposit Checking Acc…" at bounding box center [600, 101] width 132 height 15
select select "checking"
click at [535, 94] on select "Select Account Type Brokerage Cash on Hand Certificates of Deposit Checking Acc…" at bounding box center [600, 101] width 132 height 15
click at [679, 95] on button "submit" at bounding box center [675, 101] width 14 height 14
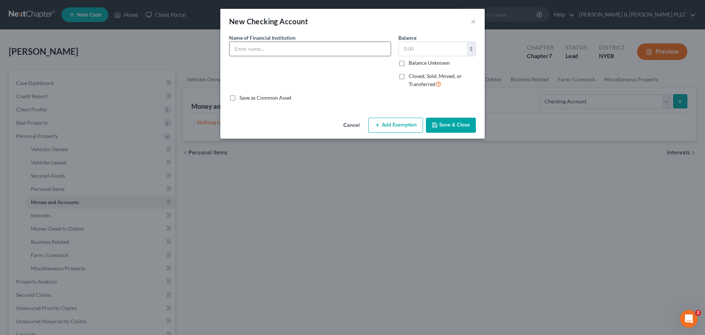
click at [310, 54] on input "text" at bounding box center [310, 49] width 161 height 14
type input "Chase Bank - 3003"
click at [455, 125] on button "Save & Close" at bounding box center [451, 125] width 50 height 15
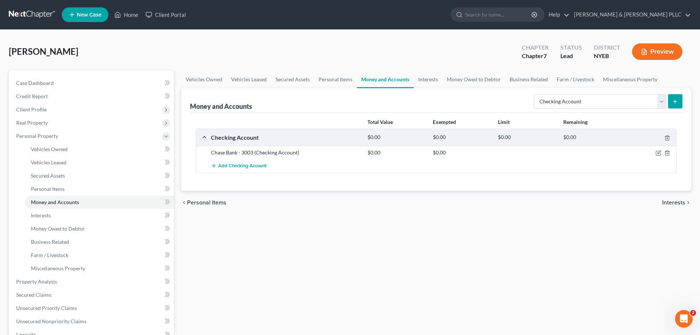
click at [677, 103] on icon "submit" at bounding box center [675, 101] width 6 height 6
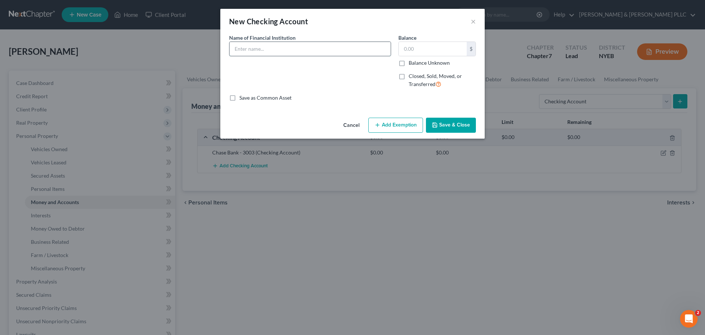
drag, startPoint x: 265, startPoint y: 46, endPoint x: 261, endPoint y: 56, distance: 10.7
click at [265, 46] on input "text" at bounding box center [310, 49] width 161 height 14
type input "Chase Bank - 1653"
drag, startPoint x: 438, startPoint y: 127, endPoint x: 436, endPoint y: 123, distance: 4.0
click at [438, 126] on icon "button" at bounding box center [435, 125] width 6 height 6
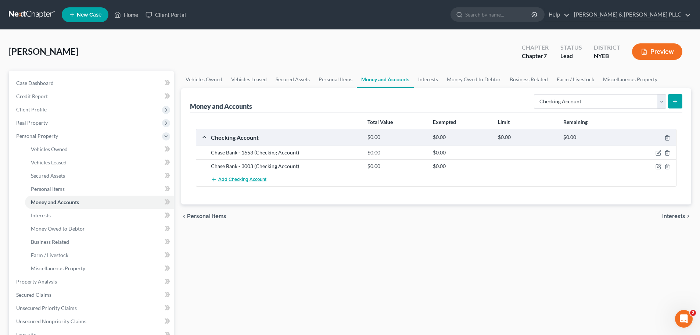
click at [259, 177] on span "Add Checking Account" at bounding box center [242, 180] width 48 height 6
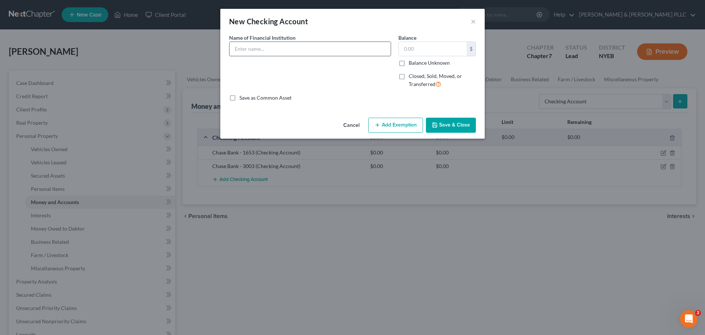
click at [281, 53] on input "text" at bounding box center [310, 49] width 161 height 14
type input "Chase Bank - 2810"
click at [458, 127] on button "Save & Close" at bounding box center [451, 125] width 50 height 15
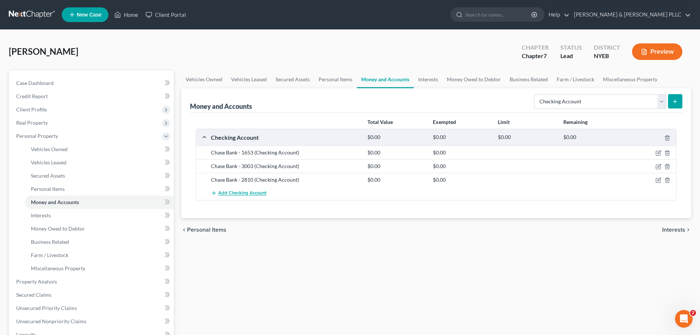
click at [243, 192] on span "Add Checking Account" at bounding box center [242, 193] width 48 height 6
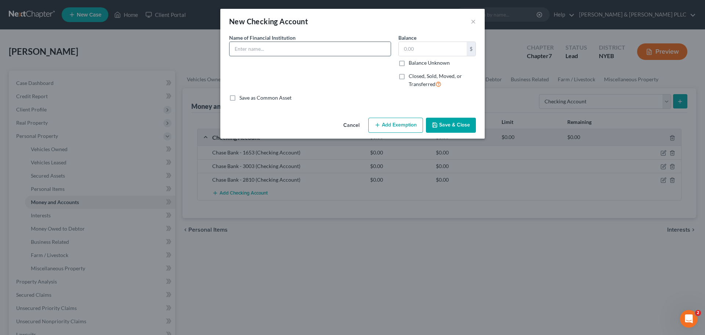
click at [267, 46] on input "text" at bounding box center [310, 49] width 161 height 14
drag, startPoint x: 309, startPoint y: 47, endPoint x: 207, endPoint y: 58, distance: 102.4
click at [207, 58] on div "New Checking Account × An exemption set must first be selected from the Filing …" at bounding box center [352, 167] width 705 height 335
click at [290, 50] on input "Chase Bank - 4638" at bounding box center [310, 49] width 161 height 14
click at [335, 53] on input "Chase Bank - 4638" at bounding box center [310, 49] width 161 height 14
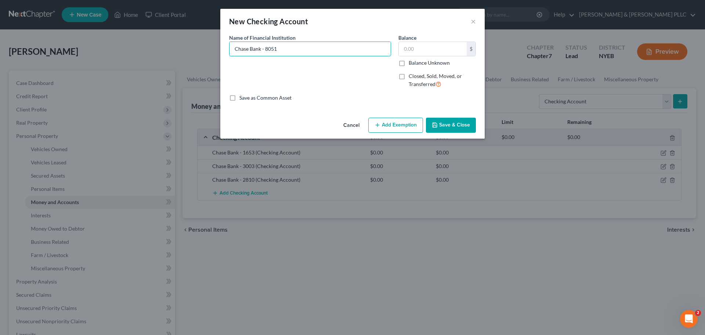
type input "Chase Bank - 8051"
click at [468, 119] on button "Save & Close" at bounding box center [451, 125] width 50 height 15
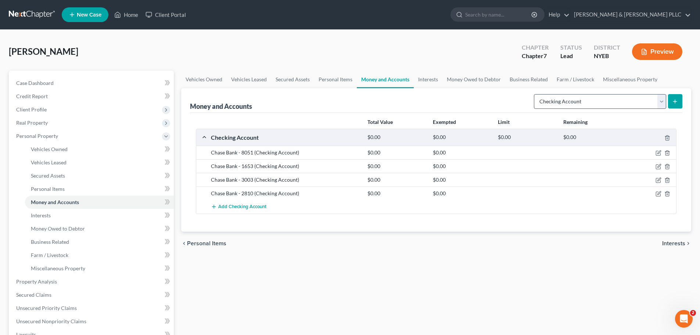
drag, startPoint x: 607, startPoint y: 92, endPoint x: 608, endPoint y: 99, distance: 6.8
click at [607, 92] on div "Select Account Type Brokerage Cash on Hand Certificates of Deposit Checking Acc…" at bounding box center [606, 100] width 151 height 19
click at [608, 99] on select "Select Account Type Brokerage Cash on Hand Certificates of Deposit Checking Acc…" at bounding box center [600, 101] width 132 height 15
select select "savings"
click at [535, 94] on select "Select Account Type Brokerage Cash on Hand Certificates of Deposit Checking Acc…" at bounding box center [600, 101] width 132 height 15
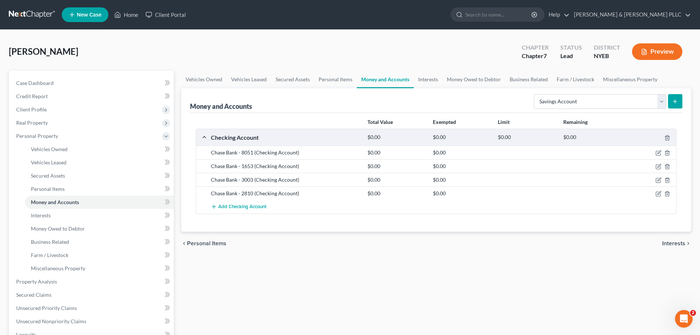
click at [679, 103] on button "submit" at bounding box center [675, 101] width 14 height 14
click at [679, 104] on button "submit" at bounding box center [675, 101] width 14 height 14
click at [679, 99] on button "submit" at bounding box center [675, 101] width 14 height 14
click at [675, 101] on button "submit" at bounding box center [675, 101] width 14 height 14
click at [674, 103] on icon "submit" at bounding box center [675, 101] width 6 height 6
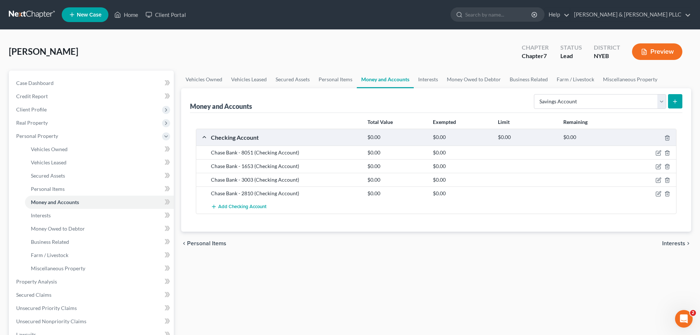
click at [679, 104] on button "submit" at bounding box center [675, 101] width 14 height 14
click at [676, 100] on icon "submit" at bounding box center [675, 101] width 6 height 6
click at [677, 98] on button "submit" at bounding box center [675, 101] width 14 height 14
click at [671, 105] on button "submit" at bounding box center [675, 101] width 14 height 14
click at [614, 106] on select "Select Account Type Brokerage Cash on Hand Certificates of Deposit Checking Acc…" at bounding box center [600, 101] width 132 height 15
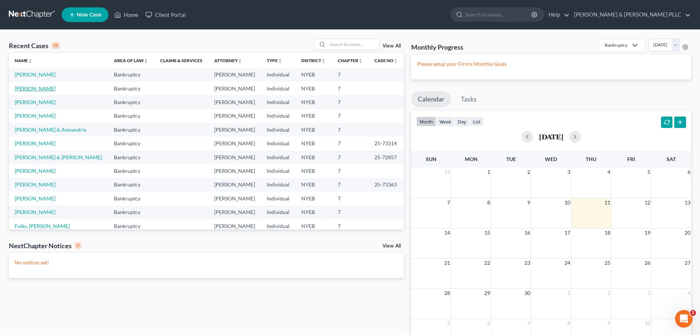
click at [35, 90] on link "[PERSON_NAME]" at bounding box center [35, 88] width 41 height 6
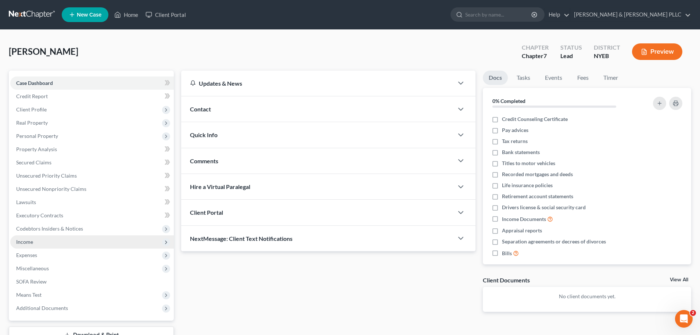
click at [68, 245] on span "Income" at bounding box center [92, 241] width 164 height 13
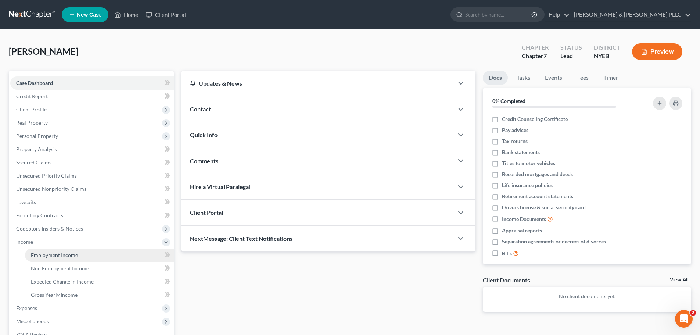
click at [68, 254] on span "Employment Income" at bounding box center [54, 255] width 47 height 6
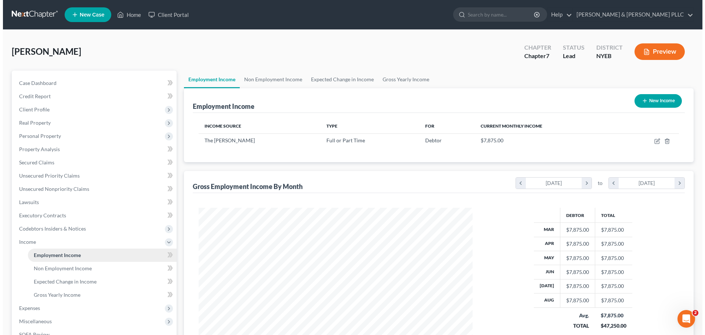
scroll to position [137, 289]
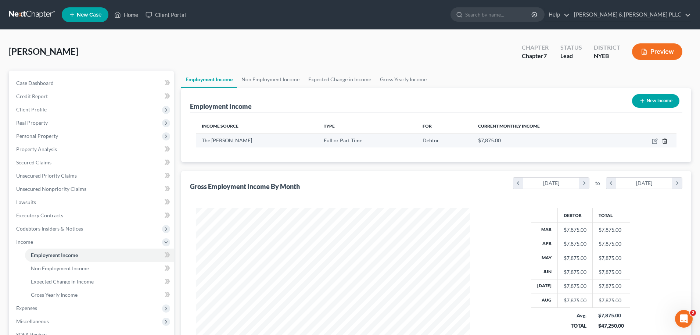
click at [663, 139] on icon "button" at bounding box center [665, 141] width 6 height 6
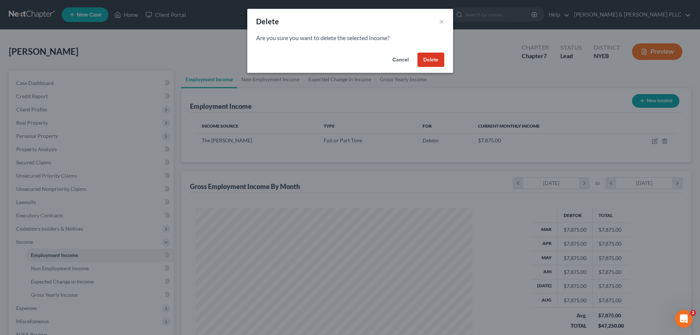
scroll to position [138, 291]
click at [437, 55] on button "Delete" at bounding box center [433, 60] width 27 height 15
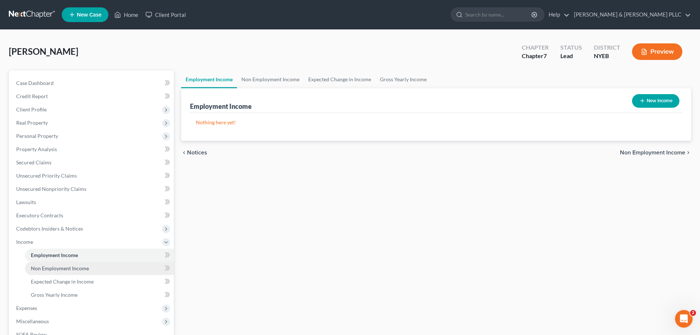
click at [52, 269] on span "Non Employment Income" at bounding box center [60, 268] width 58 height 6
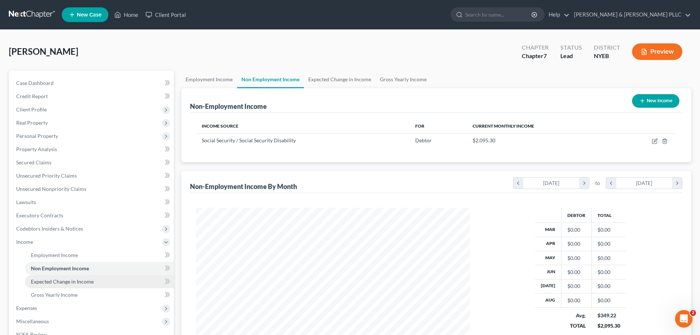
scroll to position [137, 289]
click at [62, 294] on span "Gross Yearly Income" at bounding box center [54, 294] width 47 height 6
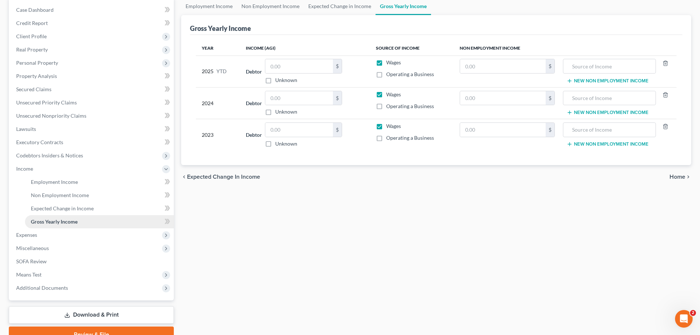
scroll to position [73, 0]
click at [49, 234] on span "Expenses" at bounding box center [92, 234] width 164 height 13
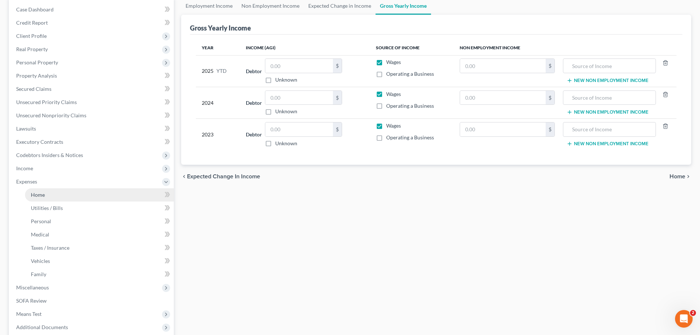
click at [92, 195] on link "Home" at bounding box center [99, 194] width 149 height 13
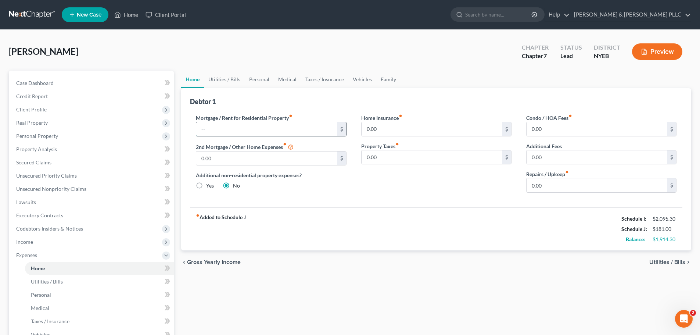
click at [272, 125] on input "text" at bounding box center [266, 129] width 141 height 14
type input "2,995"
click at [91, 210] on link "Executory Contracts" at bounding box center [92, 215] width 164 height 13
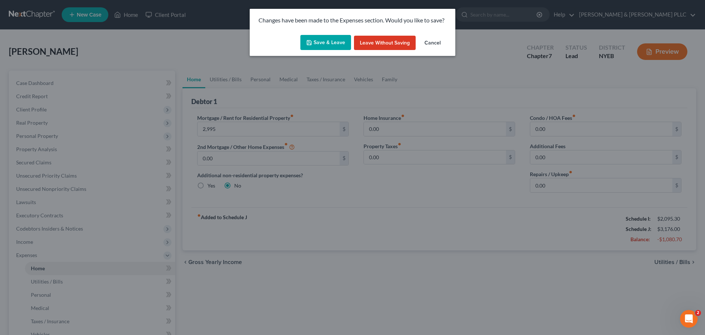
click at [350, 39] on button "Save & Leave" at bounding box center [326, 42] width 51 height 15
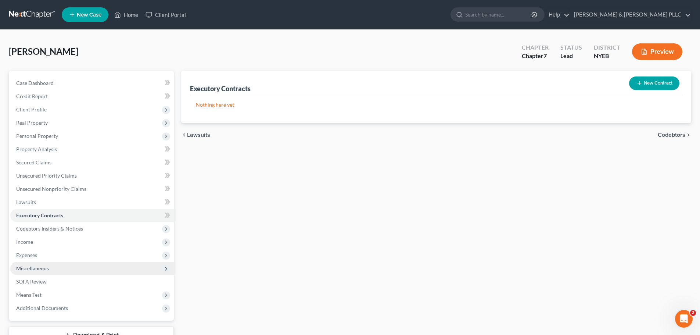
click at [53, 262] on span "Miscellaneous" at bounding box center [92, 268] width 164 height 13
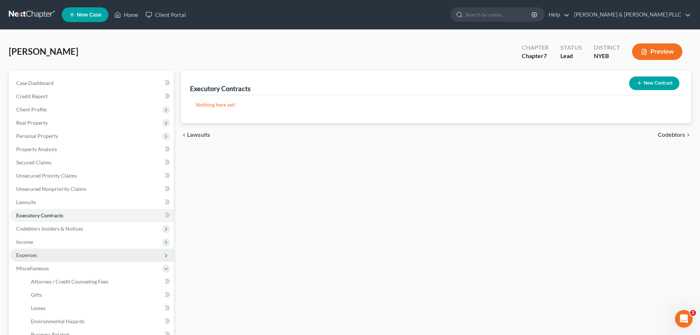
click at [49, 252] on span "Expenses" at bounding box center [92, 254] width 164 height 13
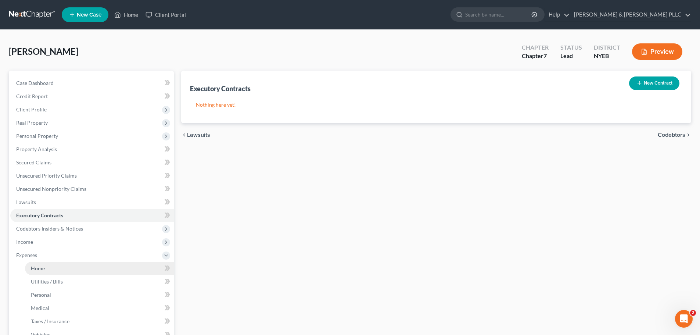
click at [46, 266] on link "Home" at bounding box center [99, 268] width 149 height 13
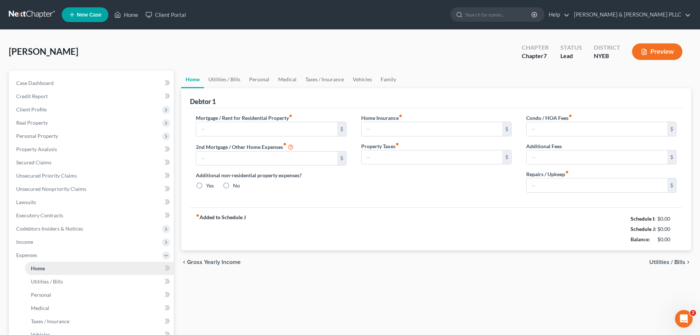
type input "2,995.00"
type input "0.00"
radio input "true"
type input "0.00"
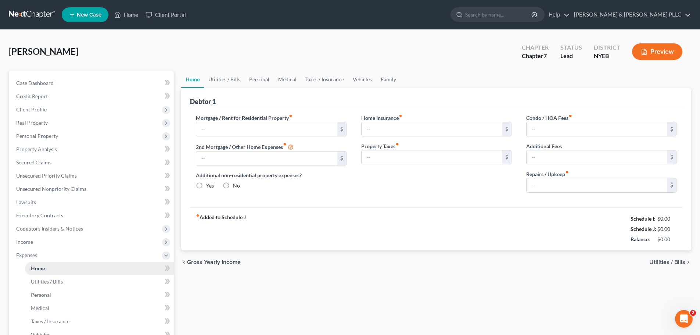
type input "0.00"
click at [243, 86] on link "Utilities / Bills" at bounding box center [224, 80] width 41 height 18
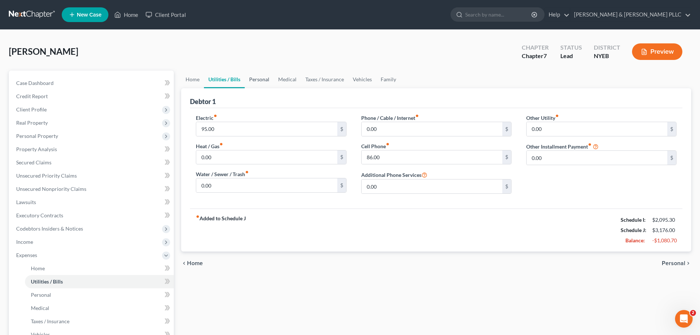
click at [270, 79] on link "Personal" at bounding box center [259, 80] width 29 height 18
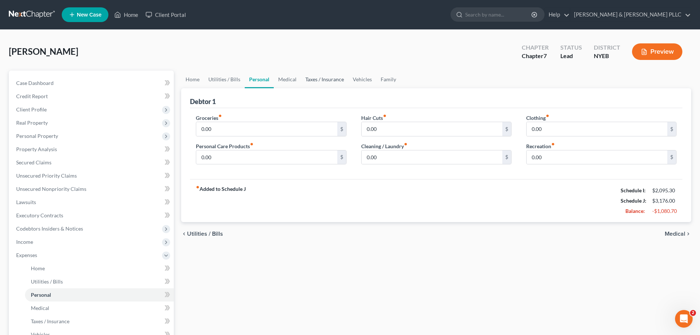
click at [316, 78] on link "Taxes / Insurance" at bounding box center [324, 80] width 47 height 18
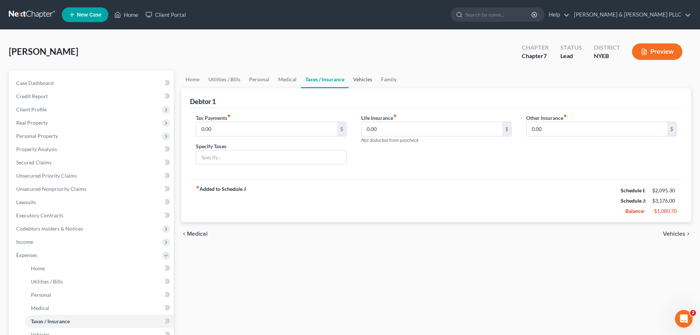
click at [356, 76] on link "Vehicles" at bounding box center [363, 80] width 28 height 18
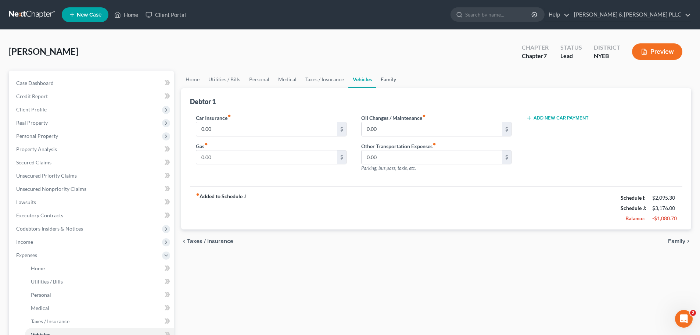
click at [389, 76] on link "Family" at bounding box center [388, 80] width 24 height 18
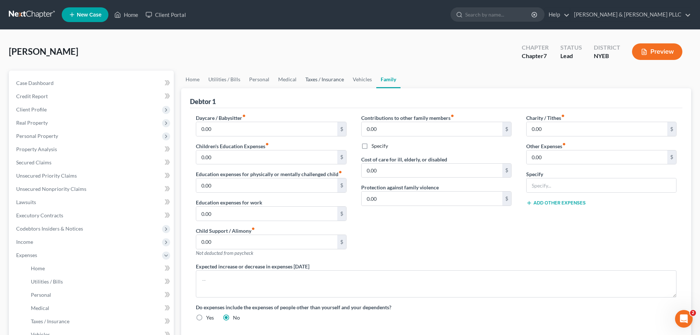
click at [338, 85] on link "Taxes / Insurance" at bounding box center [324, 80] width 47 height 18
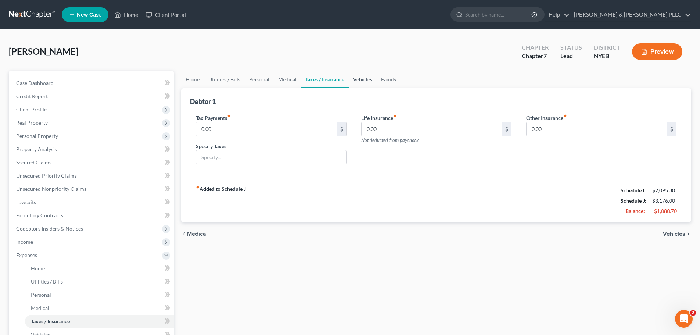
click at [351, 80] on link "Vehicles" at bounding box center [363, 80] width 28 height 18
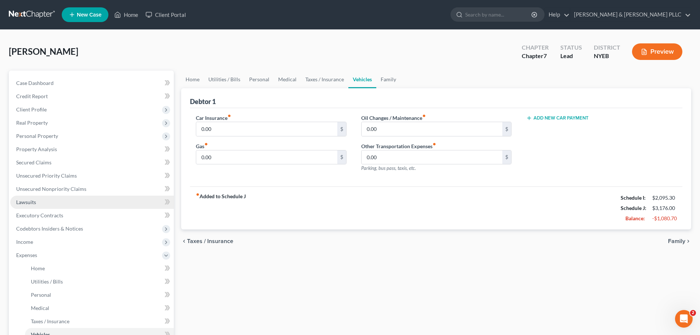
click at [44, 204] on link "Lawsuits" at bounding box center [92, 201] width 164 height 13
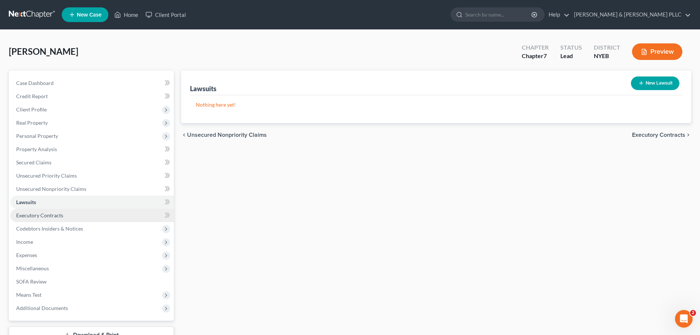
click at [45, 216] on span "Executory Contracts" at bounding box center [39, 215] width 47 height 6
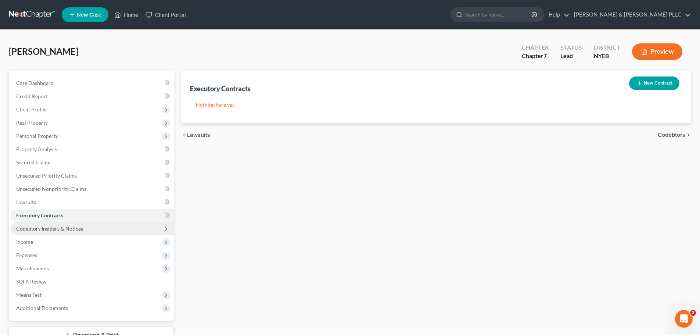
click at [50, 228] on span "Codebtors Insiders & Notices" at bounding box center [49, 228] width 67 height 6
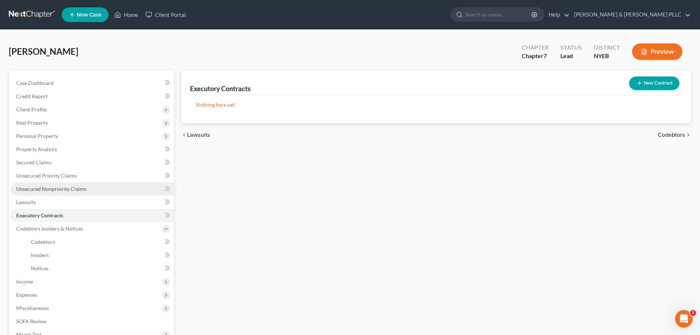
click at [72, 189] on span "Unsecured Nonpriority Claims" at bounding box center [51, 189] width 70 height 6
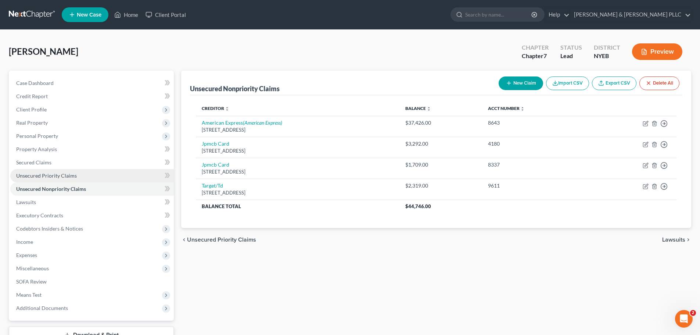
click at [73, 170] on link "Unsecured Priority Claims" at bounding box center [92, 175] width 164 height 13
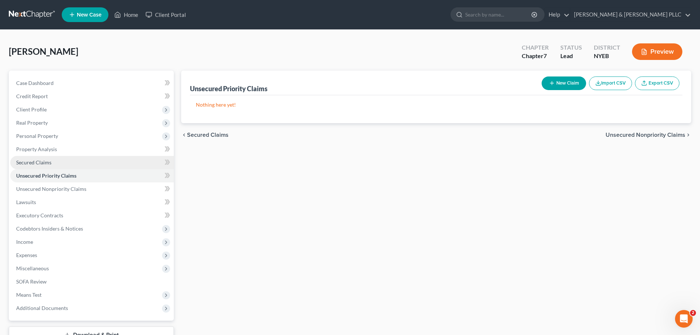
click at [80, 159] on link "Secured Claims" at bounding box center [92, 162] width 164 height 13
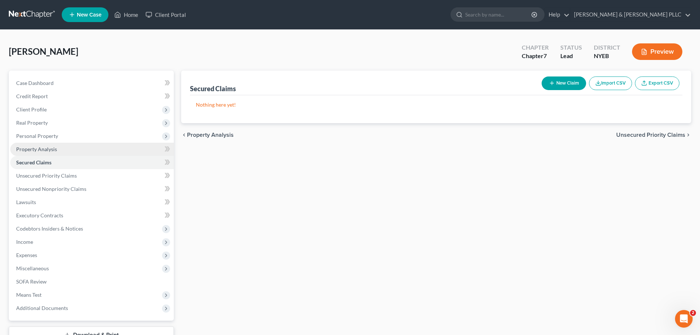
click at [86, 143] on link "Property Analysis" at bounding box center [92, 149] width 164 height 13
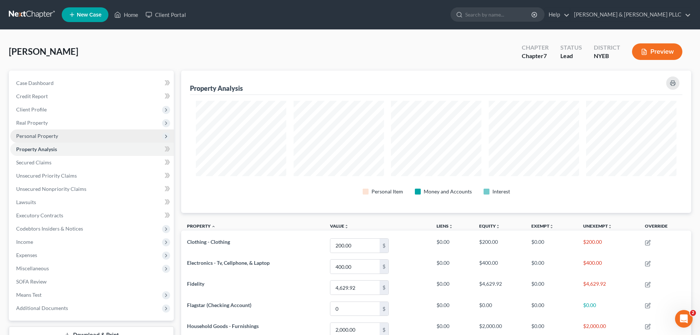
scroll to position [142, 510]
click at [89, 132] on span "Personal Property" at bounding box center [92, 135] width 164 height 13
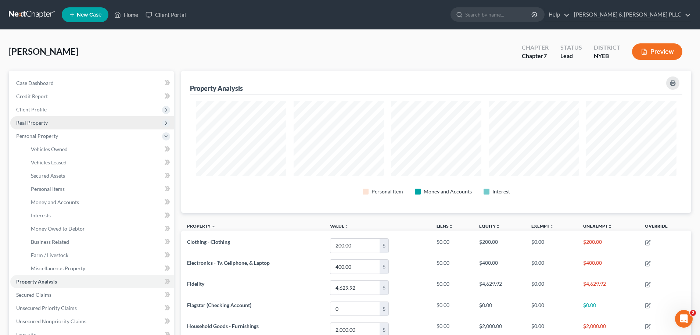
click at [103, 122] on span "Real Property" at bounding box center [92, 122] width 164 height 13
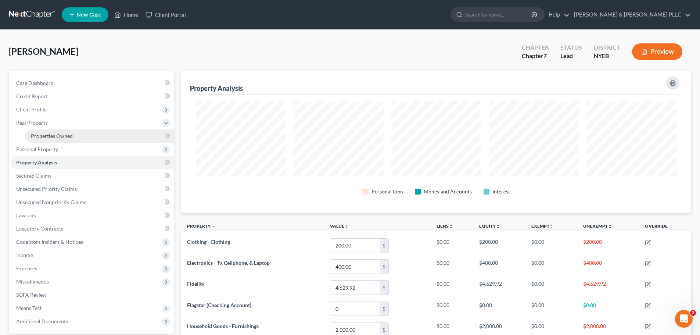
click at [90, 137] on link "Properties Owned" at bounding box center [99, 135] width 149 height 13
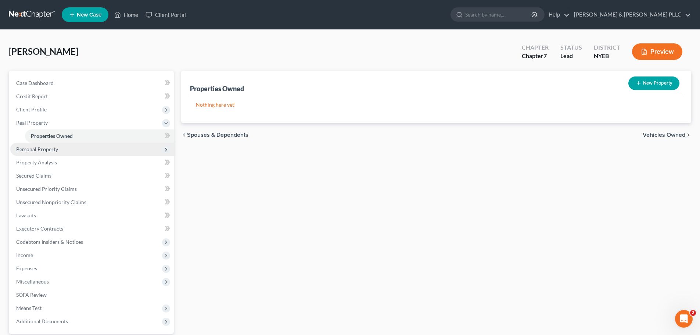
click at [79, 150] on span "Personal Property" at bounding box center [92, 149] width 164 height 13
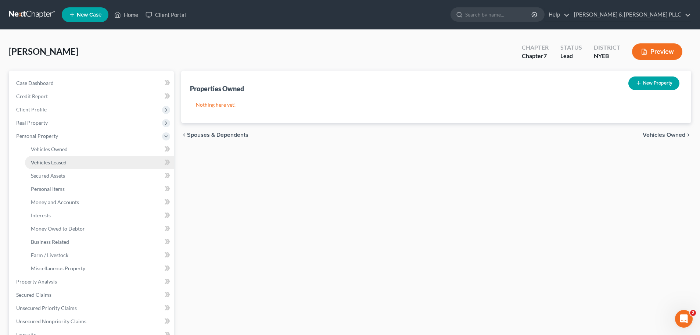
click at [76, 165] on link "Vehicles Leased" at bounding box center [99, 162] width 149 height 13
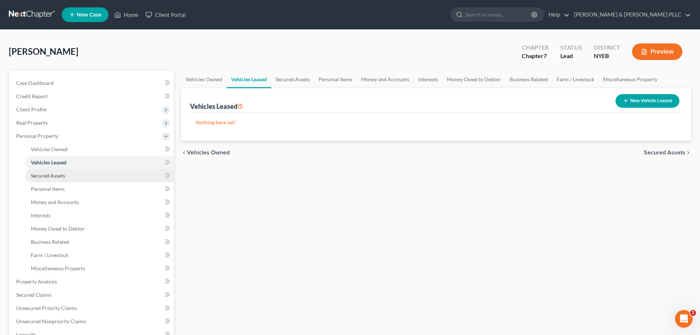
click at [75, 180] on link "Secured Assets" at bounding box center [99, 175] width 149 height 13
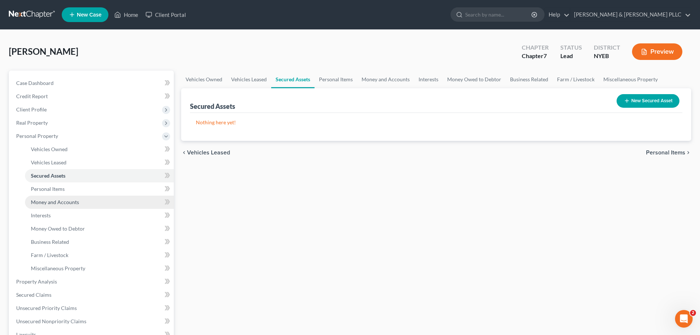
click at [73, 197] on link "Money and Accounts" at bounding box center [99, 201] width 149 height 13
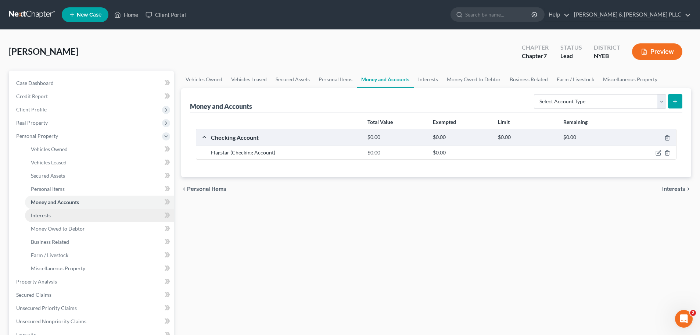
click at [69, 210] on link "Interests" at bounding box center [99, 215] width 149 height 13
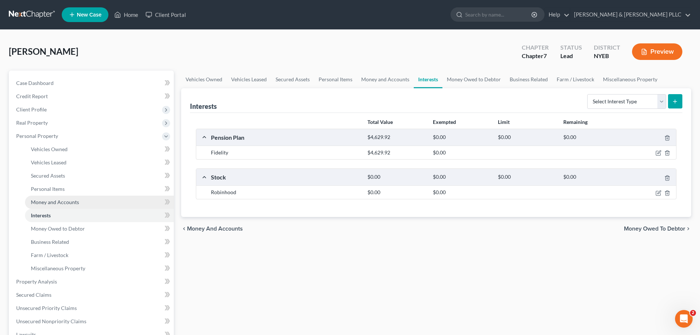
click at [69, 200] on span "Money and Accounts" at bounding box center [55, 202] width 48 height 6
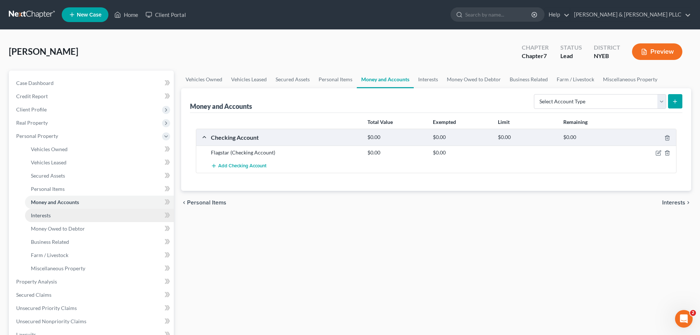
click at [136, 209] on link "Interests" at bounding box center [99, 215] width 149 height 13
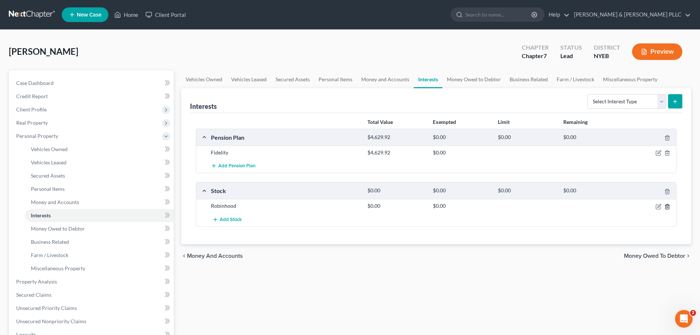
click at [668, 209] on icon "button" at bounding box center [666, 206] width 3 height 5
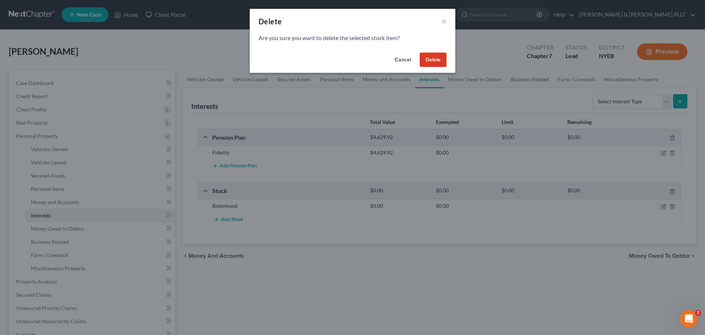
click at [426, 57] on button "Delete" at bounding box center [433, 60] width 27 height 15
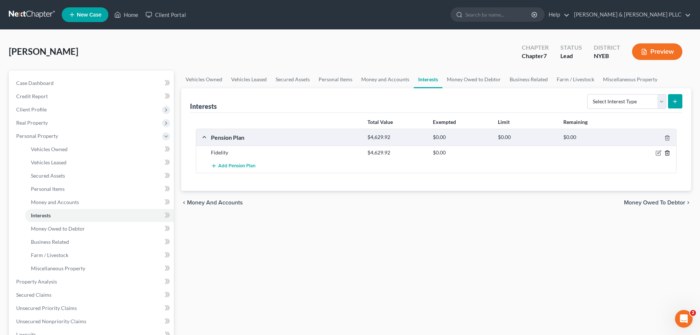
click at [664, 153] on icon "button" at bounding box center [667, 153] width 6 height 6
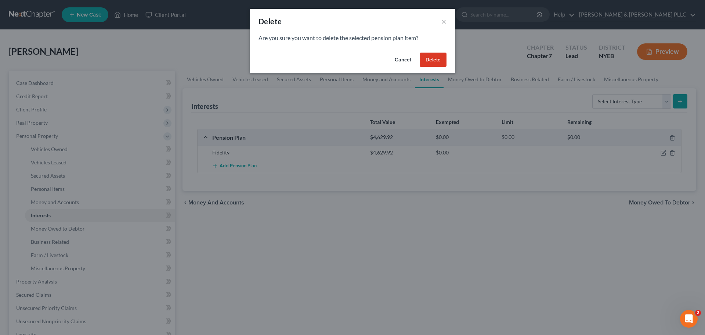
click at [444, 57] on button "Delete" at bounding box center [433, 60] width 27 height 15
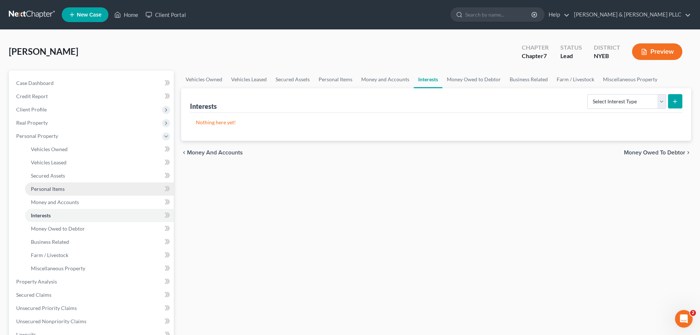
click at [46, 189] on span "Personal Items" at bounding box center [48, 189] width 34 height 6
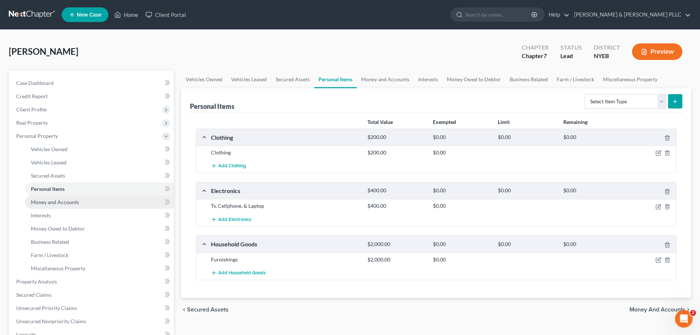
click at [54, 208] on link "Money and Accounts" at bounding box center [99, 201] width 149 height 13
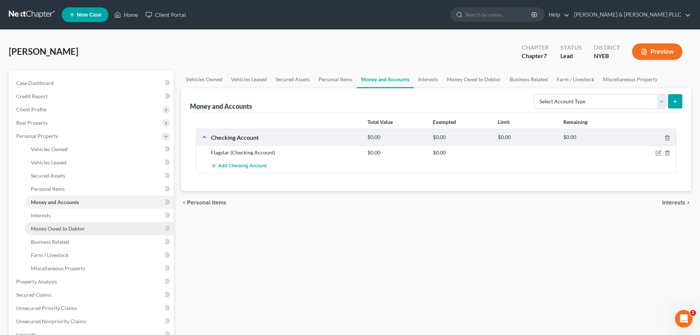
click at [76, 230] on span "Money Owed to Debtor" at bounding box center [58, 228] width 54 height 6
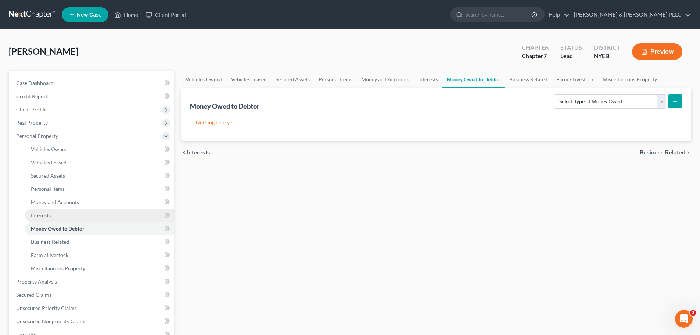
click at [85, 209] on link "Interests" at bounding box center [99, 215] width 149 height 13
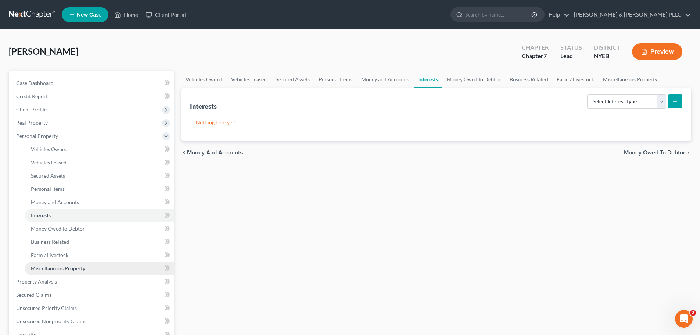
click at [88, 263] on link "Miscellaneous Property" at bounding box center [99, 268] width 149 height 13
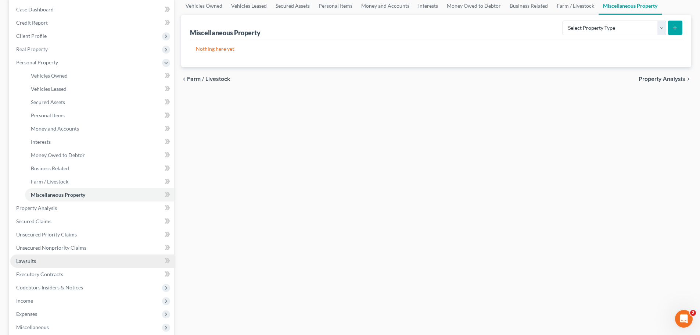
click at [75, 256] on link "Lawsuits" at bounding box center [92, 260] width 164 height 13
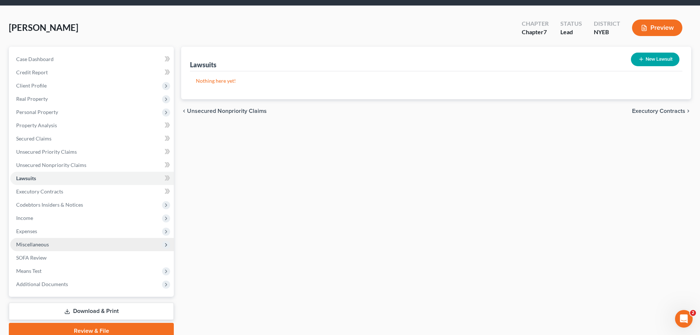
scroll to position [37, 0]
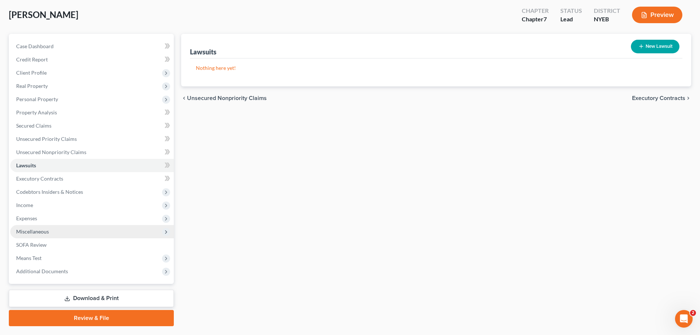
click at [69, 271] on span "Additional Documents" at bounding box center [92, 271] width 164 height 13
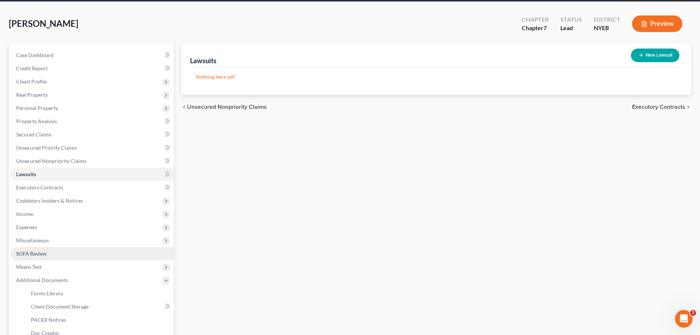
scroll to position [0, 0]
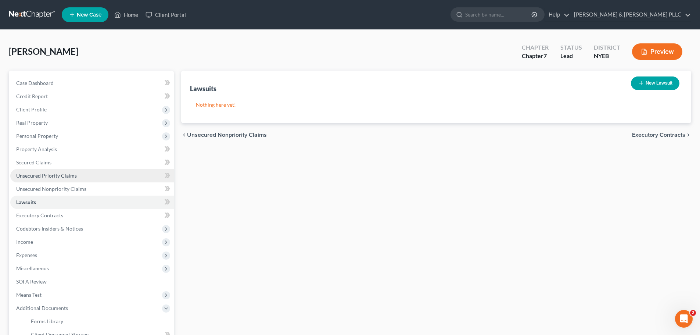
click at [134, 175] on link "Unsecured Priority Claims" at bounding box center [92, 175] width 164 height 13
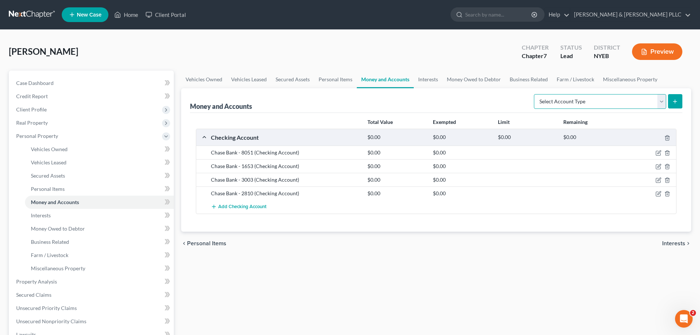
click at [629, 99] on select "Select Account Type Brokerage Cash on Hand Certificates of Deposit Checking Acc…" at bounding box center [600, 101] width 132 height 15
select select "savings"
click at [535, 94] on select "Select Account Type Brokerage Cash on Hand Certificates of Deposit Checking Acc…" at bounding box center [600, 101] width 132 height 15
click at [683, 101] on div "Money and Accounts Select Account Type Brokerage Cash on Hand Certificates of D…" at bounding box center [436, 159] width 510 height 143
click at [680, 103] on button "submit" at bounding box center [675, 101] width 14 height 14
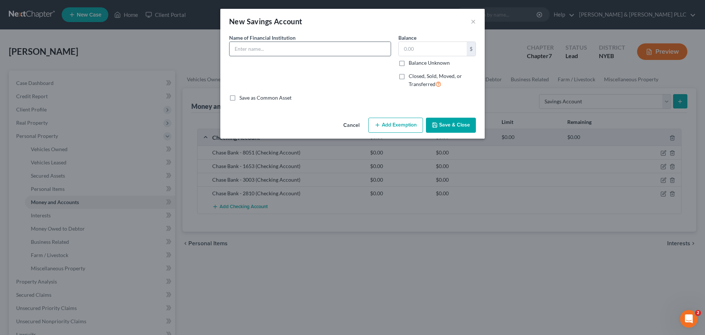
click at [360, 52] on input "text" at bounding box center [310, 49] width 161 height 14
type input "[PERSON_NAME] by [PERSON_NAME] [PERSON_NAME]"
type input "0,930"
click at [326, 42] on input "[PERSON_NAME] by [PERSON_NAME] [PERSON_NAME]" at bounding box center [310, 49] width 161 height 14
type input "[PERSON_NAME] by [PERSON_NAME] [PERSON_NAME] - 0930"
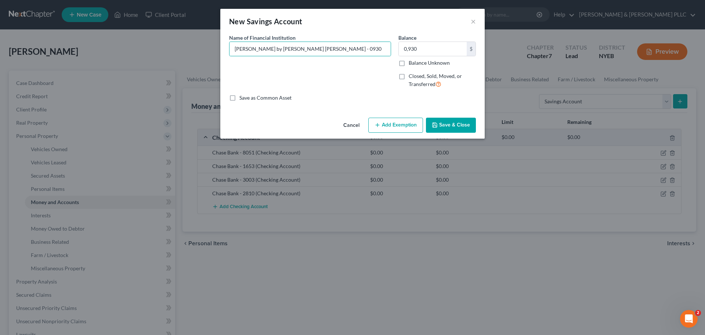
click at [432, 39] on div "Balance 0,930.00 $ Balance Unknown Balance Undetermined 0,930 $ Balance Unknown" at bounding box center [438, 50] width 78 height 33
click at [429, 45] on input "0,930" at bounding box center [433, 49] width 68 height 14
click at [449, 122] on button "Save & Close" at bounding box center [451, 125] width 50 height 15
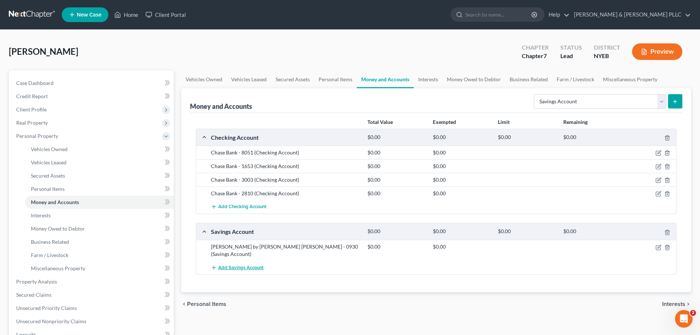
click at [255, 265] on span "Add Savings Account" at bounding box center [240, 268] width 45 height 6
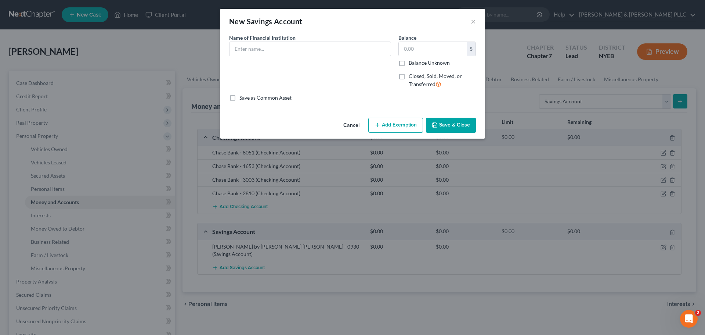
click at [359, 123] on button "Cancel" at bounding box center [352, 125] width 28 height 15
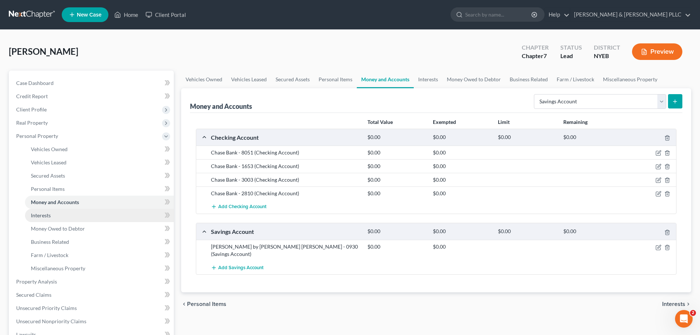
click at [86, 211] on link "Interests" at bounding box center [99, 215] width 149 height 13
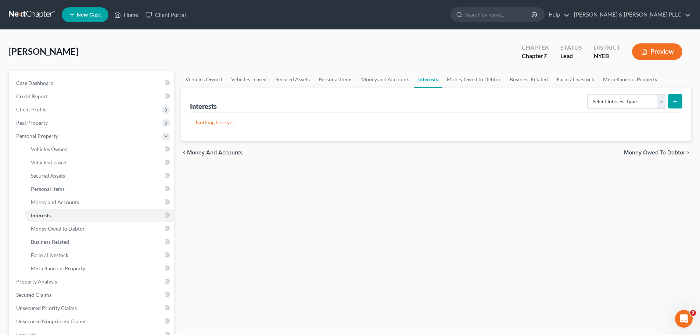
drag, startPoint x: 600, startPoint y: 109, endPoint x: 603, endPoint y: 115, distance: 5.9
click at [603, 114] on div "Interests Select Interest Type 401K Annuity Bond Education IRA Government Bond …" at bounding box center [436, 114] width 510 height 53
click at [607, 105] on select "Select Interest Type 401K Annuity Bond Education IRA Government Bond Government…" at bounding box center [626, 101] width 79 height 15
select select "pension_plan"
click at [588, 94] on select "Select Interest Type 401K Annuity Bond Education IRA Government Bond Government…" at bounding box center [626, 101] width 79 height 15
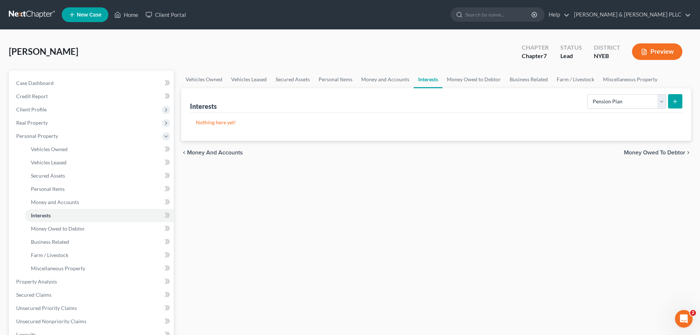
click at [676, 99] on icon "submit" at bounding box center [675, 101] width 6 height 6
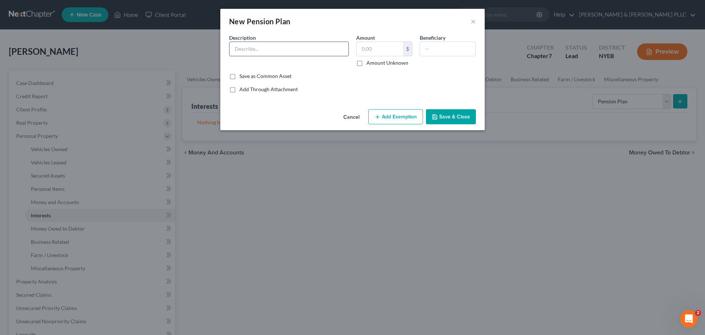
click at [272, 49] on input "text" at bounding box center [289, 49] width 119 height 14
type input "Fidelity"
click at [441, 110] on button "Save & Close" at bounding box center [451, 116] width 50 height 15
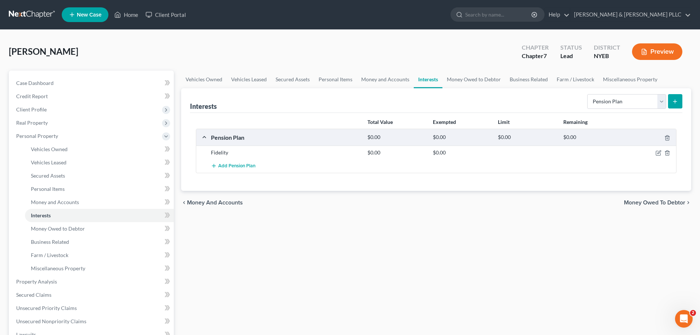
click at [655, 154] on div at bounding box center [651, 152] width 52 height 7
click at [657, 154] on icon "button" at bounding box center [659, 153] width 6 height 6
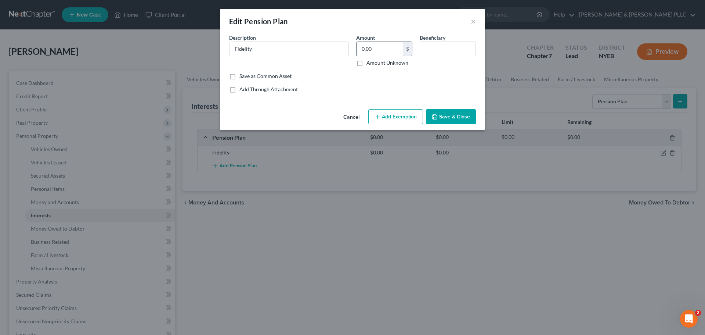
click at [366, 52] on input "0.00" at bounding box center [380, 49] width 47 height 14
type input "4,629.92"
click at [468, 116] on button "Save & Close" at bounding box center [451, 116] width 50 height 15
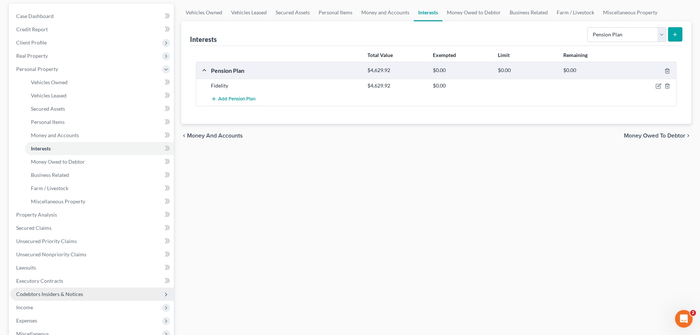
scroll to position [147, 0]
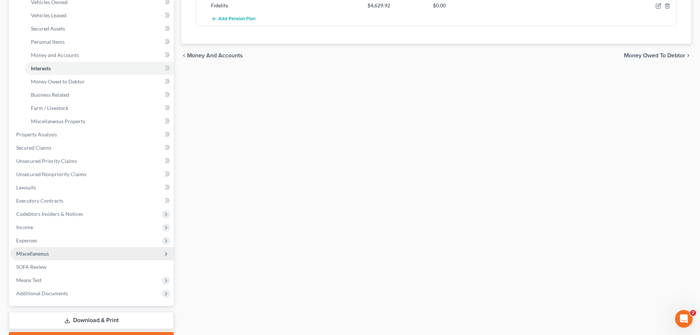
click at [66, 256] on span "Miscellaneous" at bounding box center [92, 253] width 164 height 13
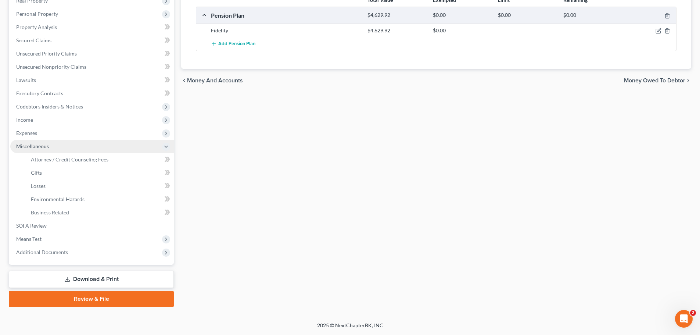
scroll to position [122, 0]
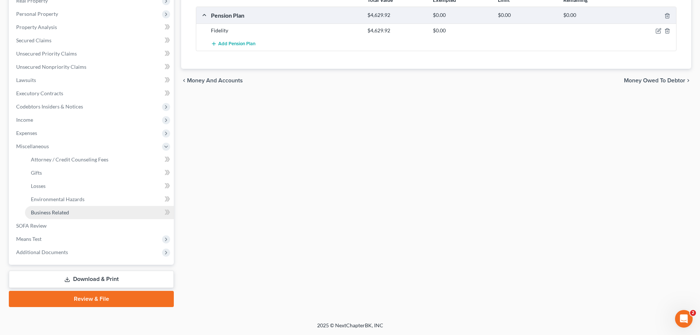
click at [68, 206] on link "Business Related" at bounding box center [99, 212] width 149 height 13
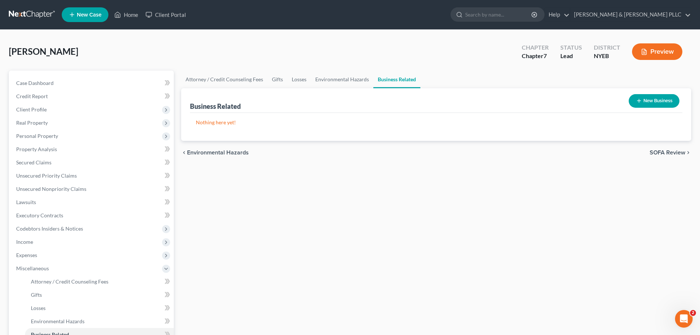
drag, startPoint x: 658, startPoint y: 102, endPoint x: 658, endPoint y: 95, distance: 6.6
click at [658, 95] on button "New Business" at bounding box center [654, 101] width 51 height 14
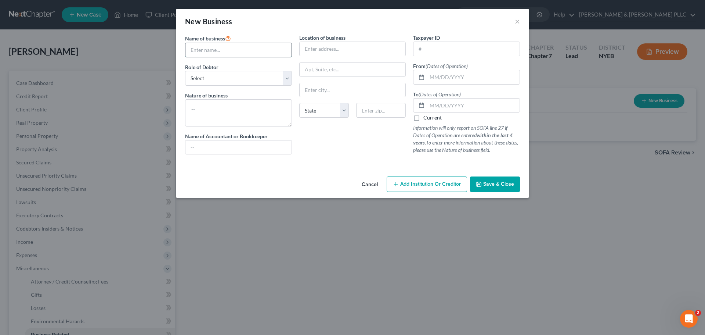
paste input "The Bronx Wingzone"
type input "The Bronx Wingzone"
drag, startPoint x: 271, startPoint y: 74, endPoint x: 270, endPoint y: 83, distance: 9.6
click at [271, 74] on select "Select A member of a limited liability company (LLC) or limited liability partn…" at bounding box center [238, 78] width 107 height 15
click at [185, 71] on select "Select A member of a limited liability company (LLC) or limited liability partn…" at bounding box center [238, 78] width 107 height 15
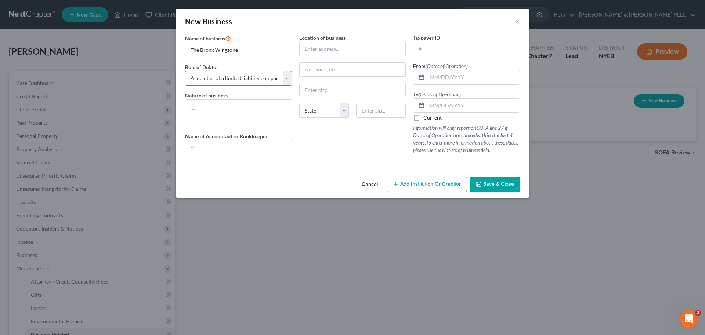
click at [247, 78] on select "Select A member of a limited liability company (LLC) or limited liability partn…" at bounding box center [238, 78] width 107 height 15
select select "officer"
click at [185, 71] on select "Select A member of a limited liability company (LLC) or limited liability partn…" at bounding box center [238, 78] width 107 height 15
click at [481, 184] on icon "button" at bounding box center [479, 184] width 4 height 4
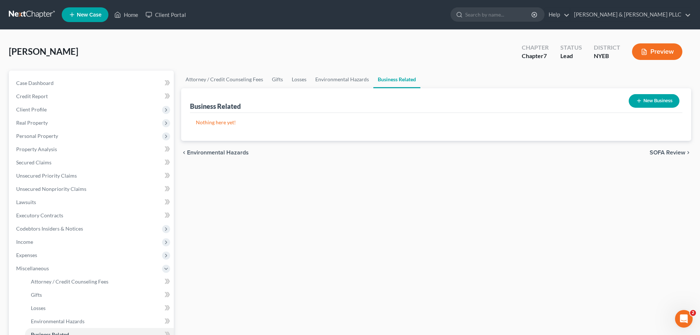
click at [667, 104] on button "New Business" at bounding box center [654, 101] width 51 height 14
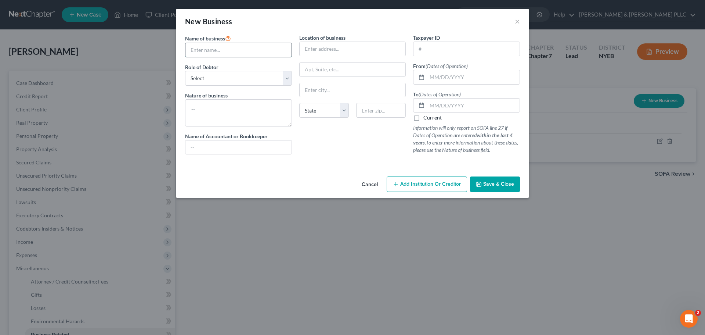
drag, startPoint x: 214, startPoint y: 43, endPoint x: 207, endPoint y: 48, distance: 8.9
paste input "DSMM [PERSON_NAME]"
type input "DSMM [PERSON_NAME]"
click at [229, 80] on select "Select A member of a limited liability company (LLC) or limited liability partn…" at bounding box center [238, 78] width 107 height 15
select select "officer"
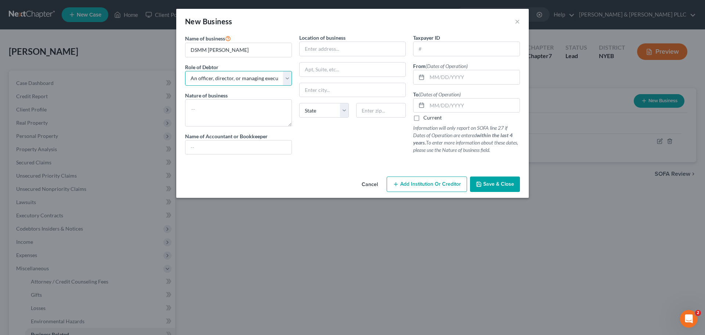
click at [185, 71] on select "Select A member of a limited liability company (LLC) or limited liability partn…" at bounding box center [238, 78] width 107 height 15
click at [488, 187] on span "Save & Close" at bounding box center [499, 184] width 31 height 6
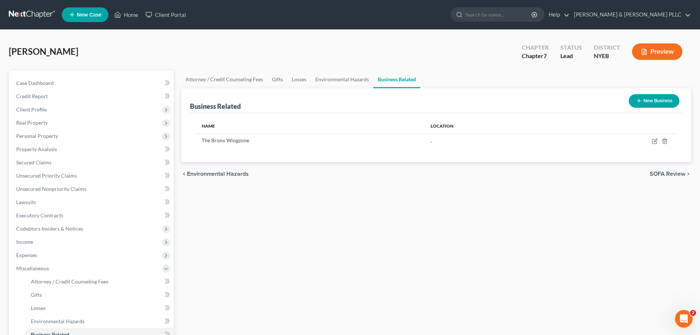
click at [649, 103] on button "New Business" at bounding box center [654, 101] width 51 height 14
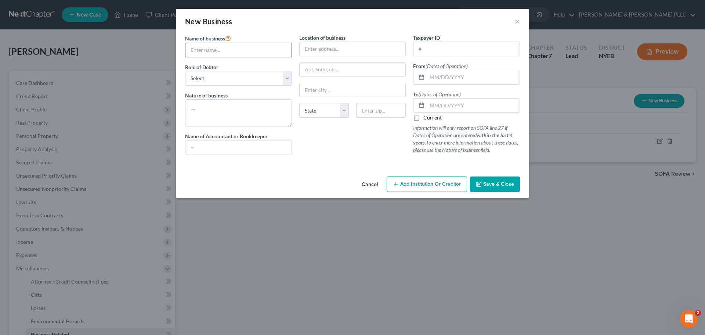
click at [227, 54] on input "text" at bounding box center [239, 50] width 106 height 14
paste input "BATW"
type input "BATW"
click at [217, 64] on span "Role of Debtor" at bounding box center [201, 67] width 33 height 6
click at [198, 79] on select "Select A member of a limited liability company (LLC) or limited liability partn…" at bounding box center [238, 78] width 107 height 15
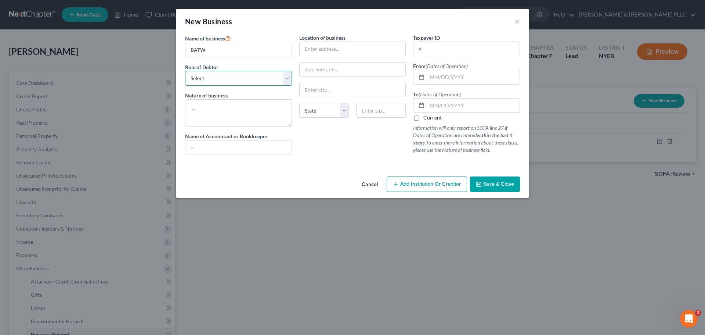
select select "officer"
click at [185, 71] on select "Select A member of a limited liability company (LLC) or limited liability partn…" at bounding box center [238, 78] width 107 height 15
click at [487, 192] on div "Cancel Add Institution Or Creditor Save & Close" at bounding box center [352, 185] width 353 height 24
click at [484, 182] on button "Save & Close" at bounding box center [495, 183] width 50 height 15
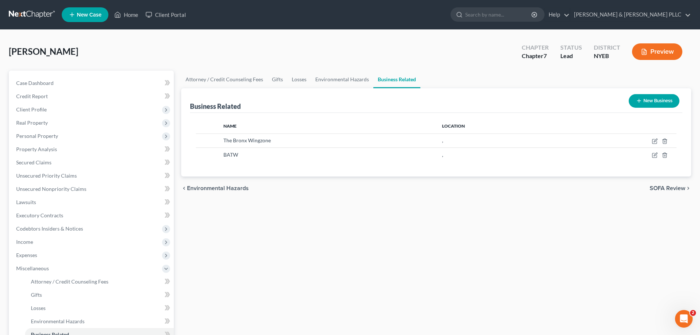
click at [669, 102] on button "New Business" at bounding box center [654, 101] width 51 height 14
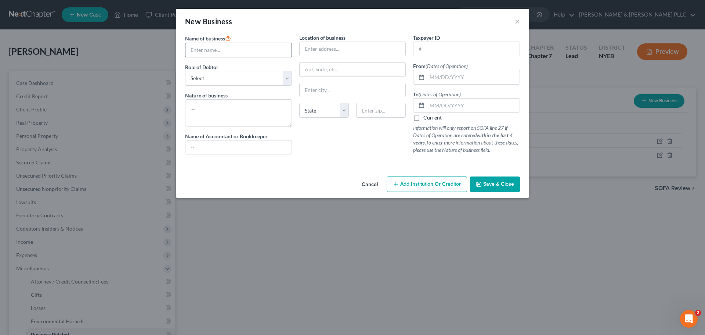
paste input "BATW"
type input "BATW"
click at [370, 182] on button "Cancel" at bounding box center [370, 184] width 28 height 15
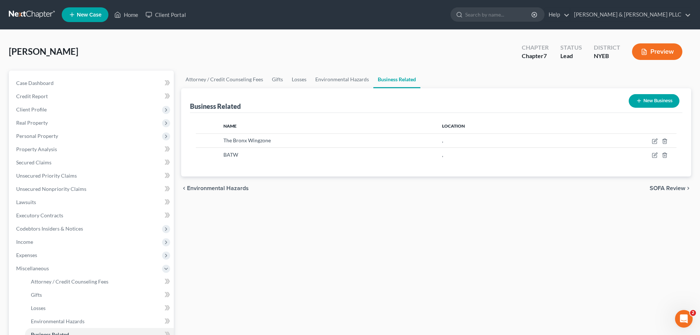
click at [649, 105] on button "New Business" at bounding box center [654, 101] width 51 height 14
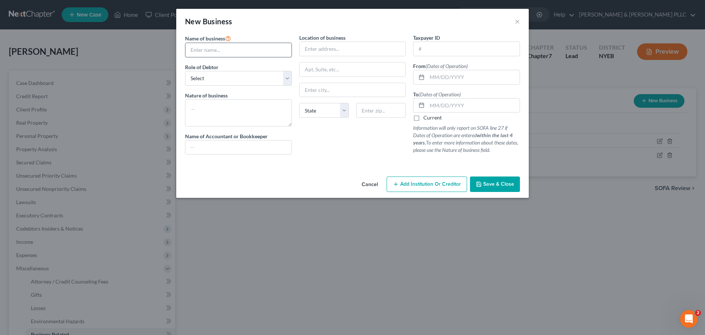
click at [221, 56] on input "text" at bounding box center [239, 50] width 106 height 14
paste input "Johns"
drag, startPoint x: 185, startPoint y: 51, endPoint x: 200, endPoint y: 47, distance: 15.5
click at [194, 49] on div "Name of business * Johns Role of Debtor * Select A member of a limited liabilit…" at bounding box center [239, 97] width 114 height 126
click at [191, 52] on input "Johns" at bounding box center [239, 50] width 106 height 14
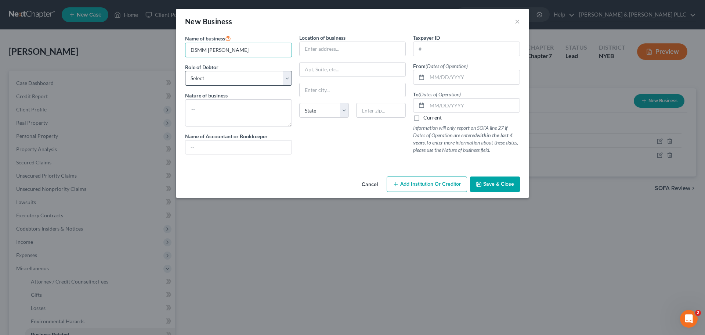
type input "DSMM [PERSON_NAME]"
click at [253, 85] on select "Select A member of a limited liability company (LLC) or limited liability partn…" at bounding box center [238, 78] width 107 height 15
select select "officer"
click at [185, 71] on select "Select A member of a limited liability company (LLC) or limited liability partn…" at bounding box center [238, 78] width 107 height 15
click at [517, 187] on button "Save & Close" at bounding box center [495, 183] width 50 height 15
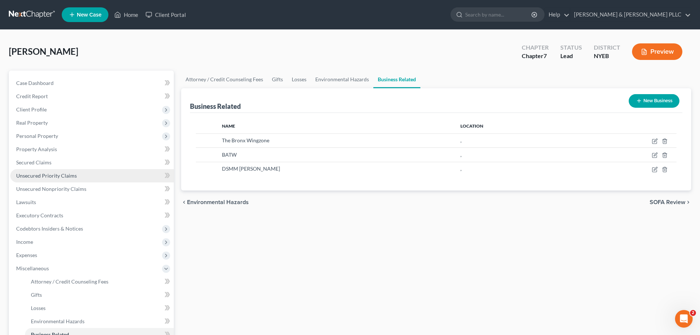
click at [63, 180] on link "Unsecured Priority Claims" at bounding box center [92, 175] width 164 height 13
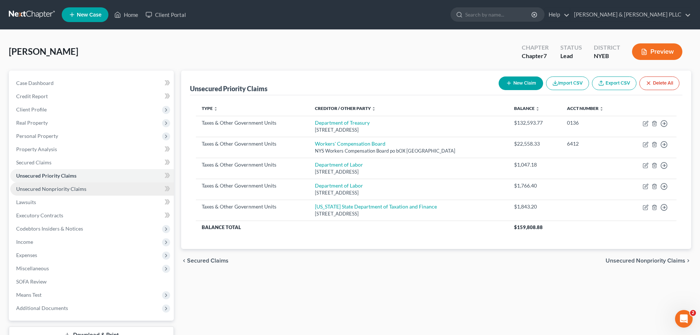
click at [82, 192] on link "Unsecured Nonpriority Claims" at bounding box center [92, 188] width 164 height 13
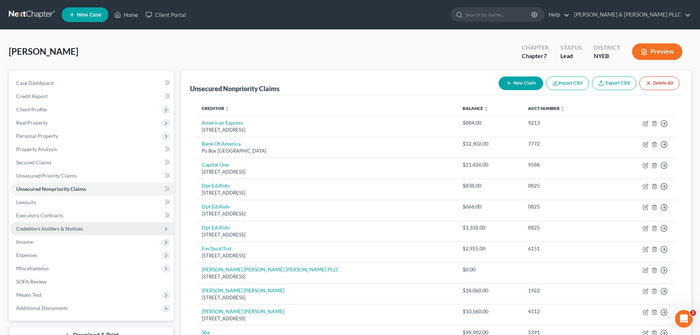
click at [20, 233] on span "Codebtors Insiders & Notices" at bounding box center [92, 228] width 164 height 13
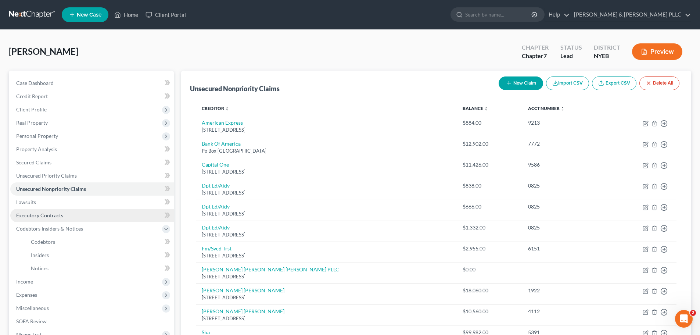
click at [40, 215] on span "Executory Contracts" at bounding box center [39, 215] width 47 height 6
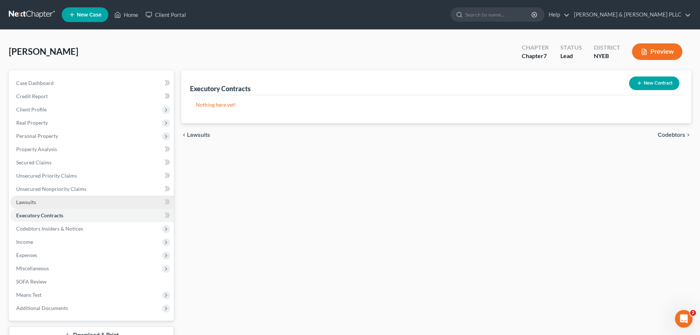
click at [38, 201] on link "Lawsuits" at bounding box center [92, 201] width 164 height 13
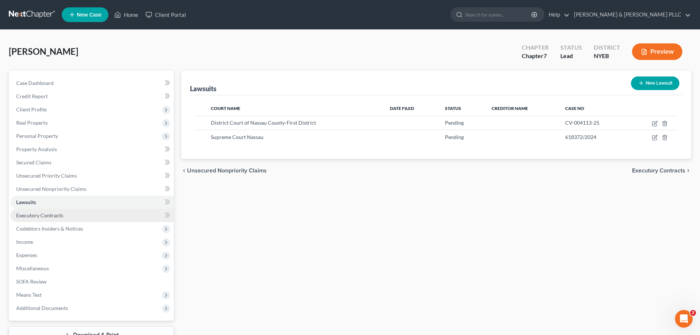
click at [98, 215] on link "Executory Contracts" at bounding box center [92, 215] width 164 height 13
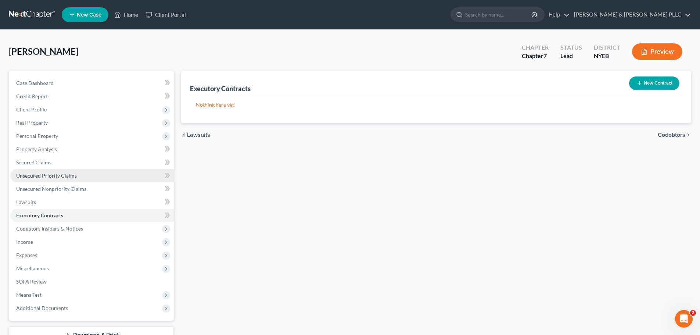
click at [84, 177] on link "Unsecured Priority Claims" at bounding box center [92, 175] width 164 height 13
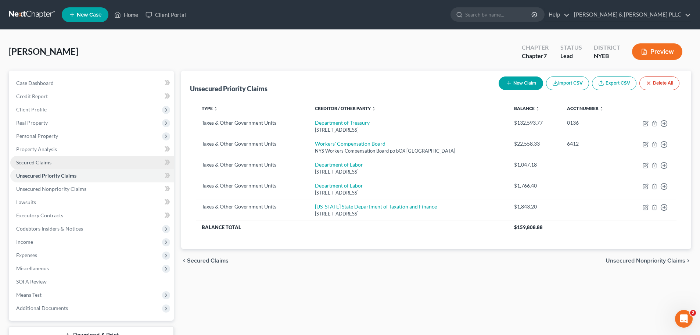
click at [86, 165] on link "Secured Claims" at bounding box center [92, 162] width 164 height 13
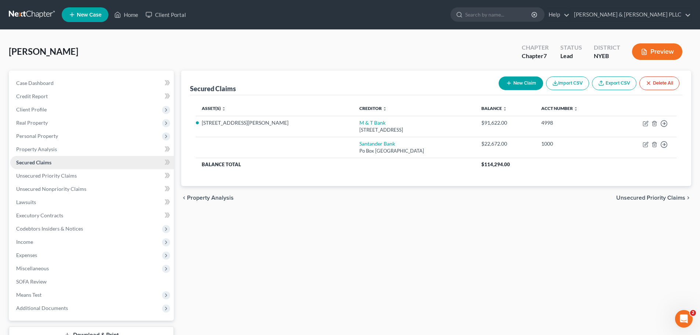
click at [88, 164] on link "Secured Claims" at bounding box center [92, 162] width 164 height 13
click at [90, 160] on link "Secured Claims" at bounding box center [92, 162] width 164 height 13
click at [96, 145] on link "Property Analysis" at bounding box center [92, 149] width 164 height 13
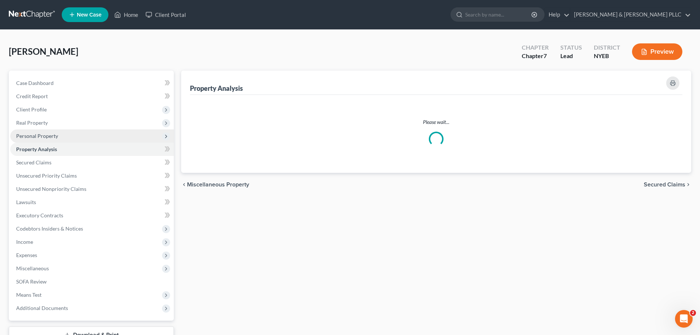
click at [99, 136] on span "Personal Property" at bounding box center [92, 135] width 164 height 13
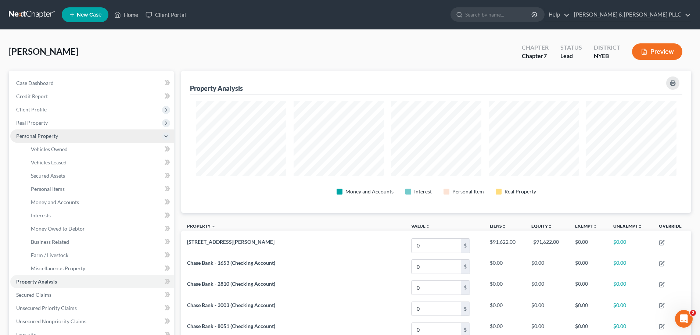
scroll to position [142, 510]
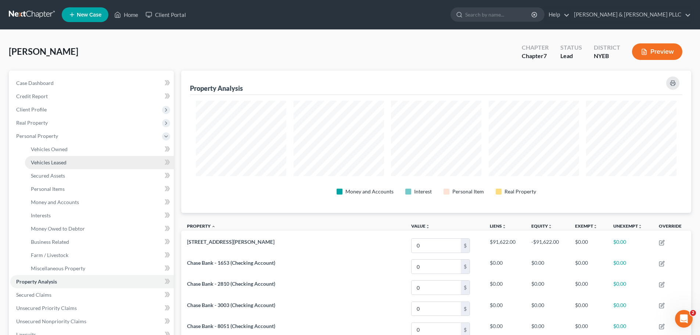
click at [118, 158] on link "Vehicles Leased" at bounding box center [99, 162] width 149 height 13
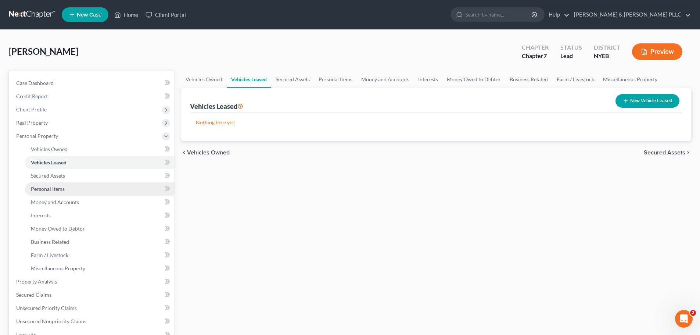
click at [98, 189] on link "Personal Items" at bounding box center [99, 188] width 149 height 13
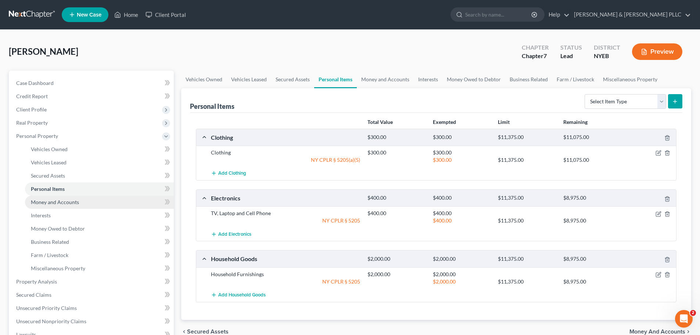
click at [96, 205] on link "Money and Accounts" at bounding box center [99, 201] width 149 height 13
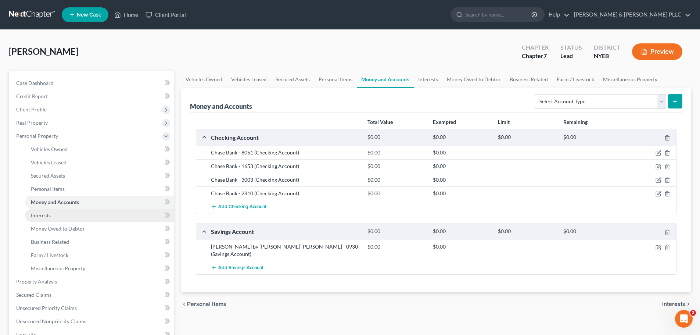
click at [94, 215] on link "Interests" at bounding box center [99, 215] width 149 height 13
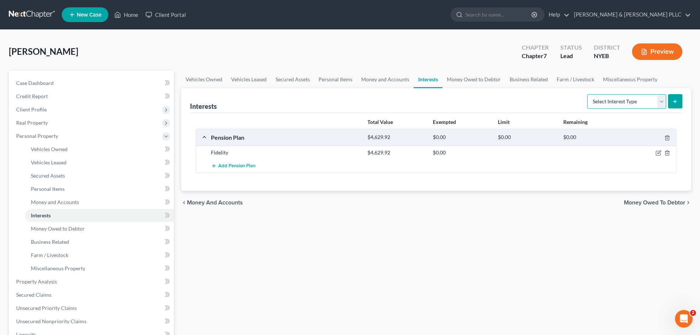
click at [645, 107] on select "Select Interest Type 401K Annuity Bond Education IRA Government Bond Government…" at bounding box center [626, 101] width 79 height 15
select select "stock"
click at [588, 94] on select "Select Interest Type 401K Annuity Bond Education IRA Government Bond Government…" at bounding box center [626, 101] width 79 height 15
drag, startPoint x: 674, startPoint y: 92, endPoint x: 675, endPoint y: 99, distance: 7.1
click at [674, 96] on div "Select Interest Type 401K Annuity Bond Education IRA Government Bond Government…" at bounding box center [633, 100] width 98 height 19
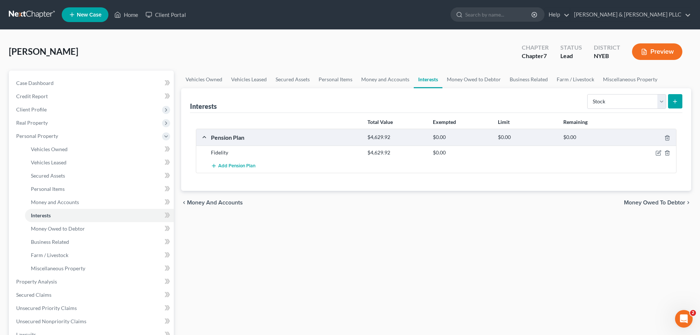
click at [675, 99] on icon "submit" at bounding box center [675, 101] width 6 height 6
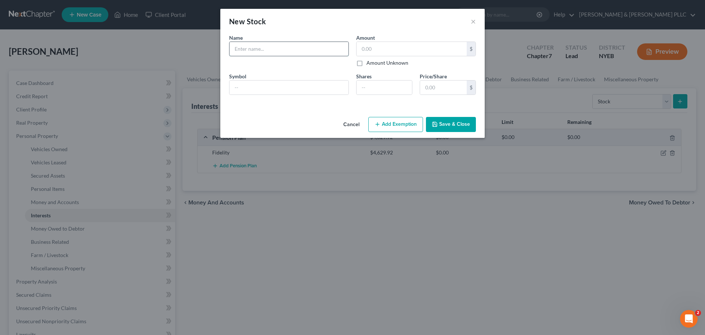
click at [261, 53] on input "text" at bounding box center [289, 49] width 119 height 14
type input "Robinhood"
click at [466, 120] on button "Save & Close" at bounding box center [451, 124] width 50 height 15
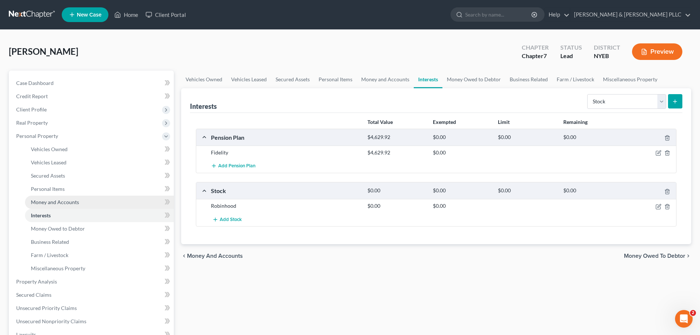
click at [82, 197] on link "Money and Accounts" at bounding box center [99, 201] width 149 height 13
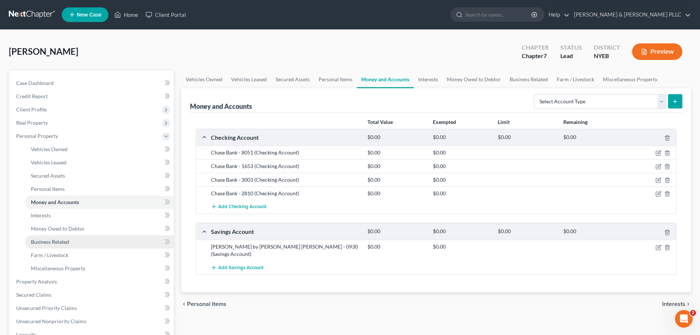
click at [62, 243] on span "Business Related" at bounding box center [50, 241] width 38 height 6
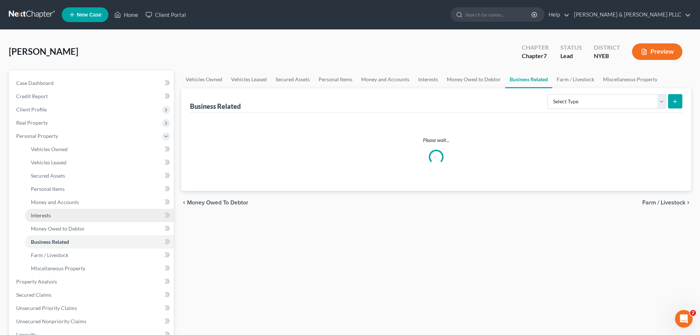
click at [37, 215] on span "Interests" at bounding box center [41, 215] width 20 height 6
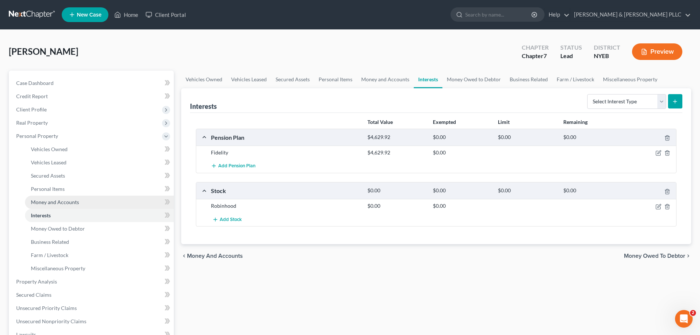
click at [39, 206] on link "Money and Accounts" at bounding box center [99, 201] width 149 height 13
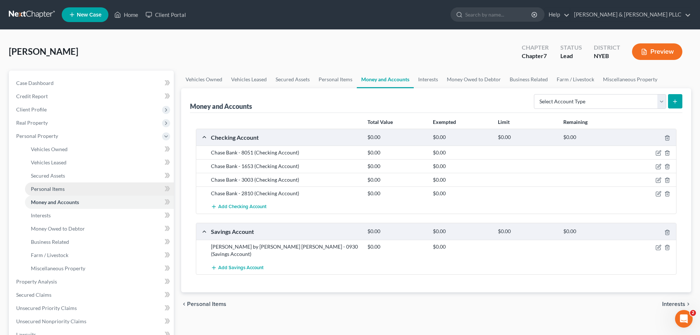
click at [40, 189] on span "Personal Items" at bounding box center [48, 189] width 34 height 6
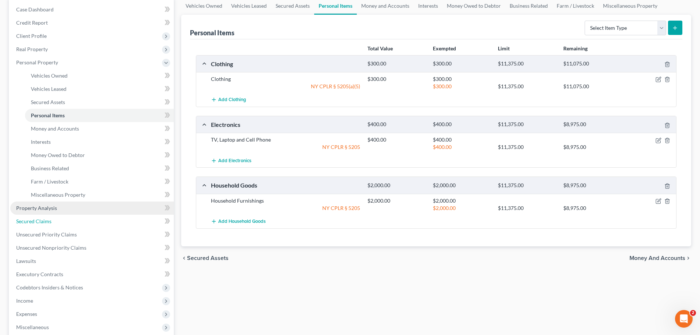
click at [46, 216] on link "Secured Claims" at bounding box center [92, 221] width 164 height 13
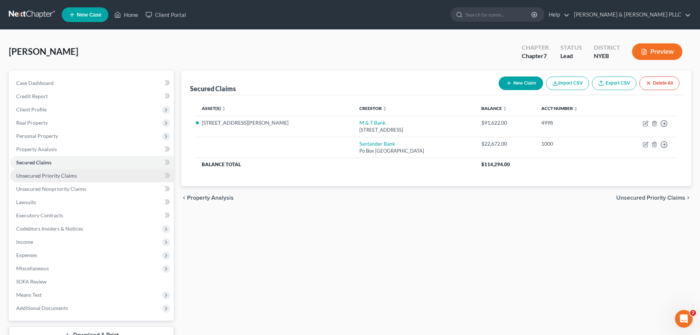
click at [60, 173] on span "Unsecured Priority Claims" at bounding box center [46, 175] width 61 height 6
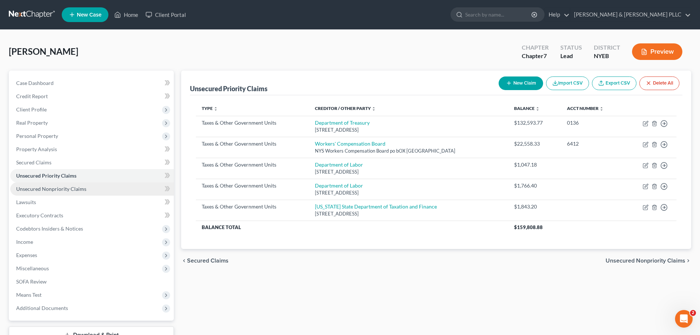
click at [66, 184] on link "Unsecured Nonpriority Claims" at bounding box center [92, 188] width 164 height 13
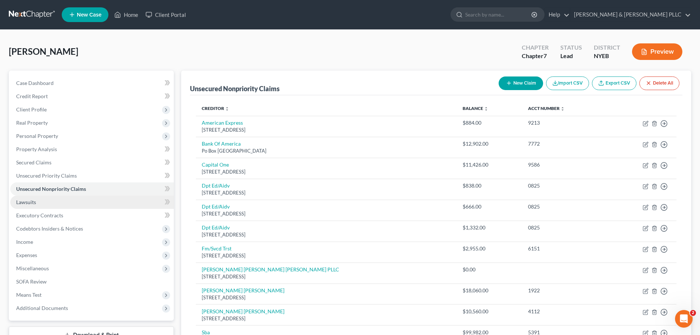
click at [69, 201] on link "Lawsuits" at bounding box center [92, 201] width 164 height 13
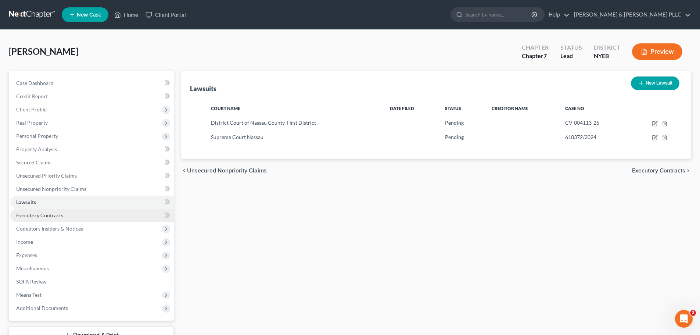
click at [70, 212] on link "Executory Contracts" at bounding box center [92, 215] width 164 height 13
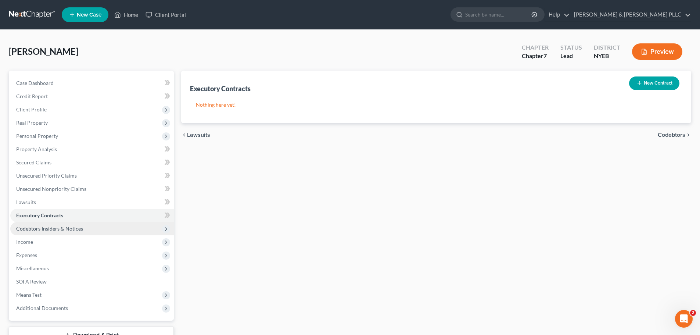
click at [71, 225] on span "Codebtors Insiders & Notices" at bounding box center [92, 228] width 164 height 13
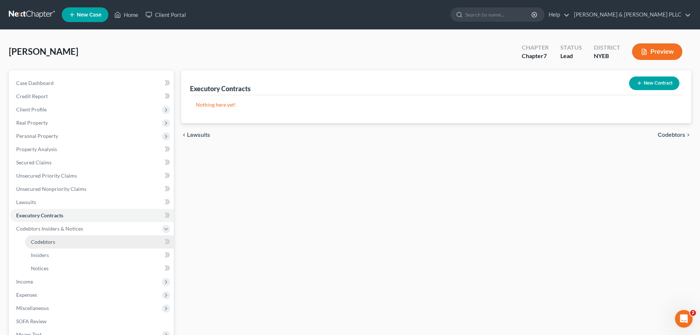
click at [71, 240] on link "Codebtors" at bounding box center [99, 241] width 149 height 13
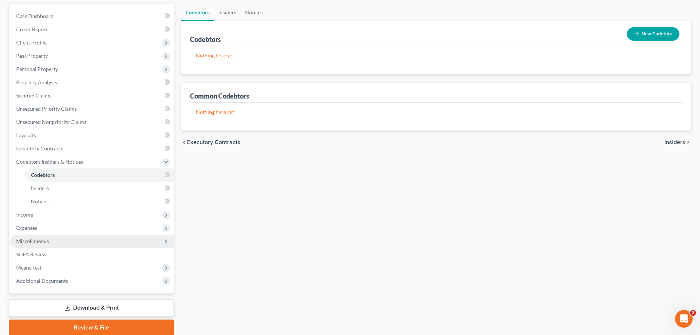
scroll to position [73, 0]
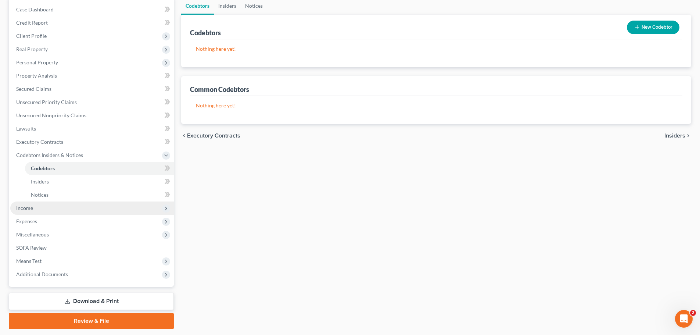
click at [62, 209] on span "Income" at bounding box center [92, 207] width 164 height 13
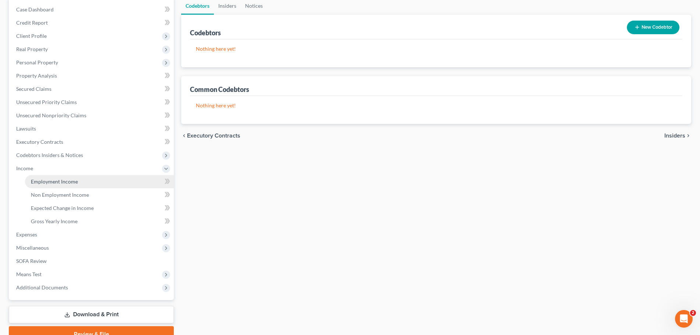
drag, startPoint x: 71, startPoint y: 173, endPoint x: 71, endPoint y: 177, distance: 4.4
click at [71, 176] on li "Income Employment Income Non Employment Income Expected Change in Income Gross …" at bounding box center [92, 195] width 164 height 66
click at [71, 183] on span "Employment Income" at bounding box center [54, 181] width 47 height 6
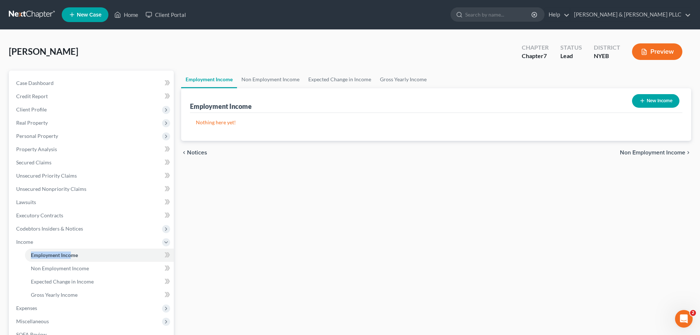
click at [640, 100] on icon "button" at bounding box center [642, 101] width 6 height 6
select select "0"
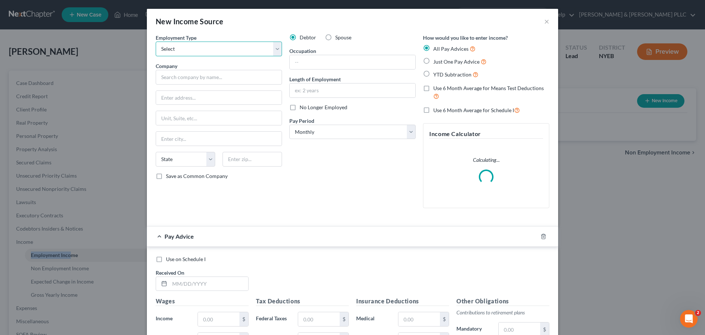
click at [177, 43] on select "Select Full or Part Time Employment Self Employment" at bounding box center [219, 49] width 126 height 15
select select "0"
click at [156, 42] on select "Select Full or Part Time Employment Self Employment" at bounding box center [219, 49] width 126 height 15
click at [192, 77] on input "text" at bounding box center [219, 77] width 126 height 15
type input "United Distributing LLC"
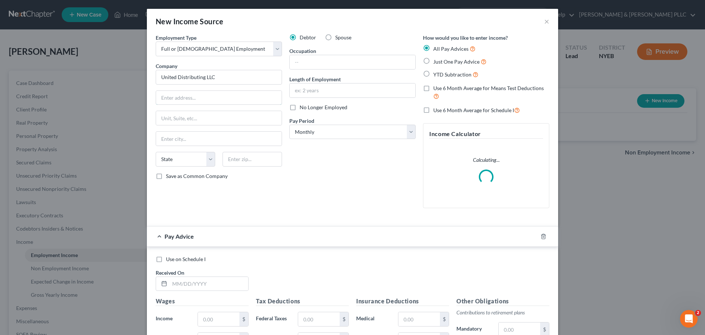
type input "761 Coates Ave"
type input "Ste 80"
type input "Holbrook"
select select "35"
type input "11741"
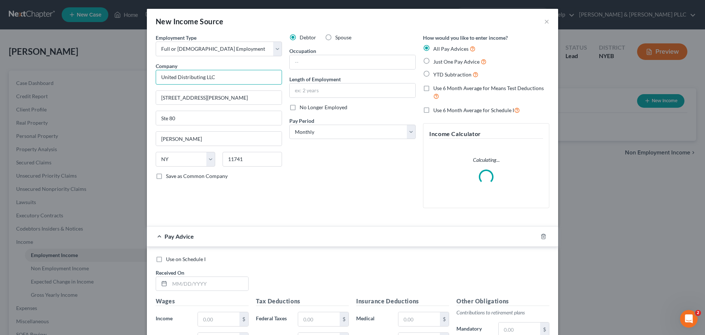
drag, startPoint x: 209, startPoint y: 80, endPoint x: 217, endPoint y: 79, distance: 7.9
click at [209, 80] on input "United Distributing LLC" at bounding box center [219, 77] width 126 height 15
click at [254, 82] on input "United Distributing LLC" at bounding box center [219, 77] width 126 height 15
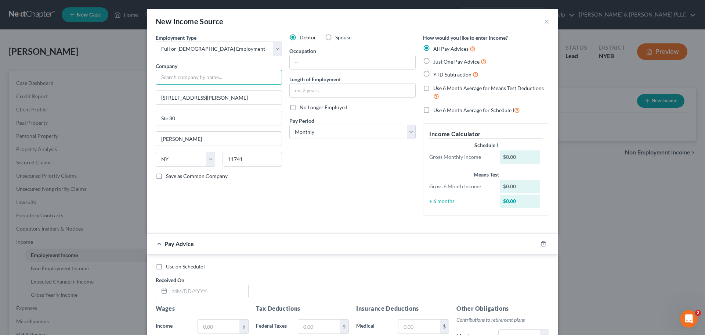
click at [233, 72] on input "text" at bounding box center [219, 77] width 126 height 15
paste input "THE WINIFRED MASTERSON BURKE"
type input "THE WINIFRED MASTERSON BURKE"
click at [196, 98] on input "761 Coates Ave" at bounding box center [219, 98] width 126 height 14
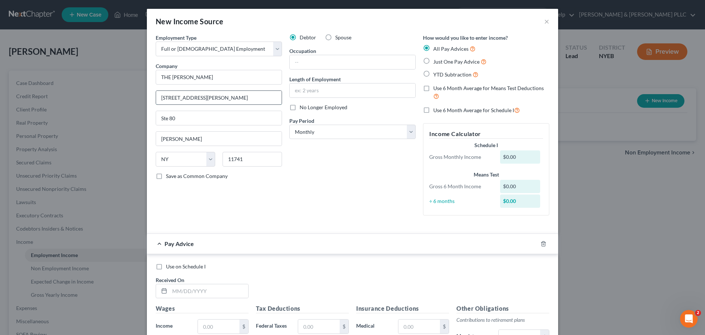
click at [196, 98] on input "761 Coates Ave" at bounding box center [219, 98] width 126 height 14
paste input "REHABILITATION HOSPITAL INC."
type input "REHABILITATION HOSPITAL INC."
drag, startPoint x: 184, startPoint y: 119, endPoint x: 81, endPoint y: 109, distance: 103.0
click at [82, 110] on div "New Income Source × Employment Type * Select Full or Part Time Employment Self …" at bounding box center [352, 167] width 705 height 335
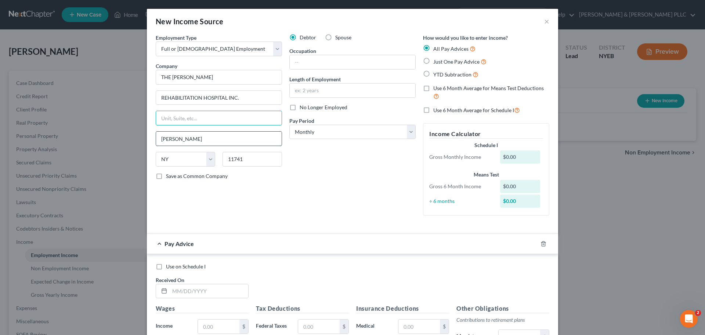
drag, startPoint x: 156, startPoint y: 140, endPoint x: 158, endPoint y: 136, distance: 4.4
click at [157, 139] on input "Holbrook" at bounding box center [219, 139] width 126 height 14
click at [158, 136] on input "Holbrook" at bounding box center [219, 139] width 126 height 14
paste input "785 MAMARONECK AVENUE"
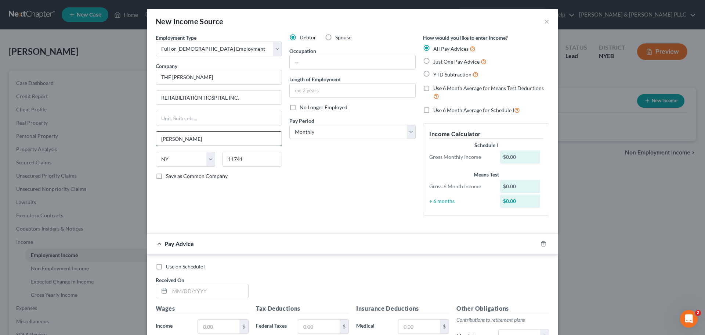
type input "785 MAMARONECK AVENUE"
drag, startPoint x: 243, startPoint y: 135, endPoint x: 151, endPoint y: 138, distance: 91.9
click at [152, 138] on div "Employment Type * Select Full or Part Time Employment Self Employment Company *…" at bounding box center [219, 127] width 134 height 187
click at [188, 114] on input "text" at bounding box center [219, 118] width 126 height 14
paste input "785 MAMARONECK AVENUE"
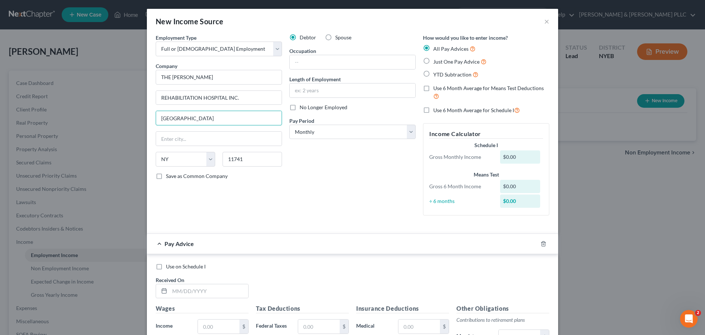
type input "785 MAMARONECK AVENUE"
click at [177, 134] on input "text" at bounding box center [219, 139] width 126 height 14
paste input "WHITE PLAINS"
type input "WHITE PLAINS"
drag, startPoint x: 269, startPoint y: 159, endPoint x: 239, endPoint y: 157, distance: 29.8
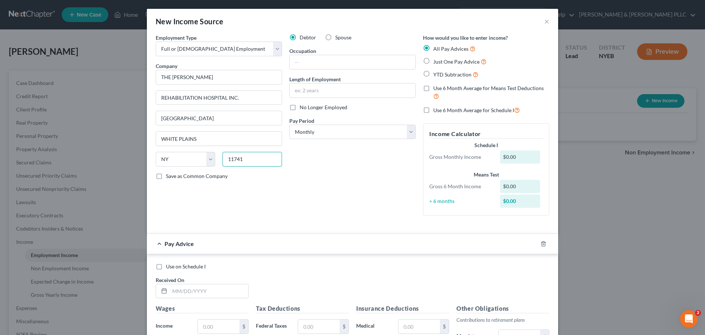
click at [191, 159] on div "State AL AK AR AZ CA CO CT DE DC FL GA GU HI ID IL IN IA KS KY LA ME MD MA MI M…" at bounding box center [219, 162] width 134 height 21
paste input "0605"
type input "10605"
type input "White Plains"
click at [314, 94] on input "text" at bounding box center [353, 90] width 126 height 14
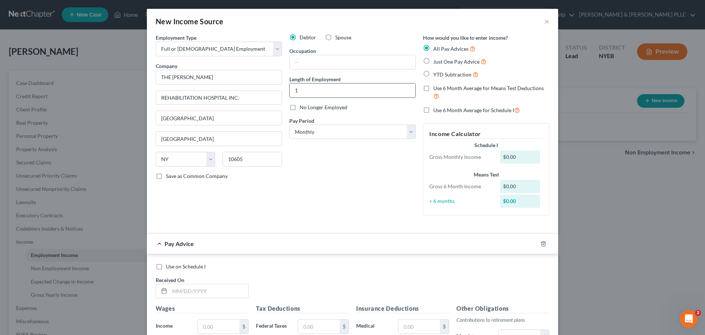
type input "1 Month"
click at [307, 67] on input "text" at bounding box center [353, 62] width 126 height 14
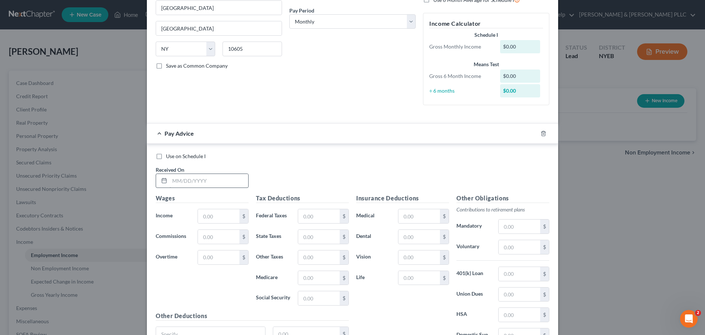
type input "IT"
click at [201, 182] on input "text" at bounding box center [209, 181] width 79 height 14
type input "09/01"
drag, startPoint x: 320, startPoint y: 7, endPoint x: 321, endPoint y: 18, distance: 11.8
click at [320, 11] on div "Debtor Spouse Occupation IT Length of Employment 1 Month No Longer Employed Pay…" at bounding box center [353, 17] width 134 height 187
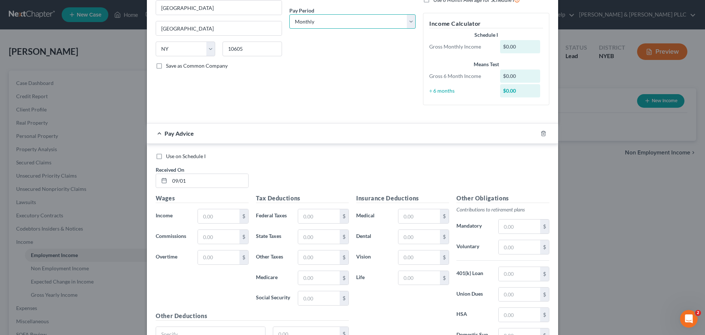
click at [321, 19] on select "Select Monthly Twice Monthly Every Other Week Weekly" at bounding box center [353, 21] width 126 height 15
select select "1"
click at [290, 14] on select "Select Monthly Twice Monthly Every Other Week Weekly" at bounding box center [353, 21] width 126 height 15
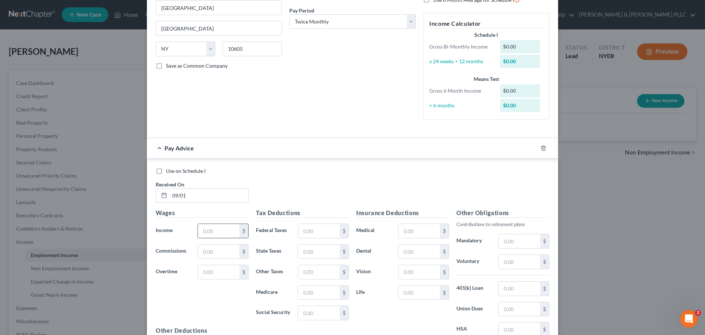
click at [214, 236] on input "text" at bounding box center [219, 231] width 42 height 14
type input "3,937.50"
click at [316, 231] on input "text" at bounding box center [319, 231] width 42 height 14
type input "480.69"
click at [298, 248] on input "text" at bounding box center [319, 251] width 42 height 14
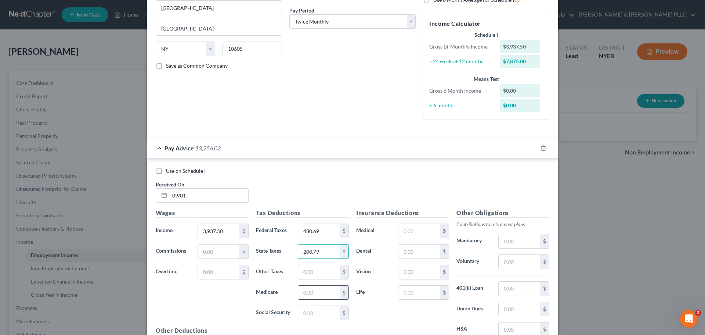
type input "200.79"
click at [318, 294] on input "text" at bounding box center [319, 292] width 42 height 14
type input "55.85"
click at [315, 315] on input "text" at bounding box center [319, 313] width 42 height 14
type input "238.82"
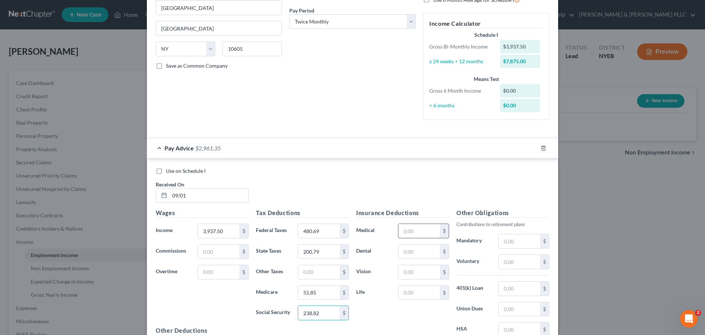
click at [431, 230] on input "text" at bounding box center [420, 231] width 42 height 14
type input "82.04"
click at [418, 250] on input "text" at bounding box center [420, 251] width 42 height 14
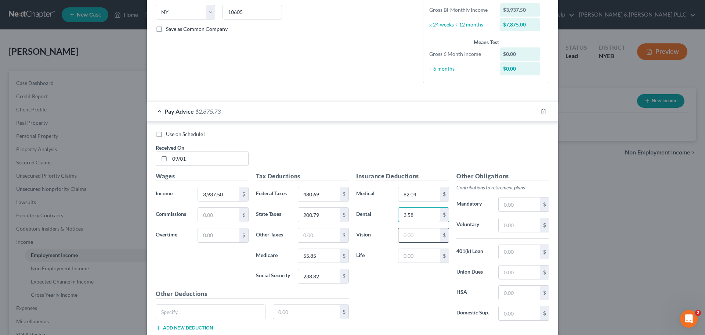
type input "3.58"
click at [421, 236] on input "text" at bounding box center [420, 235] width 42 height 14
drag, startPoint x: 423, startPoint y: 233, endPoint x: 389, endPoint y: 233, distance: 33.8
click at [389, 234] on div "Vision 78.75 $" at bounding box center [403, 235] width 100 height 15
type input "3.26"
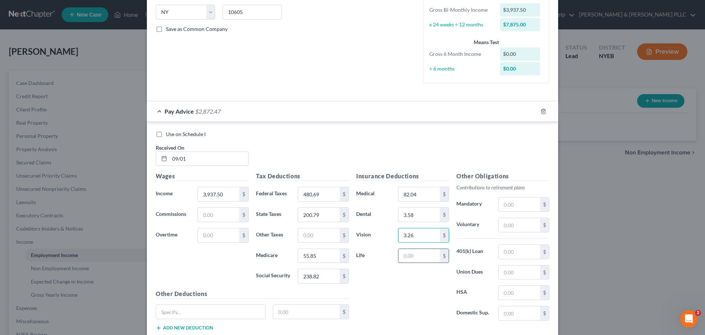
click at [408, 253] on input "text" at bounding box center [420, 256] width 42 height 14
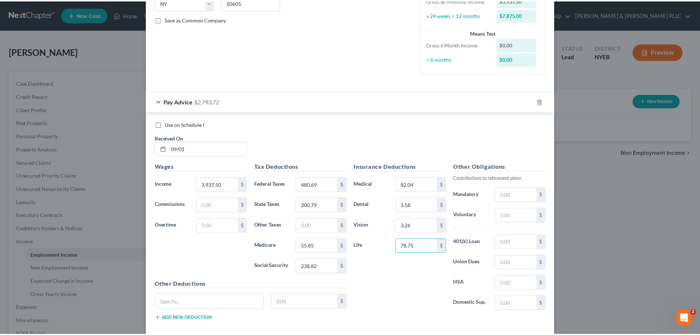
scroll to position [184, 0]
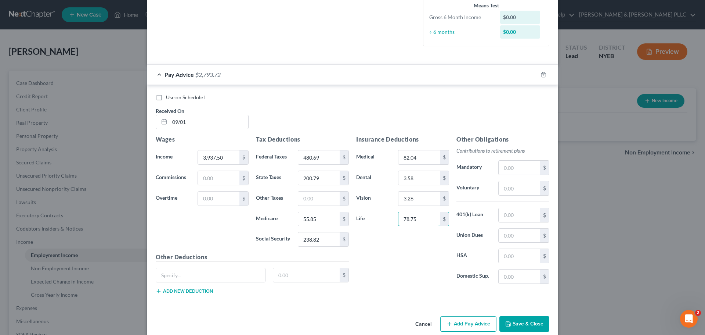
type input "78.75"
click at [515, 322] on button "Save & Close" at bounding box center [525, 323] width 50 height 15
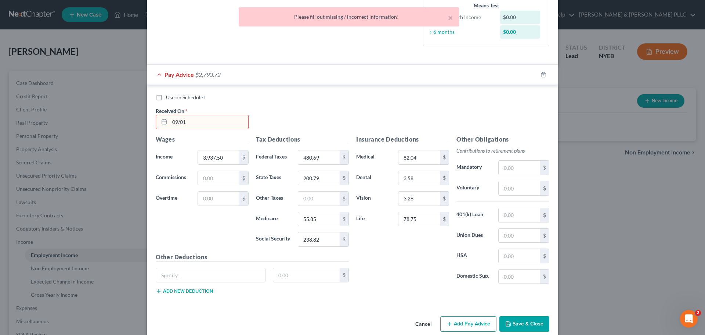
click at [186, 126] on input "09/01" at bounding box center [209, 122] width 79 height 14
type input "09/01/2025"
click at [511, 319] on button "Save & Close" at bounding box center [525, 323] width 50 height 15
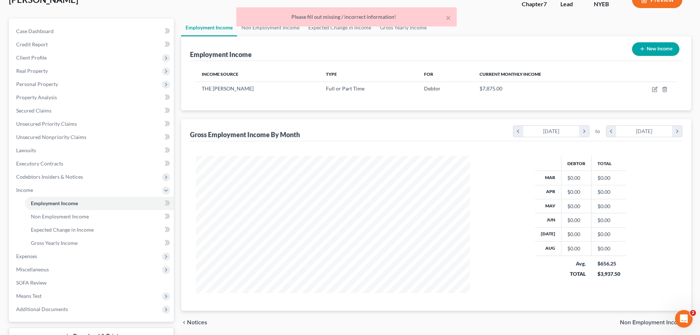
scroll to position [73, 0]
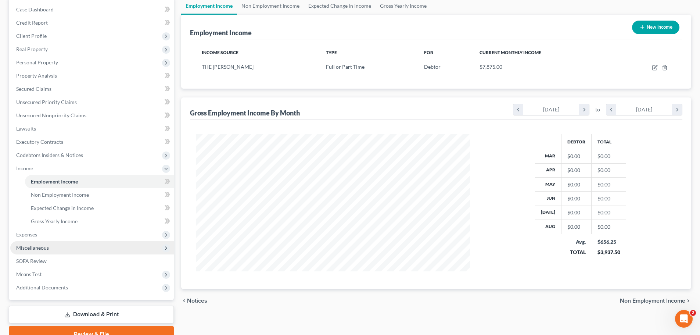
drag, startPoint x: 58, startPoint y: 248, endPoint x: 61, endPoint y: 245, distance: 3.9
click at [60, 246] on span "Miscellaneous" at bounding box center [92, 247] width 164 height 13
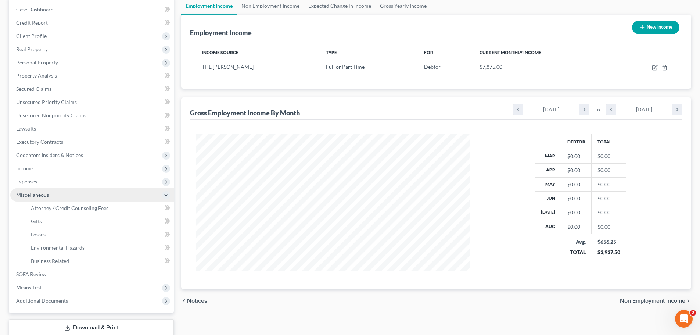
click at [75, 190] on span "Miscellaneous" at bounding box center [92, 194] width 164 height 13
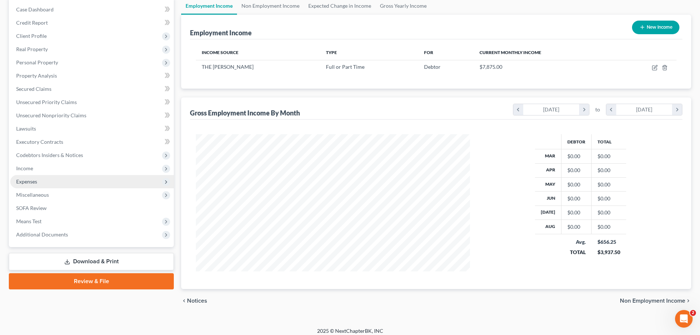
click at [75, 184] on span "Expenses" at bounding box center [92, 181] width 164 height 13
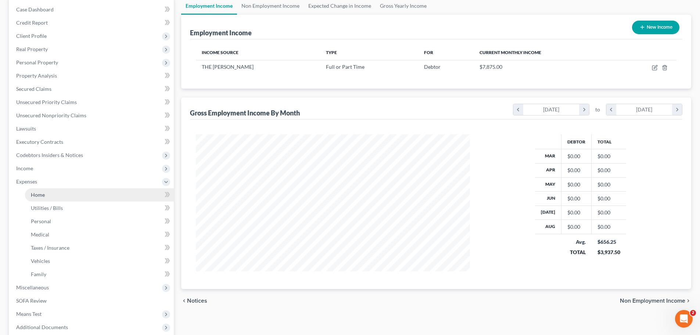
click at [72, 190] on link "Home" at bounding box center [99, 194] width 149 height 13
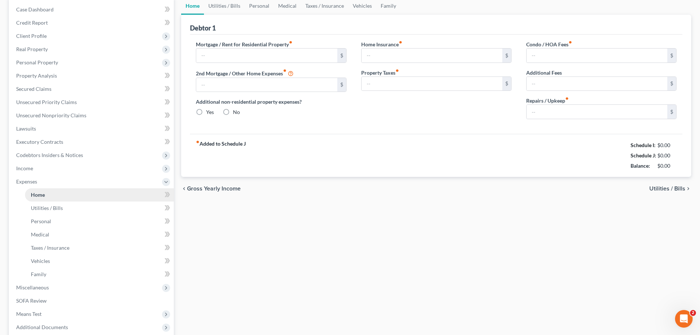
type input "0.00"
radio input "true"
type input "0.00"
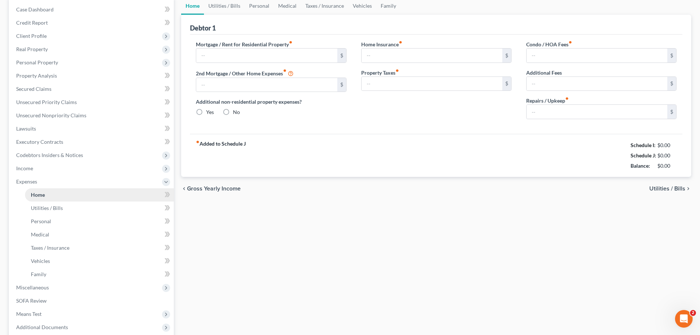
type input "0.00"
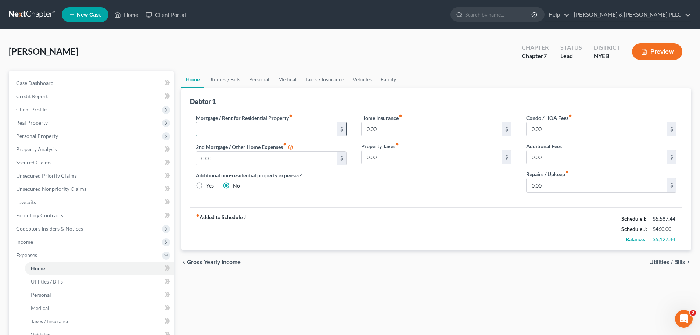
click at [216, 133] on input "text" at bounding box center [266, 129] width 141 height 14
click at [225, 122] on div "3 $" at bounding box center [271, 129] width 150 height 15
click at [223, 127] on input "3" at bounding box center [266, 129] width 141 height 14
type input "3,359.42"
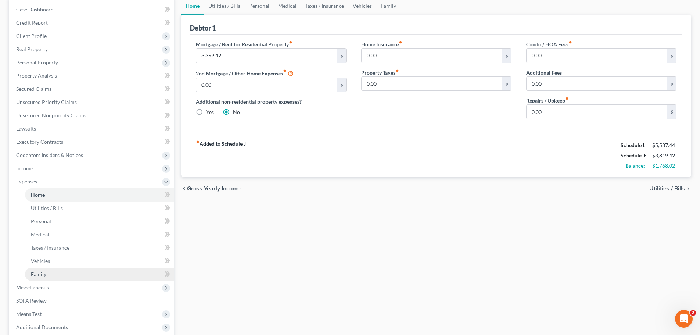
click at [100, 273] on link "Family" at bounding box center [99, 273] width 149 height 13
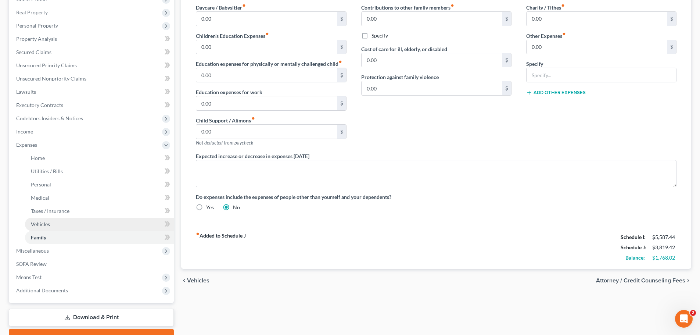
click at [84, 218] on link "Vehicles" at bounding box center [99, 224] width 149 height 13
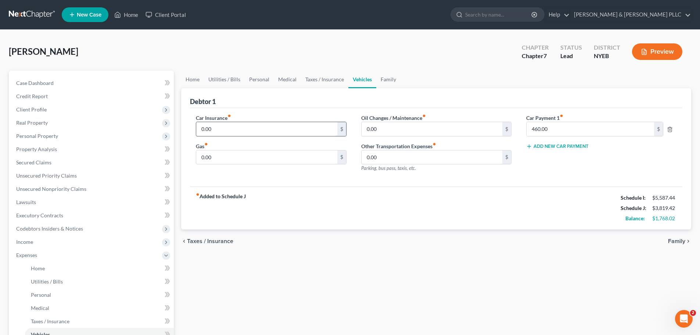
drag, startPoint x: 263, startPoint y: 116, endPoint x: 259, endPoint y: 125, distance: 10.4
click at [263, 118] on div "Car Insurance fiber_manual_record 0.00 $" at bounding box center [271, 125] width 150 height 22
click at [258, 127] on input "0.00" at bounding box center [266, 129] width 141 height 14
click at [264, 208] on div "fiber_manual_record Added to Schedule J Schedule I: $5,587.44 Schedule J: $3,81…" at bounding box center [436, 207] width 492 height 43
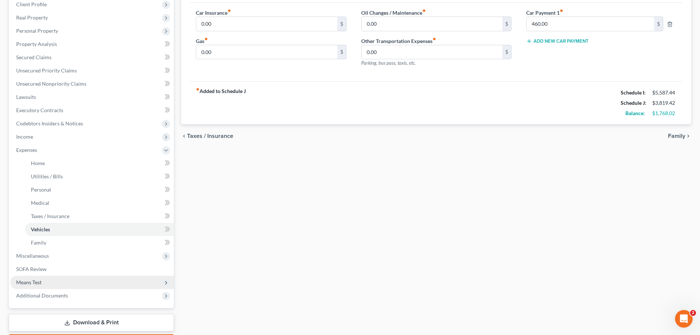
scroll to position [147, 0]
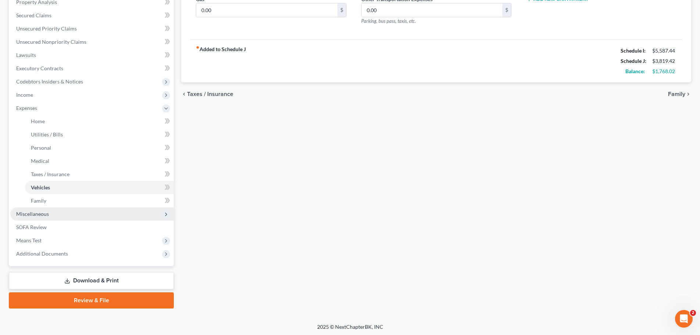
click at [69, 210] on span "Miscellaneous" at bounding box center [92, 213] width 164 height 13
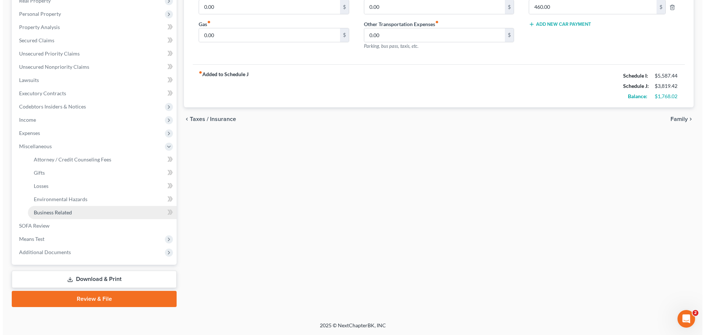
scroll to position [122, 0]
click at [68, 214] on span "Business Related" at bounding box center [50, 212] width 38 height 6
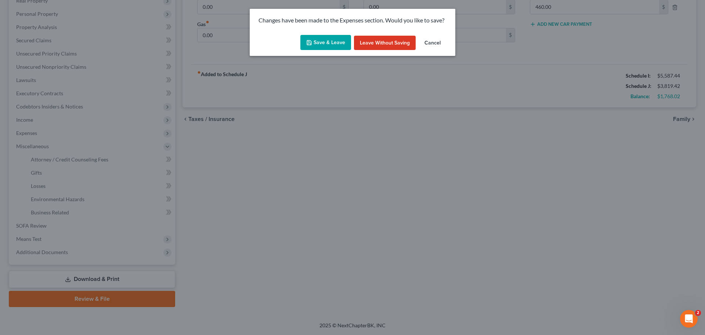
click at [338, 38] on button "Save & Leave" at bounding box center [326, 42] width 51 height 15
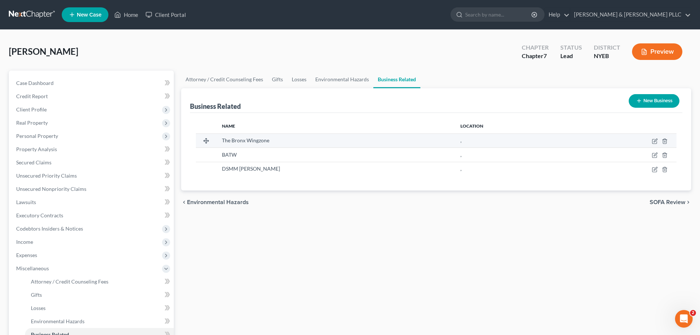
click at [407, 133] on td "The Bronx Wingzone" at bounding box center [335, 140] width 238 height 14
click at [652, 136] on td at bounding box center [624, 140] width 104 height 14
click at [653, 140] on icon "button" at bounding box center [655, 141] width 6 height 6
select select "officer"
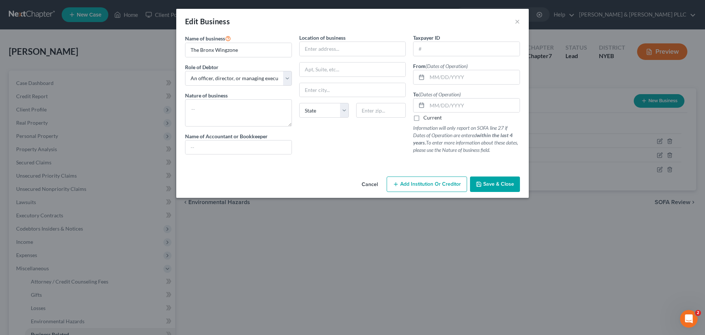
click at [485, 181] on span "Save & Close" at bounding box center [499, 184] width 31 height 6
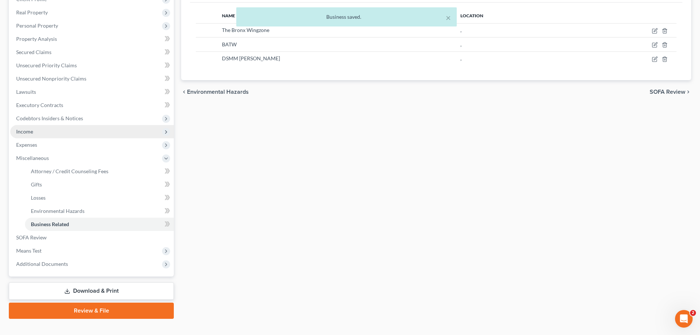
click at [30, 136] on span "Income" at bounding box center [92, 131] width 164 height 13
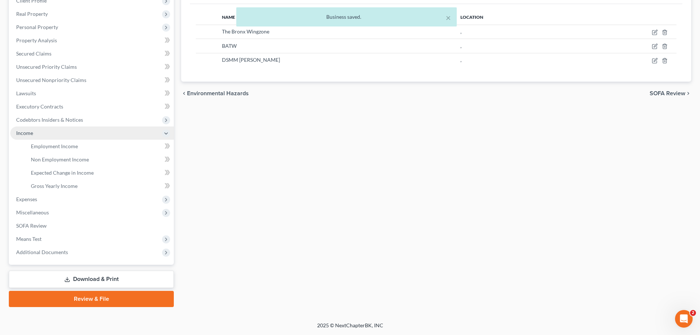
scroll to position [109, 0]
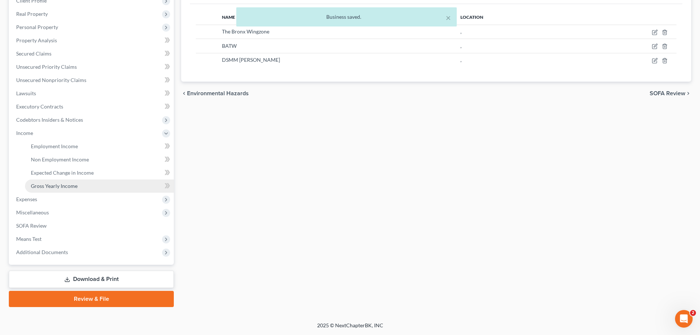
click at [45, 183] on span "Gross Yearly Income" at bounding box center [54, 186] width 47 height 6
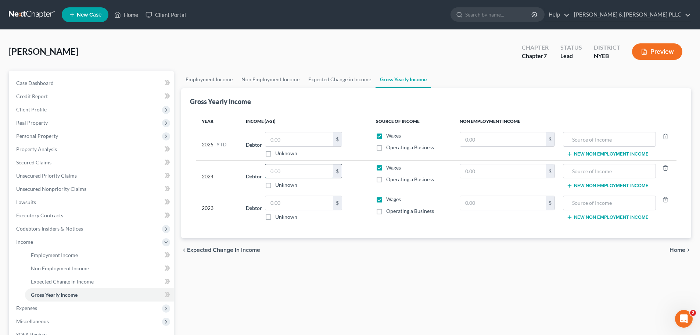
click at [294, 169] on input "text" at bounding box center [299, 171] width 68 height 14
type input "104,684"
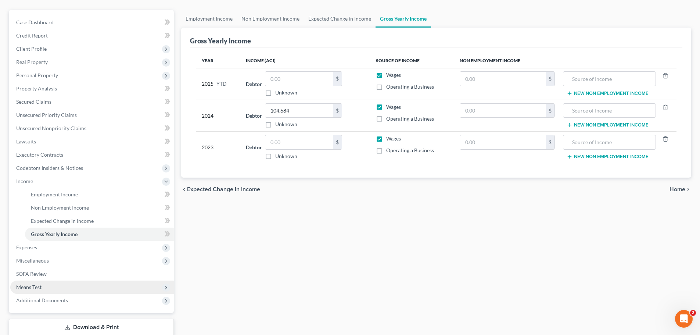
scroll to position [73, 0]
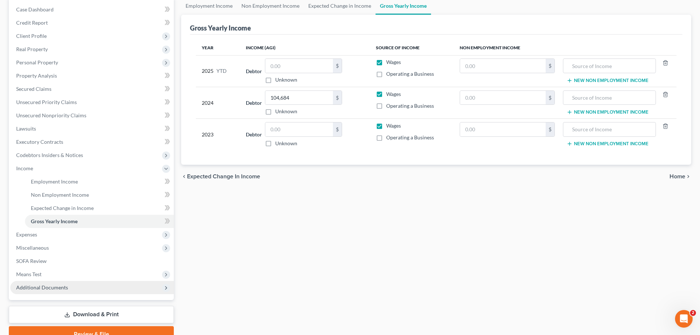
click at [54, 291] on span "Additional Documents" at bounding box center [92, 287] width 164 height 13
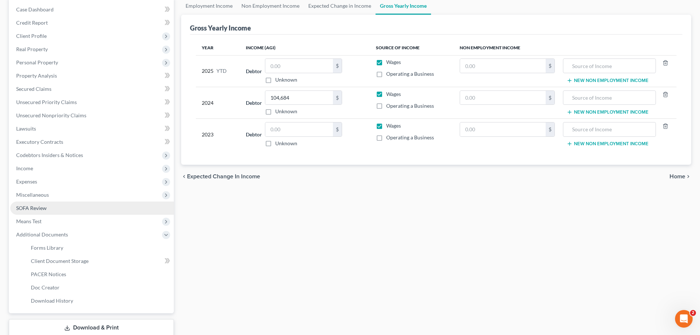
click at [64, 201] on link "SOFA Review" at bounding box center [92, 207] width 164 height 13
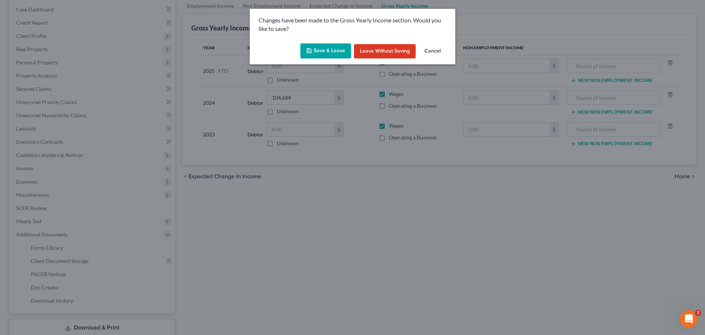
click at [451, 61] on div "Save & Leave Leave without Saving Cancel" at bounding box center [353, 52] width 206 height 24
click at [438, 58] on button "Cancel" at bounding box center [433, 51] width 28 height 15
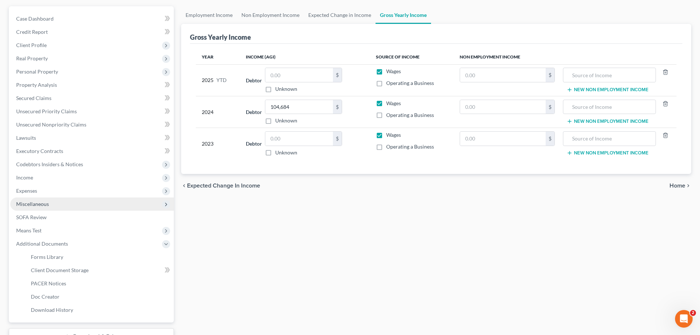
scroll to position [122, 0]
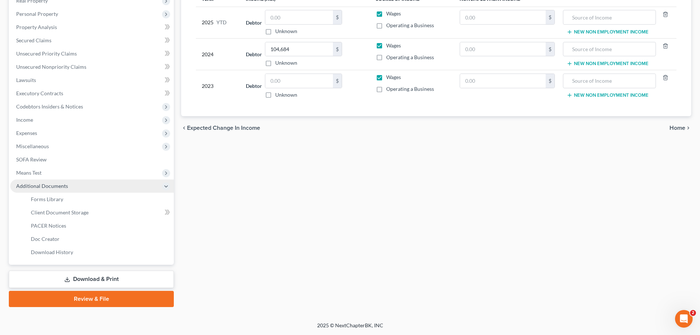
click at [51, 192] on span "Additional Documents" at bounding box center [92, 185] width 164 height 13
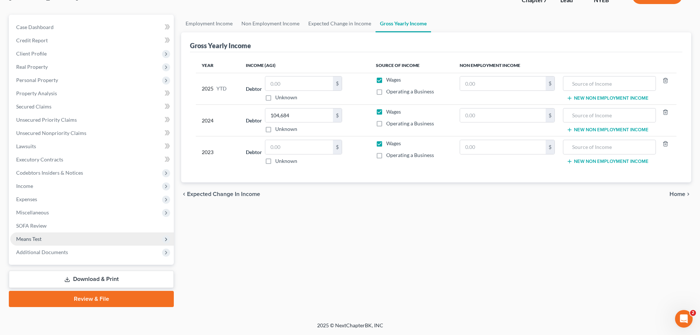
click at [37, 234] on span "Means Test" at bounding box center [92, 238] width 164 height 13
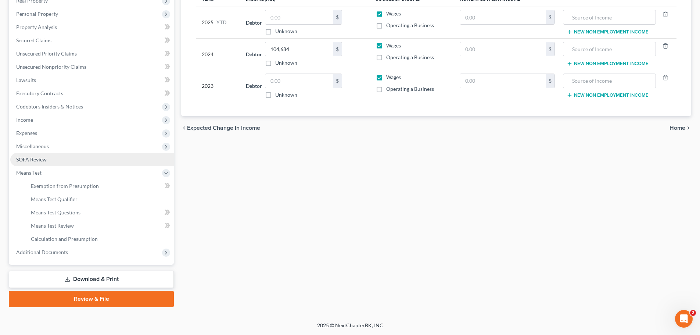
click at [68, 157] on link "SOFA Review" at bounding box center [92, 159] width 164 height 13
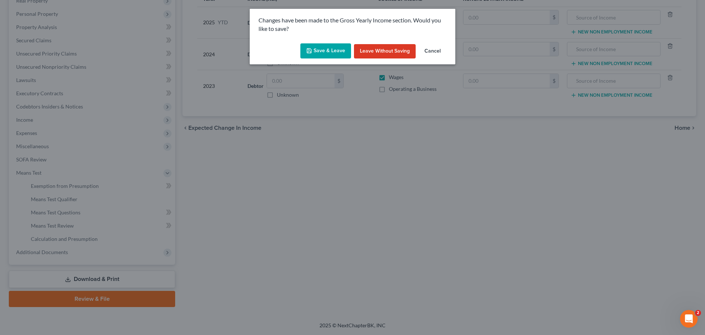
click at [337, 53] on button "Save & Leave" at bounding box center [326, 50] width 51 height 15
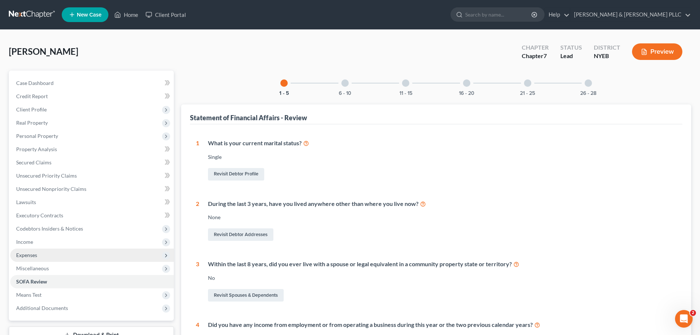
click at [75, 255] on span "Expenses" at bounding box center [92, 254] width 164 height 13
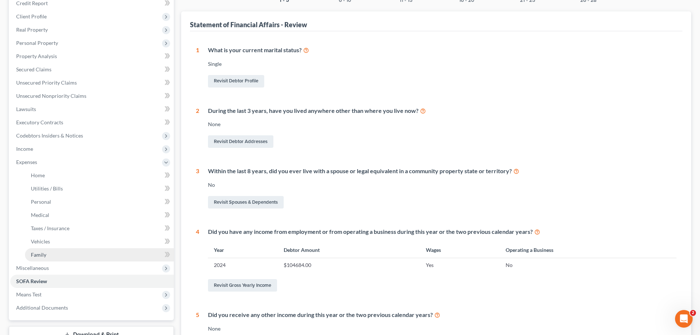
scroll to position [110, 0]
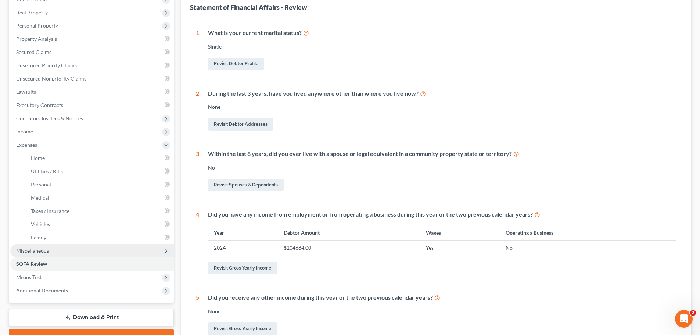
click at [69, 256] on span "Miscellaneous" at bounding box center [92, 250] width 164 height 13
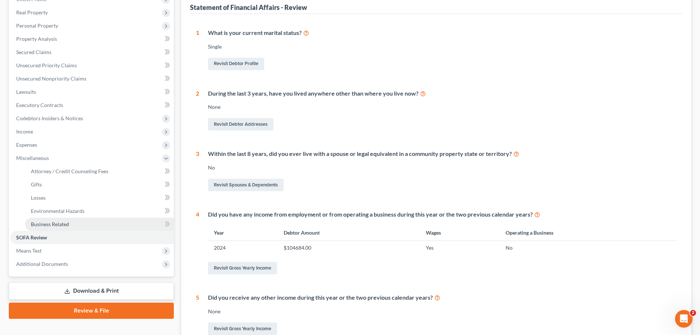
click at [61, 221] on span "Business Related" at bounding box center [50, 224] width 38 height 6
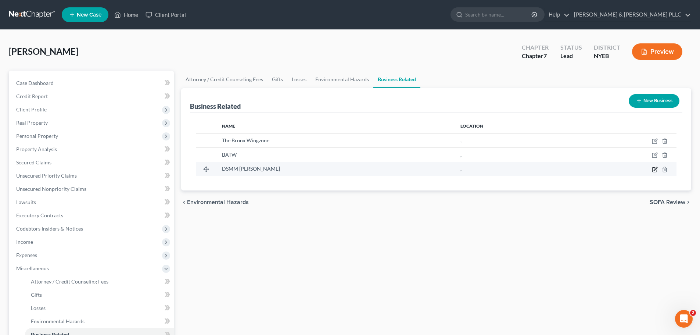
click at [654, 169] on icon "button" at bounding box center [655, 169] width 6 height 6
select select "officer"
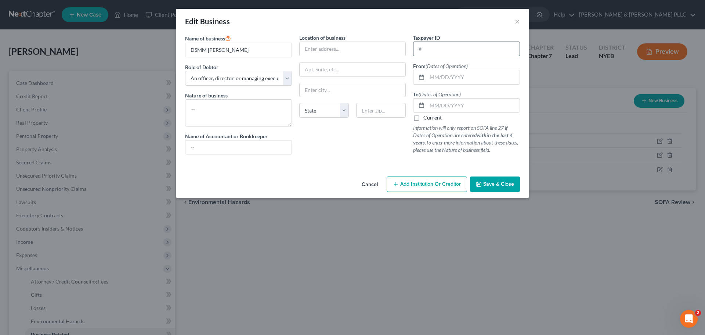
click at [430, 52] on input "text" at bounding box center [467, 49] width 106 height 14
paste input "81-3656313"
type input "81-3656313"
drag, startPoint x: 245, startPoint y: 46, endPoint x: 166, endPoint y: 47, distance: 79.8
click at [166, 47] on div "Edit Business × Name of business * DSMM Papa Johns Role of Debtor * Select A me…" at bounding box center [352, 167] width 705 height 335
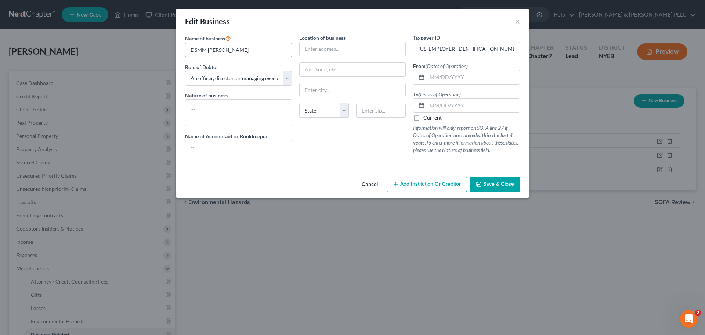
paste input "LLC"
type input "DSMM LLC"
drag, startPoint x: 479, startPoint y: 173, endPoint x: 484, endPoint y: 177, distance: 6.0
click at [481, 174] on div "Edit Business × Name of business * DSMM LLC Role of Debtor * Select A member of…" at bounding box center [352, 103] width 353 height 189
click at [484, 177] on button "Save & Close" at bounding box center [495, 183] width 50 height 15
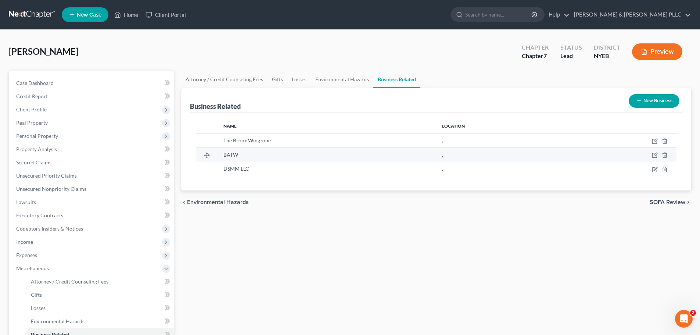
drag, startPoint x: 233, startPoint y: 157, endPoint x: 279, endPoint y: 155, distance: 46.0
click at [233, 156] on span "BATW" at bounding box center [230, 154] width 15 height 6
click at [651, 153] on td at bounding box center [620, 155] width 113 height 14
click at [649, 159] on td at bounding box center [620, 155] width 113 height 14
click at [656, 154] on icon "button" at bounding box center [655, 154] width 3 height 3
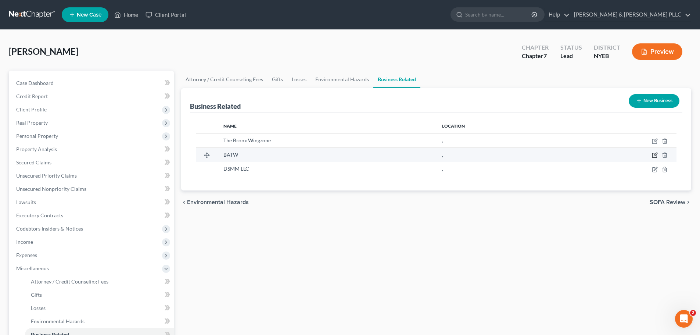
select select "officer"
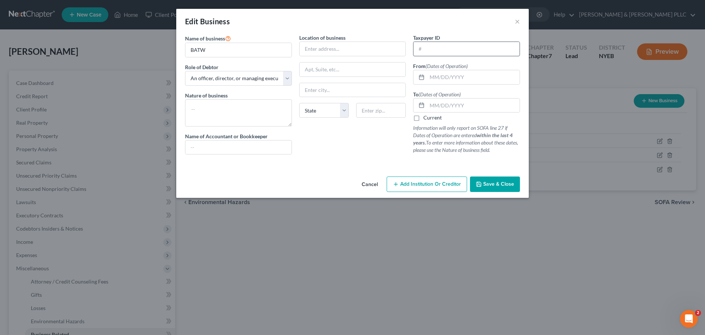
click at [420, 44] on input "text" at bounding box center [467, 49] width 106 height 14
paste input "85-2899627"
type input "85-2899627"
click at [480, 190] on button "Save & Close" at bounding box center [495, 183] width 50 height 15
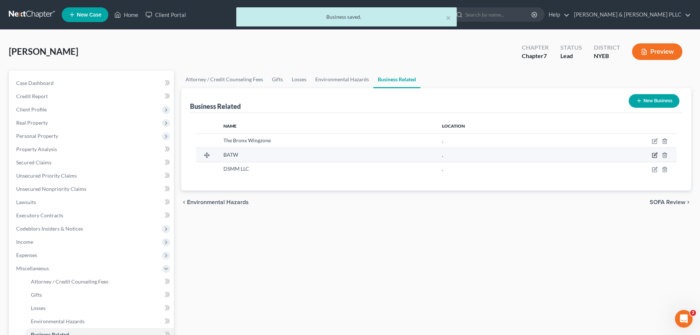
click at [653, 154] on icon "button" at bounding box center [654, 155] width 4 height 4
select select "officer"
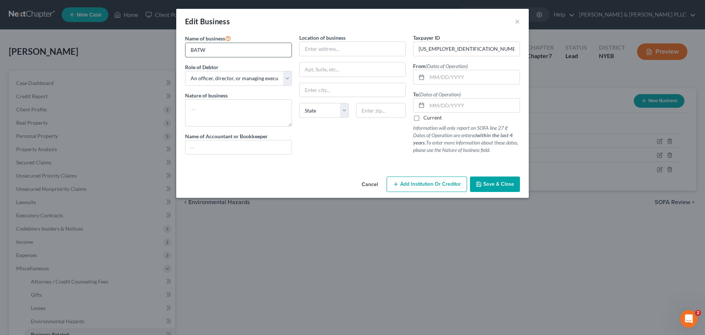
click at [225, 50] on input "BATW" at bounding box center [239, 50] width 106 height 14
type input "BATW LLC"
click at [498, 185] on span "Save & Close" at bounding box center [499, 184] width 31 height 6
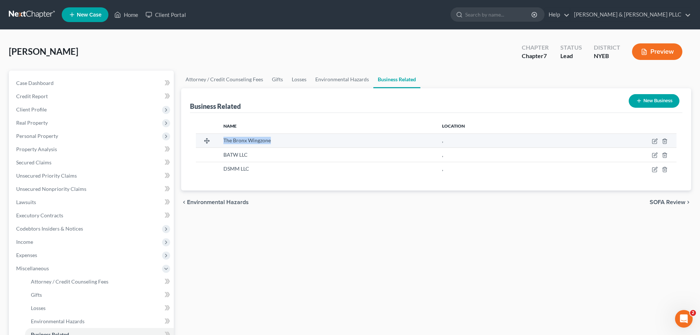
drag, startPoint x: 223, startPoint y: 140, endPoint x: 271, endPoint y: 142, distance: 48.5
click at [271, 142] on td "The Bronx Wingzone" at bounding box center [327, 140] width 219 height 14
copy span "The Bronx Wingzone"
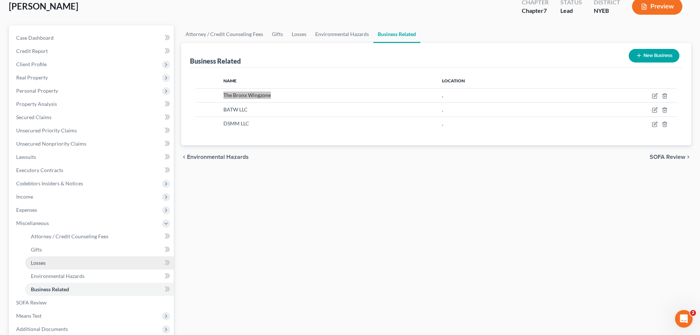
scroll to position [110, 0]
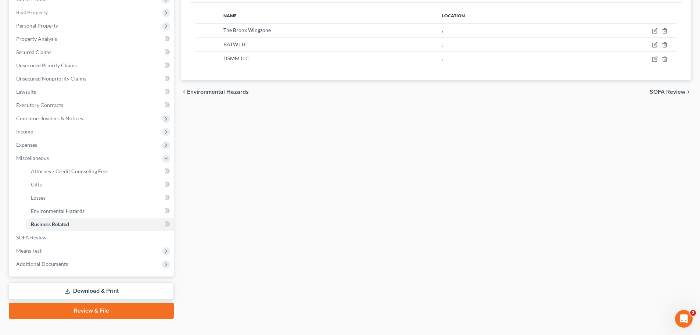
click at [266, 308] on div "Attorney / Credit Counseling Fees Gifts Losses Environmental Hazards Business R…" at bounding box center [435, 139] width 517 height 358
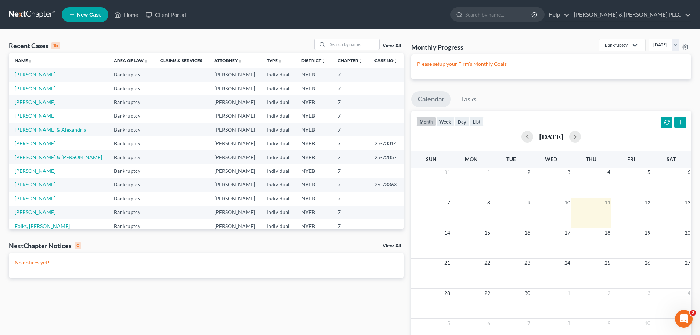
click at [39, 89] on link "[PERSON_NAME]" at bounding box center [35, 88] width 41 height 6
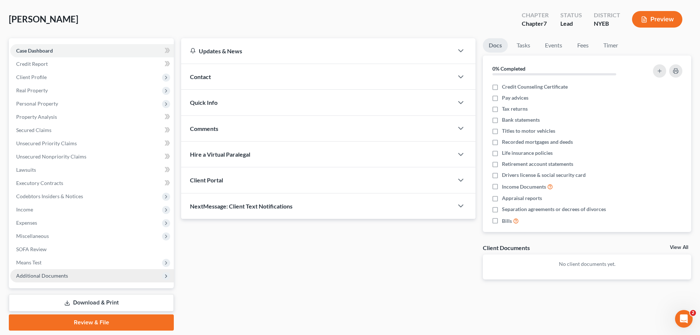
scroll to position [56, 0]
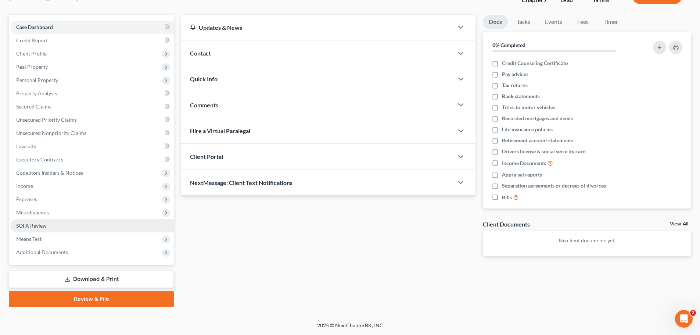
click at [53, 223] on link "SOFA Review" at bounding box center [92, 225] width 164 height 13
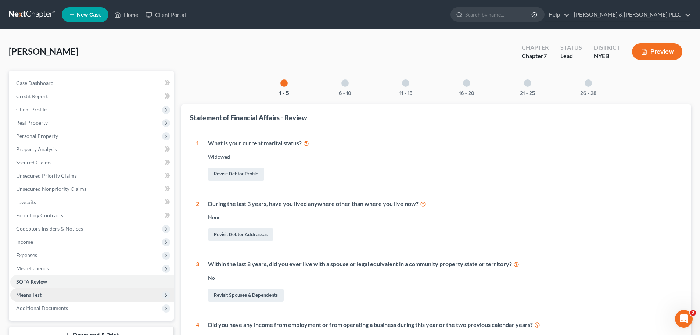
click at [76, 290] on span "Means Test" at bounding box center [92, 294] width 164 height 13
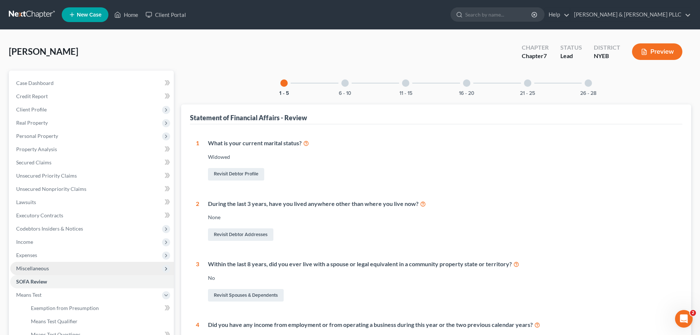
click at [80, 272] on span "Miscellaneous" at bounding box center [92, 268] width 164 height 13
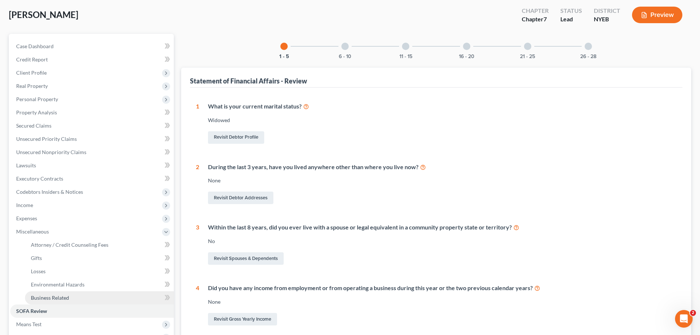
click at [85, 301] on link "Business Related" at bounding box center [99, 297] width 149 height 13
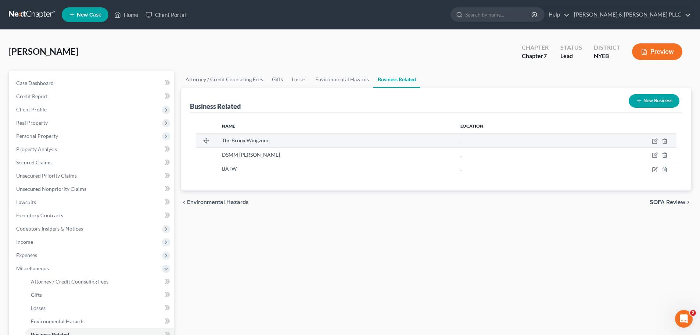
click at [263, 141] on span "The Bronx Wingzone" at bounding box center [245, 140] width 47 height 6
drag, startPoint x: 277, startPoint y: 140, endPoint x: 225, endPoint y: 142, distance: 52.2
click at [225, 142] on div "The Bronx Wingzone" at bounding box center [335, 140] width 227 height 7
copy span "The Bronx Wingzone"
click at [661, 139] on td at bounding box center [624, 140] width 104 height 14
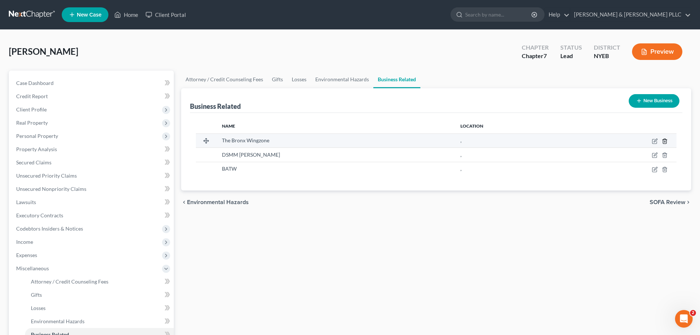
click at [664, 139] on icon "button" at bounding box center [665, 141] width 6 height 6
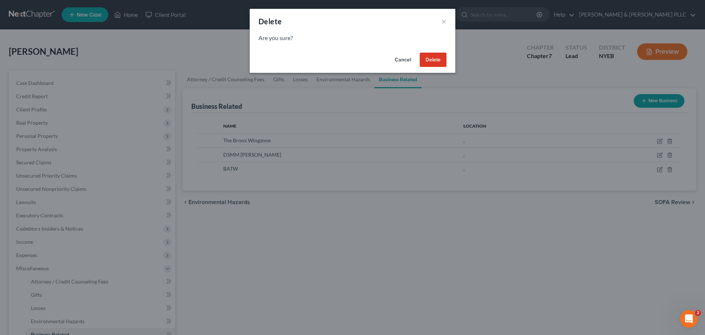
click at [421, 57] on button "Delete" at bounding box center [433, 60] width 27 height 15
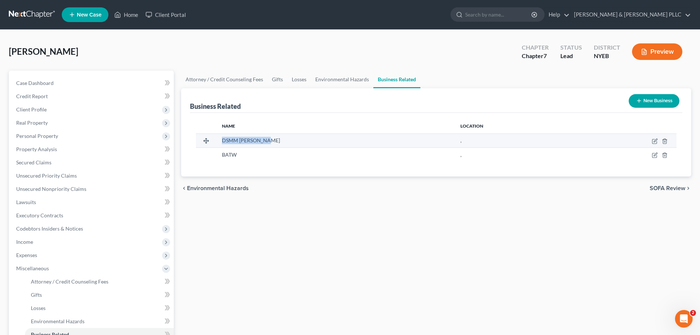
drag, startPoint x: 225, startPoint y: 138, endPoint x: 280, endPoint y: 141, distance: 55.2
click at [280, 141] on td "DSMM [PERSON_NAME]" at bounding box center [335, 140] width 238 height 14
copy span "DSMM [PERSON_NAME]"
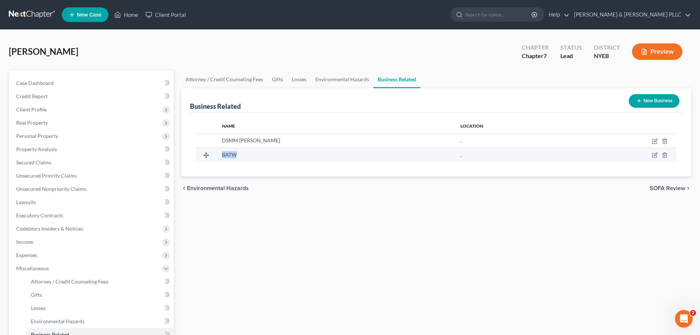
drag, startPoint x: 222, startPoint y: 155, endPoint x: 244, endPoint y: 153, distance: 22.5
click at [244, 153] on td "BATW" at bounding box center [335, 155] width 238 height 14
copy span "BATW"
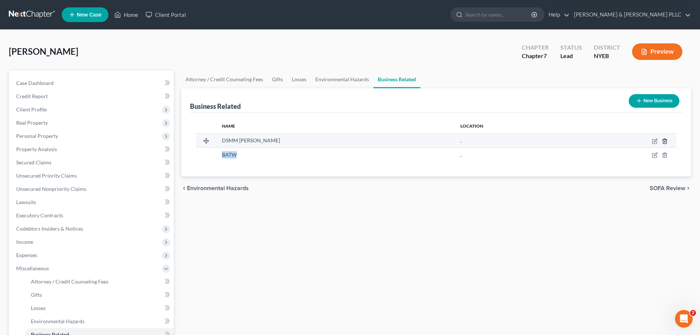
click at [665, 141] on line "button" at bounding box center [665, 141] width 0 height 1
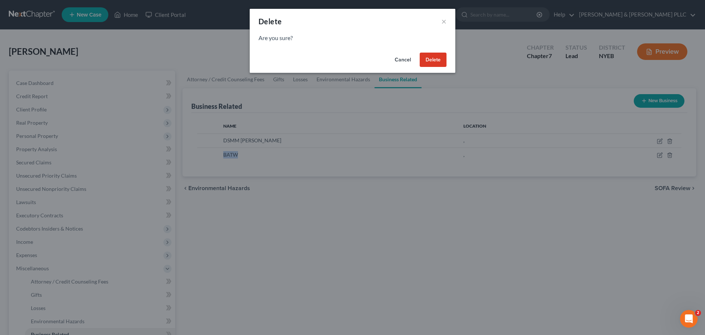
click at [428, 61] on button "Delete" at bounding box center [433, 60] width 27 height 15
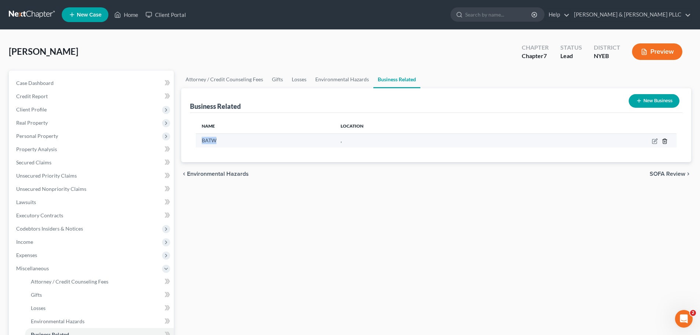
click at [663, 138] on icon "button" at bounding box center [665, 141] width 6 height 6
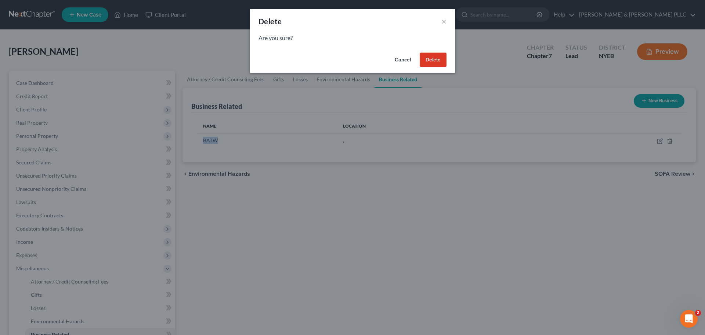
click at [436, 60] on button "Delete" at bounding box center [433, 60] width 27 height 15
